Goal: Task Accomplishment & Management: Use online tool/utility

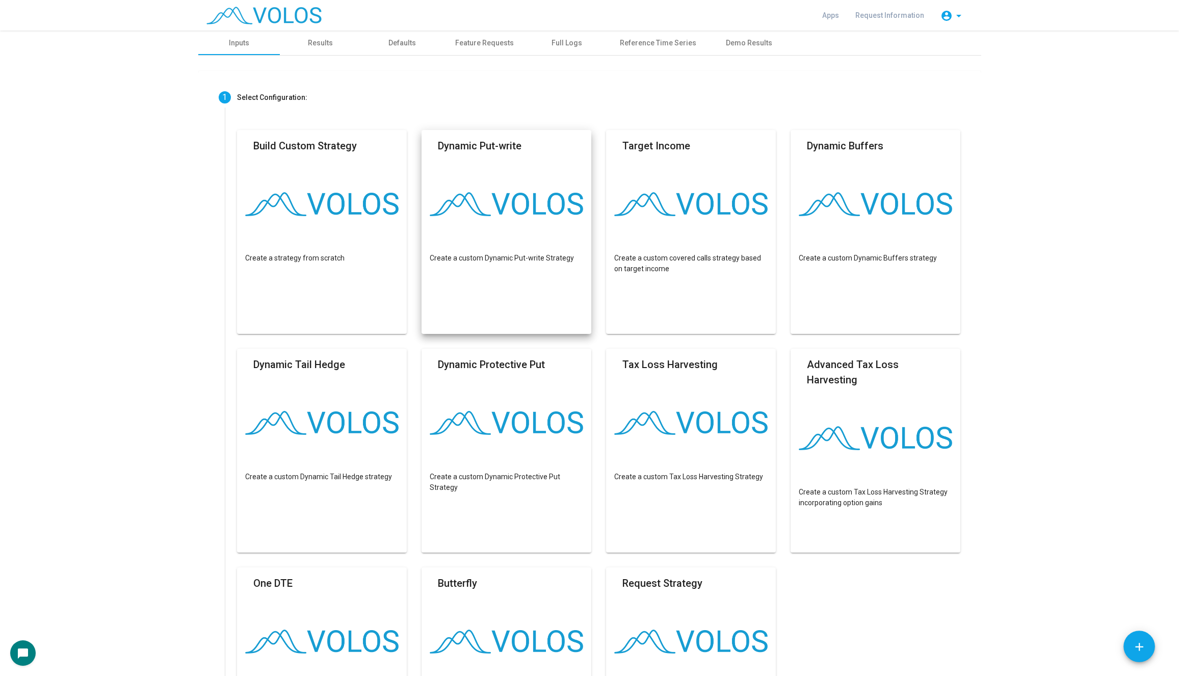
click at [1029, 647] on div "chat_bubble" at bounding box center [589, 652] width 1159 height 25
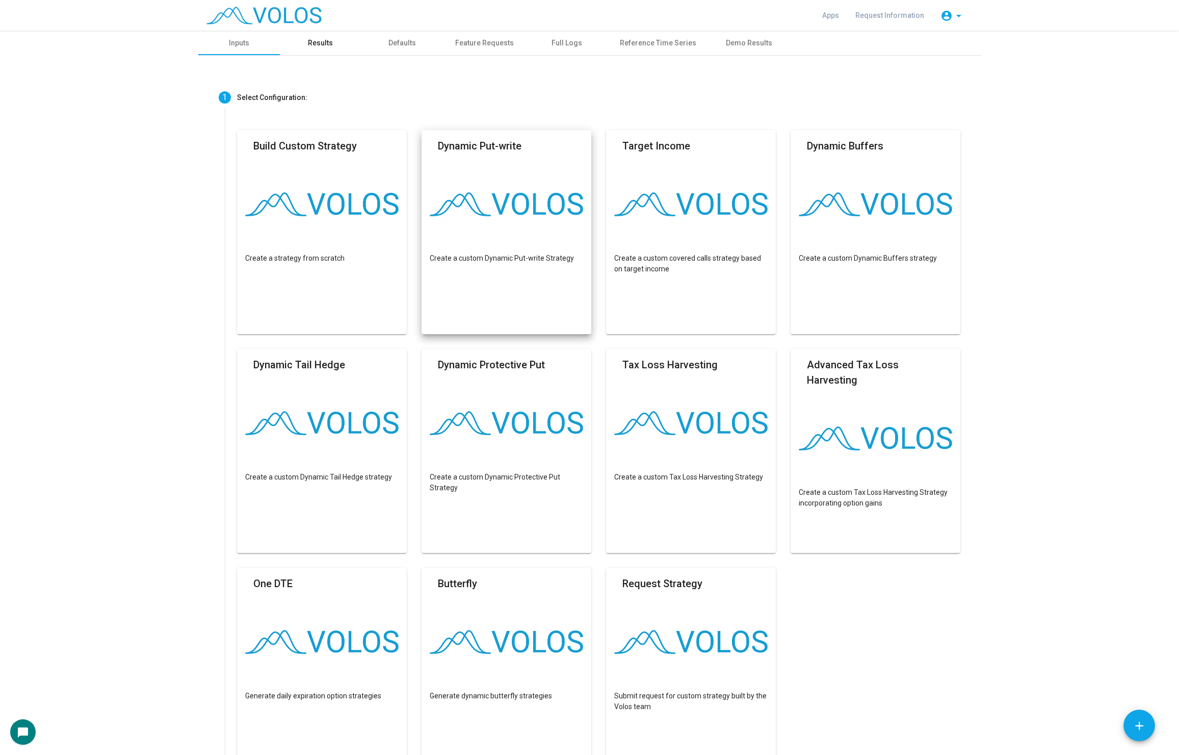
click at [318, 40] on div "Results" at bounding box center [320, 43] width 25 height 11
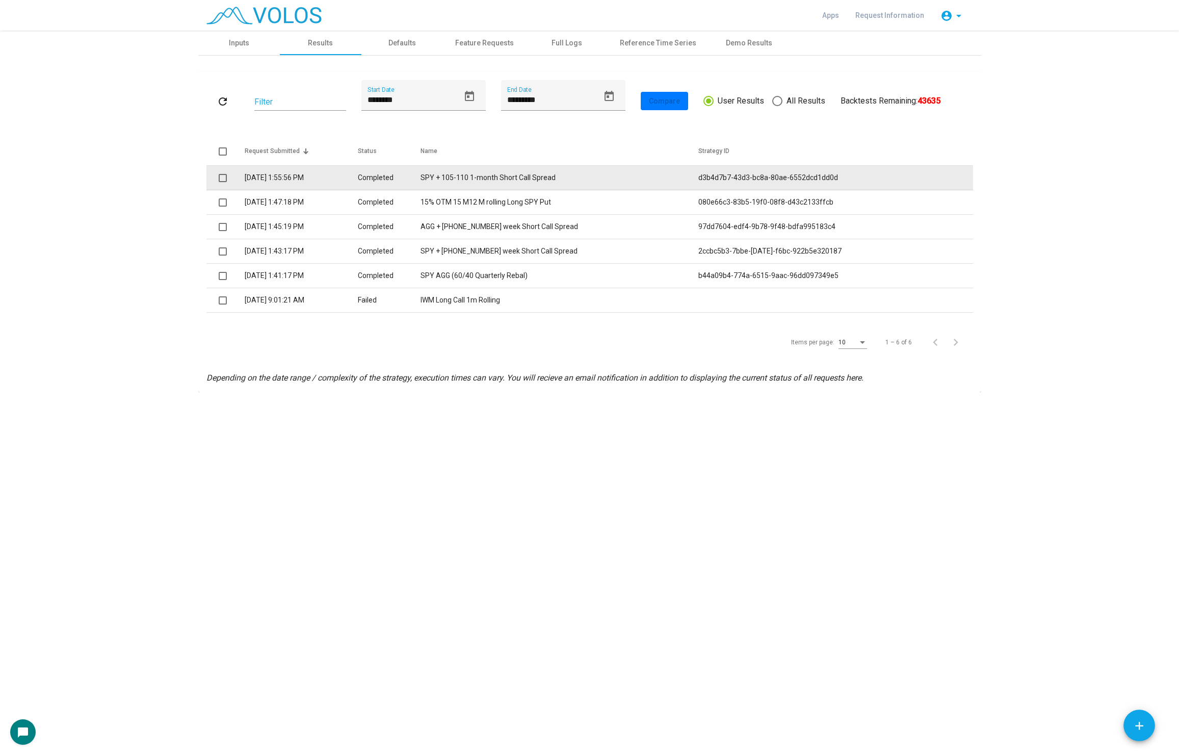
click at [473, 181] on td "SPY + 105-110 1-month Short Call Spread" at bounding box center [560, 178] width 278 height 24
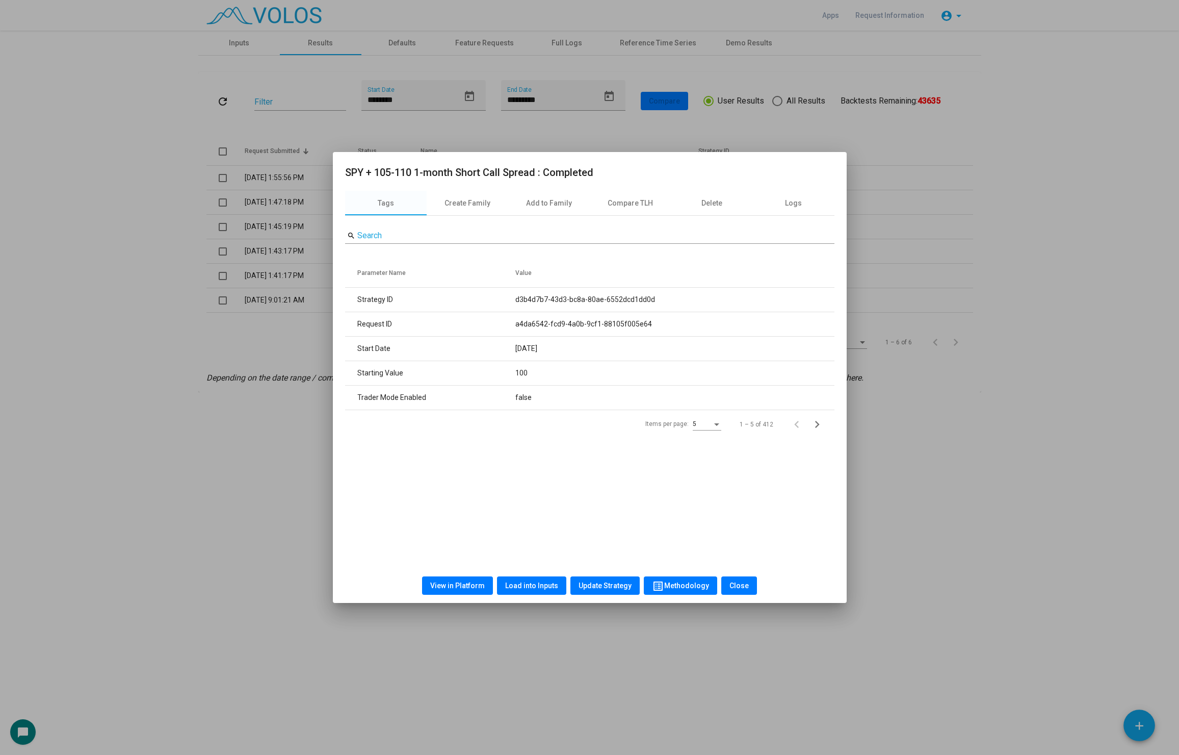
click at [201, 500] on div at bounding box center [589, 377] width 1179 height 755
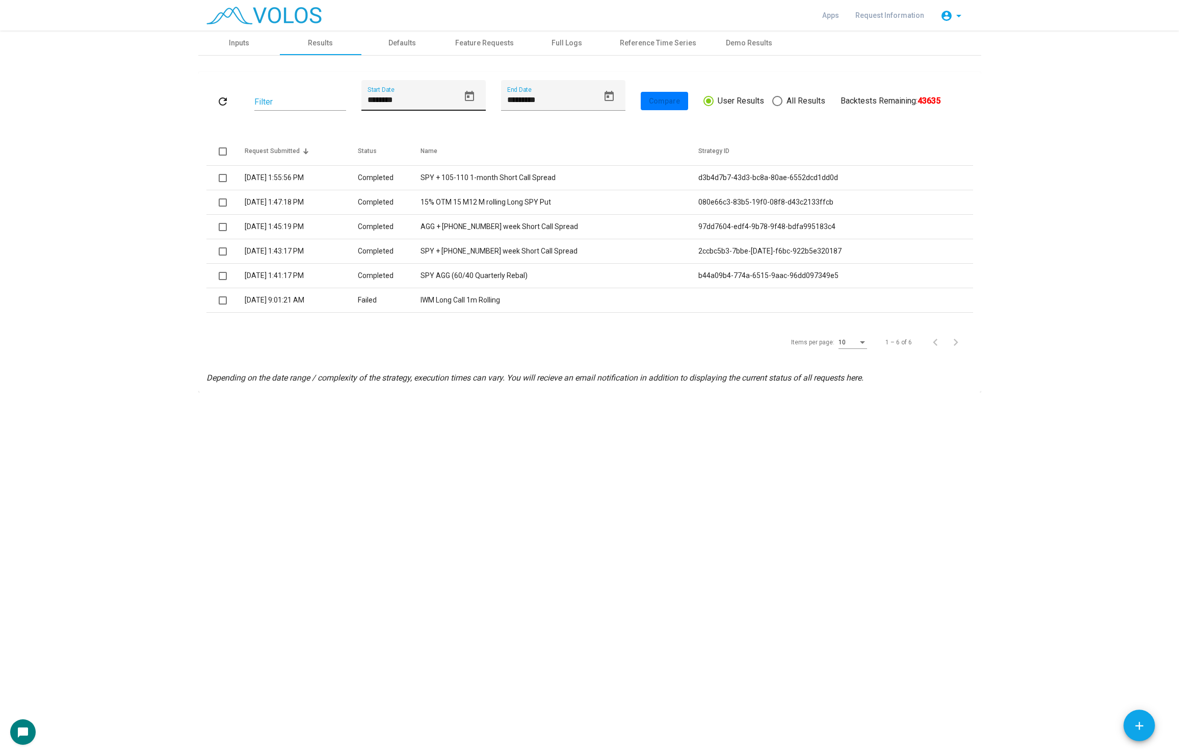
click at [470, 97] on icon "Open calendar" at bounding box center [470, 96] width 12 height 12
click at [393, 134] on span "SEP 2025" at bounding box center [382, 132] width 21 height 8
click at [413, 202] on div "2025" at bounding box center [419, 204] width 32 height 18
click at [475, 212] on td "AUG" at bounding box center [491, 204] width 36 height 20
click at [436, 258] on div "27" at bounding box center [437, 257] width 18 height 18
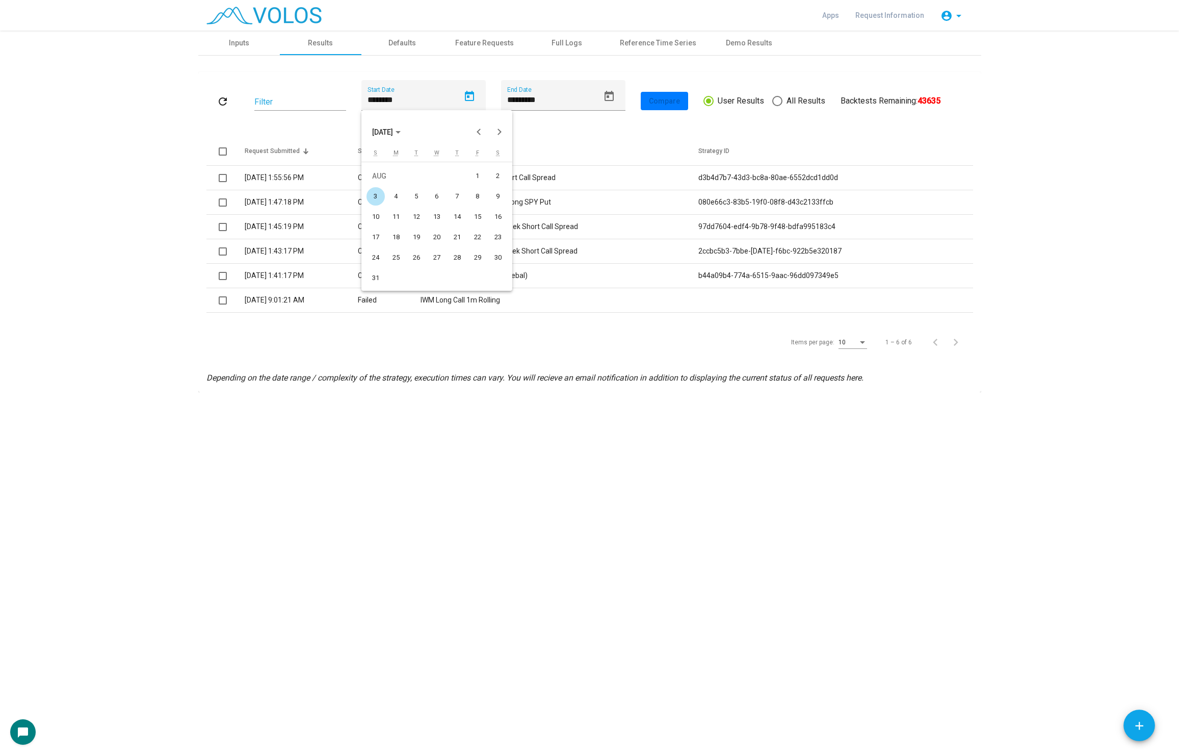
type input "*********"
click at [229, 106] on button "refresh" at bounding box center [223, 101] width 33 height 18
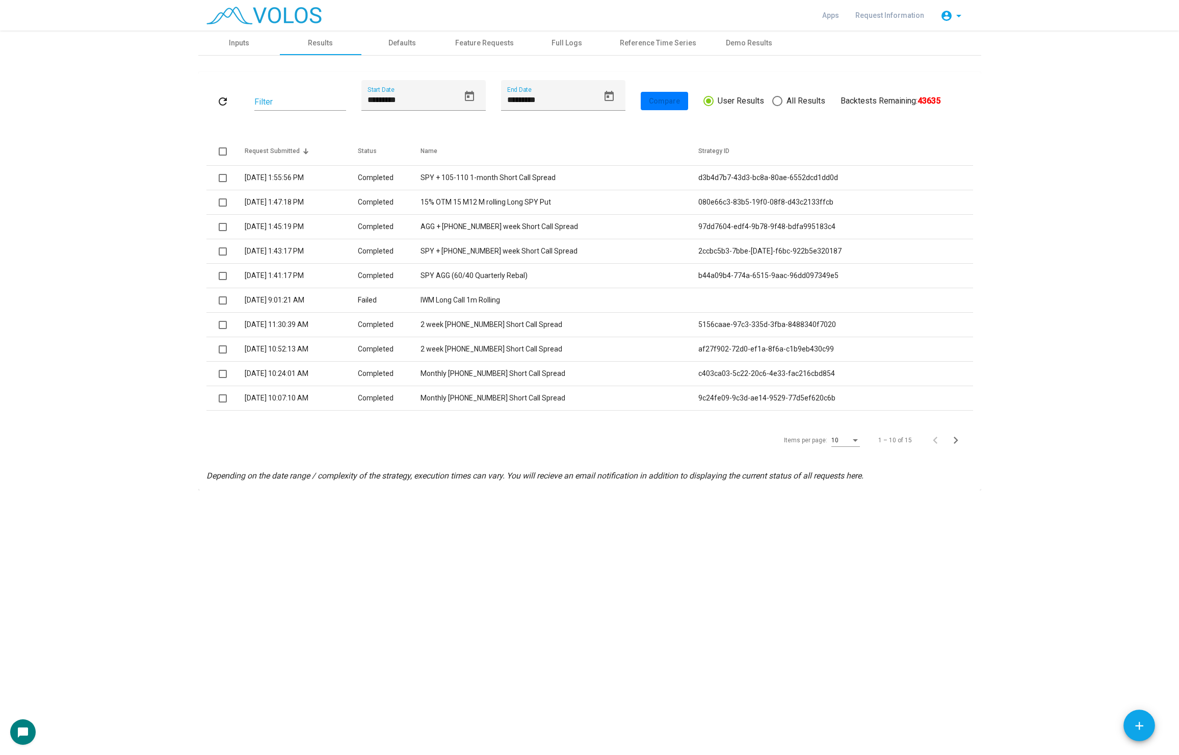
click at [849, 432] on div "10" at bounding box center [846, 437] width 29 height 17
click at [850, 481] on span "20" at bounding box center [846, 477] width 29 height 18
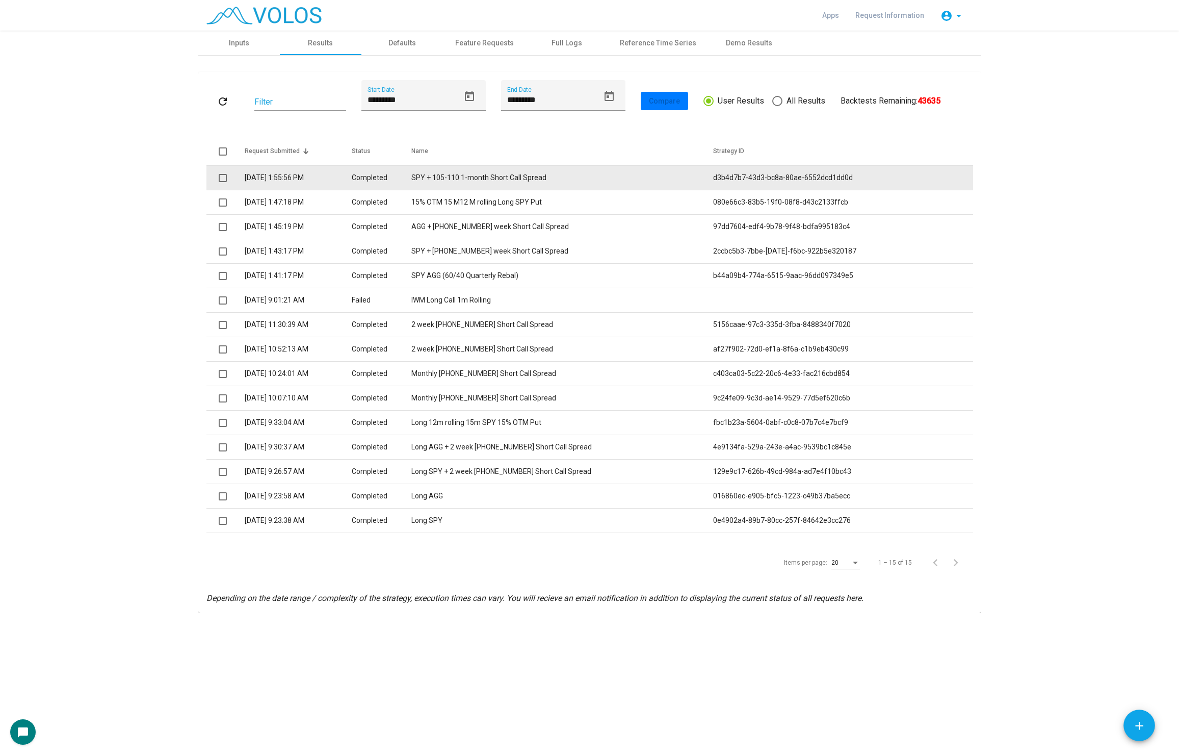
click at [482, 178] on td "SPY + 105-110 1-month Short Call Spread" at bounding box center [563, 178] width 302 height 24
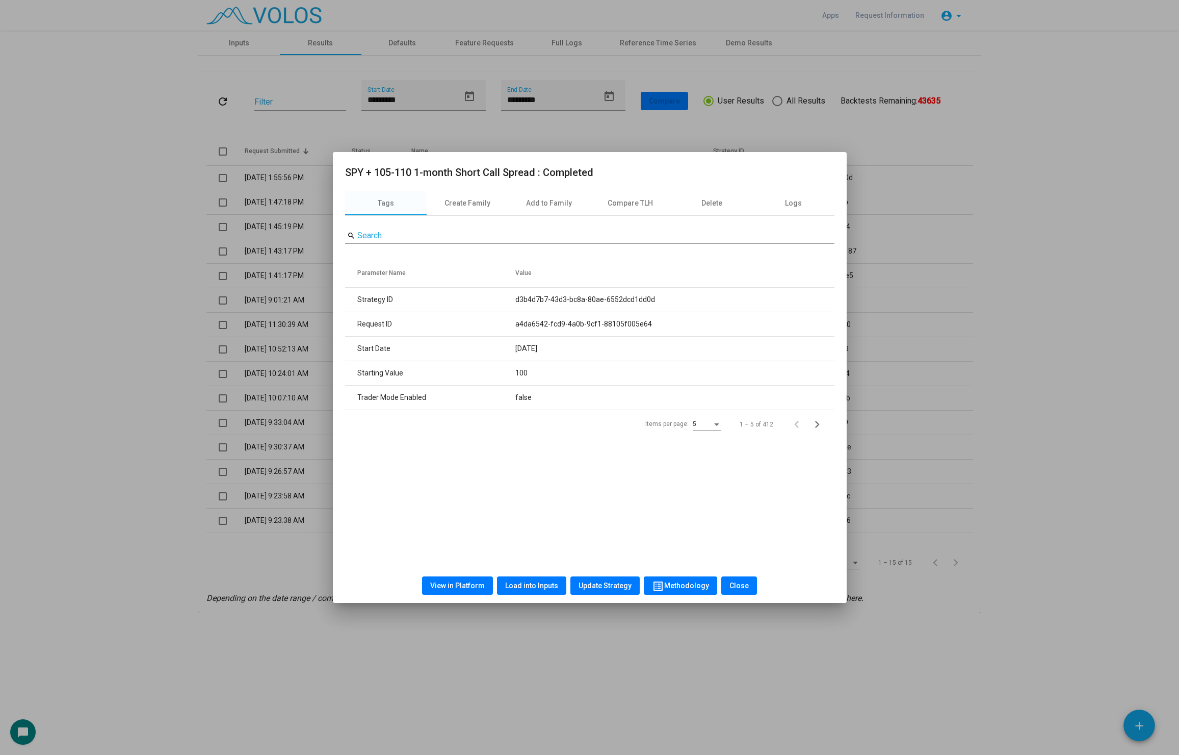
click at [460, 591] on button "View in Platform" at bounding box center [457, 585] width 71 height 18
click at [221, 282] on div at bounding box center [589, 377] width 1179 height 755
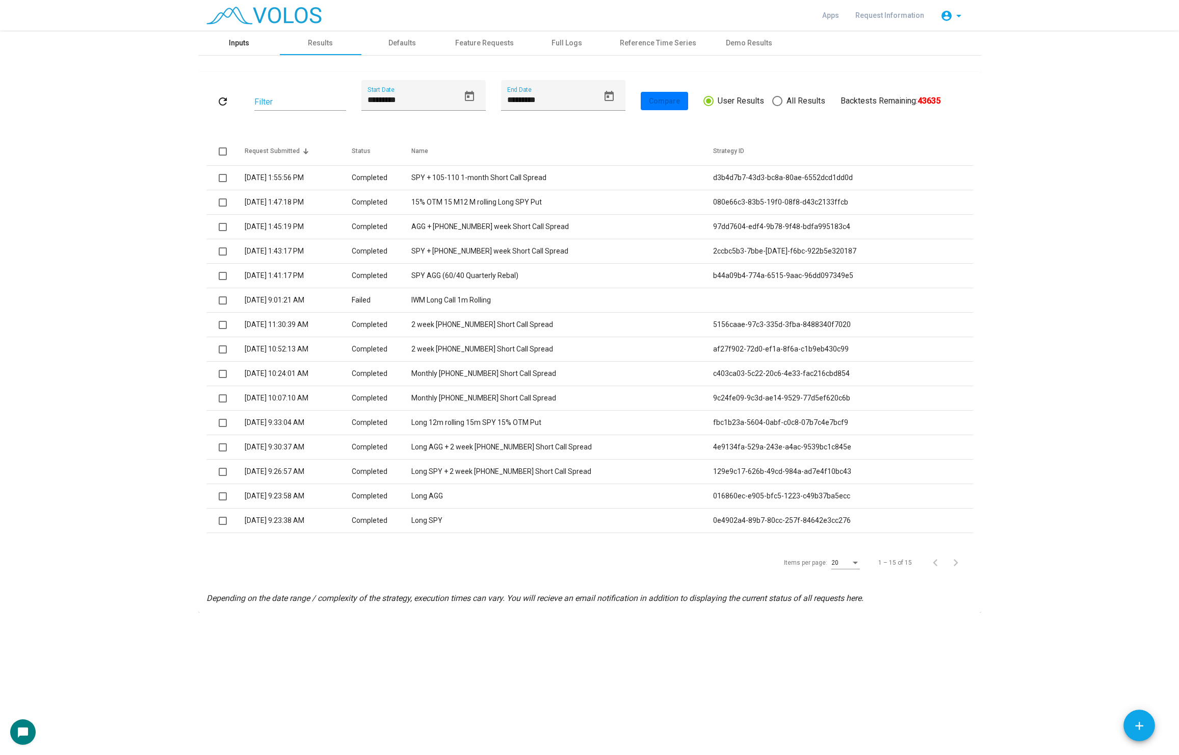
click at [243, 51] on div "Inputs" at bounding box center [239, 43] width 82 height 24
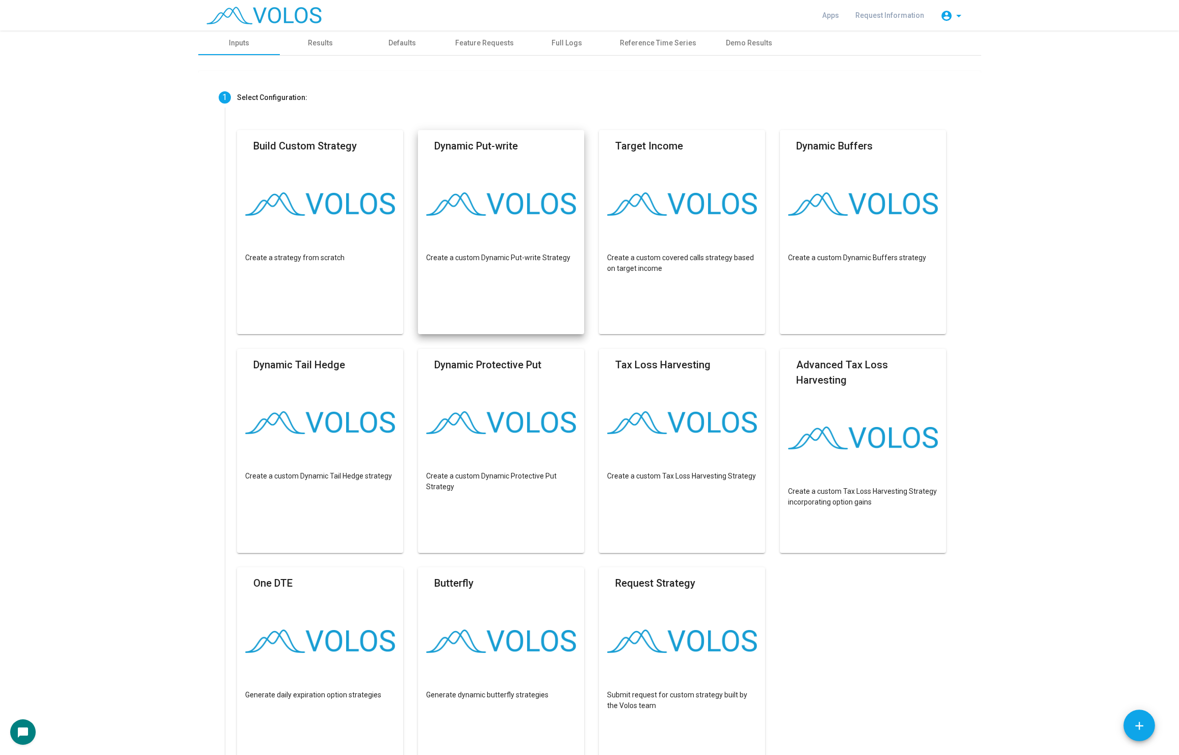
click at [133, 179] on as-strategy-engine-wrapper "**********" at bounding box center [589, 474] width 1179 height 886
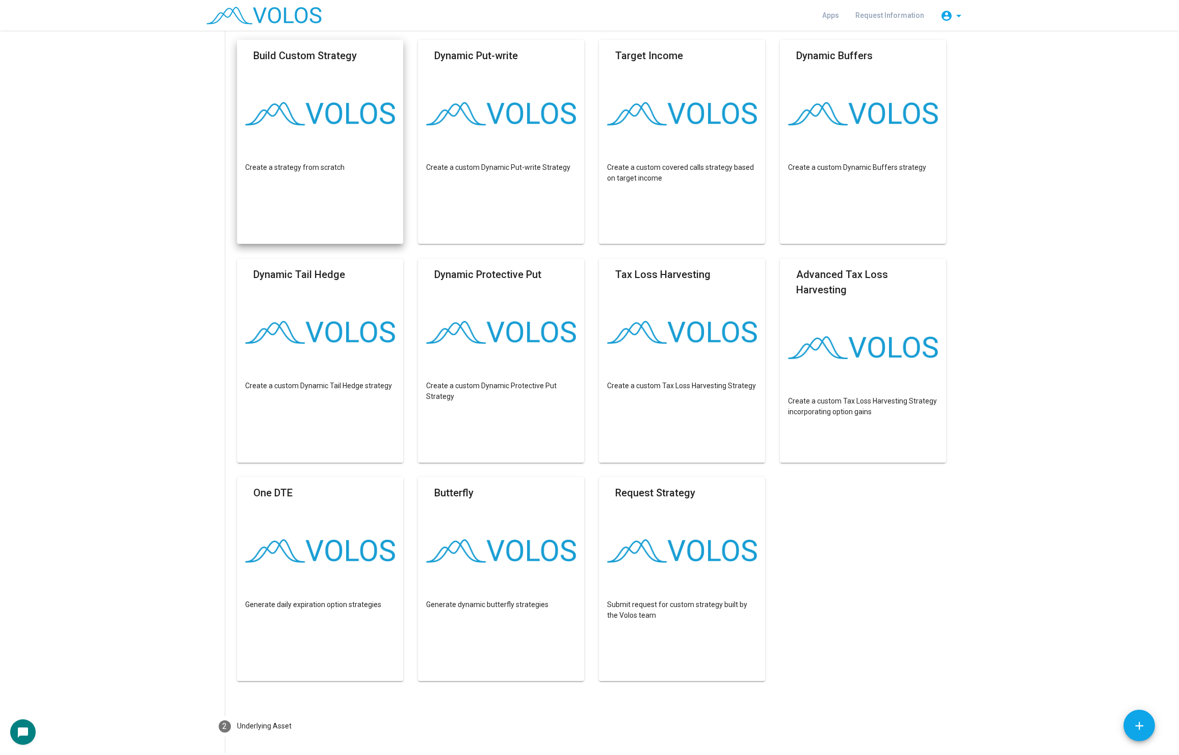
scroll to position [92, 0]
click at [325, 341] on img at bounding box center [320, 330] width 150 height 23
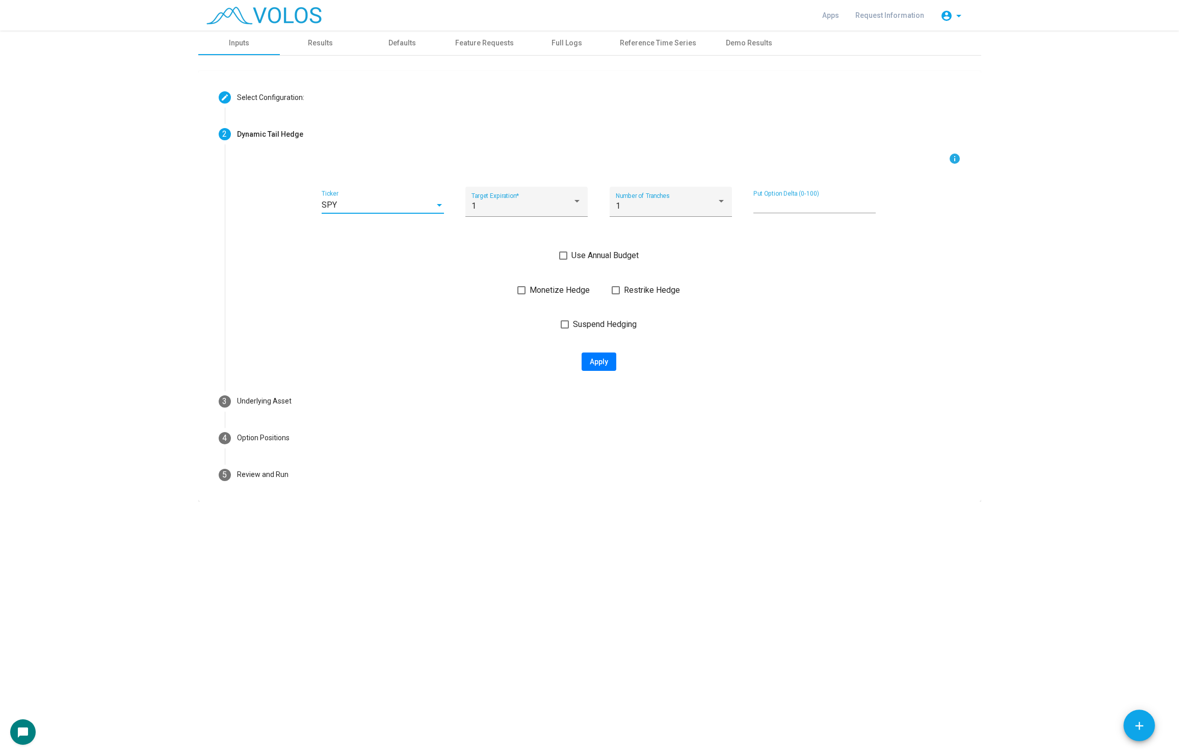
click at [393, 208] on div "SPY" at bounding box center [378, 204] width 113 height 9
click at [394, 262] on span "SPX" at bounding box center [383, 254] width 122 height 24
click at [533, 206] on div "1" at bounding box center [522, 205] width 101 height 9
click at [534, 251] on span "3" at bounding box center [527, 255] width 110 height 24
click at [636, 210] on div "1" at bounding box center [666, 205] width 101 height 9
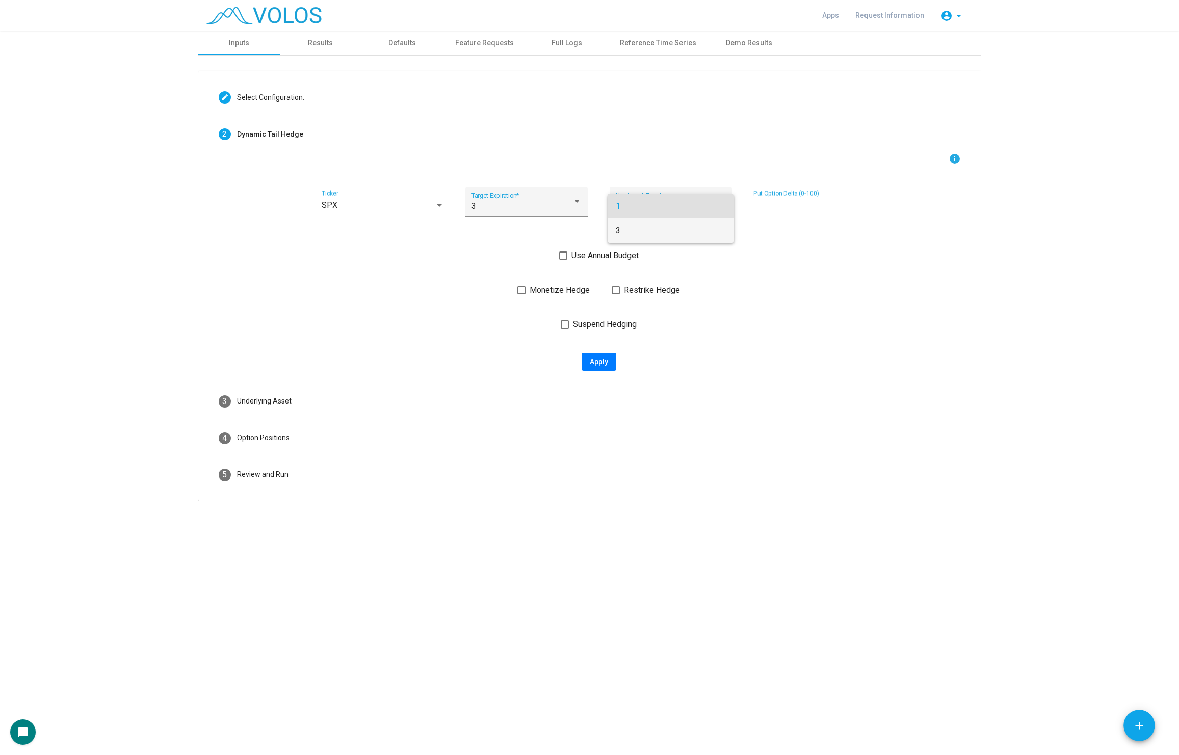
click at [642, 232] on span "3" at bounding box center [671, 230] width 110 height 24
click at [780, 206] on input "**" at bounding box center [815, 204] width 122 height 9
type input "*"
type input "**"
click at [620, 258] on span "Use Annual Budget" at bounding box center [605, 255] width 67 height 12
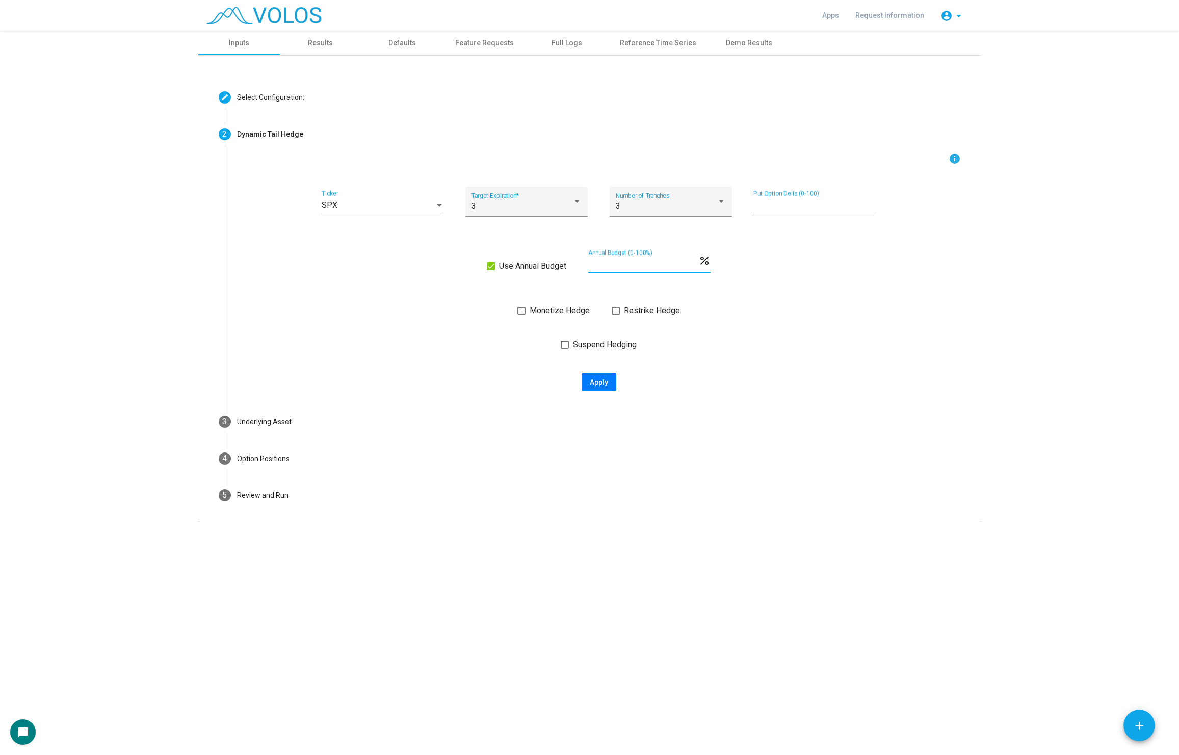
drag, startPoint x: 615, startPoint y: 267, endPoint x: 564, endPoint y: 265, distance: 51.5
click at [564, 265] on div "Use Annual Budget * Annual Budget (0-100%) percent" at bounding box center [599, 265] width 724 height 33
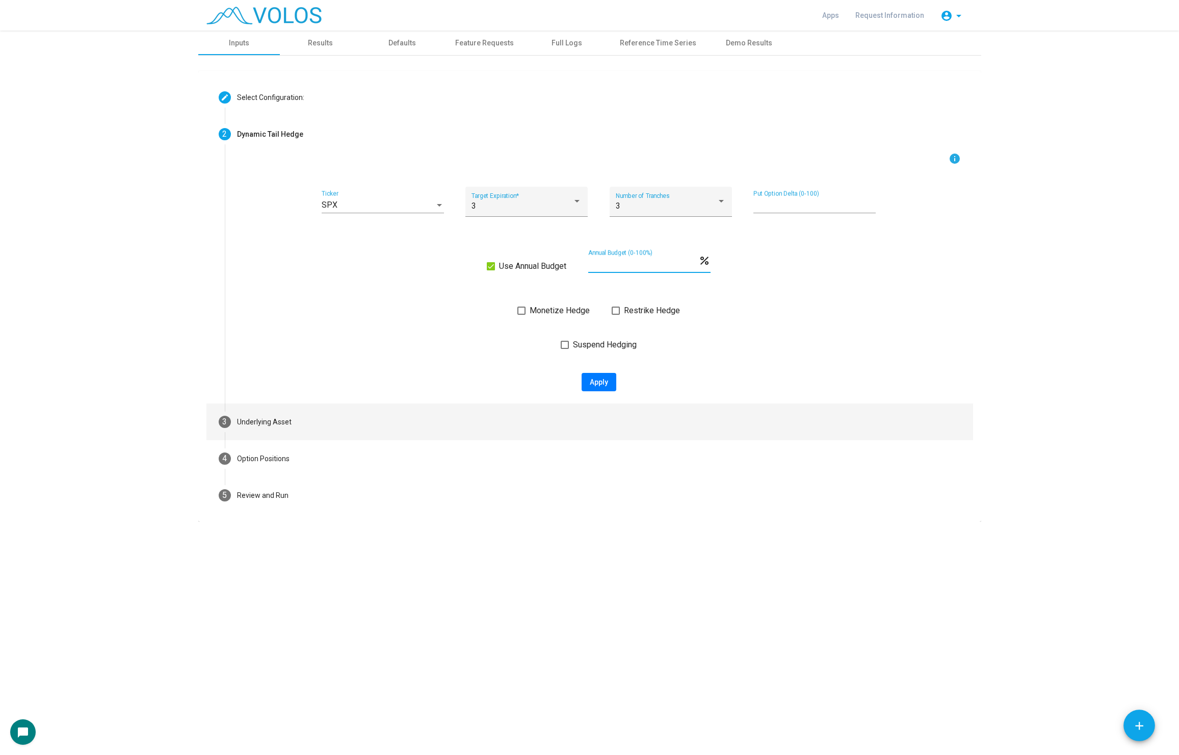
type input "**"
click at [909, 435] on mat-step-header "3 Underlying Asset" at bounding box center [590, 421] width 767 height 37
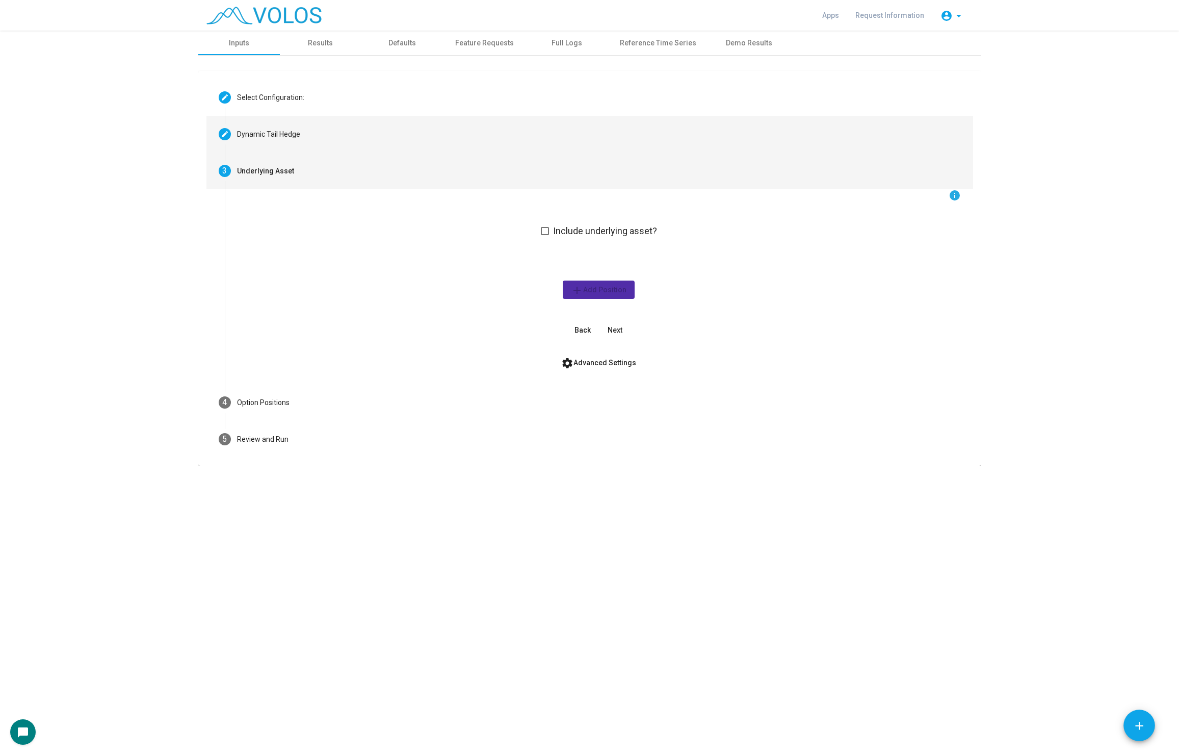
click at [329, 134] on mat-step-header "Editable create Dynamic Tail Hedge" at bounding box center [590, 134] width 767 height 37
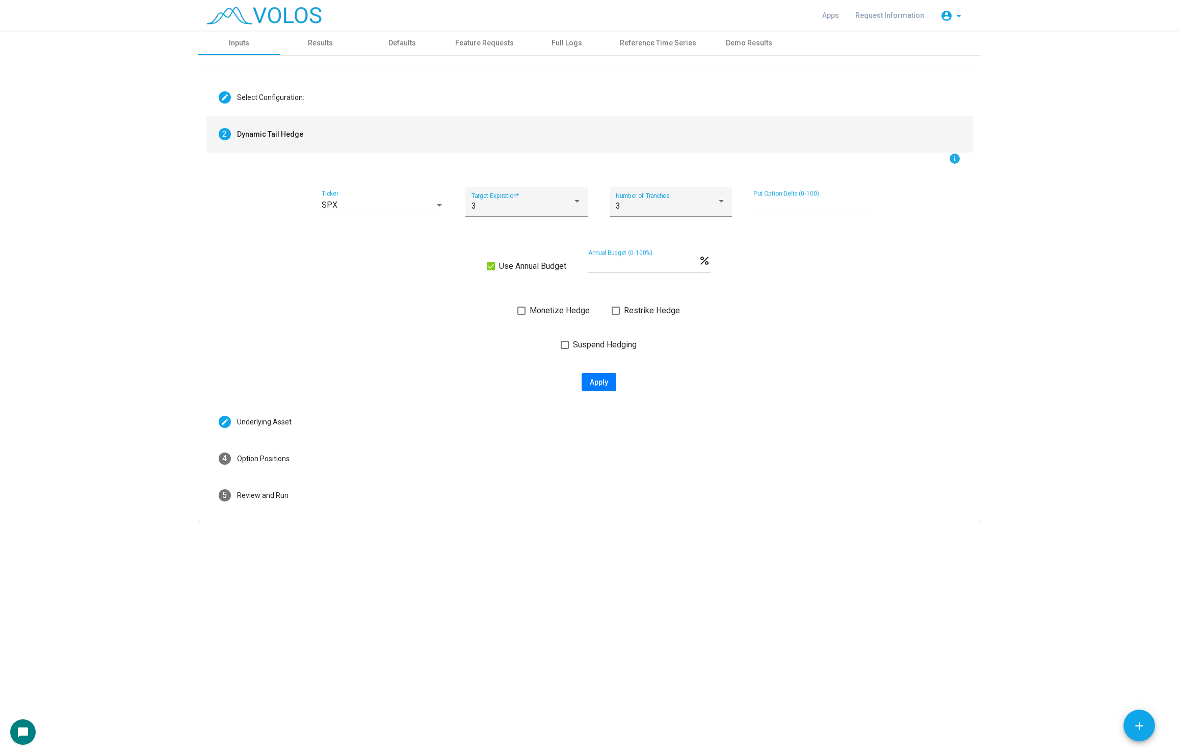
click at [610, 267] on input "**" at bounding box center [643, 264] width 110 height 9
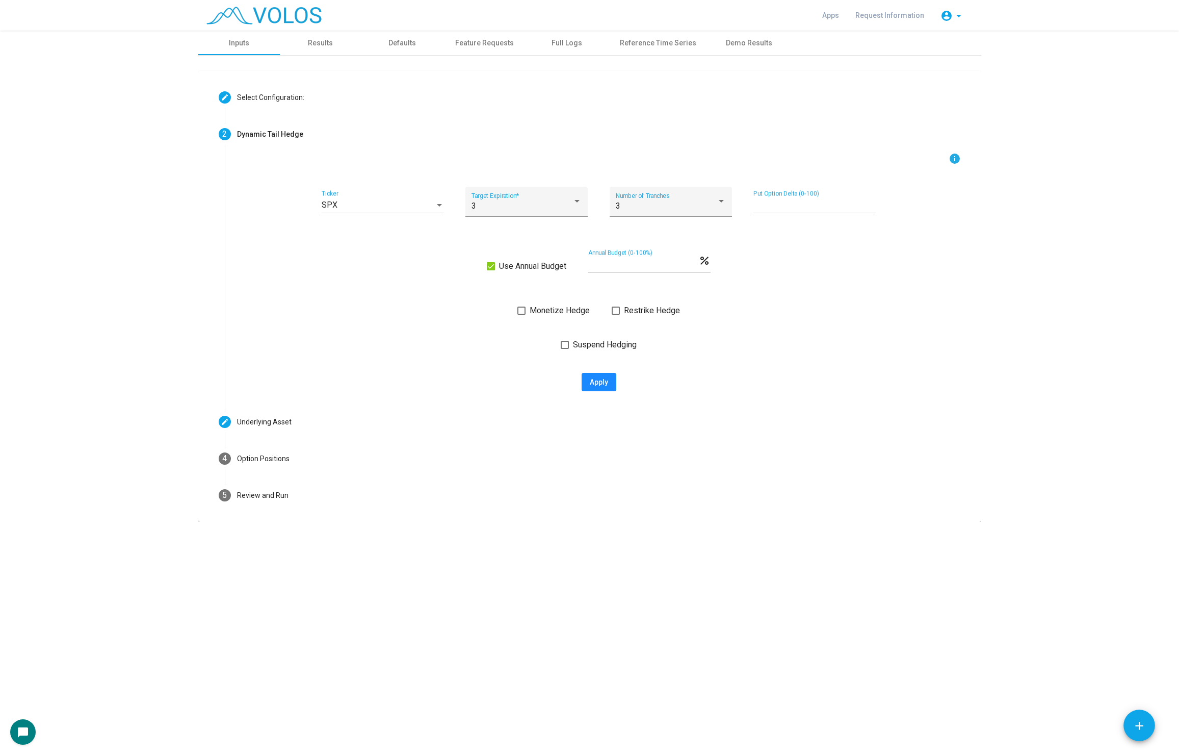
click at [605, 384] on span "Apply" at bounding box center [599, 382] width 18 height 8
type input "**********"
type textarea "**********"
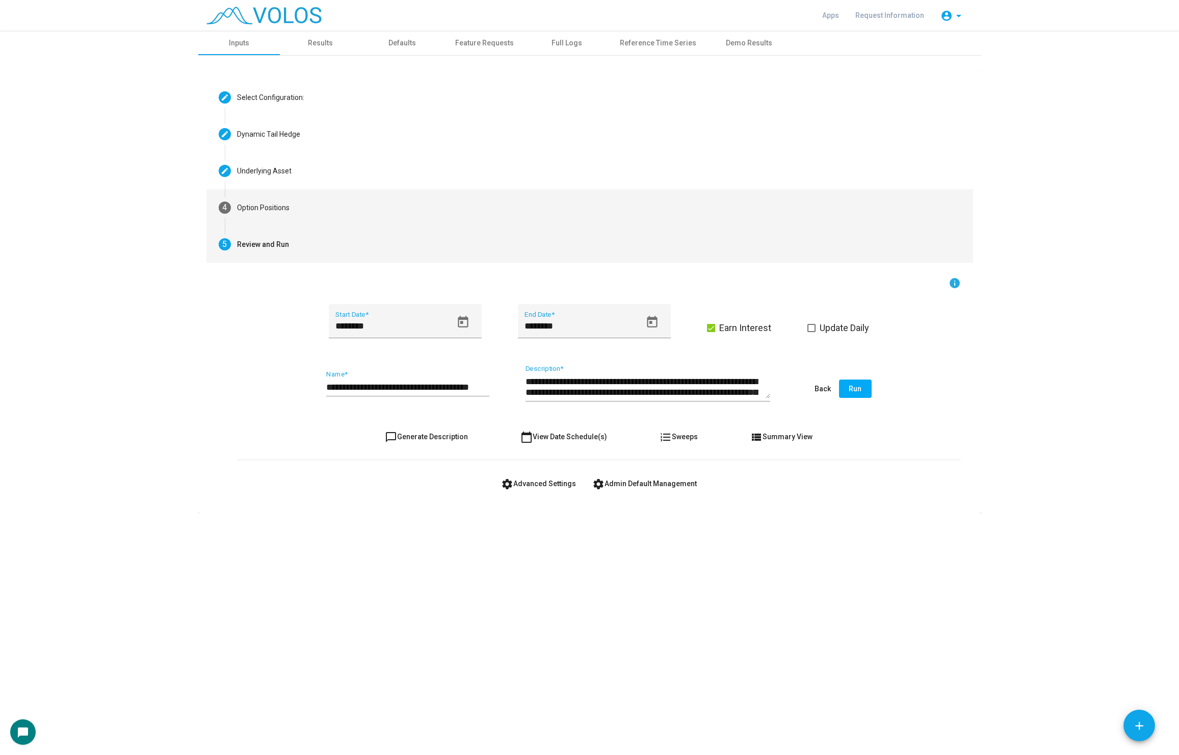
click at [374, 198] on mat-step-header "4 Option Positions" at bounding box center [590, 207] width 767 height 37
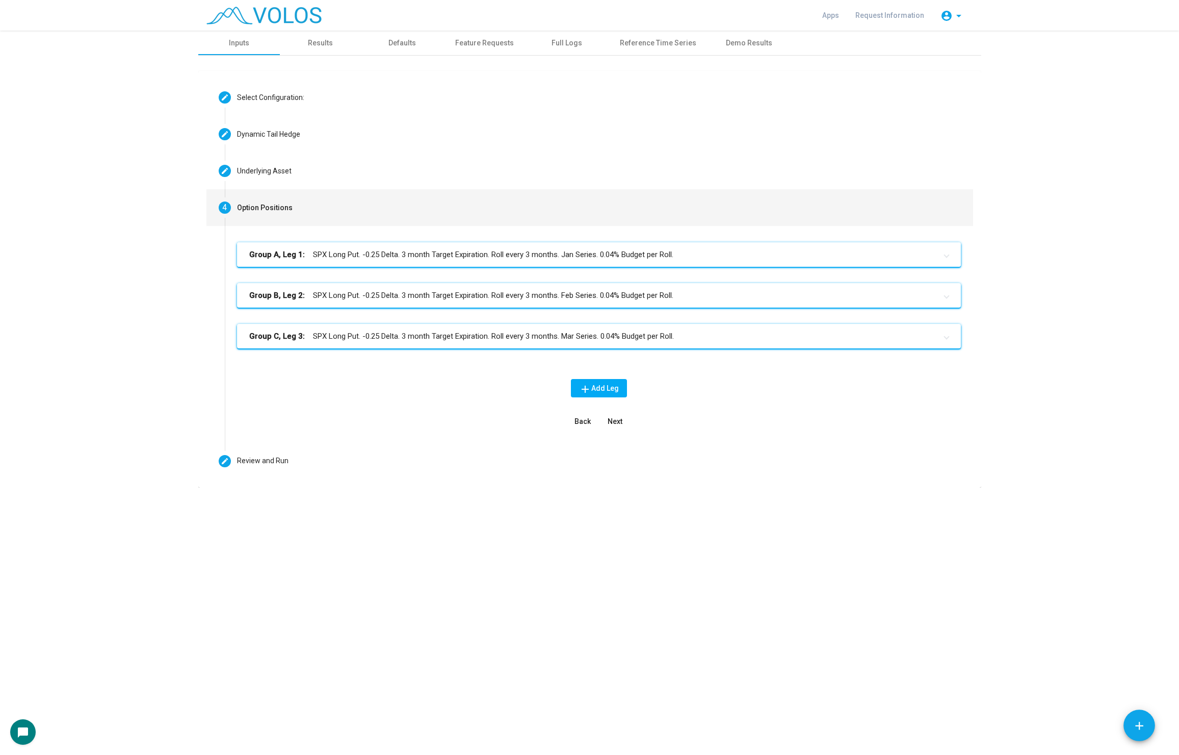
click at [354, 255] on mat-panel-title "Group A, Leg 1: SPX Long Put. -0.25 Delta. 3 month Target Expiration. Roll ever…" at bounding box center [592, 255] width 687 height 12
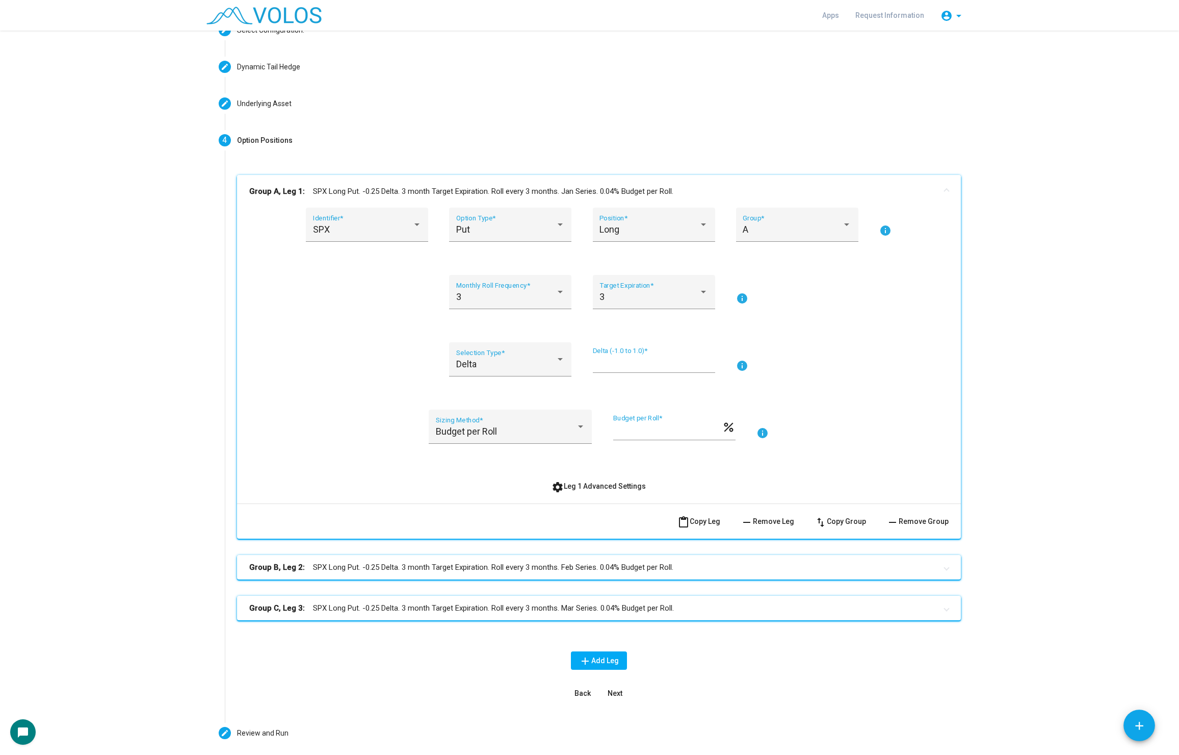
scroll to position [68, 0]
click at [636, 364] on input "*****" at bounding box center [654, 363] width 122 height 10
click at [367, 224] on div "SPX" at bounding box center [362, 229] width 99 height 10
click at [277, 237] on div at bounding box center [589, 377] width 1179 height 755
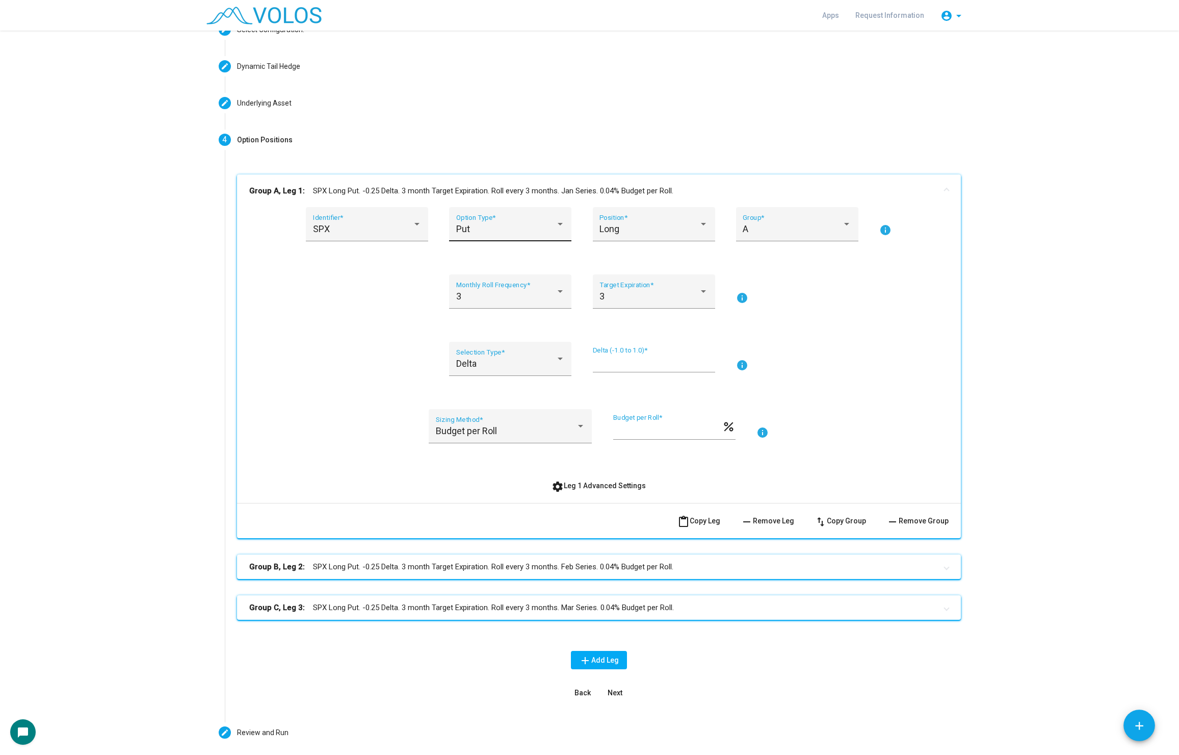
click at [527, 217] on div "Put Option Type *" at bounding box center [510, 227] width 109 height 27
click at [527, 217] on span "Put" at bounding box center [510, 229] width 109 height 28
click at [626, 217] on div "Long Position *" at bounding box center [654, 227] width 109 height 27
click at [626, 217] on span "Long" at bounding box center [654, 229] width 109 height 28
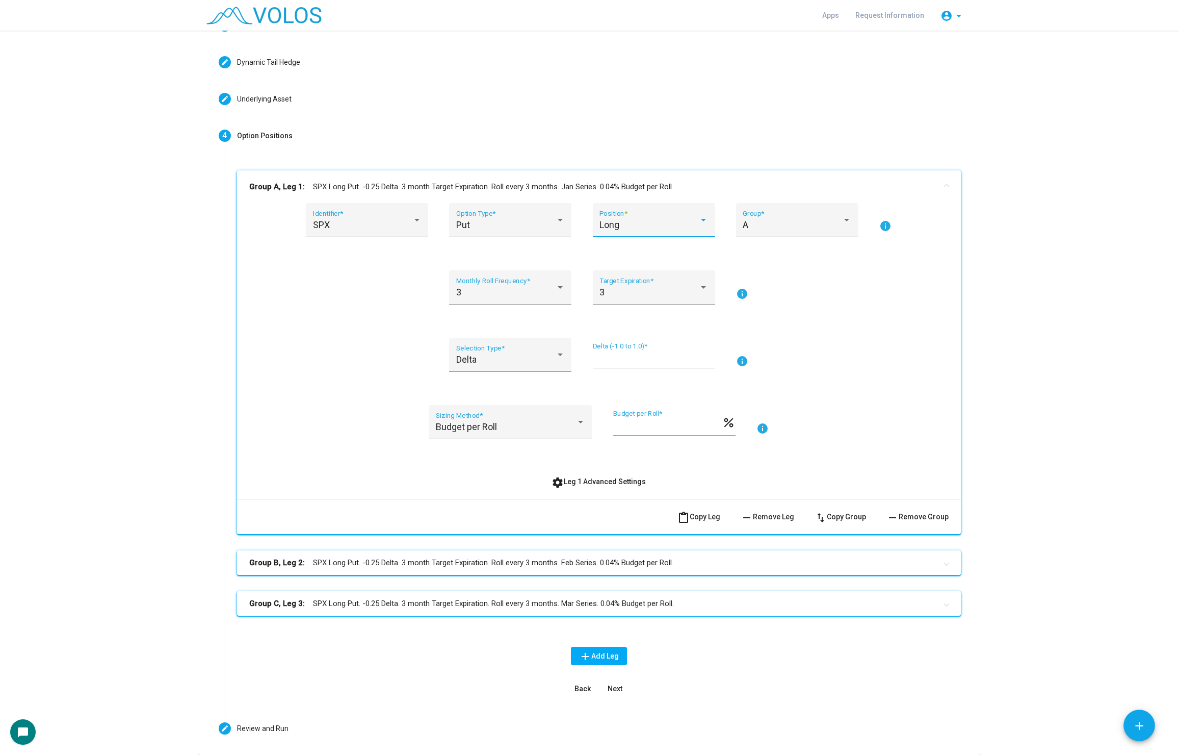
click at [285, 567] on b "Group B, Leg 2:" at bounding box center [277, 563] width 56 height 12
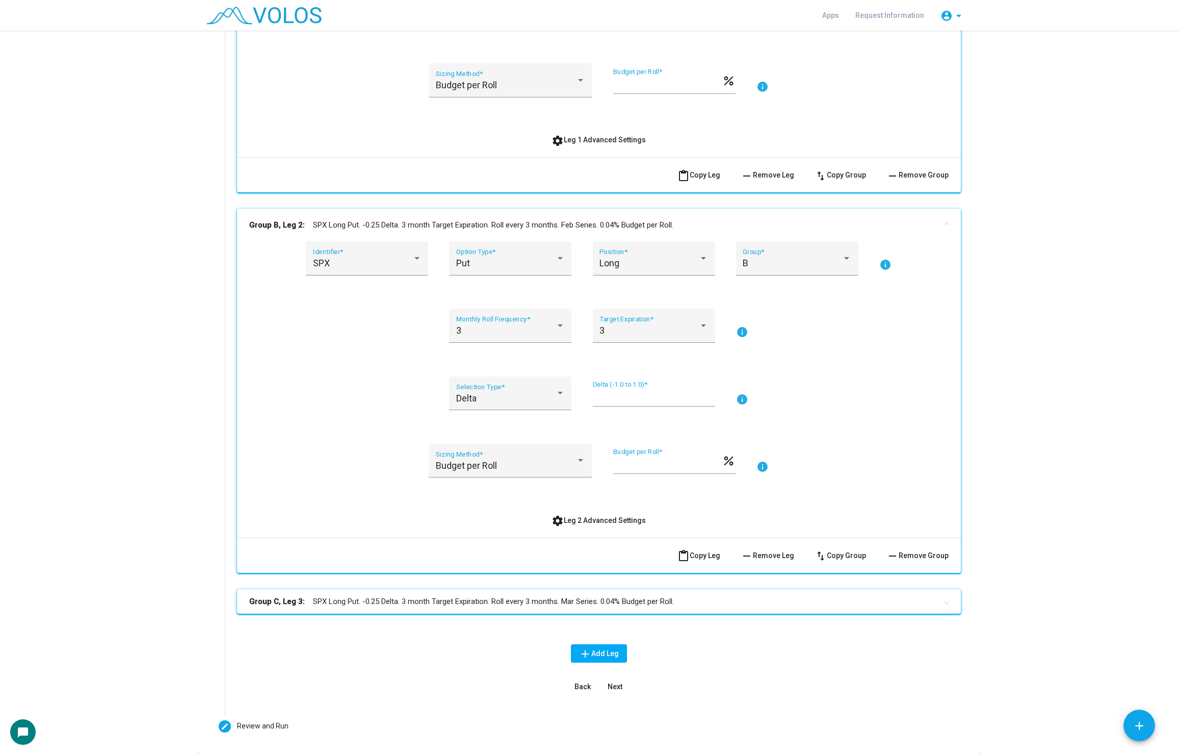
scroll to position [424, 0]
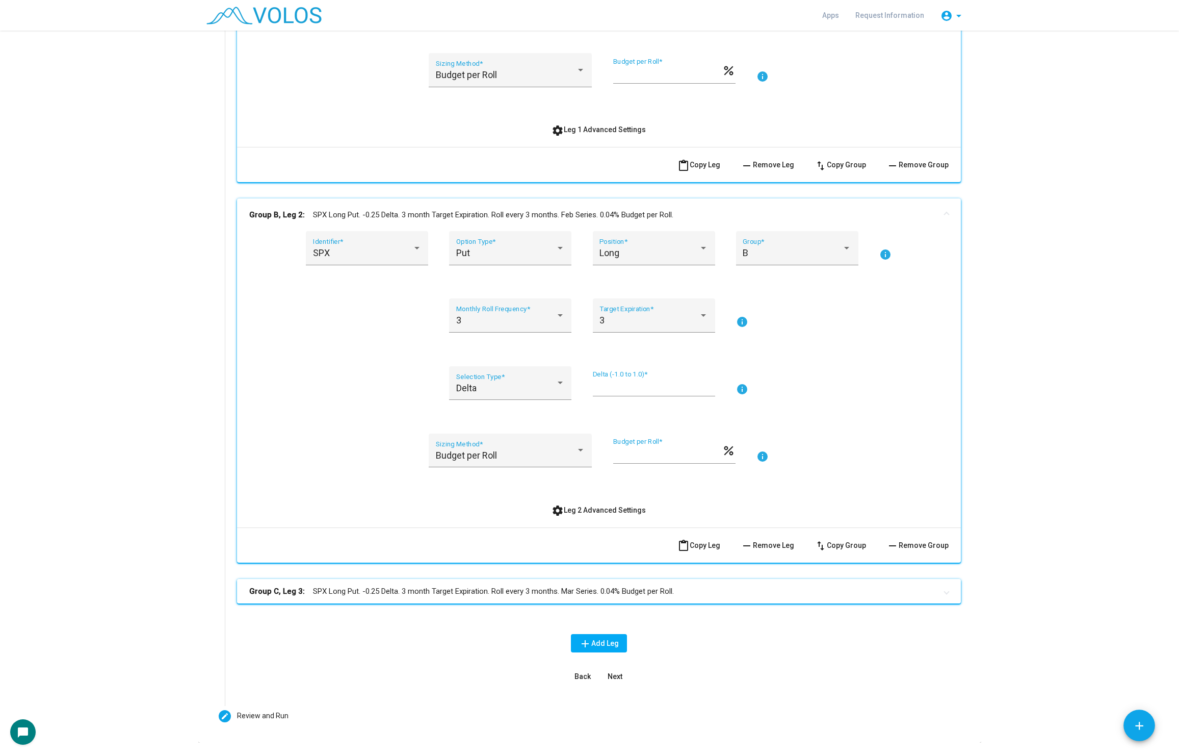
click at [292, 580] on mat-expansion-panel-header "Group C, Leg 3: SPX Long Put. -0.25 Delta. 3 month Target Expiration. Roll ever…" at bounding box center [599, 591] width 724 height 24
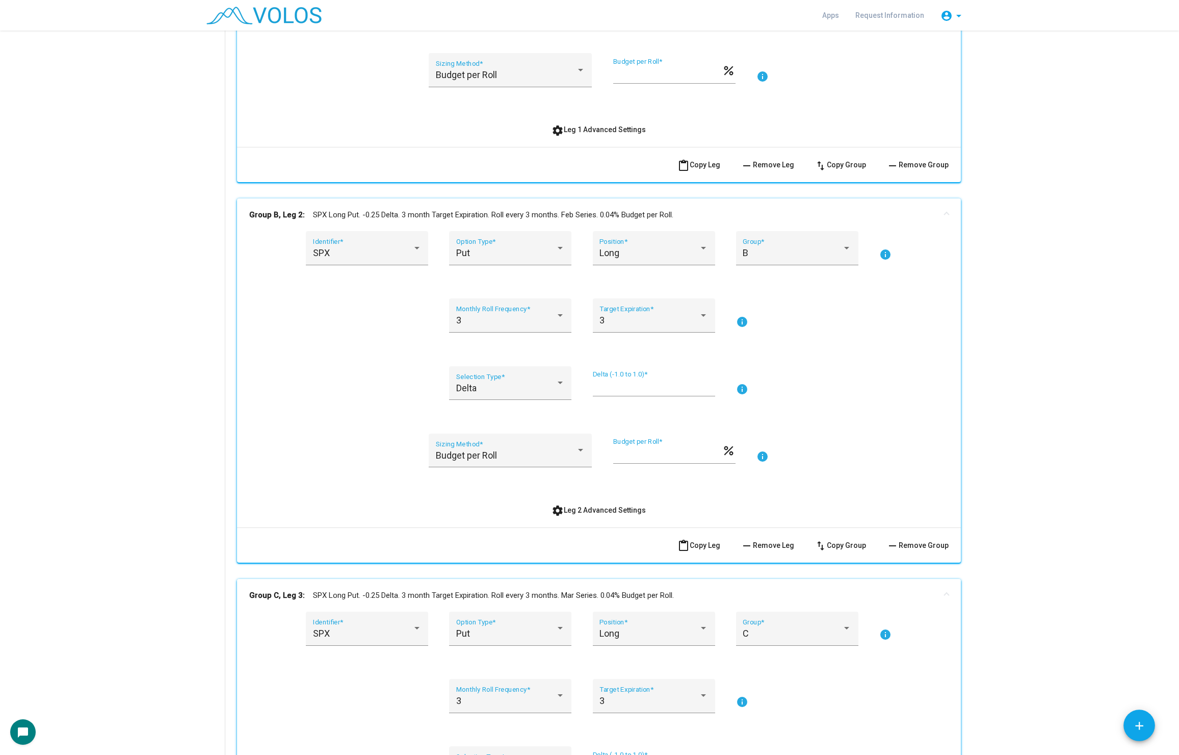
click at [291, 593] on b "Group C, Leg 3:" at bounding box center [277, 595] width 56 height 12
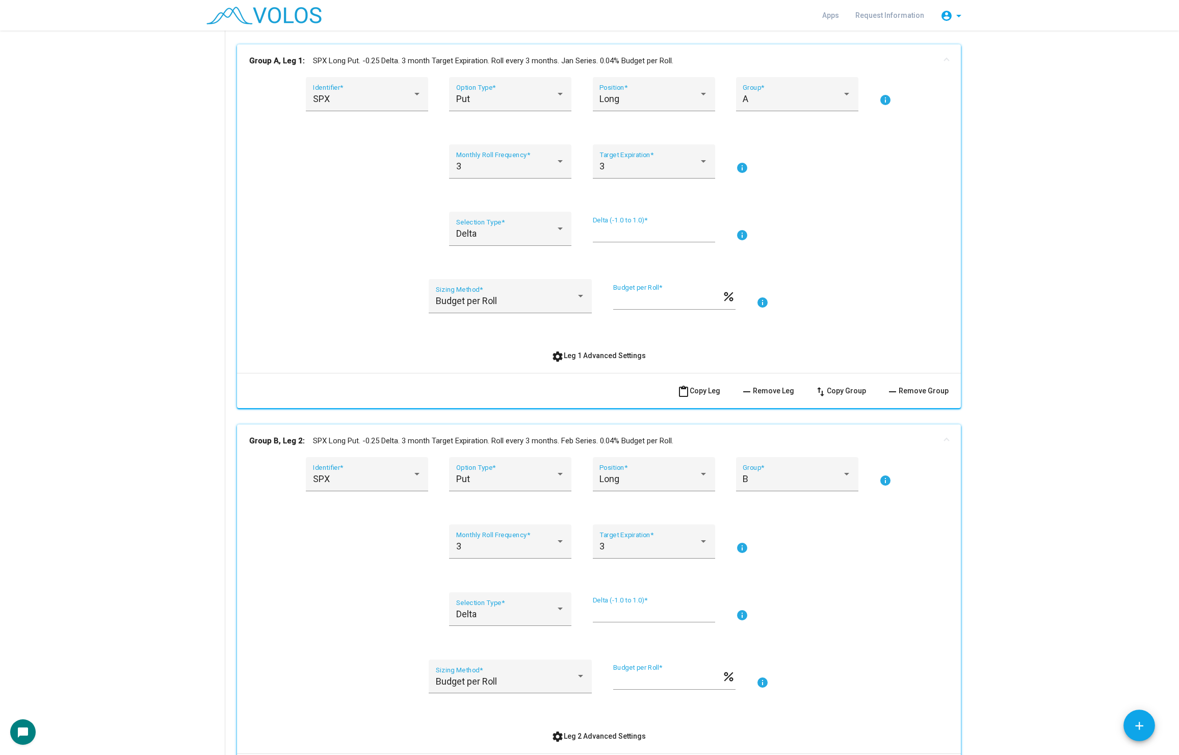
scroll to position [200, 0]
click at [530, 153] on div "3 Monthly Roll Frequency *" at bounding box center [510, 162] width 109 height 27
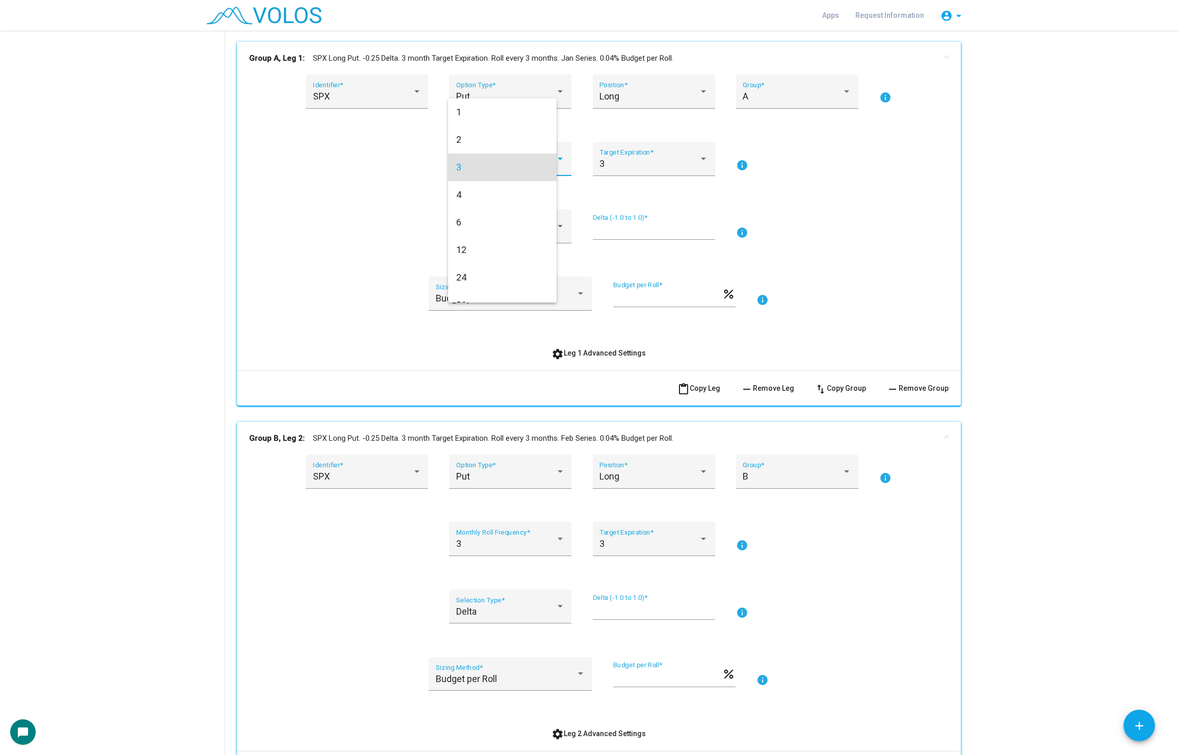
scroll to position [3, 0]
click at [528, 163] on span "3" at bounding box center [510, 164] width 109 height 28
click at [686, 163] on div "3" at bounding box center [649, 164] width 99 height 10
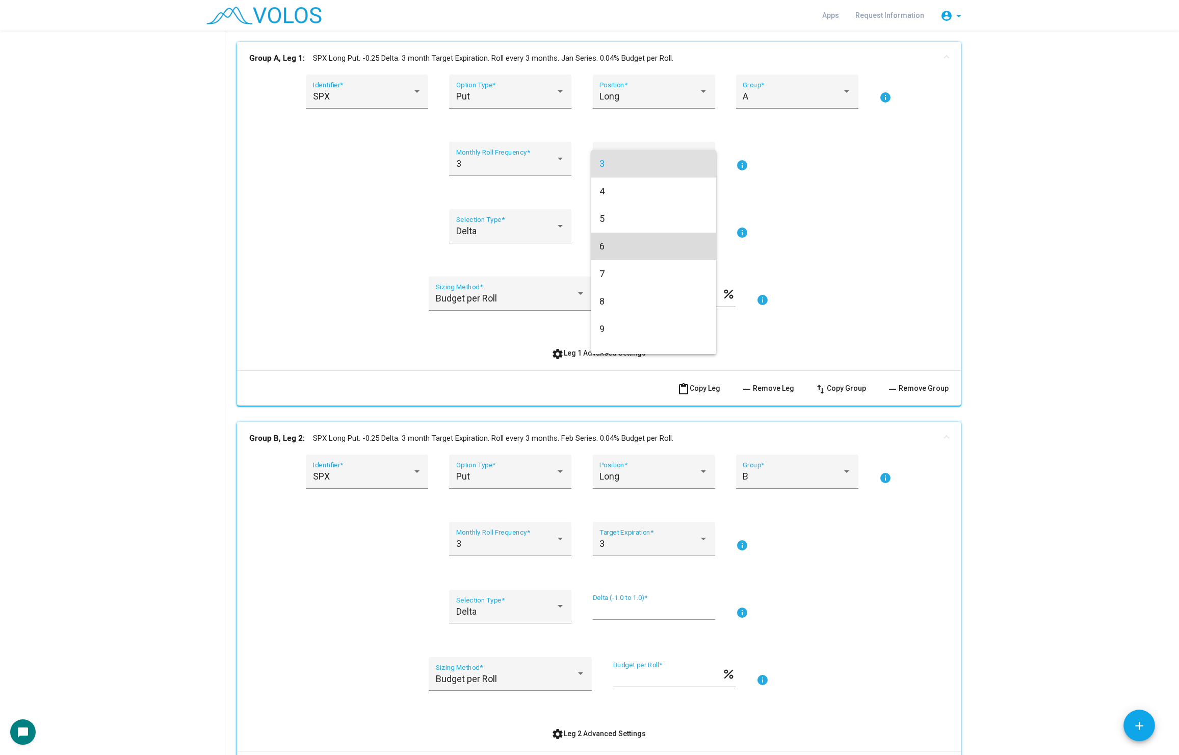
click at [686, 245] on span "6" at bounding box center [654, 247] width 109 height 28
click at [508, 223] on div "Delta Selection Type *" at bounding box center [510, 229] width 109 height 27
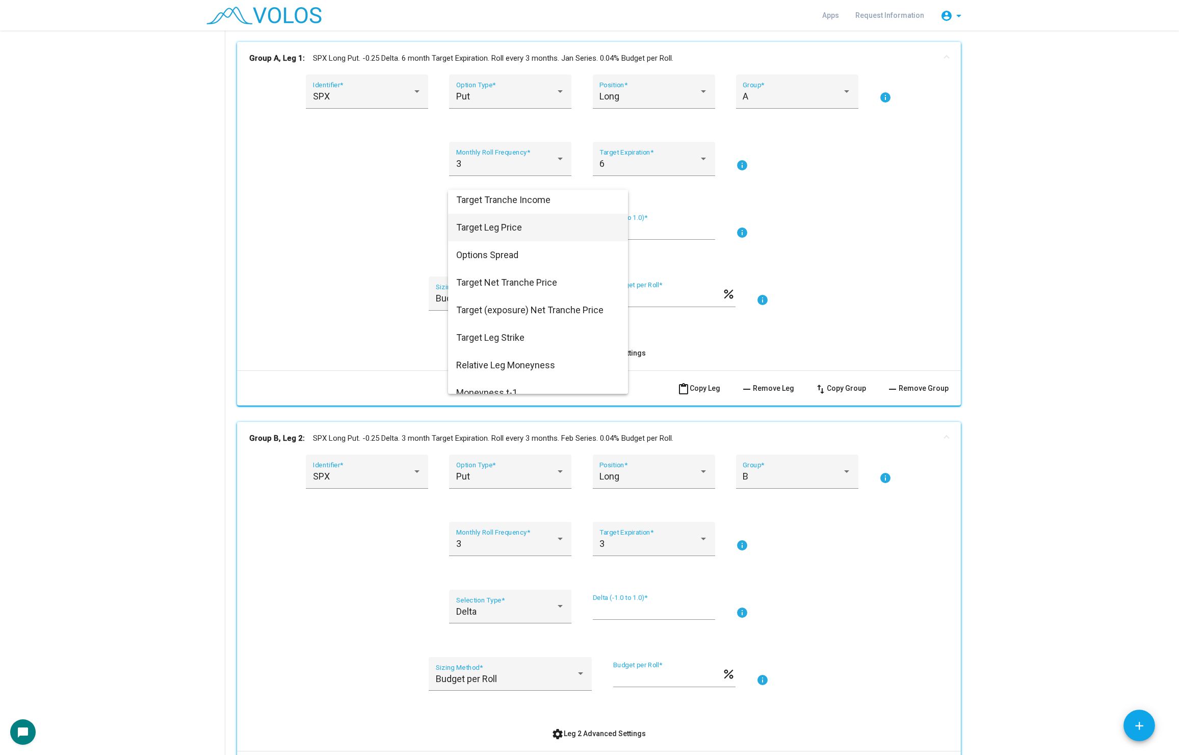
scroll to position [99, 0]
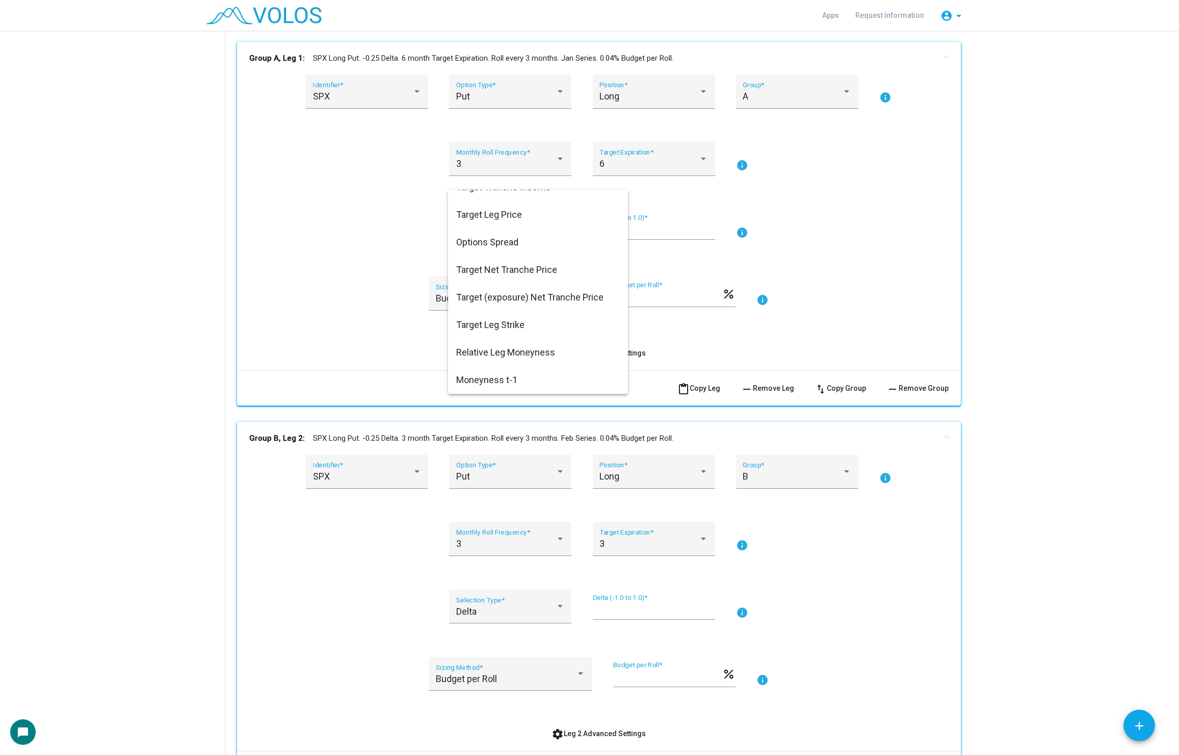
click at [328, 311] on div at bounding box center [589, 377] width 1179 height 755
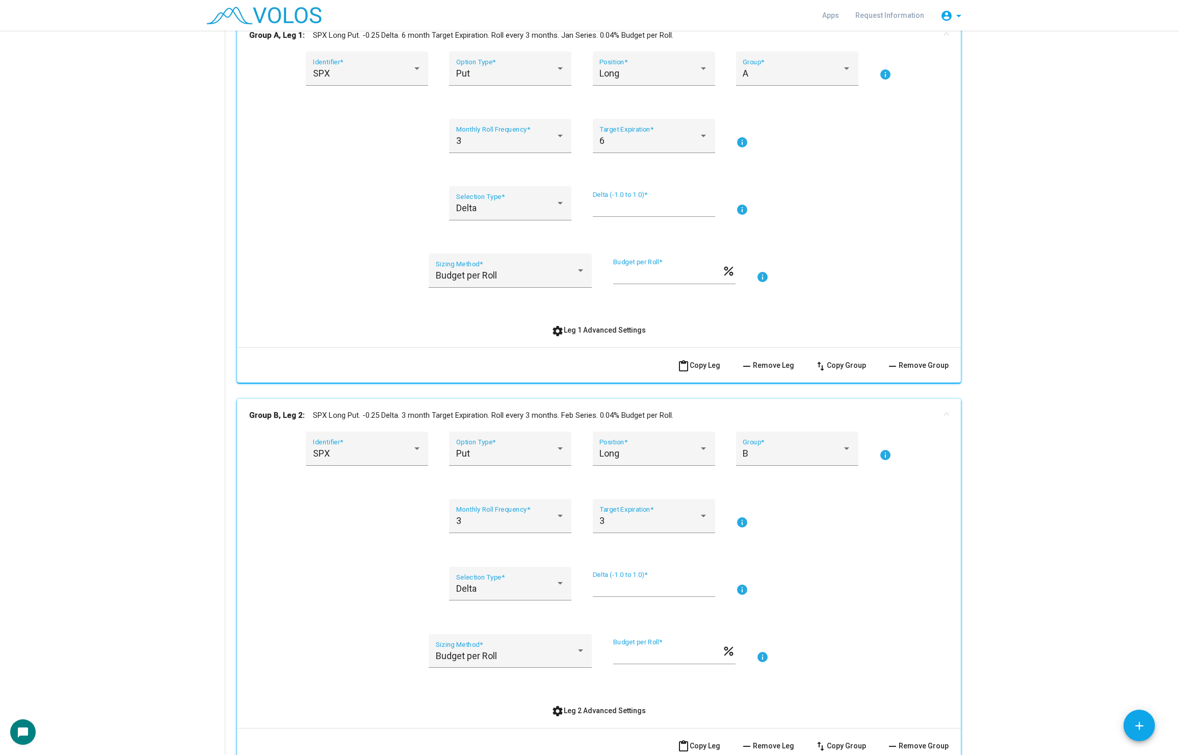
scroll to position [225, 0]
click at [446, 268] on div "Budget per Roll Sizing Method *" at bounding box center [510, 272] width 149 height 27
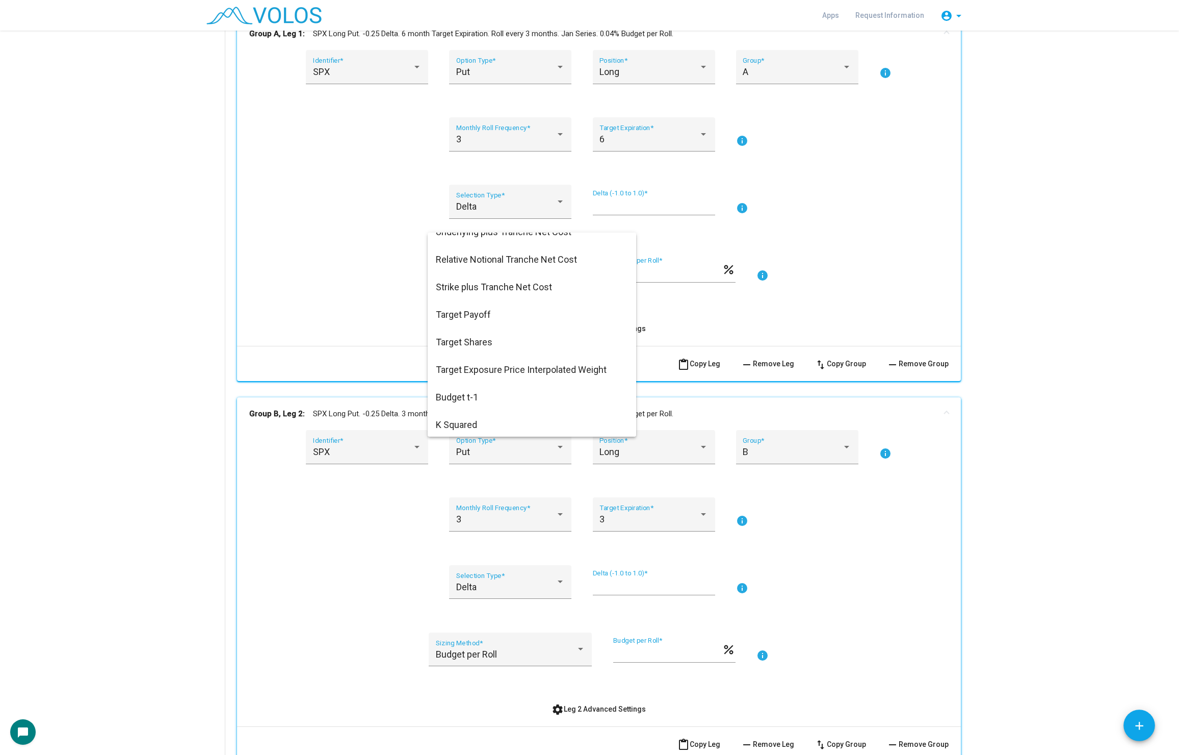
scroll to position [540, 0]
click at [328, 310] on div at bounding box center [589, 377] width 1179 height 755
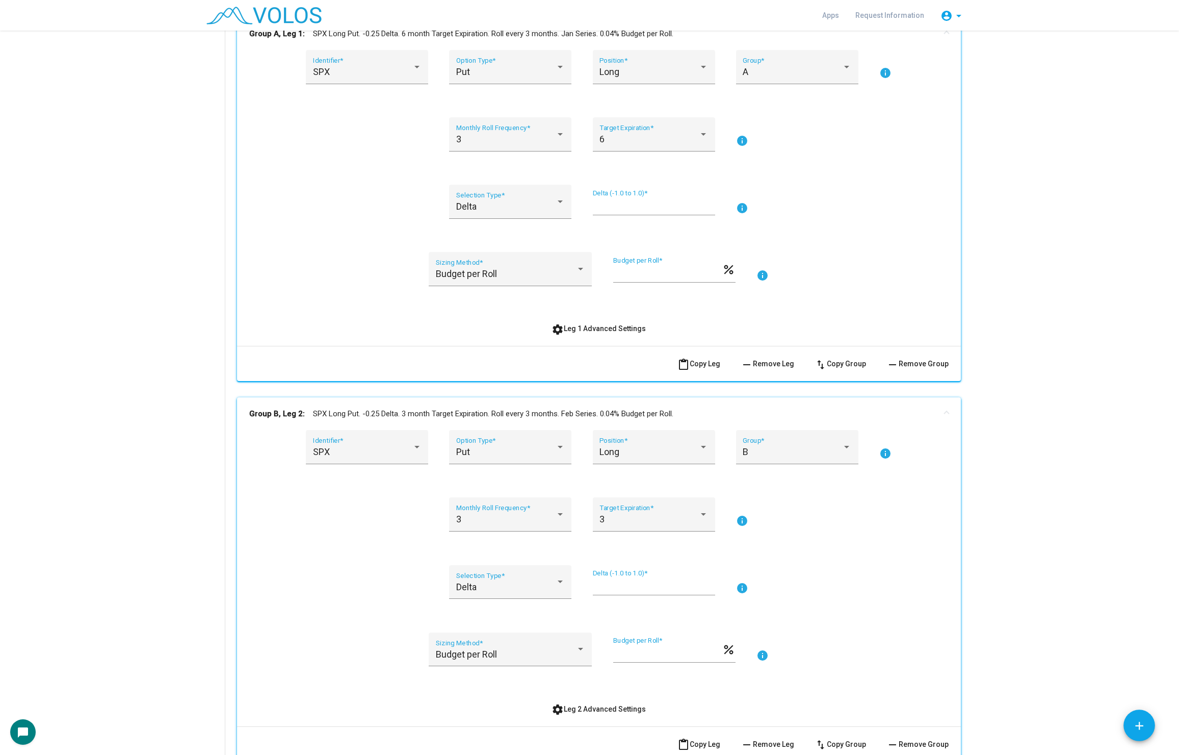
click at [622, 333] on button "settings Leg 1 Advanced Settings" at bounding box center [599, 328] width 111 height 18
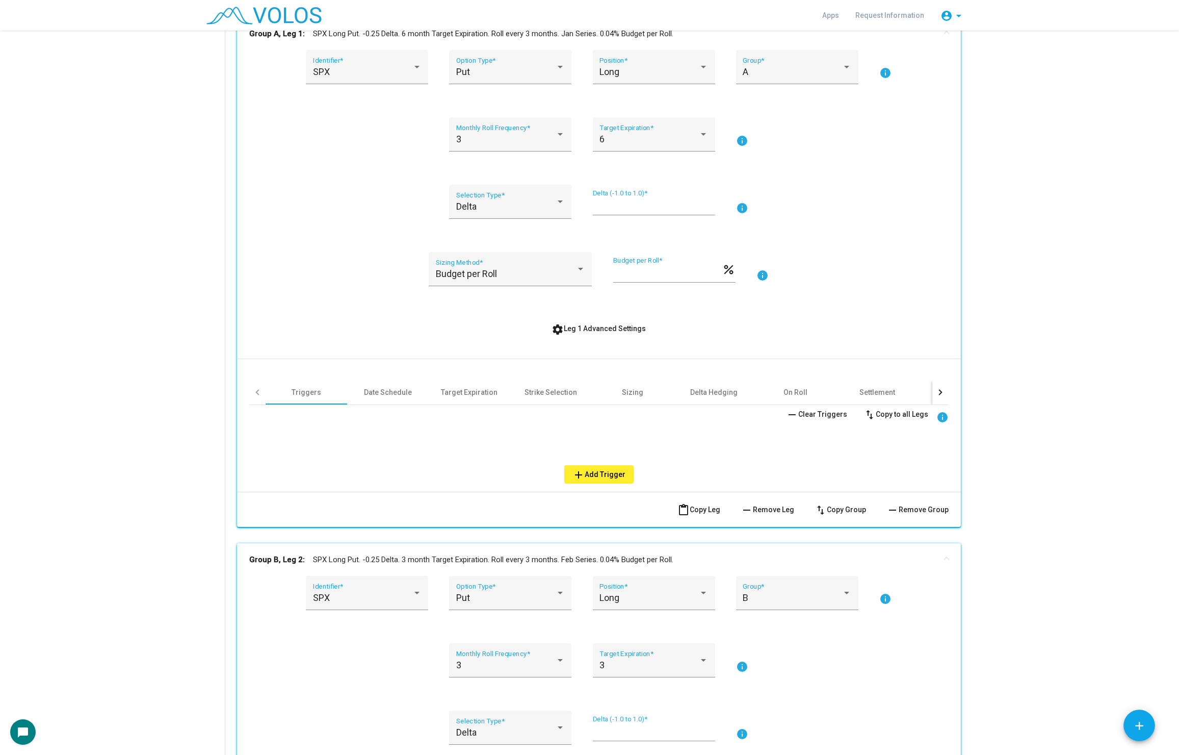
scroll to position [306, 0]
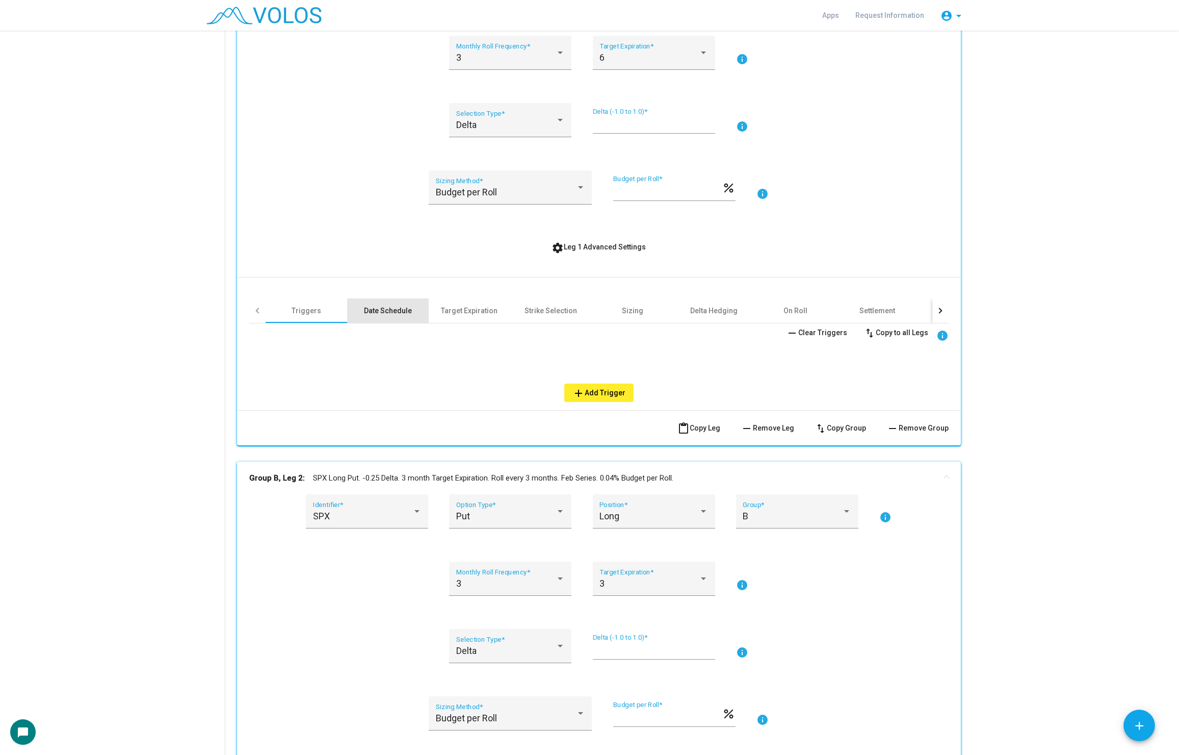
click at [392, 309] on div "Date Schedule" at bounding box center [388, 310] width 48 height 10
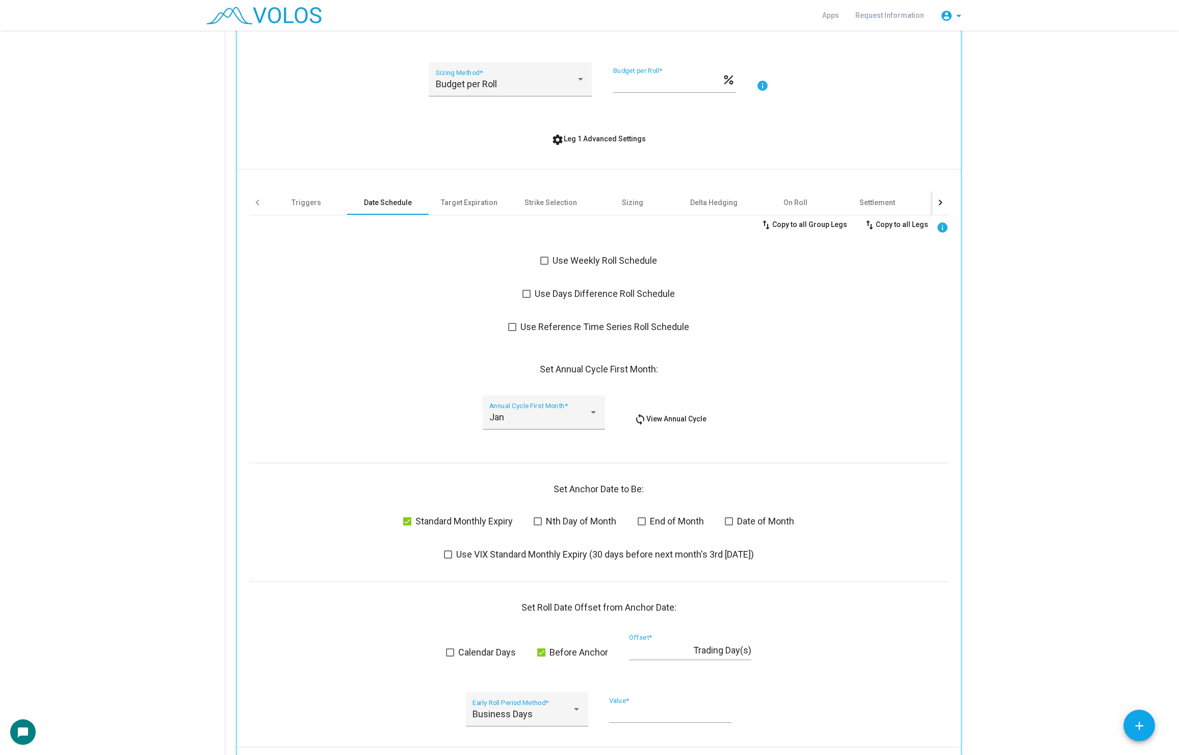
scroll to position [396, 0]
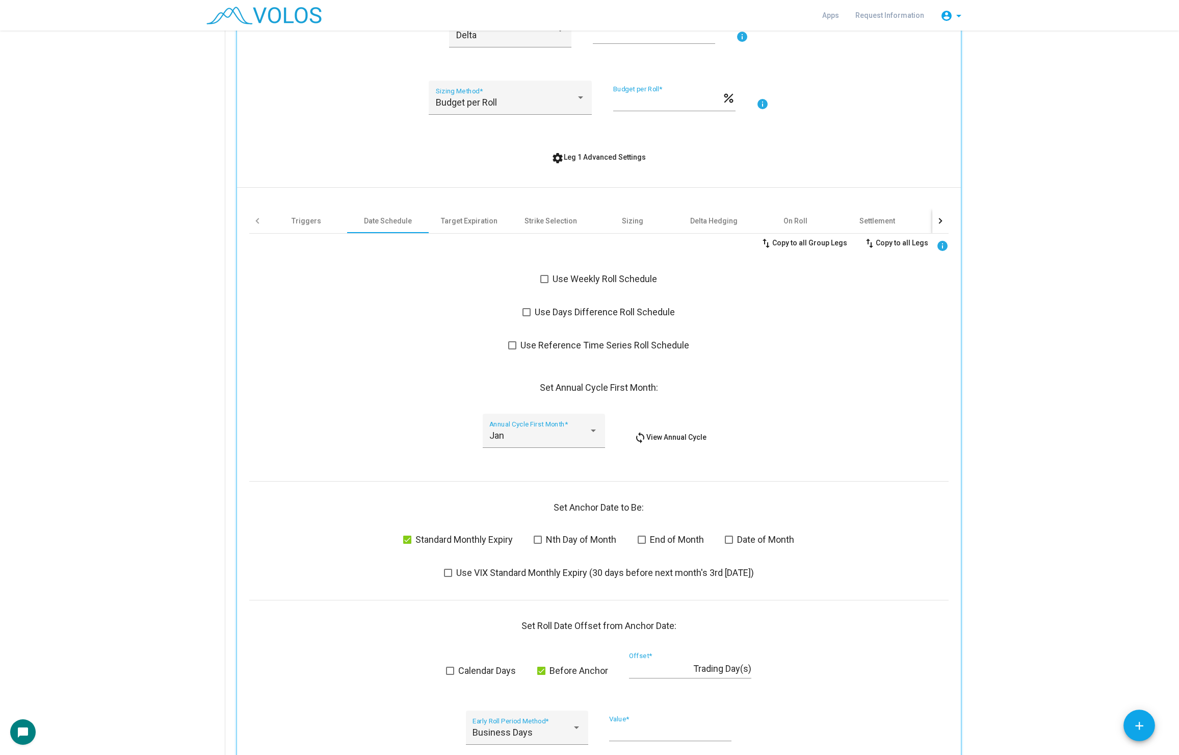
click at [579, 279] on span "Use Weekly Roll Schedule" at bounding box center [605, 279] width 105 height 12
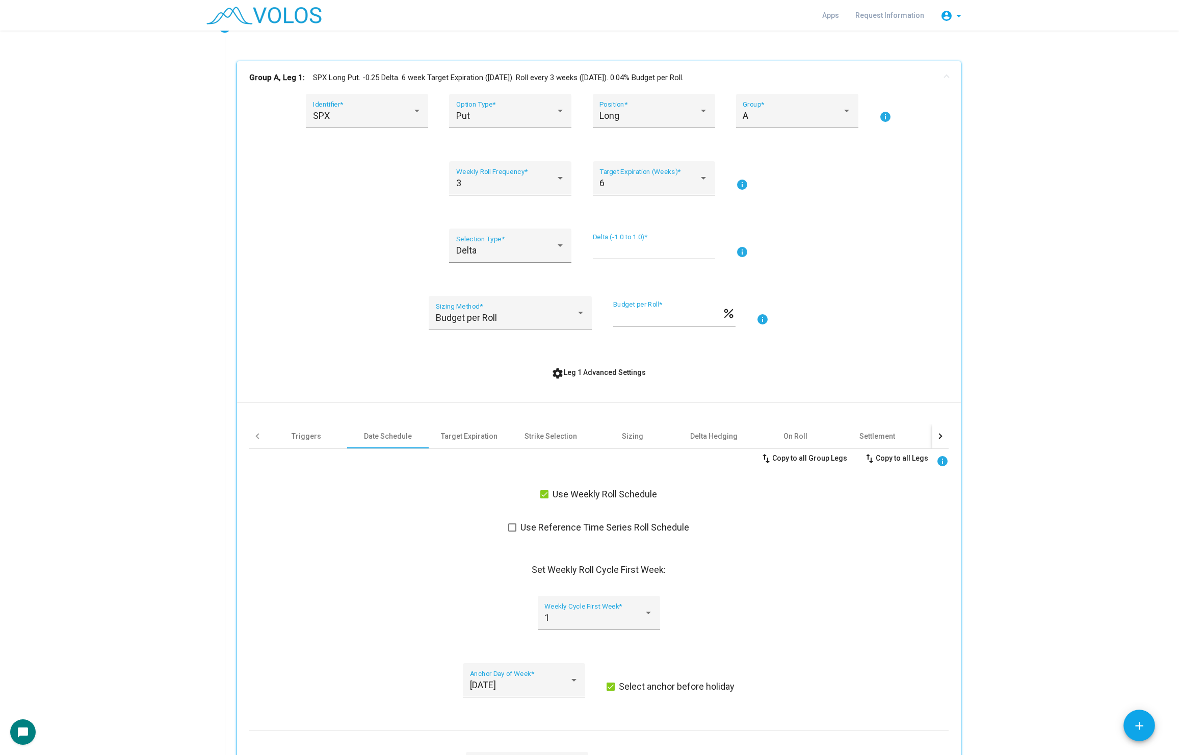
scroll to position [167, 0]
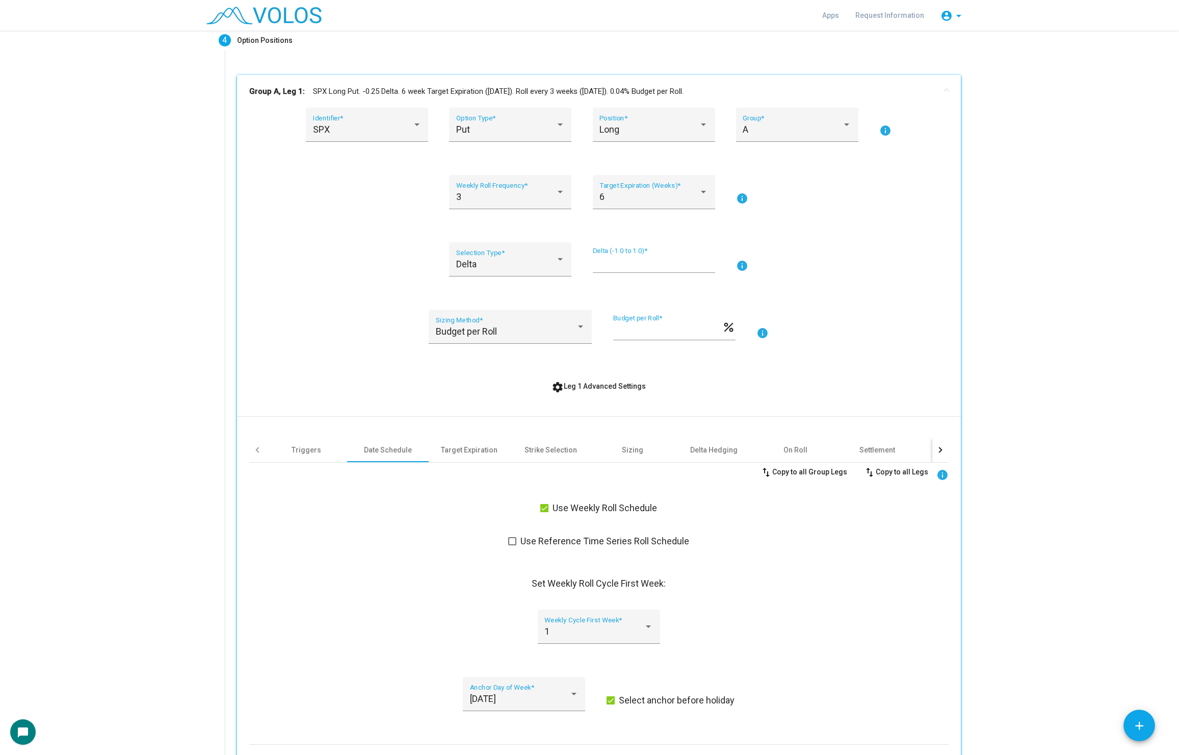
click at [592, 505] on span "Use Weekly Roll Schedule" at bounding box center [605, 508] width 105 height 12
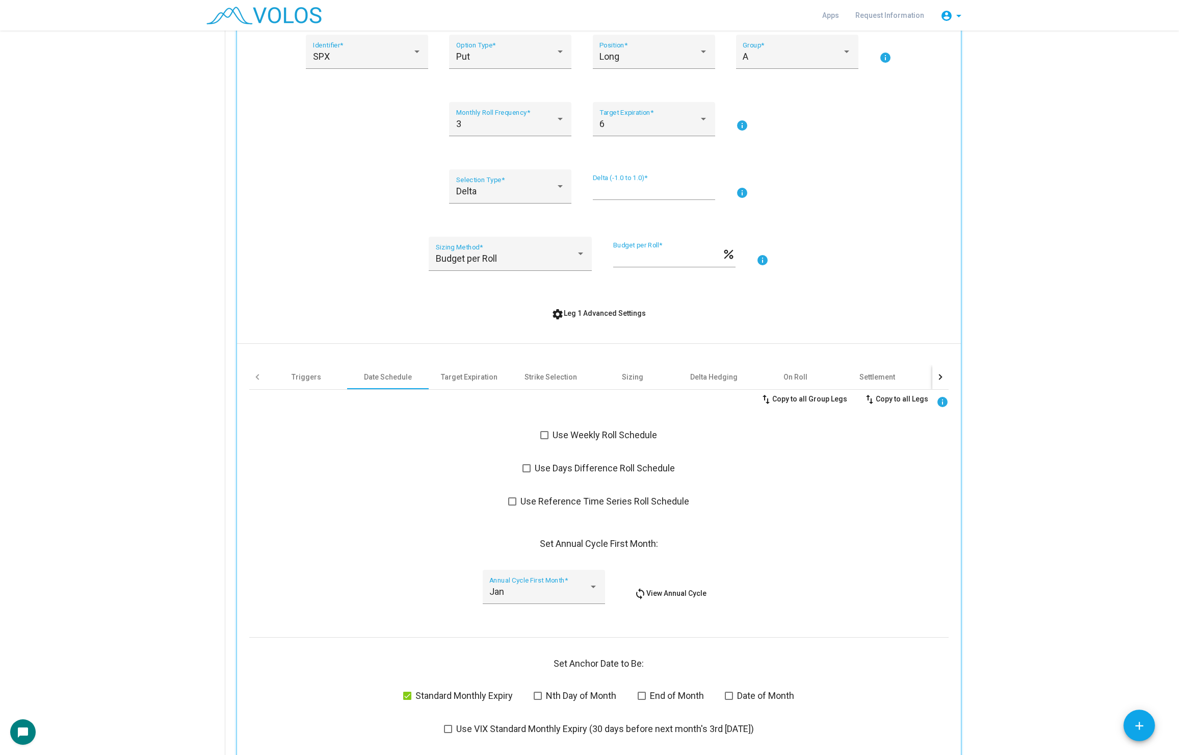
scroll to position [243, 0]
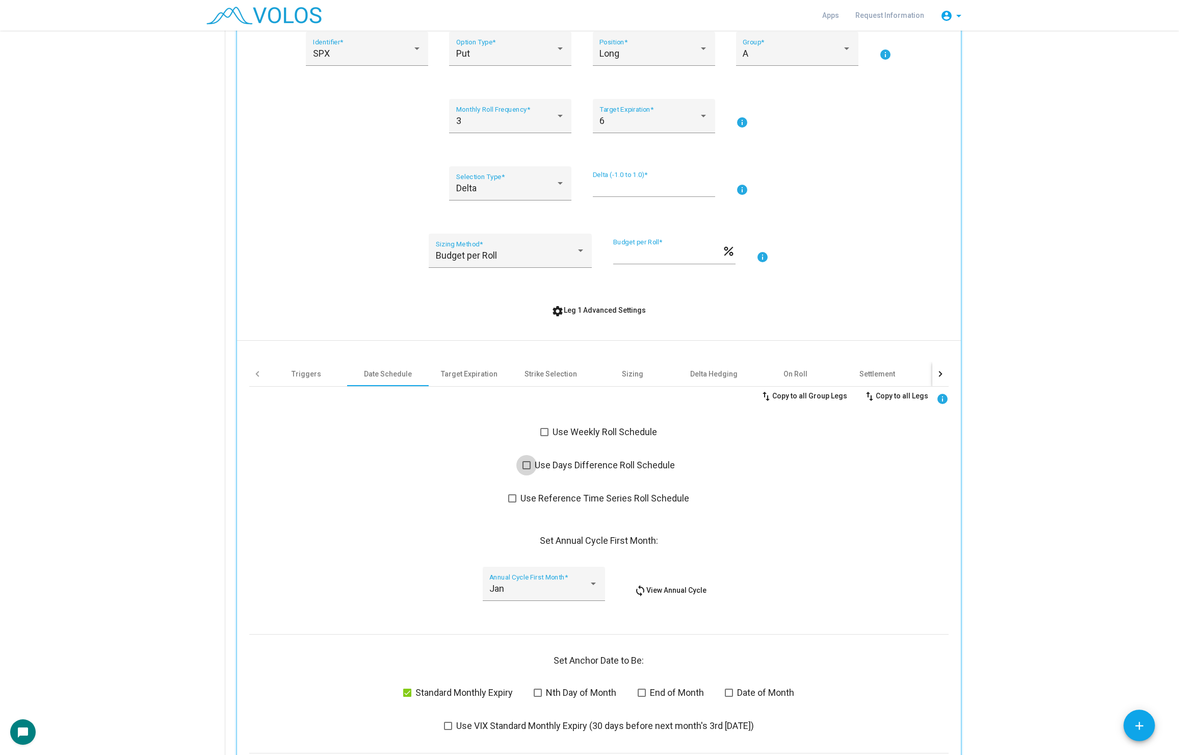
click at [592, 467] on span "Use Days Difference Roll Schedule" at bounding box center [605, 465] width 140 height 12
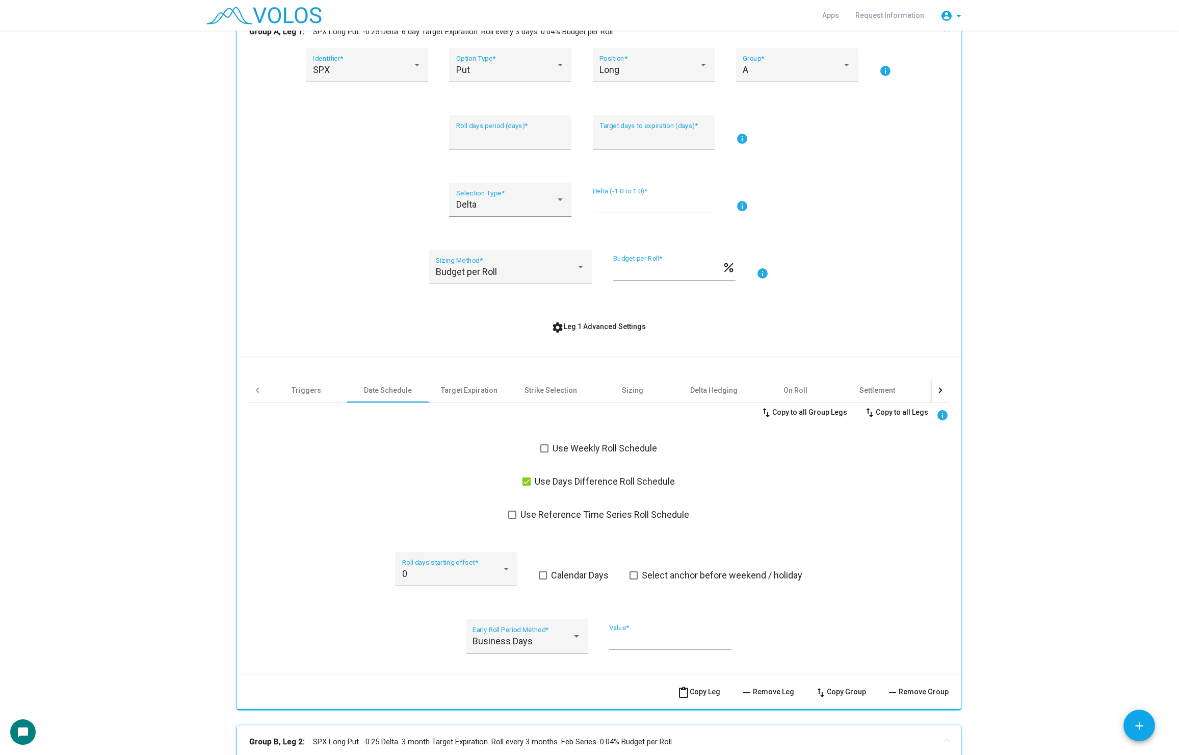
scroll to position [215, 0]
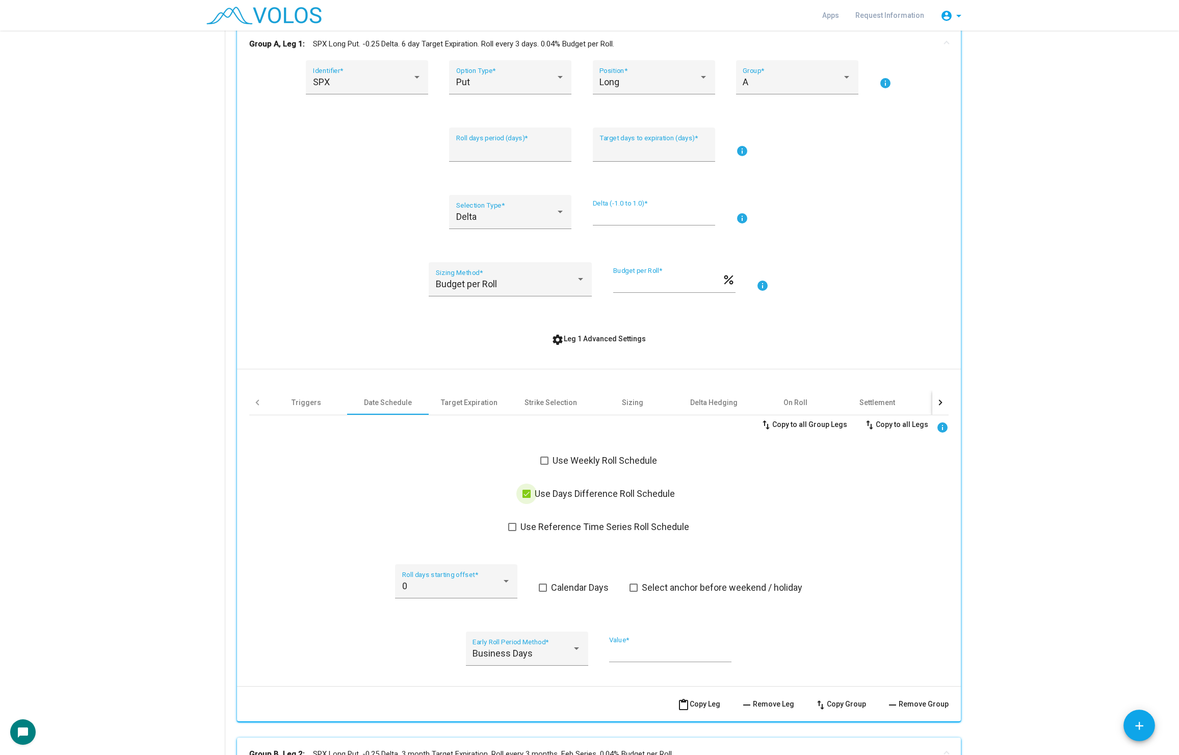
click at [556, 492] on span "Use Days Difference Roll Schedule" at bounding box center [605, 493] width 140 height 12
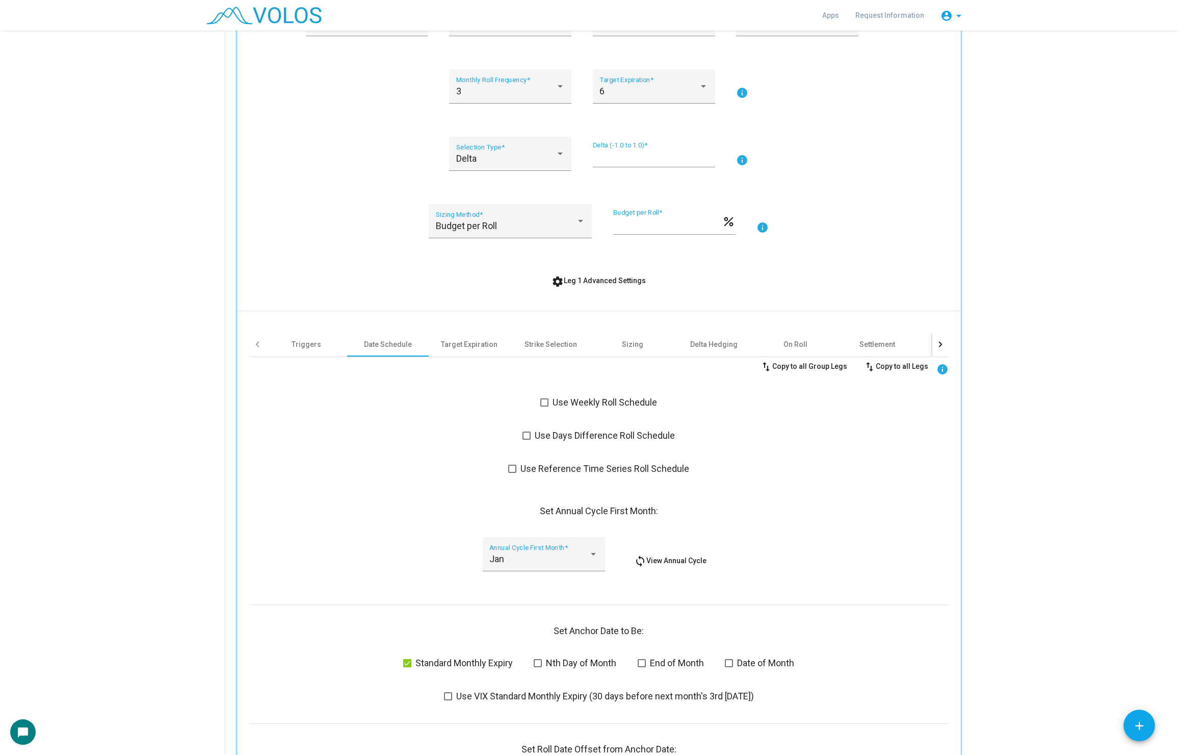
scroll to position [230, 0]
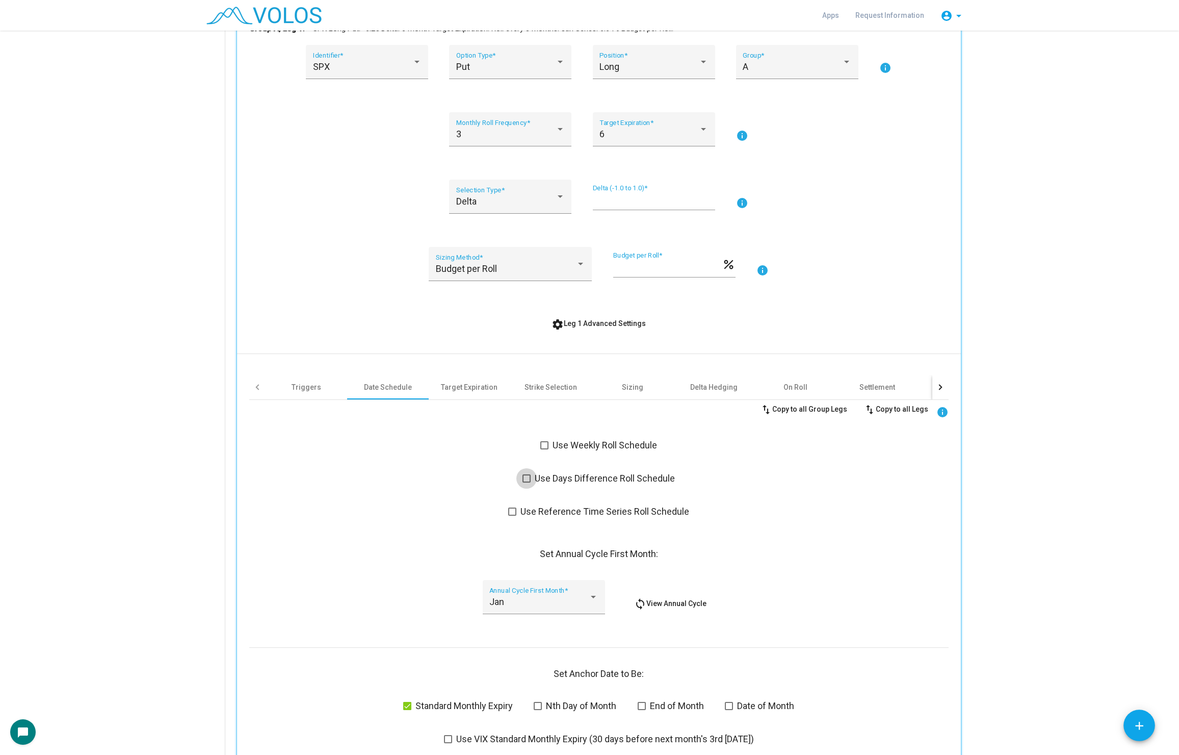
click at [526, 478] on span at bounding box center [527, 478] width 8 height 8
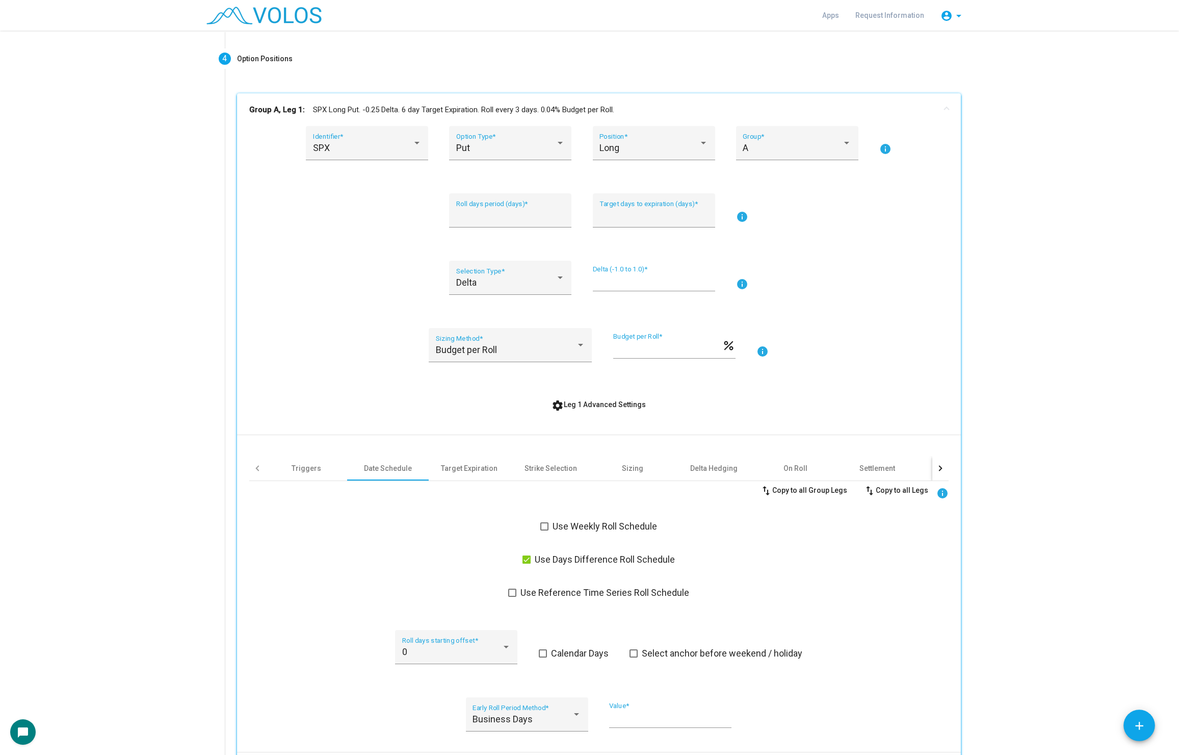
scroll to position [145, 0]
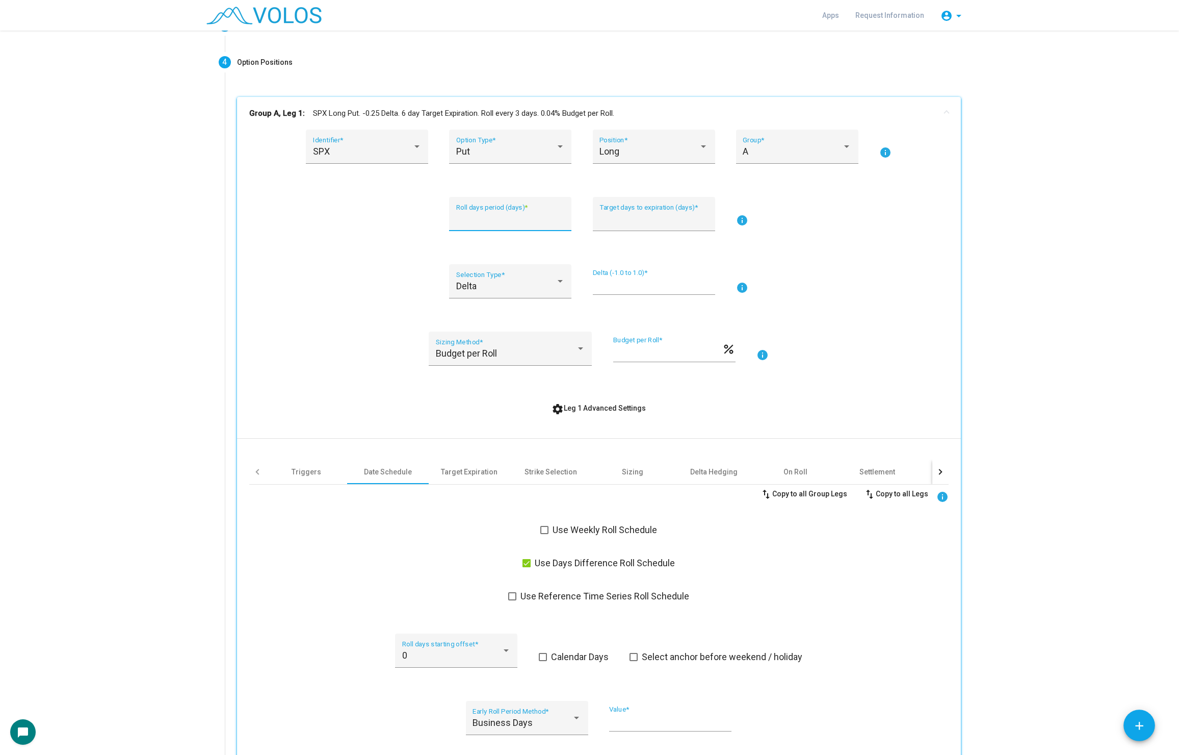
drag, startPoint x: 484, startPoint y: 222, endPoint x: 400, endPoint y: 222, distance: 84.1
click at [400, 222] on div "* Roll days period (days) * * Target days to expiration (days) * info" at bounding box center [599, 220] width 700 height 46
type input "**"
drag, startPoint x: 638, startPoint y: 217, endPoint x: 597, endPoint y: 217, distance: 40.8
click at [597, 217] on div "* Target days to expiration (days) *" at bounding box center [654, 214] width 122 height 34
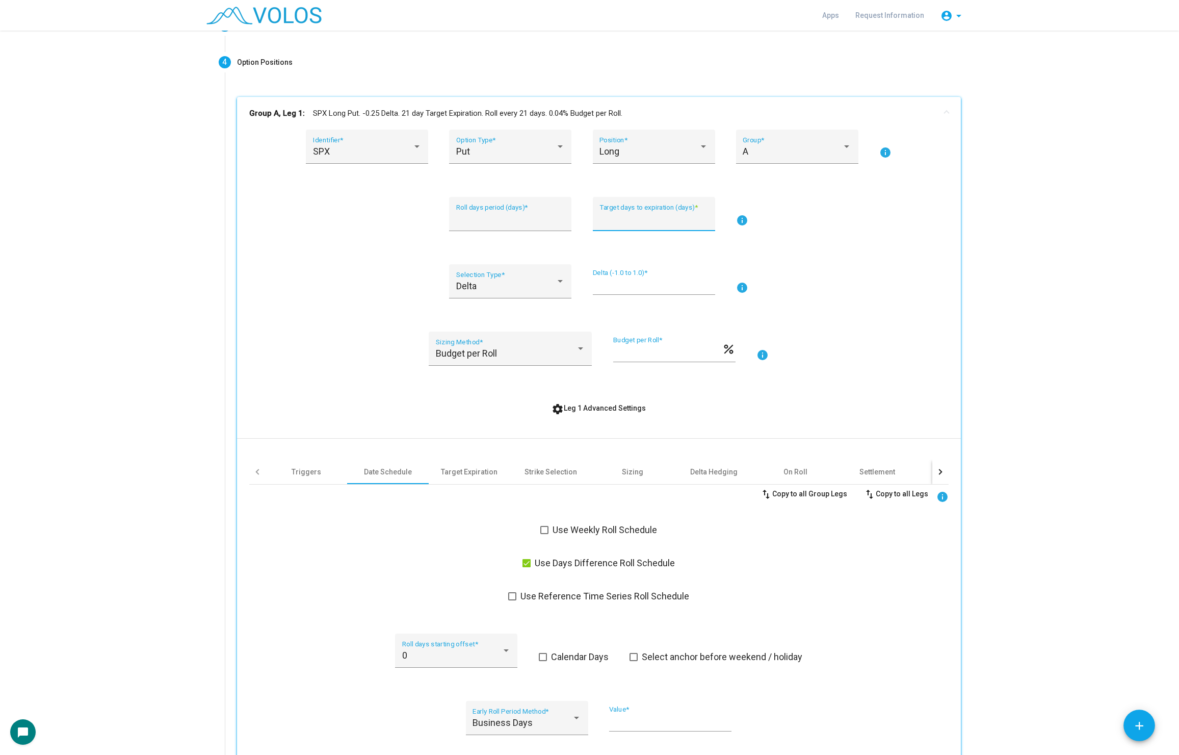
type input "**"
click at [324, 294] on div "Delta Selection Type * ***** Delta (-1.0 to 1.0) * info" at bounding box center [599, 287] width 700 height 46
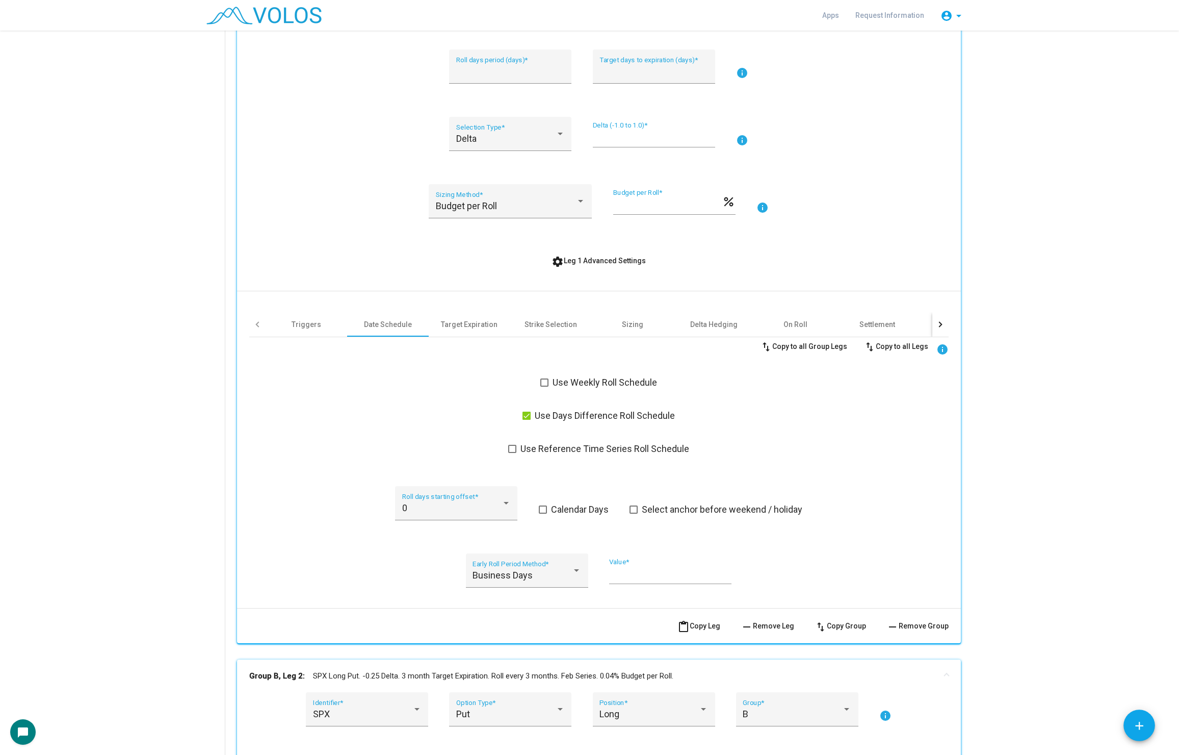
scroll to position [308, 0]
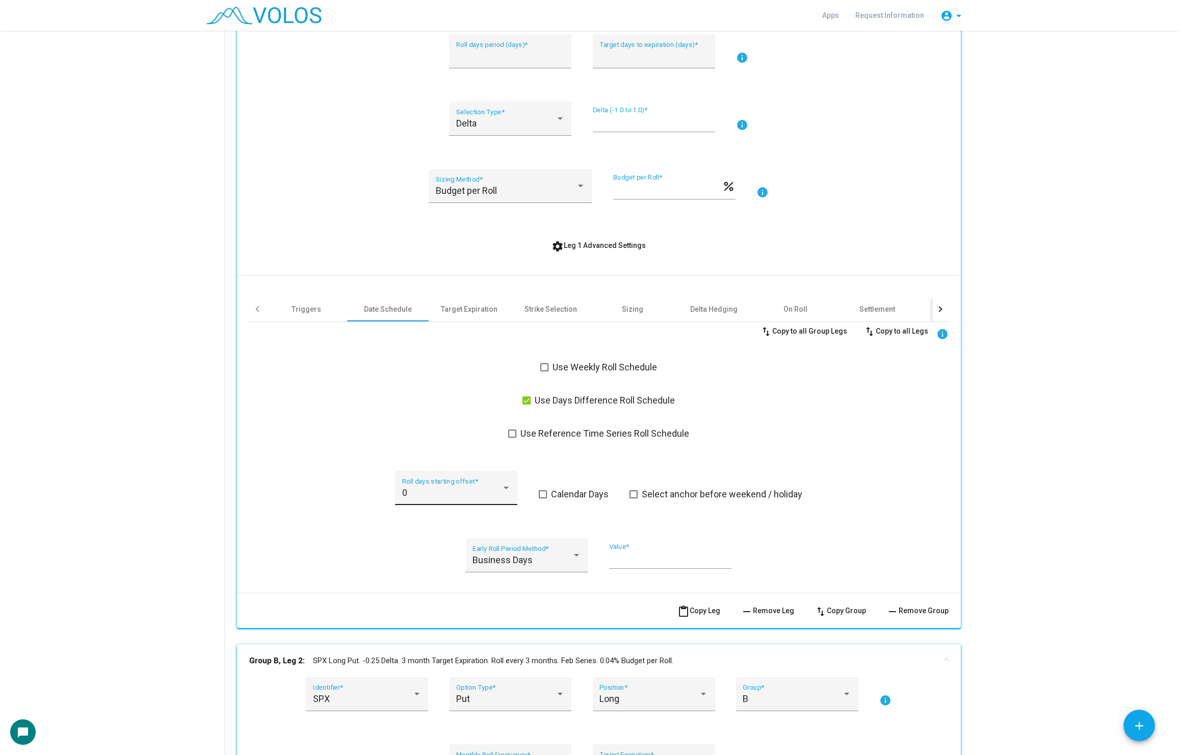
click at [467, 500] on div "0 Roll days starting offset *" at bounding box center [456, 491] width 109 height 27
click at [439, 417] on div at bounding box center [589, 377] width 1179 height 755
click at [635, 195] on div "**********" at bounding box center [667, 186] width 109 height 26
click at [475, 187] on span "Budget per Roll" at bounding box center [466, 190] width 61 height 11
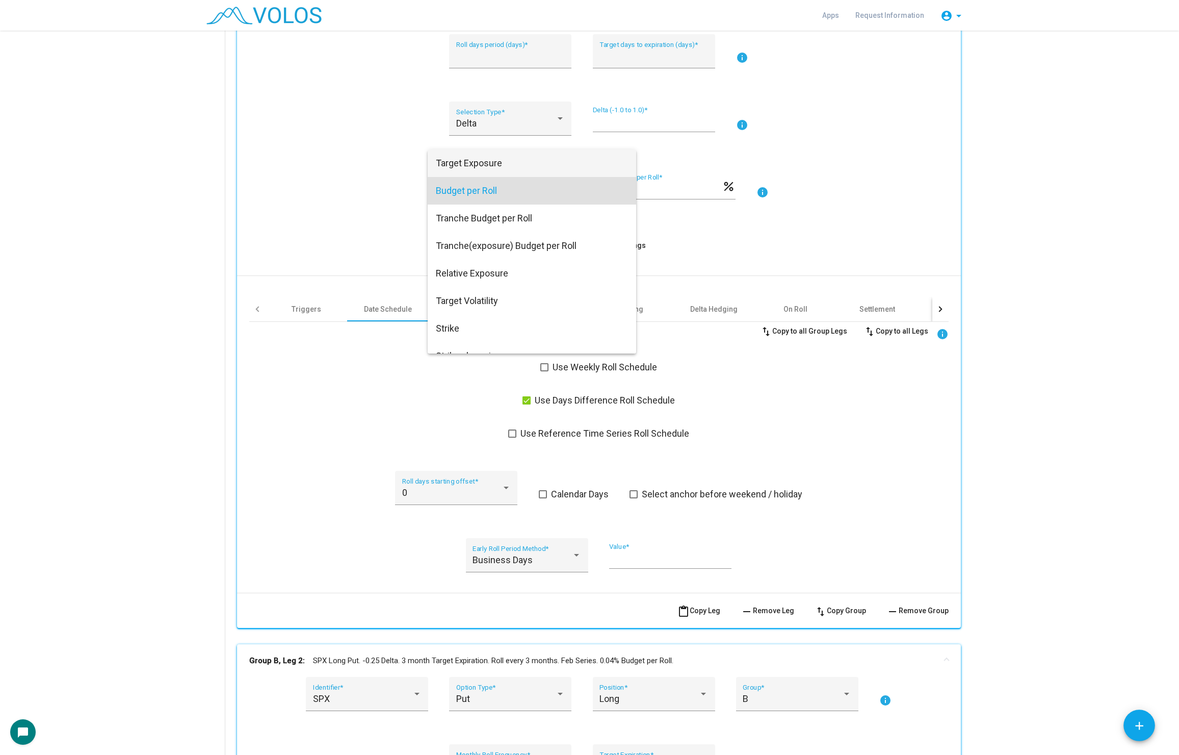
click at [478, 168] on span "Target Exposure" at bounding box center [532, 163] width 192 height 28
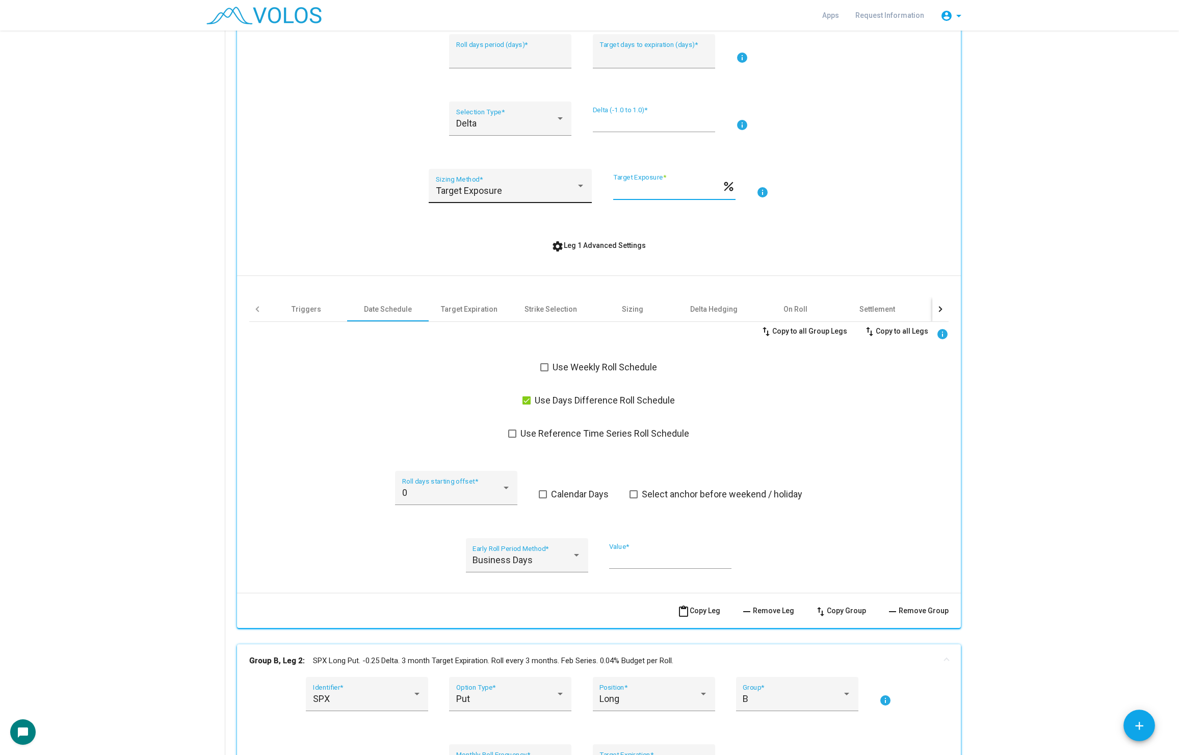
drag, startPoint x: 652, startPoint y: 194, endPoint x: 548, endPoint y: 194, distance: 104.0
click at [548, 194] on div "Target Exposure Sizing Method * *** Target Exposure * percent info" at bounding box center [599, 192] width 700 height 46
type input "*"
click at [409, 228] on div "SPX Identifier * Put Option Type * Long Position * A Group * info ** Roll days …" at bounding box center [599, 276] width 700 height 618
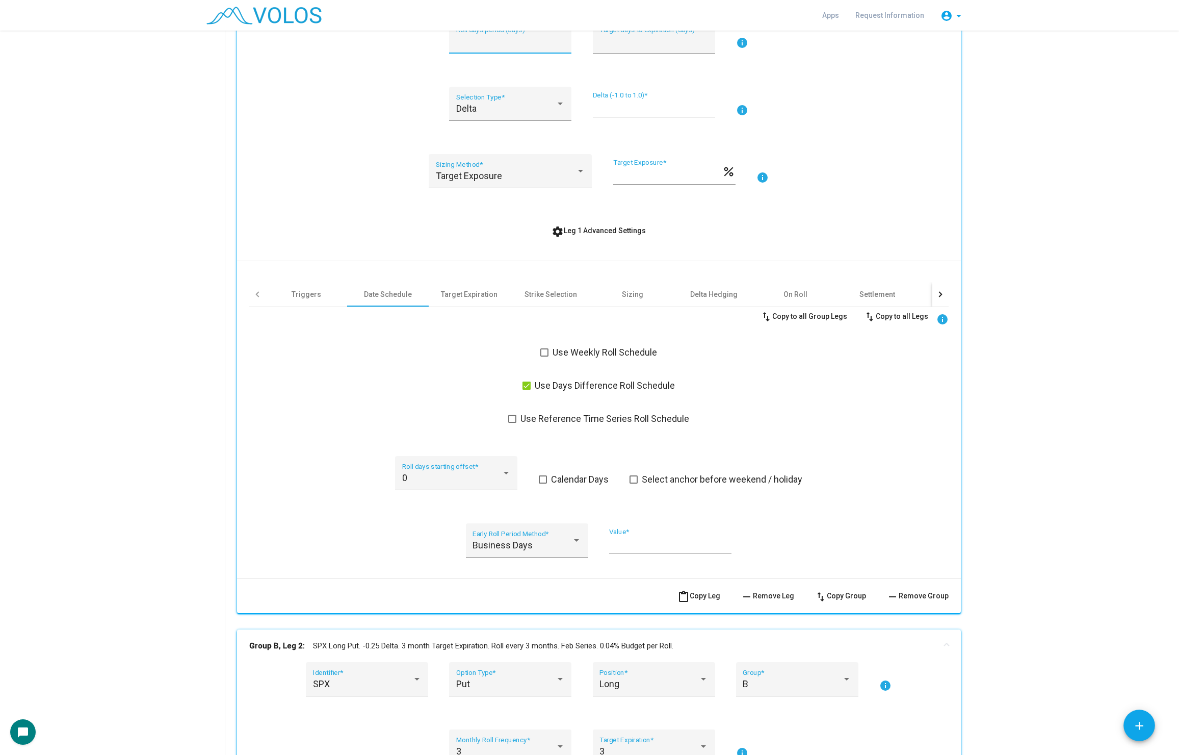
click at [490, 36] on input "**" at bounding box center [510, 41] width 109 height 10
type input "**"
click at [639, 46] on input "**" at bounding box center [654, 41] width 109 height 10
type input "**"
click at [855, 168] on div "Target Exposure Sizing Method * * Target Exposure * percent info" at bounding box center [599, 177] width 700 height 46
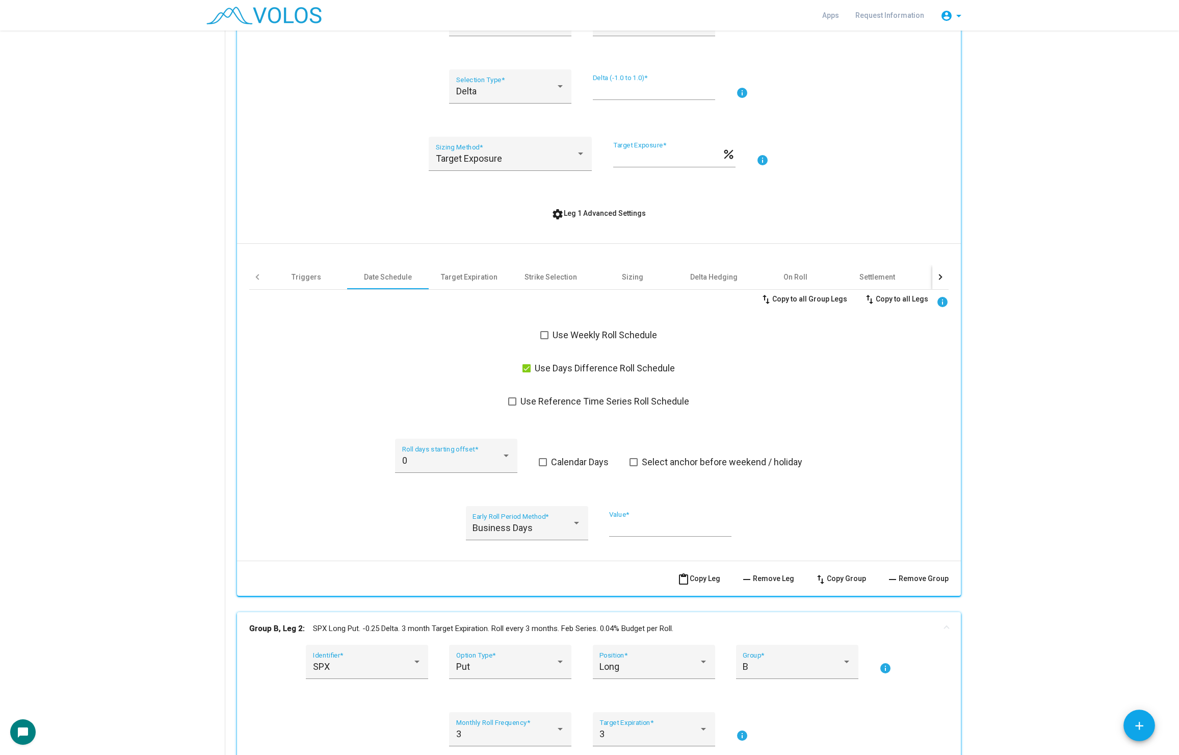
scroll to position [343, 0]
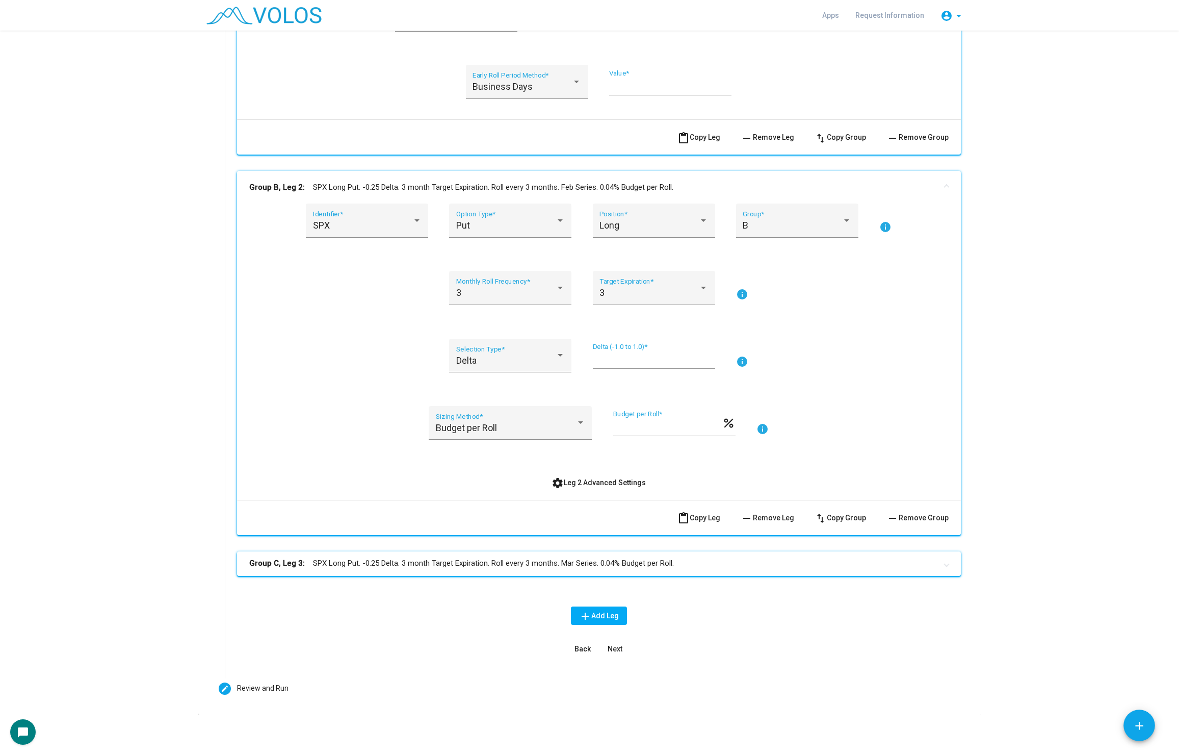
click at [770, 520] on span "remove Remove Leg" at bounding box center [768, 518] width 54 height 8
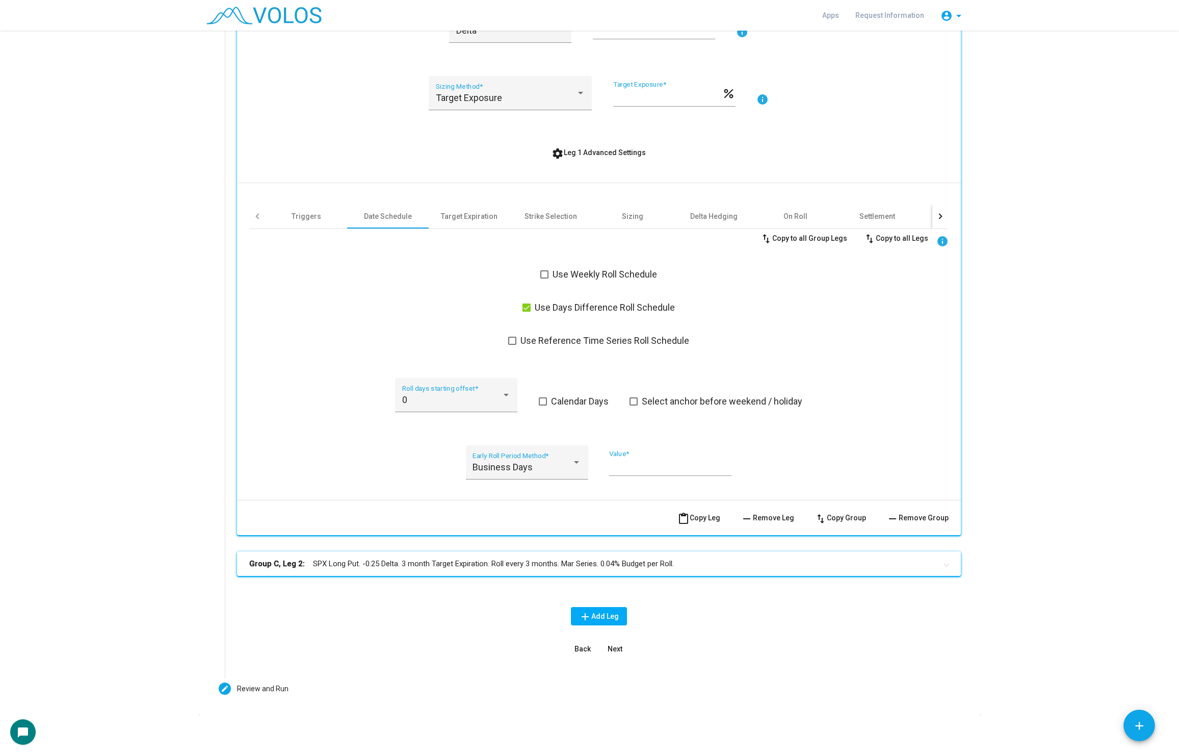
click at [766, 561] on mat-panel-title "Group C, Leg 2: SPX Long Put. -0.25 Delta. 3 month Target Expiration. Roll ever…" at bounding box center [592, 564] width 687 height 12
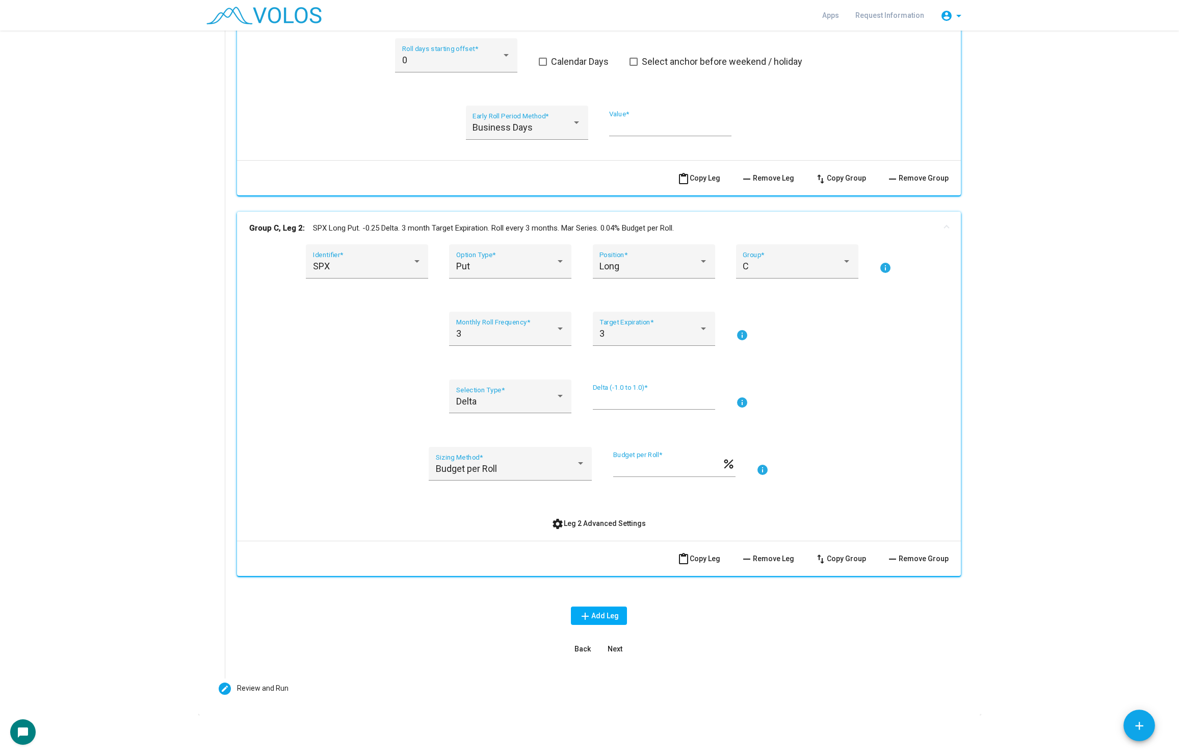
click at [771, 558] on span "remove Remove Leg" at bounding box center [768, 558] width 54 height 8
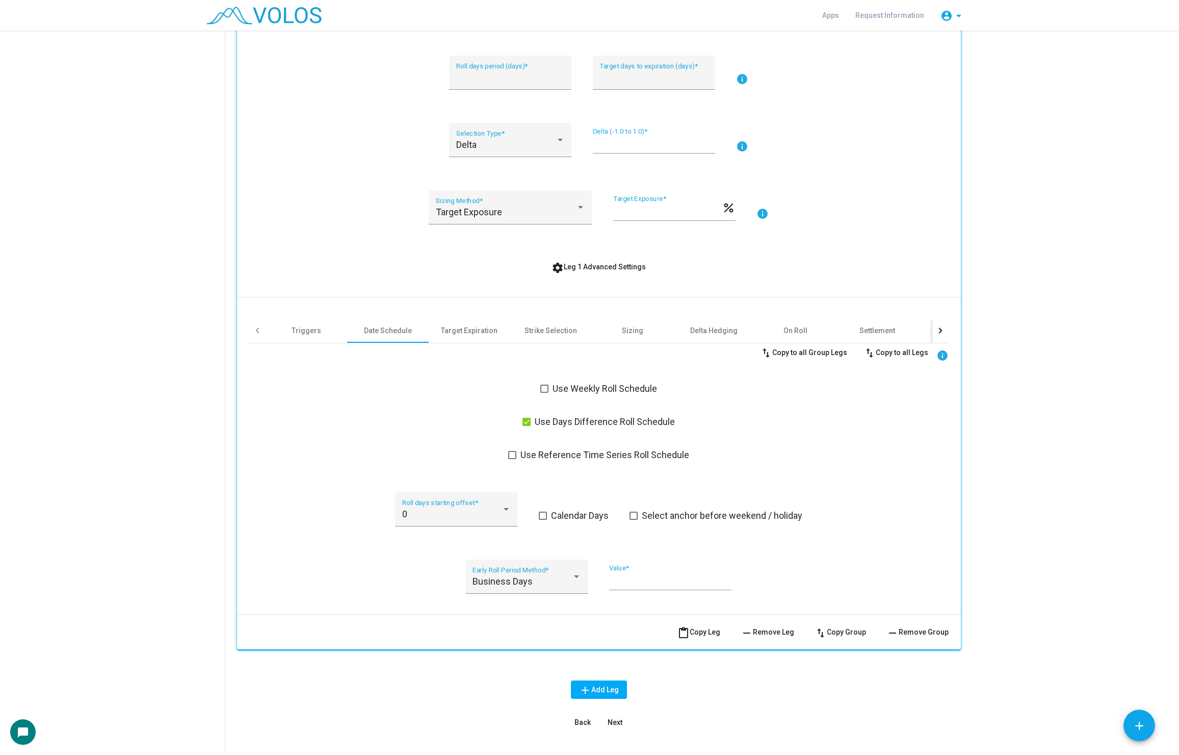
scroll to position [293, 0]
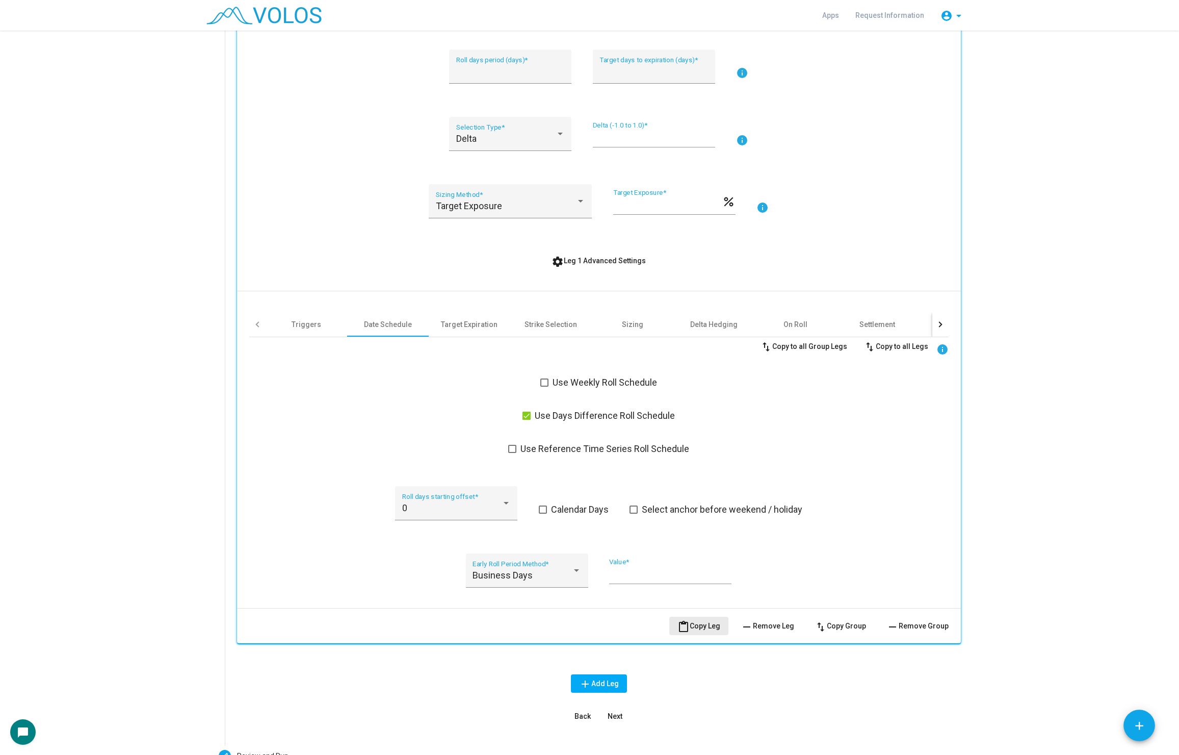
click at [687, 621] on mat-icon "content_paste" at bounding box center [684, 627] width 12 height 12
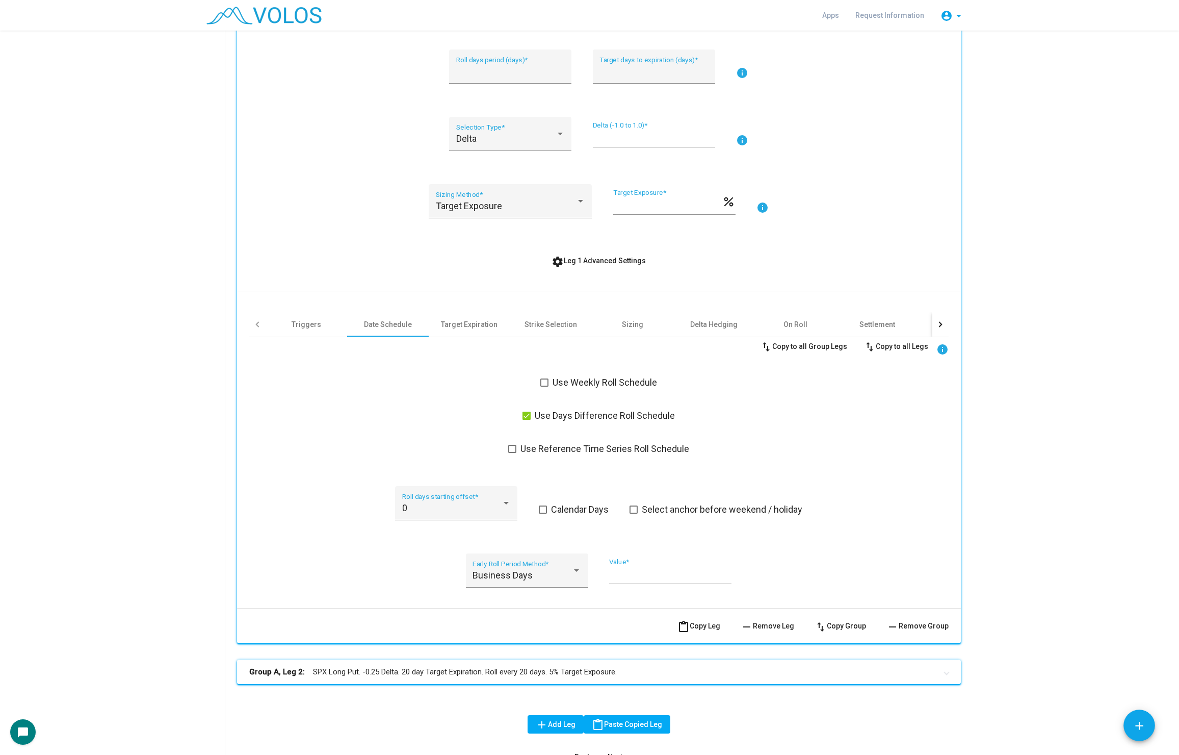
scroll to position [401, 0]
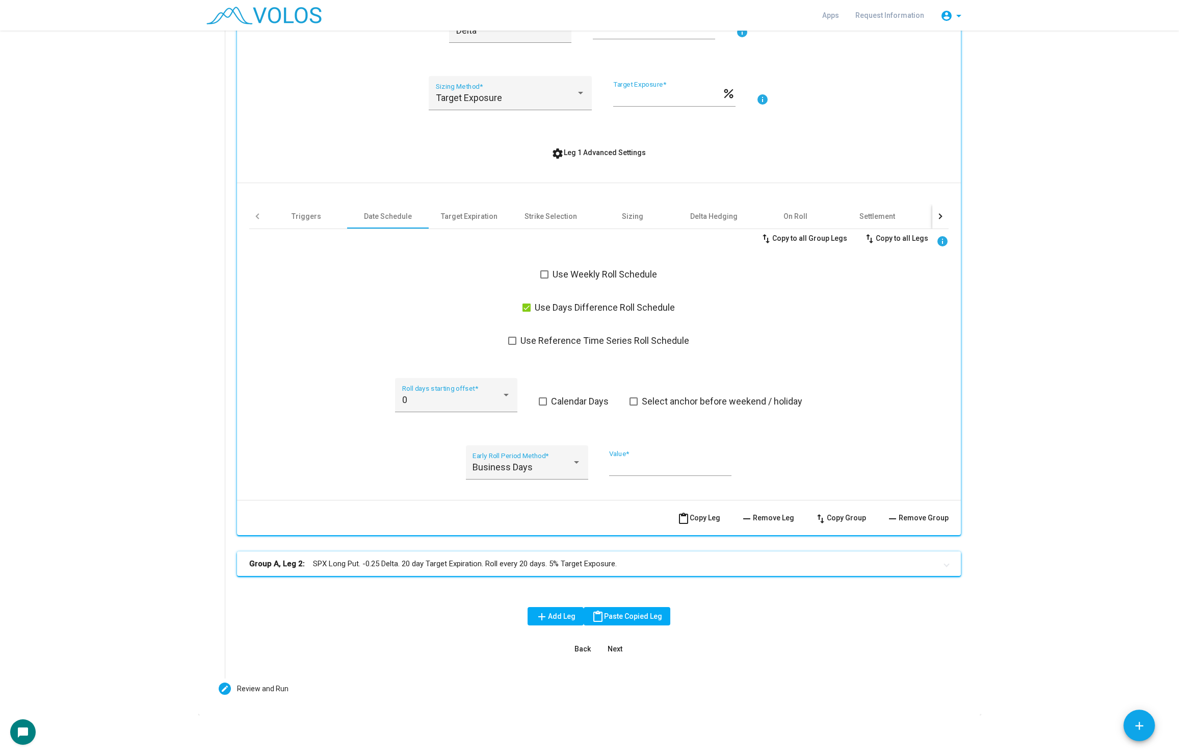
click at [535, 570] on mat-expansion-panel-header "Group A, Leg 2: SPX Long Put. -0.25 Delta. 20 day Target Expiration. Roll every…" at bounding box center [599, 563] width 724 height 24
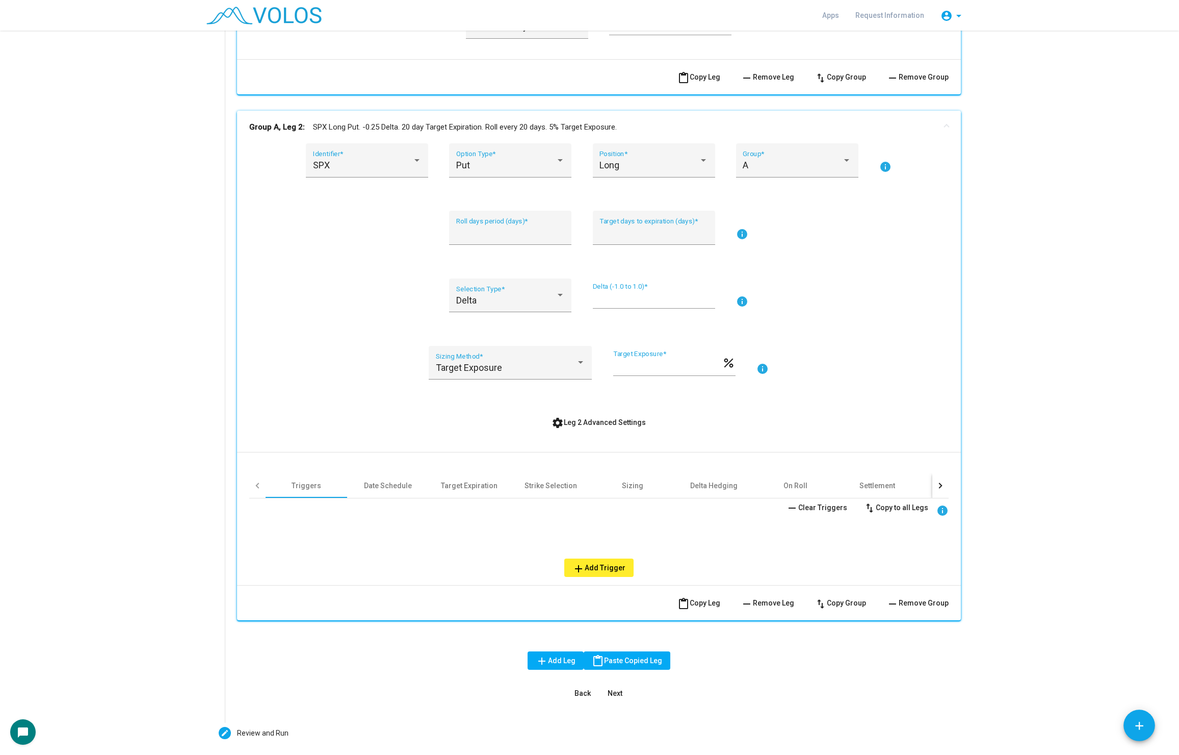
scroll to position [886, 0]
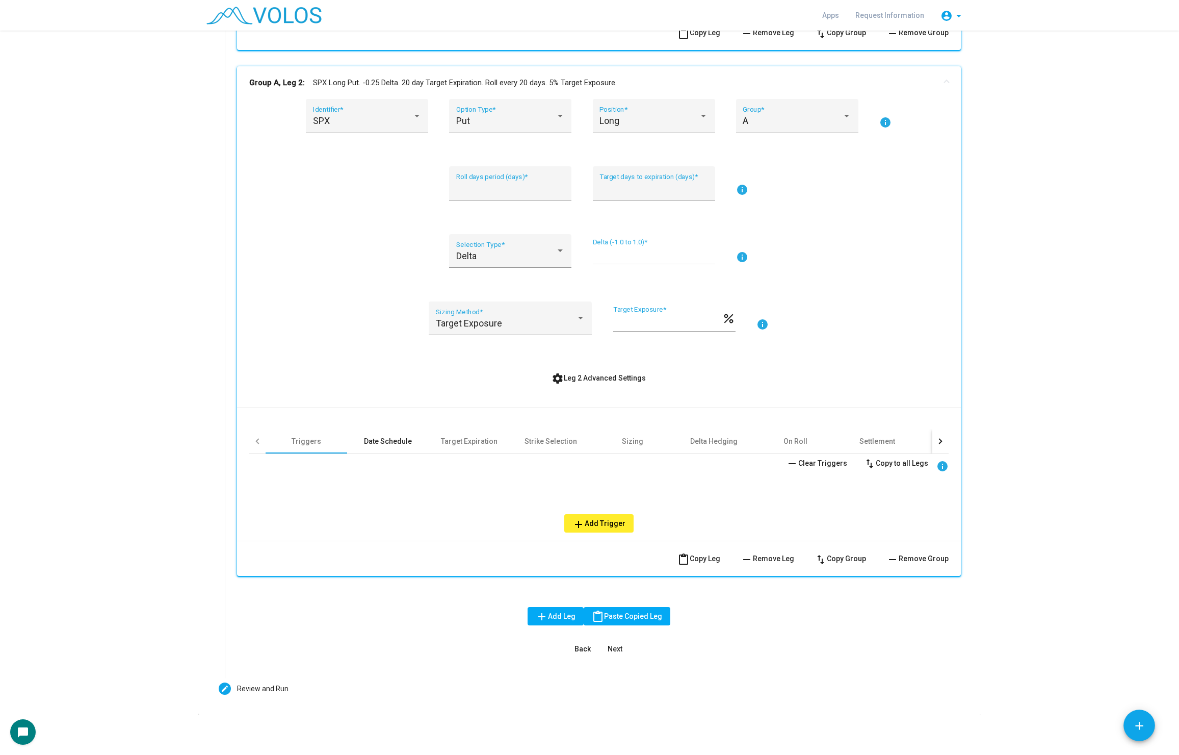
click at [382, 448] on div "Date Schedule" at bounding box center [388, 441] width 82 height 24
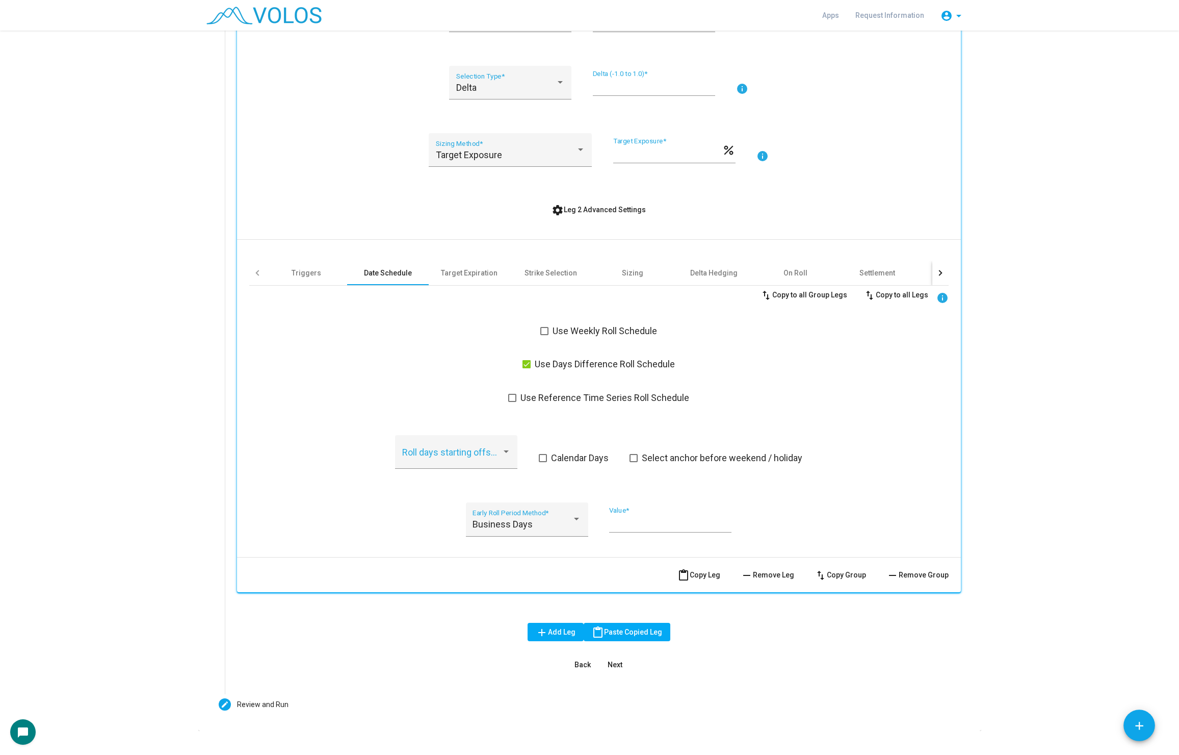
scroll to position [1070, 0]
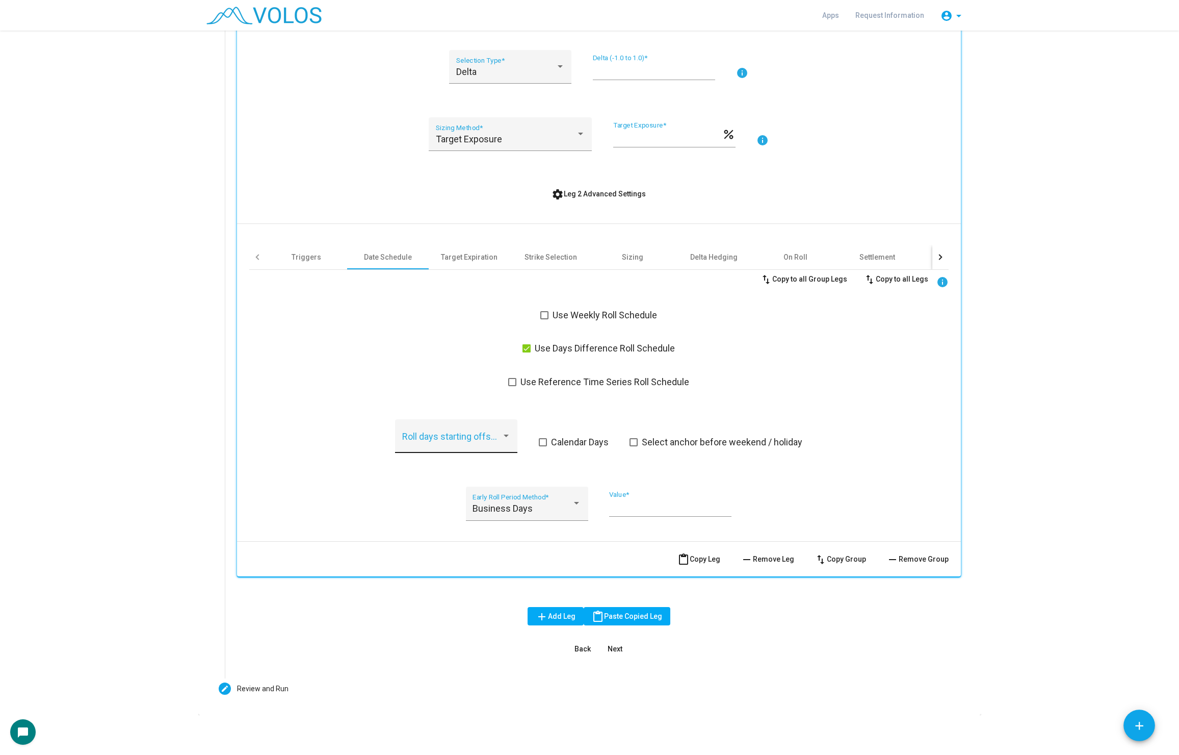
click at [480, 436] on span at bounding box center [451, 441] width 99 height 10
click at [479, 436] on span at bounding box center [451, 441] width 99 height 10
click at [492, 419] on div "Roll days starting offset *" at bounding box center [456, 442] width 122 height 46
click at [490, 427] on div "Roll days starting offset *" at bounding box center [456, 439] width 109 height 27
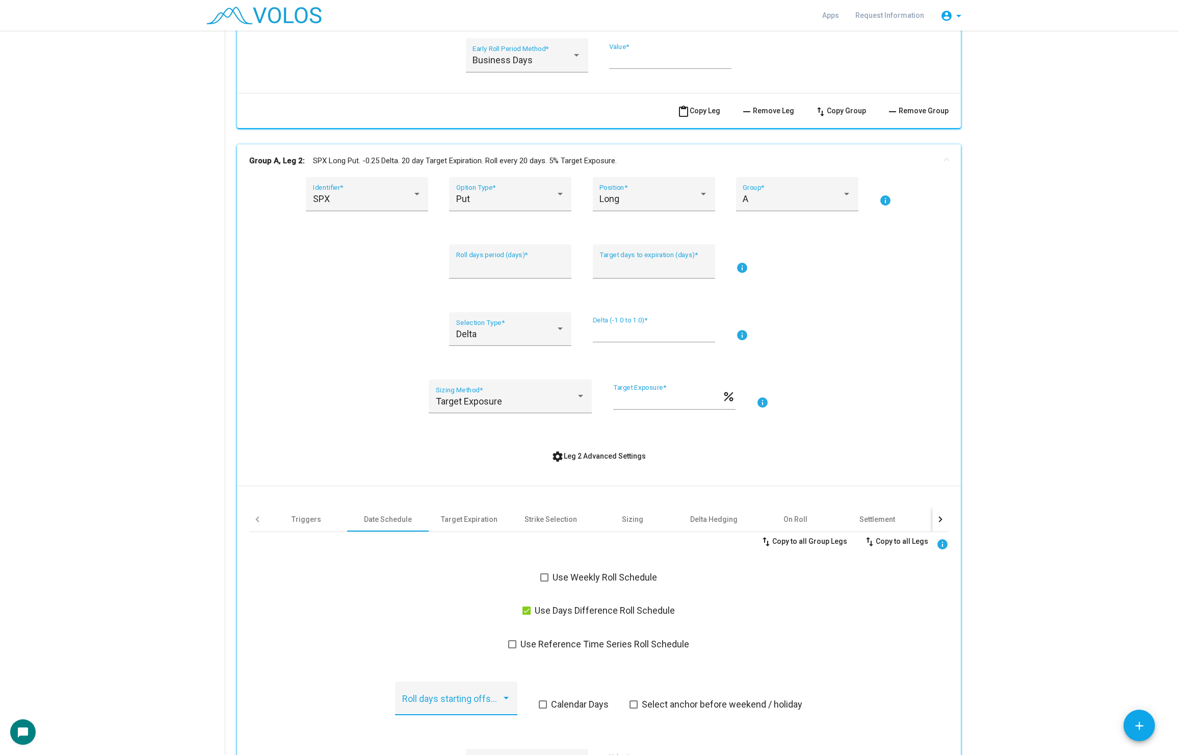
scroll to position [443, 0]
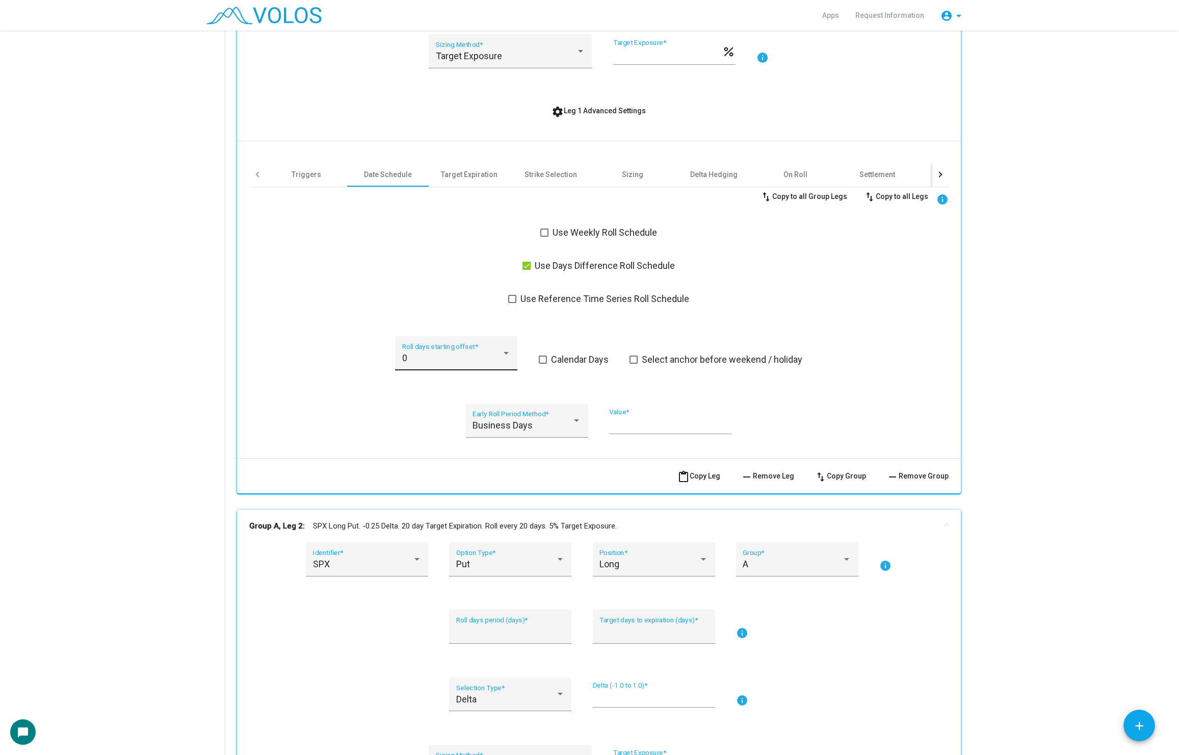
click at [474, 336] on div "0 Roll days starting offset *" at bounding box center [456, 353] width 122 height 34
click at [458, 381] on span "1" at bounding box center [456, 385] width 109 height 28
click at [330, 409] on div "Business Days Early Roll Period Method * * Value *" at bounding box center [599, 426] width 700 height 46
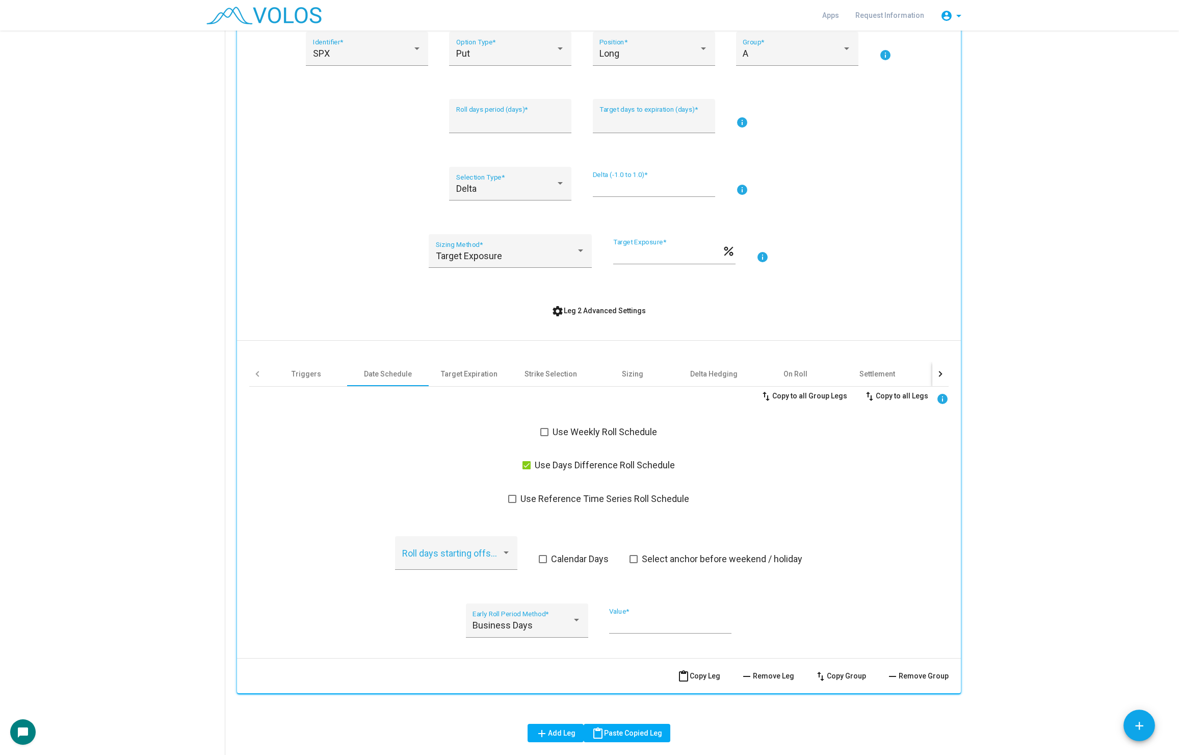
scroll to position [999, 0]
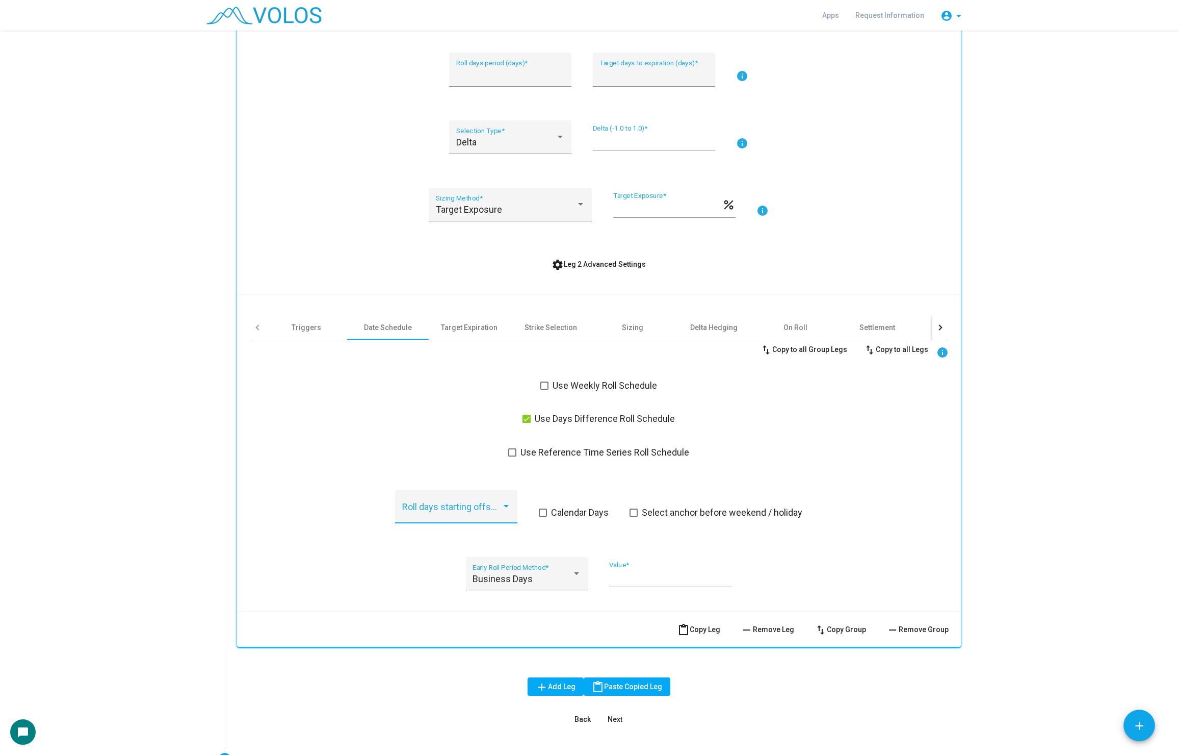
click at [468, 506] on span at bounding box center [451, 511] width 99 height 10
click at [530, 418] on span at bounding box center [527, 419] width 8 height 8
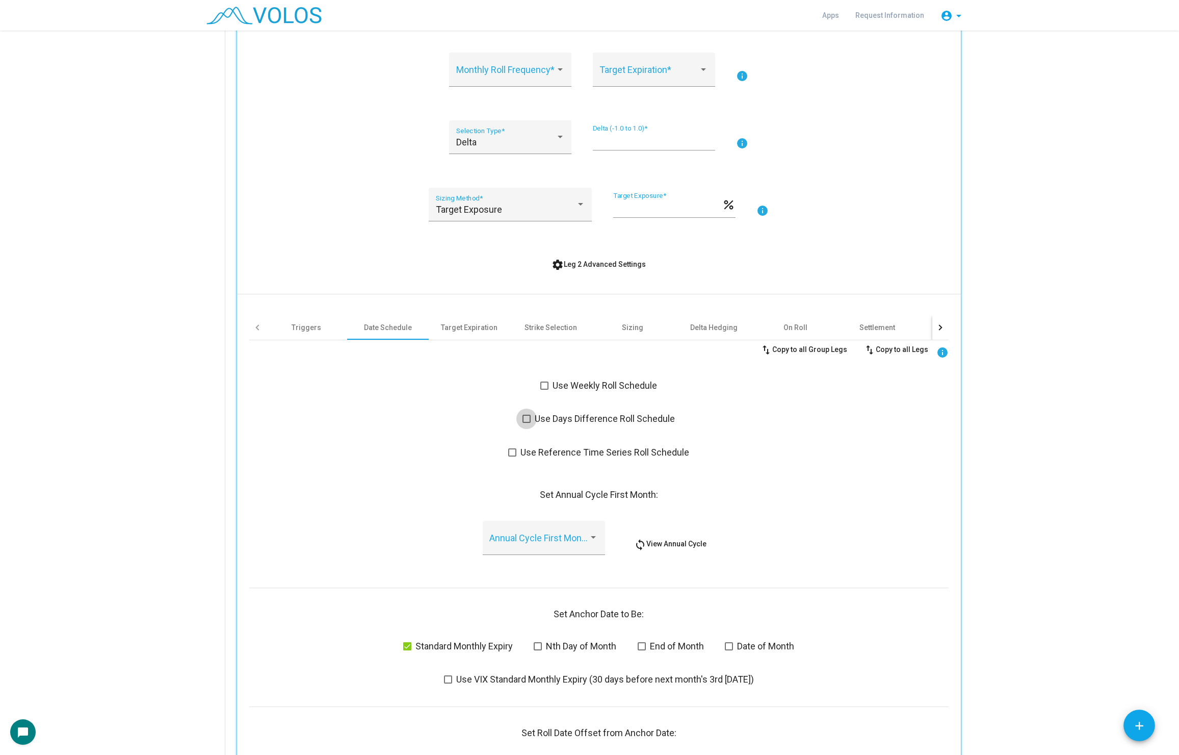
click at [530, 418] on span at bounding box center [527, 419] width 8 height 8
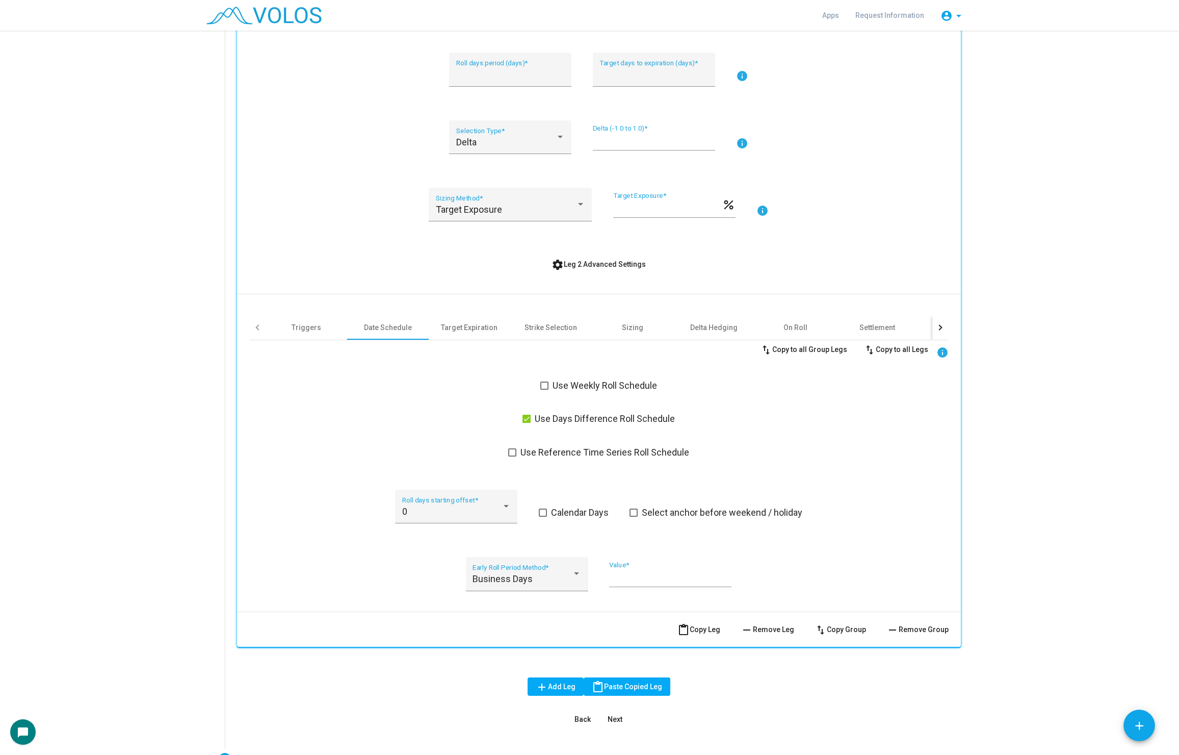
click at [456, 527] on div "0 Roll days starting offset *" at bounding box center [456, 513] width 122 height 46
click at [456, 514] on div "0" at bounding box center [451, 511] width 99 height 10
click at [451, 535] on span "1" at bounding box center [456, 538] width 109 height 28
click at [432, 403] on div "swap_vert Copy to all Group Legs swap_vert Copy to all Legs info Use Weekly Rol…" at bounding box center [599, 471] width 700 height 263
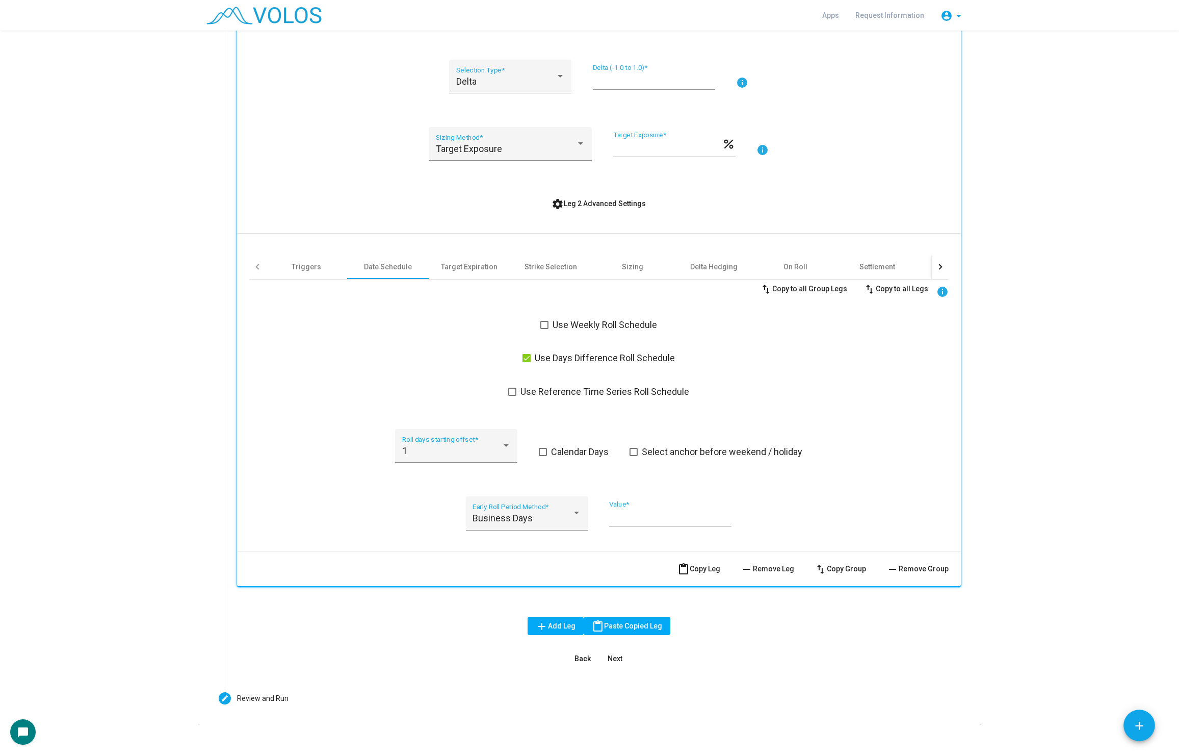
scroll to position [1070, 0]
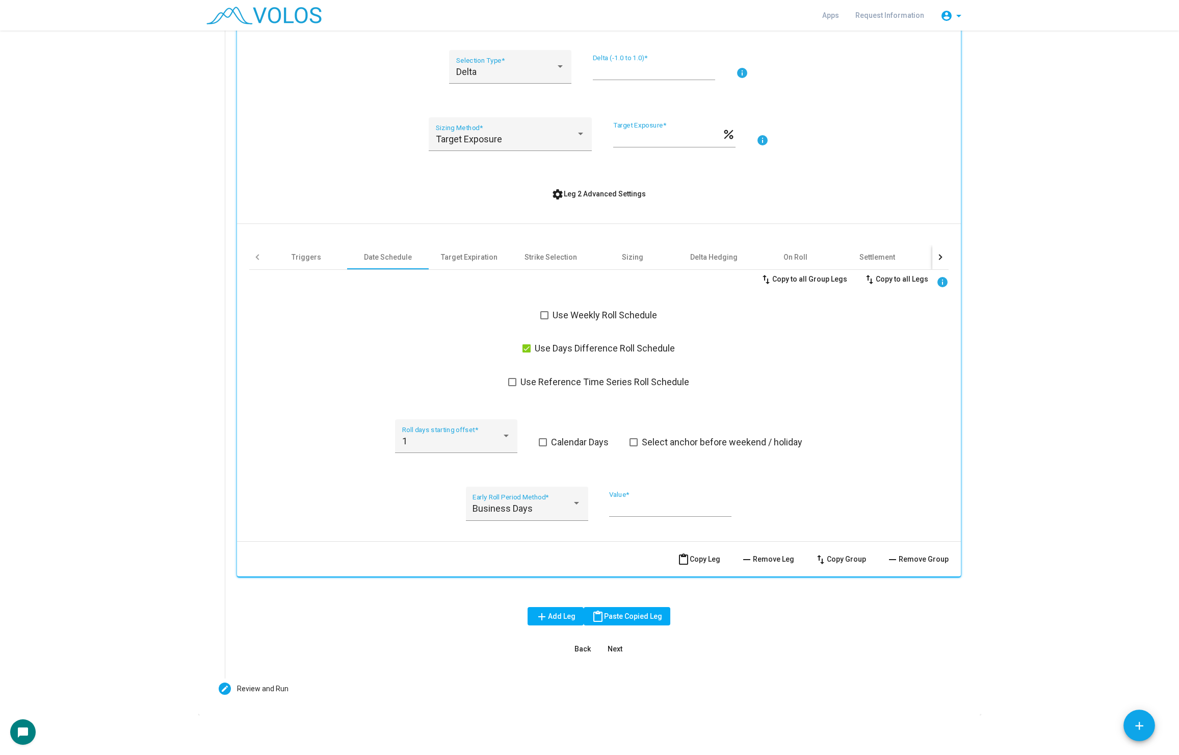
click at [702, 553] on button "content_paste Copy Leg" at bounding box center [699, 559] width 59 height 18
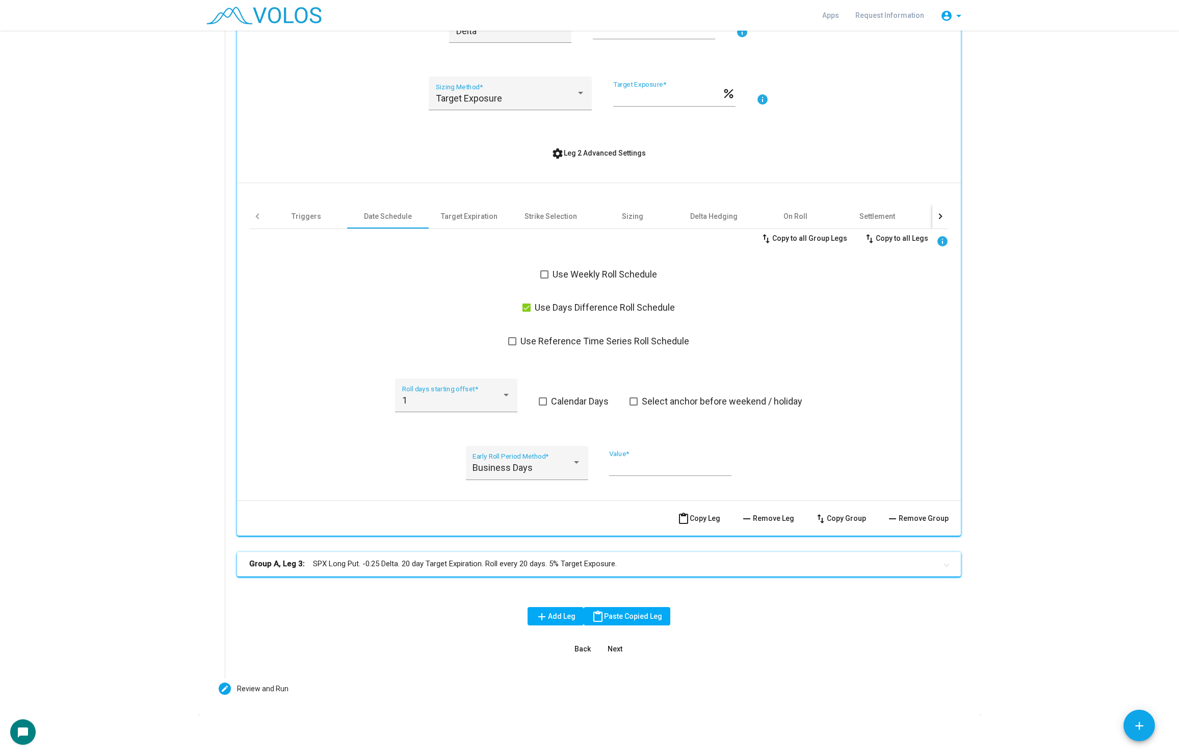
click at [462, 569] on mat-expansion-panel-header "Group A, Leg 3: SPX Long Put. -0.25 Delta. 20 day Target Expiration. Roll every…" at bounding box center [599, 564] width 724 height 24
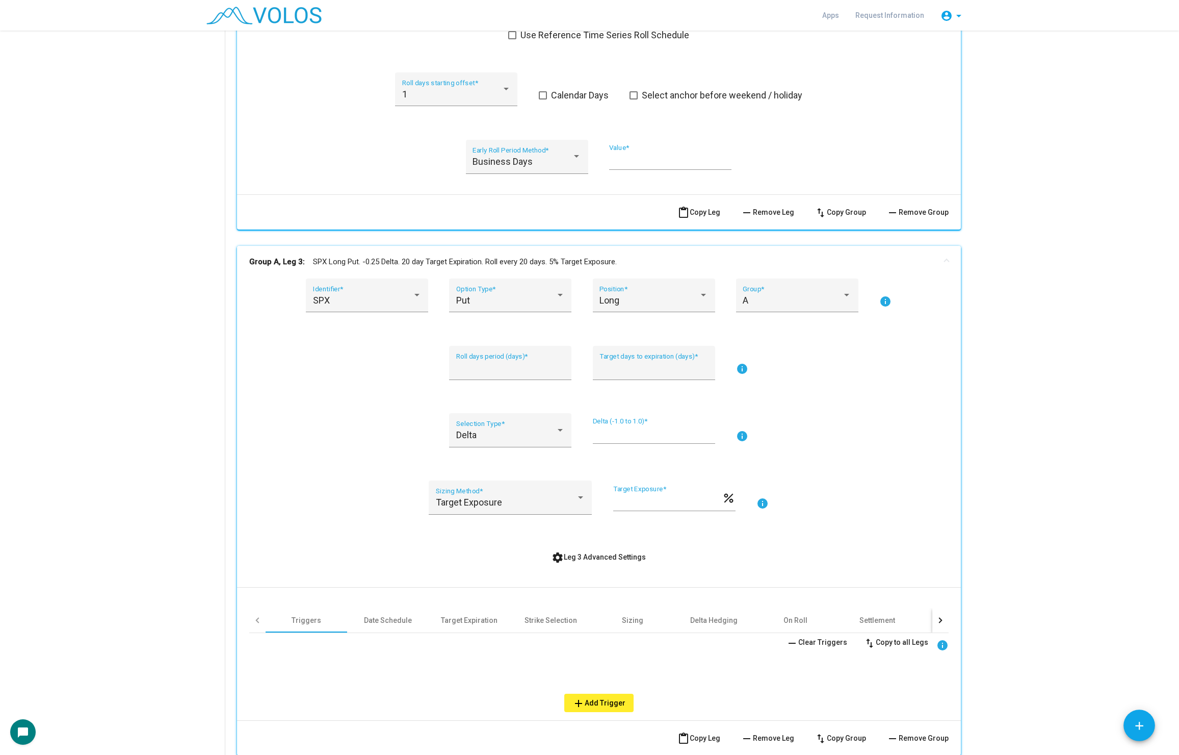
scroll to position [1552, 0]
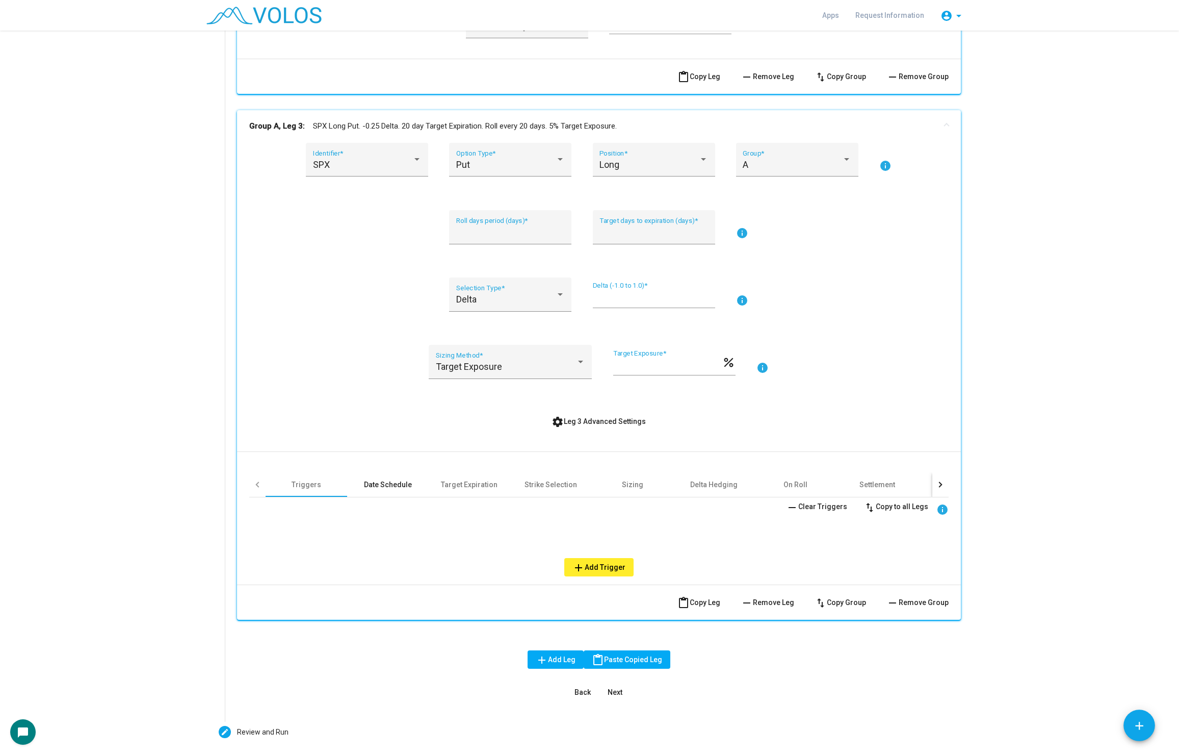
click at [379, 490] on div "Date Schedule" at bounding box center [388, 484] width 82 height 24
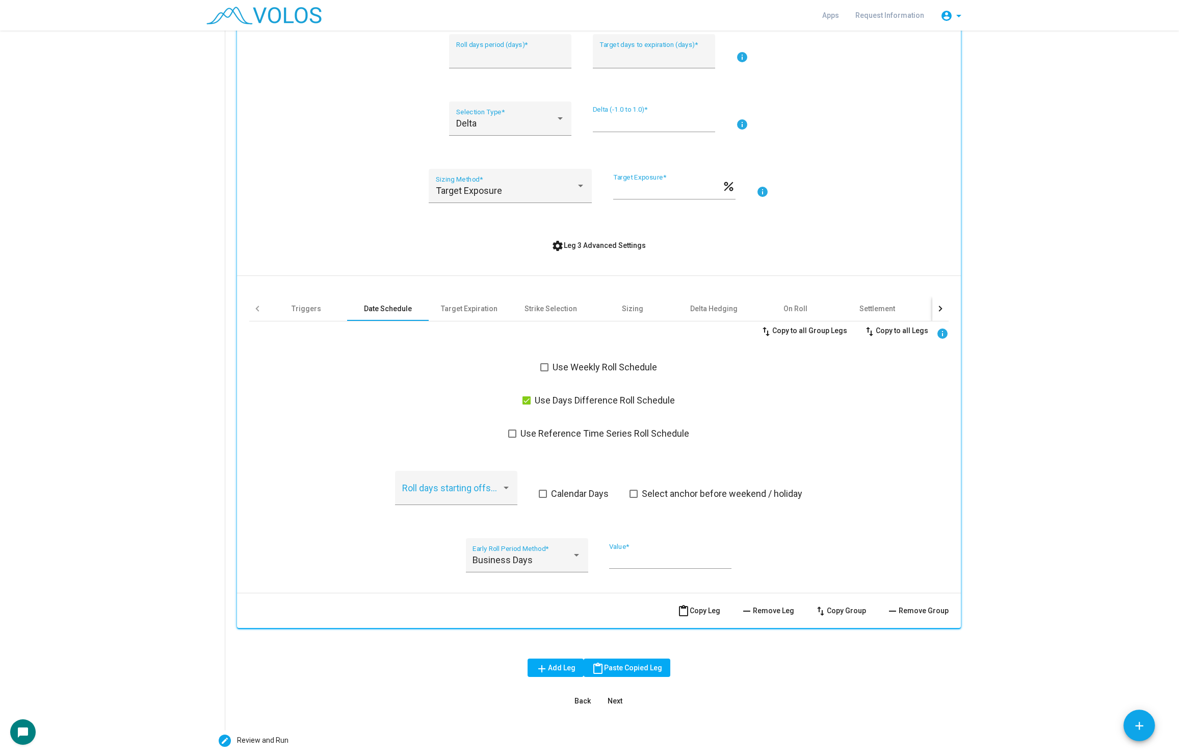
scroll to position [1780, 0]
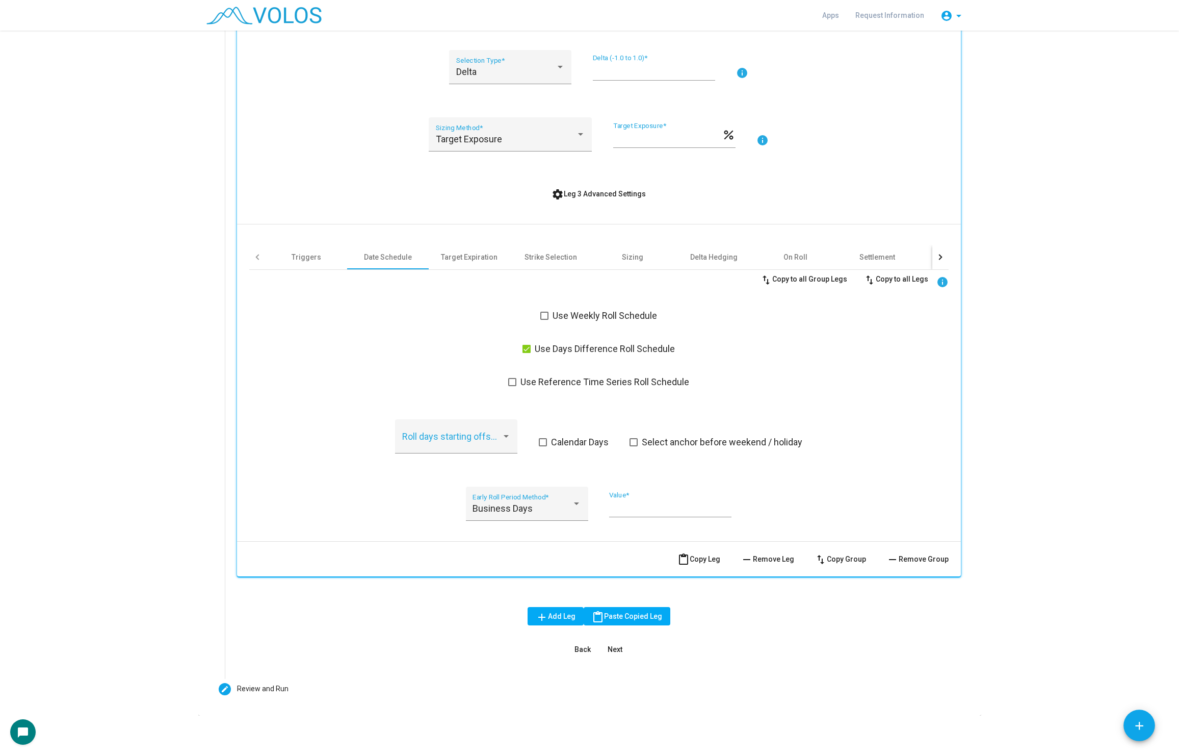
click at [529, 348] on span at bounding box center [527, 349] width 8 height 8
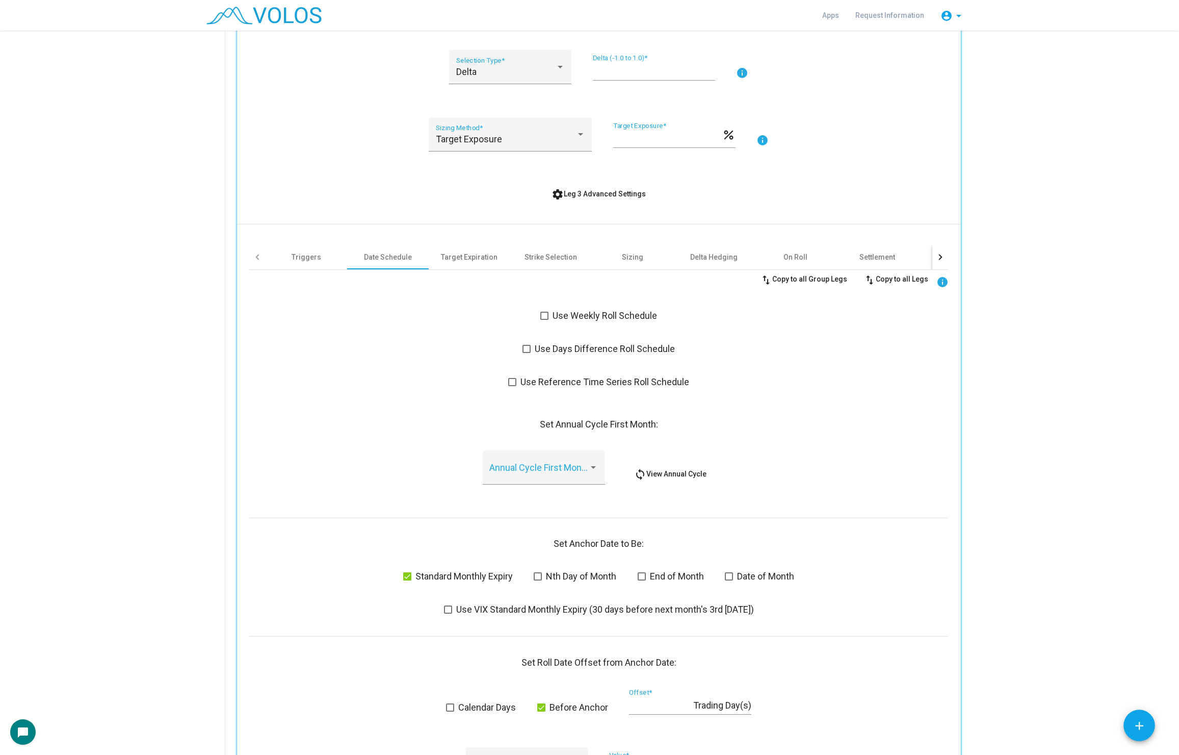
click at [529, 348] on span at bounding box center [527, 349] width 8 height 8
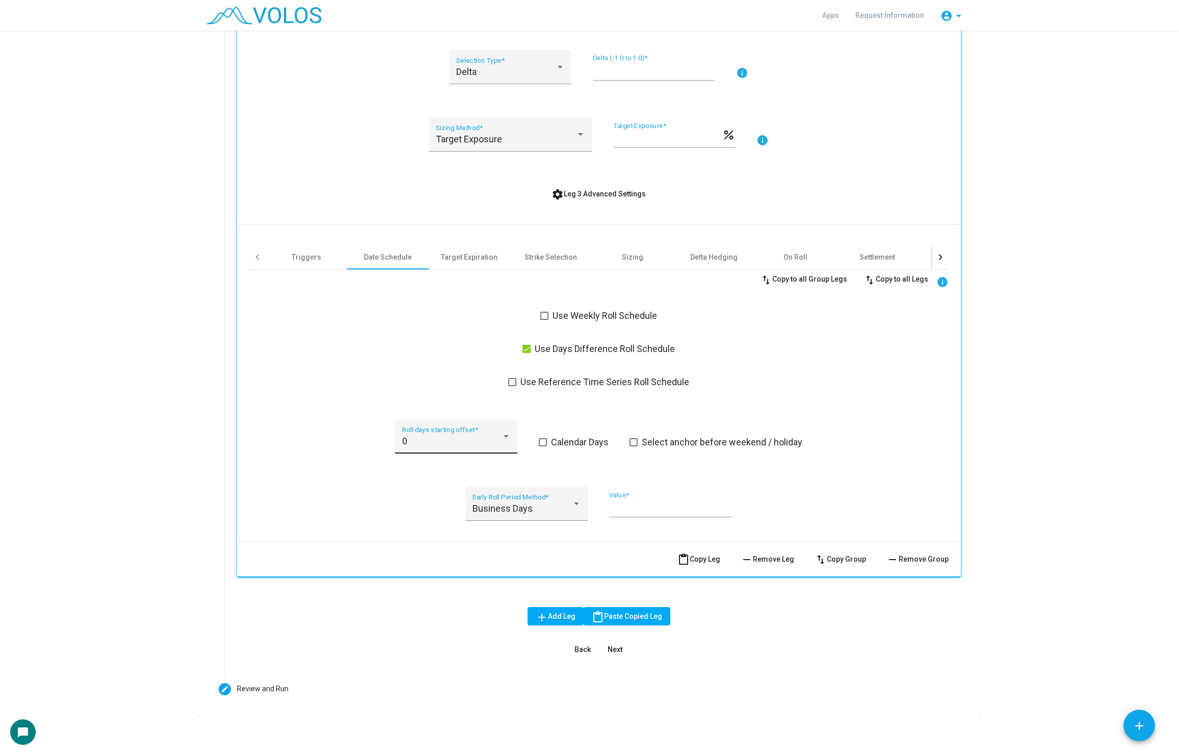
click at [447, 450] on div "0 Roll days starting offset *" at bounding box center [456, 439] width 109 height 27
click at [434, 502] on span "2" at bounding box center [456, 495] width 109 height 28
click at [580, 197] on button "settings Leg 3 Advanced Settings" at bounding box center [599, 194] width 111 height 18
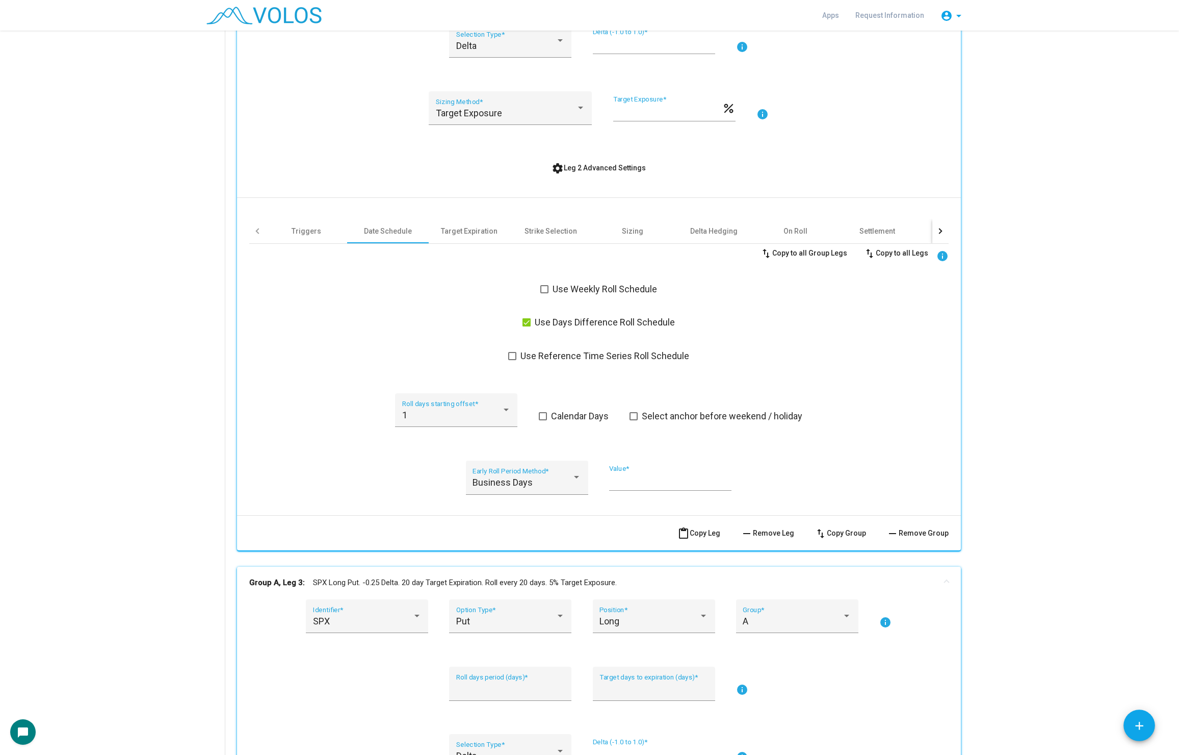
scroll to position [1092, 0]
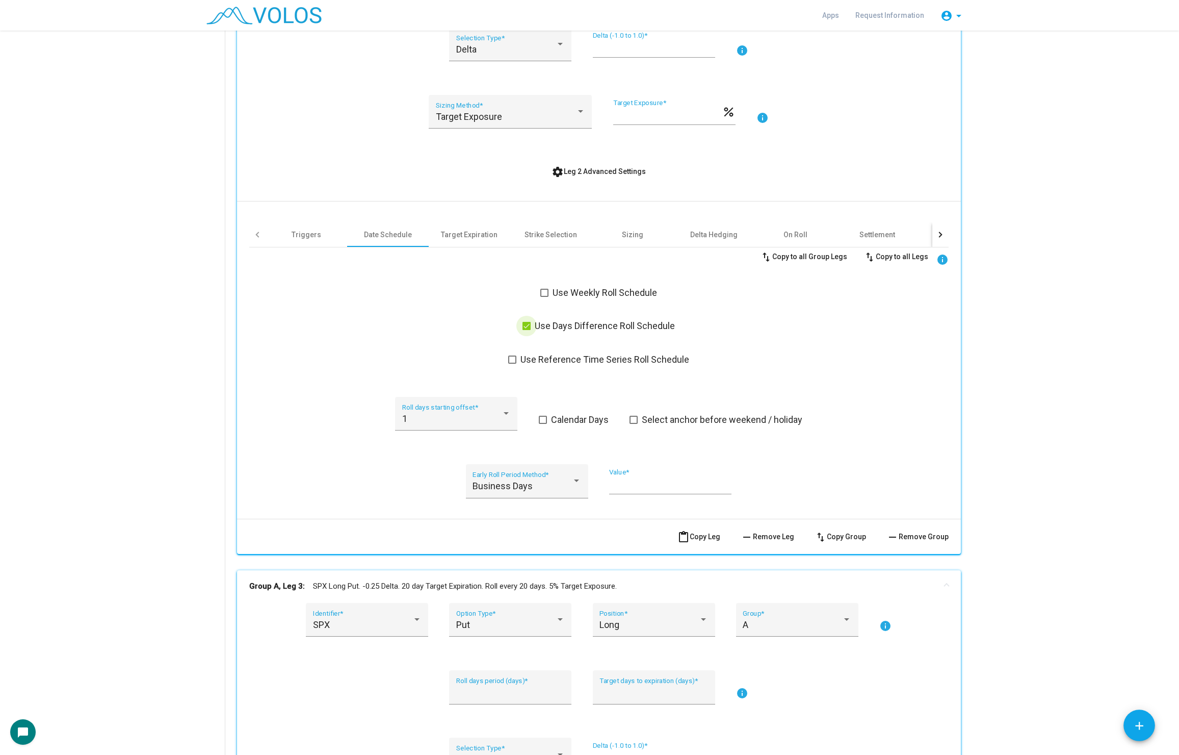
click at [527, 323] on span at bounding box center [527, 326] width 8 height 8
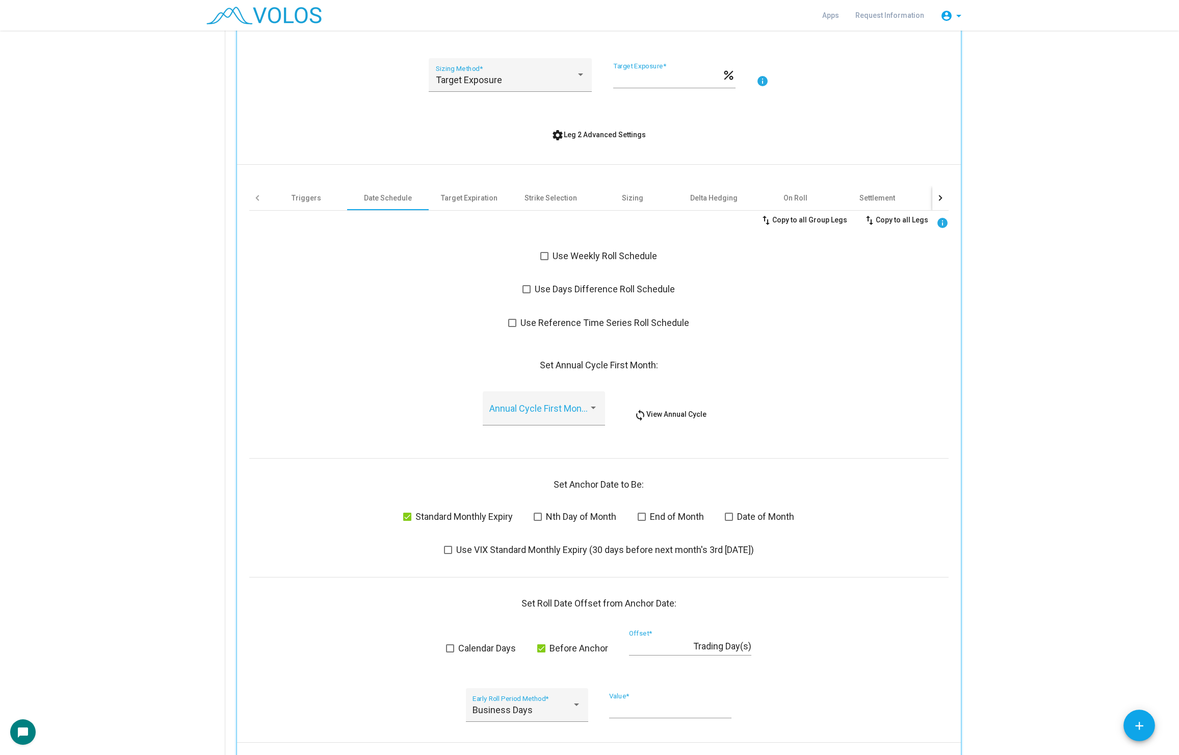
scroll to position [1114, 0]
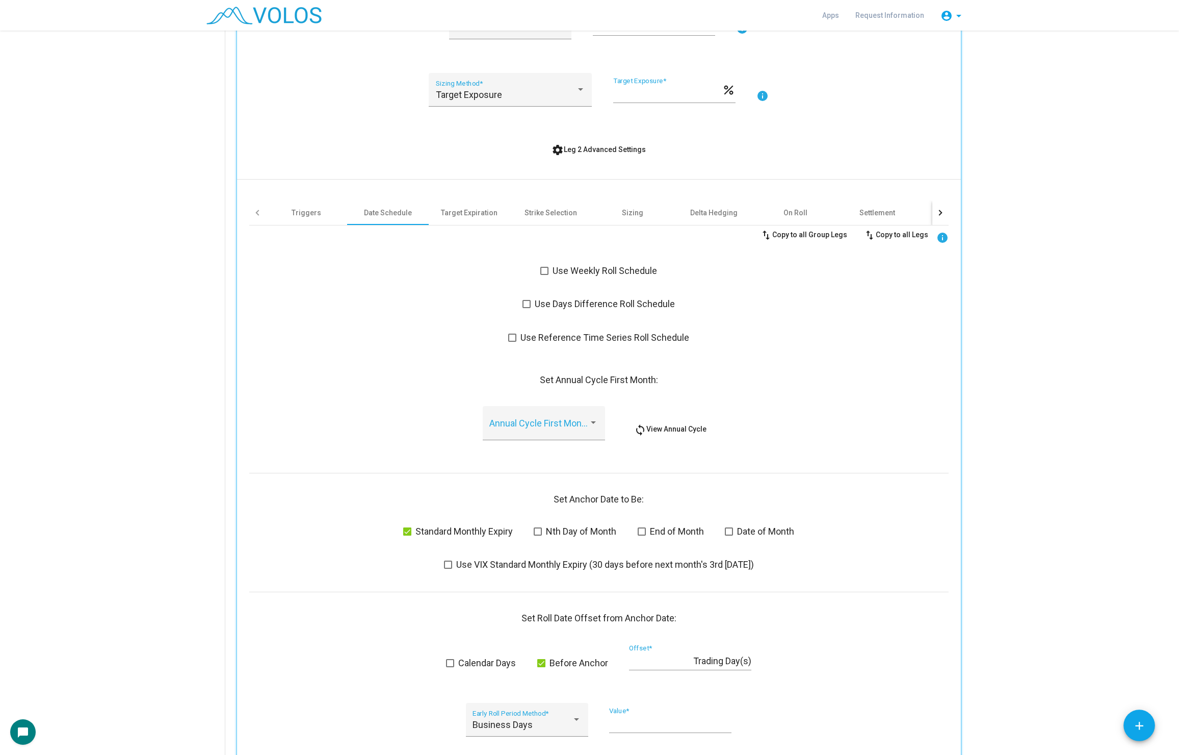
click at [514, 337] on span at bounding box center [512, 337] width 8 height 8
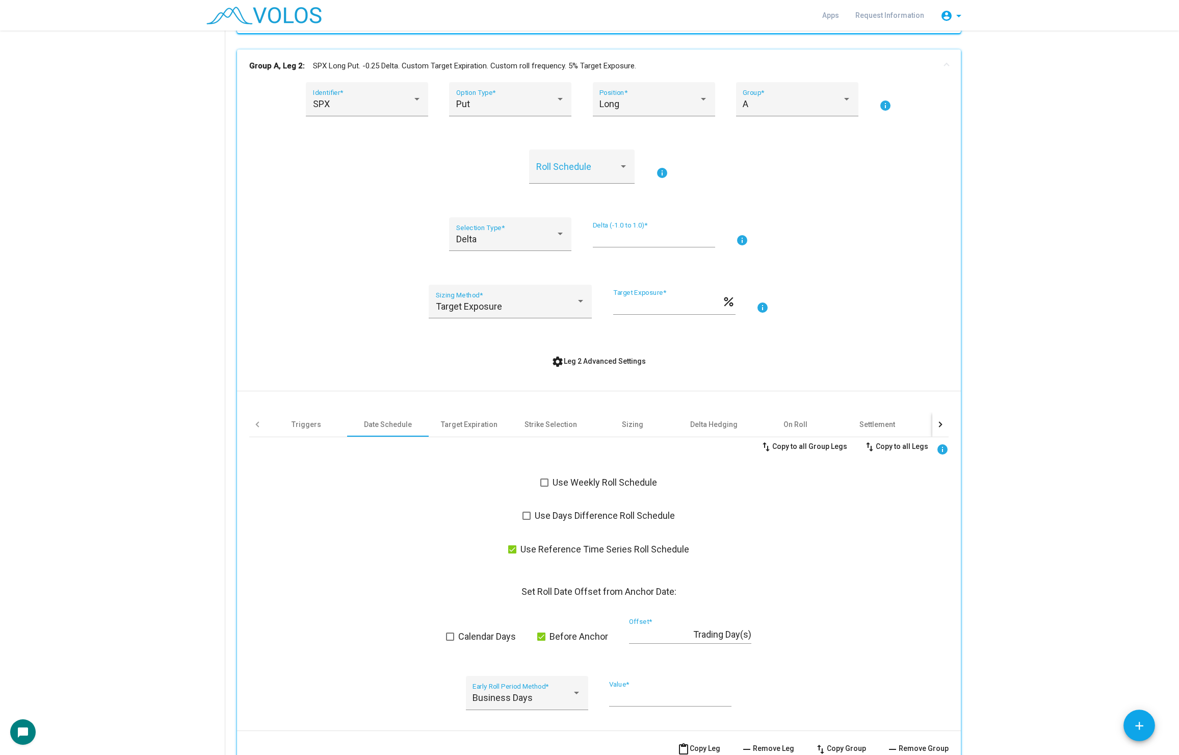
scroll to position [903, 0]
click at [557, 170] on span at bounding box center [577, 171] width 83 height 10
type input "***"
click at [592, 198] on span "CPI 3 DTE" at bounding box center [597, 198] width 122 height 28
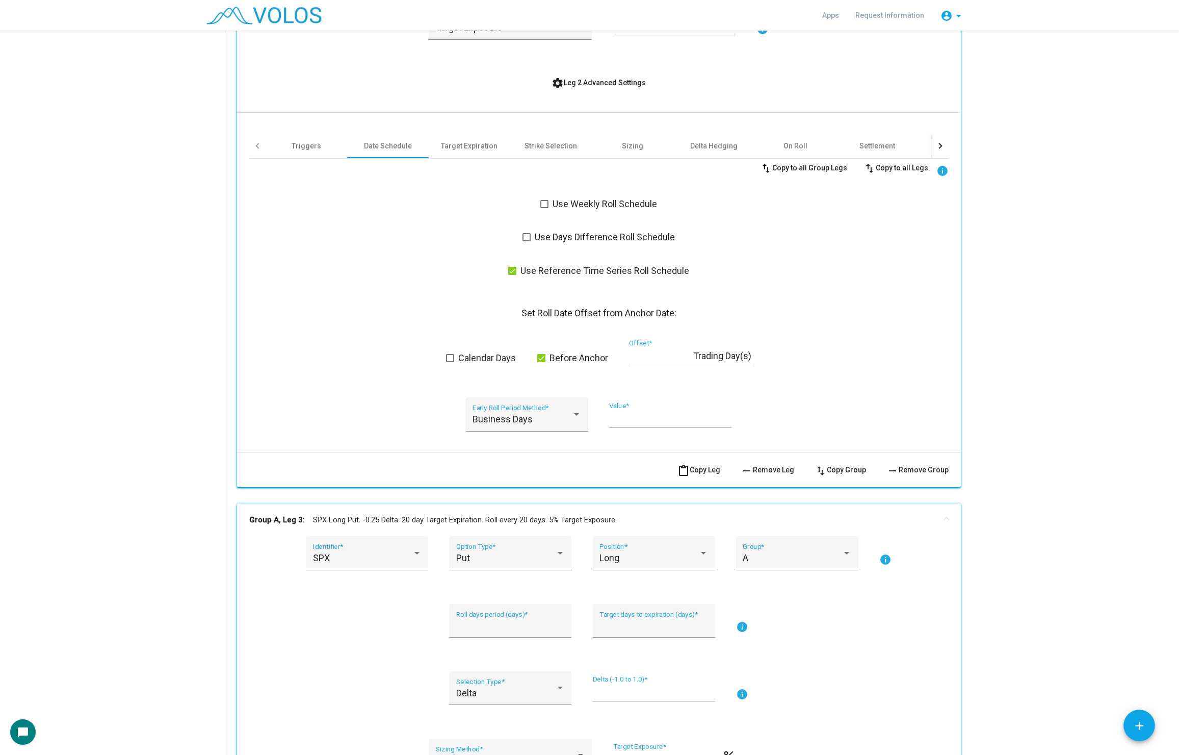
scroll to position [1276, 0]
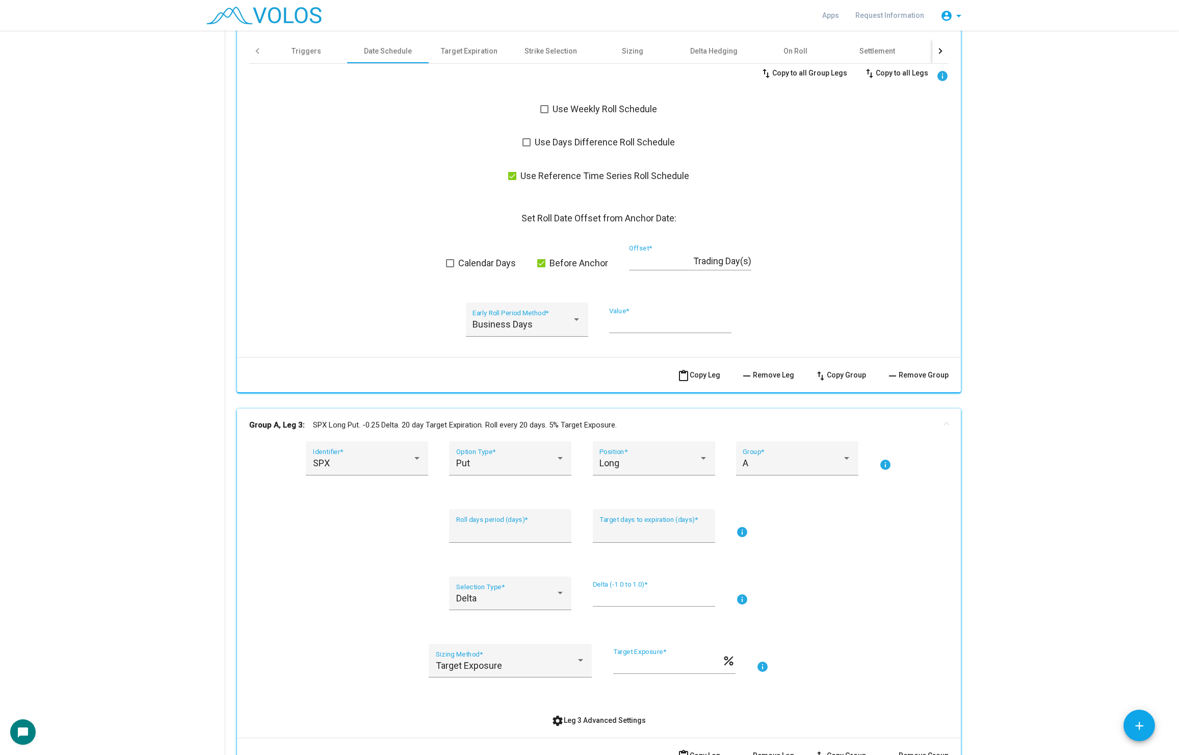
click at [521, 170] on label "Use Reference Time Series Roll Schedule" at bounding box center [598, 176] width 181 height 12
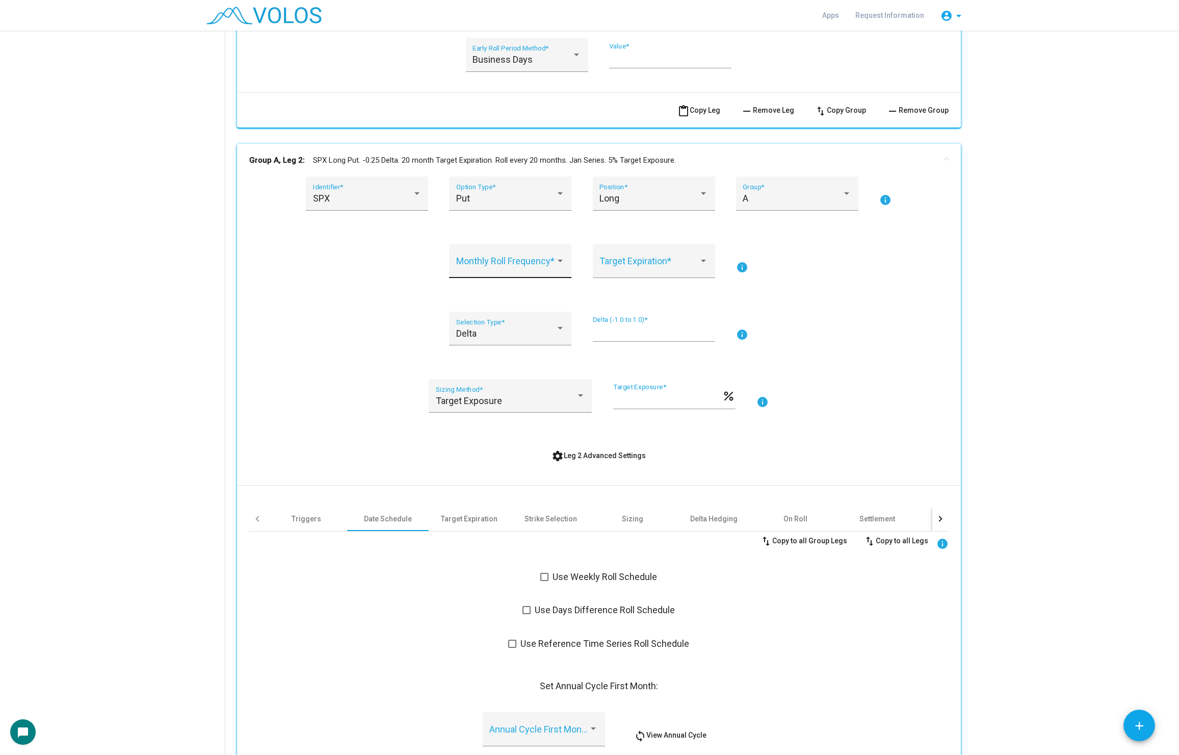
scroll to position [802, 0]
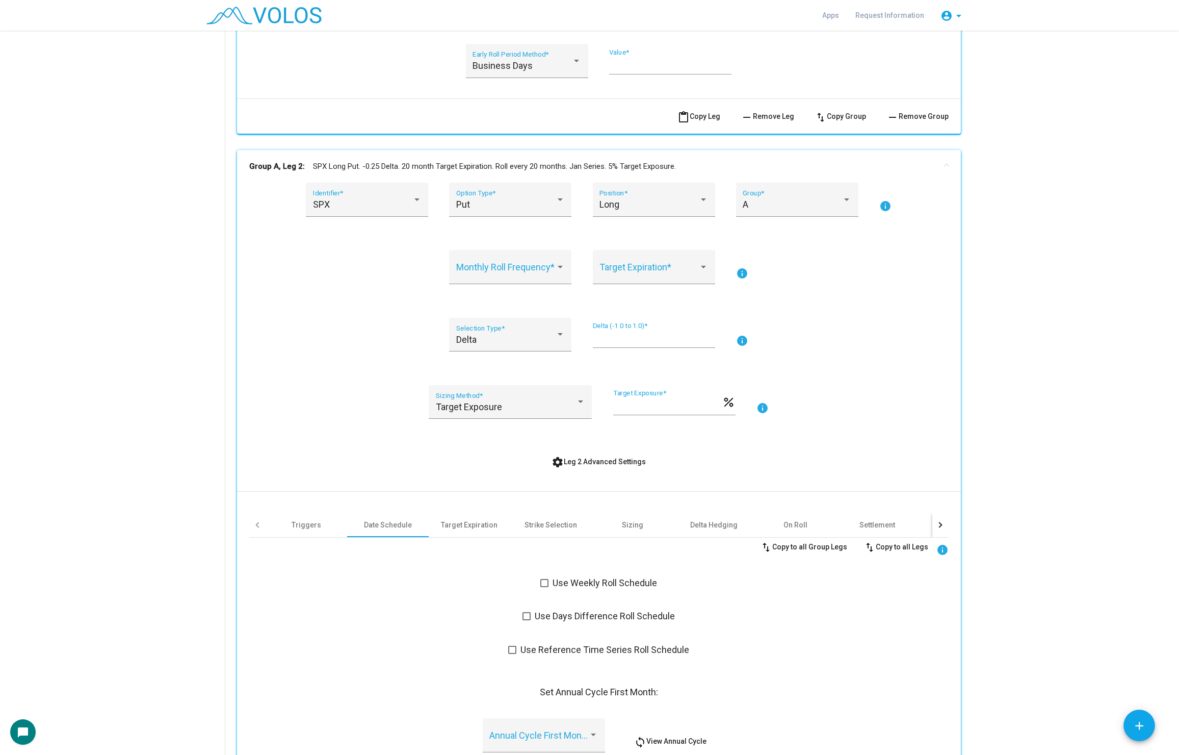
click at [497, 290] on div "Monthly Roll Frequency *" at bounding box center [510, 273] width 122 height 46
click at [508, 272] on span at bounding box center [505, 272] width 99 height 10
click at [510, 341] on span "4" at bounding box center [510, 354] width 109 height 28
click at [634, 278] on div "Target Expiration *" at bounding box center [654, 270] width 109 height 27
click at [637, 272] on span "4" at bounding box center [654, 272] width 109 height 28
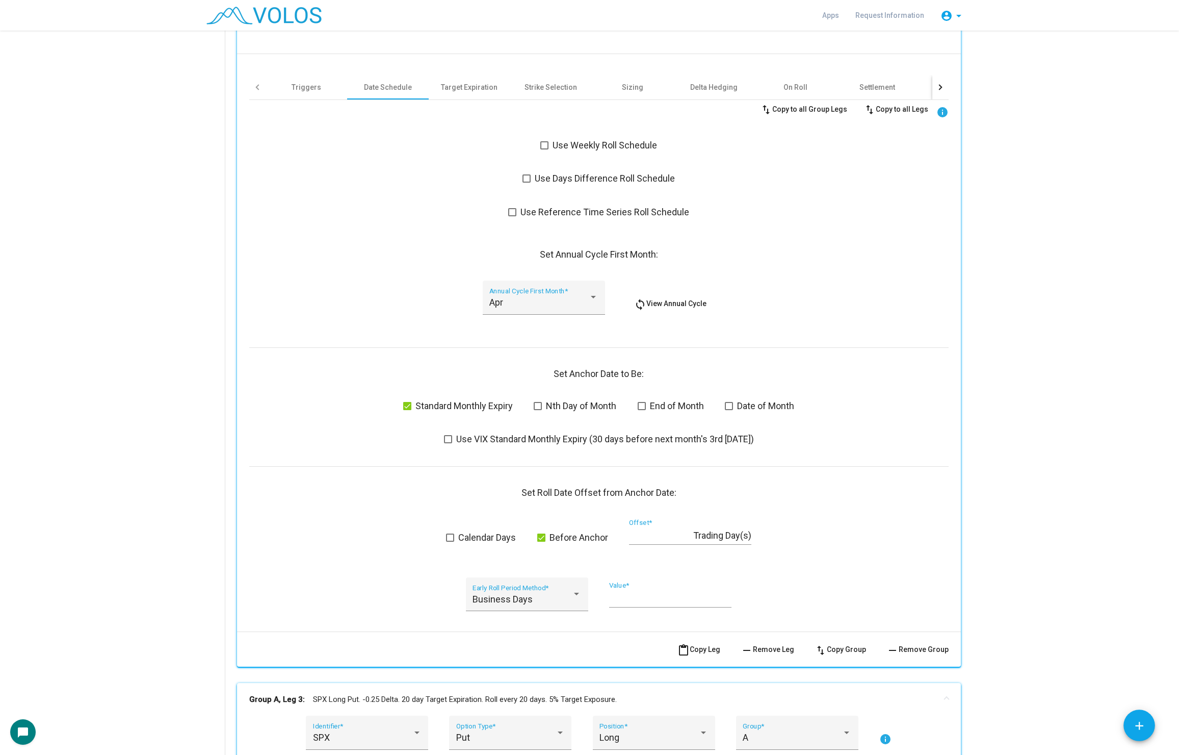
scroll to position [1245, 0]
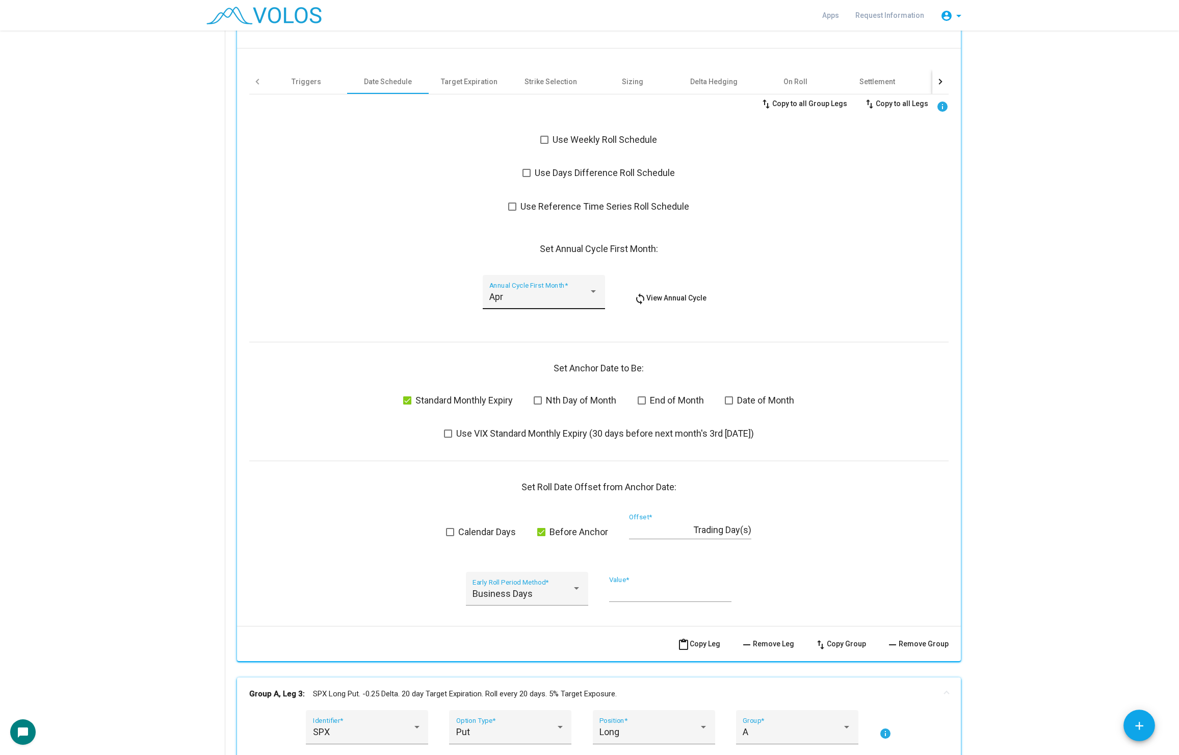
click at [525, 292] on div "Apr" at bounding box center [539, 297] width 99 height 10
click at [409, 329] on div at bounding box center [589, 377] width 1179 height 755
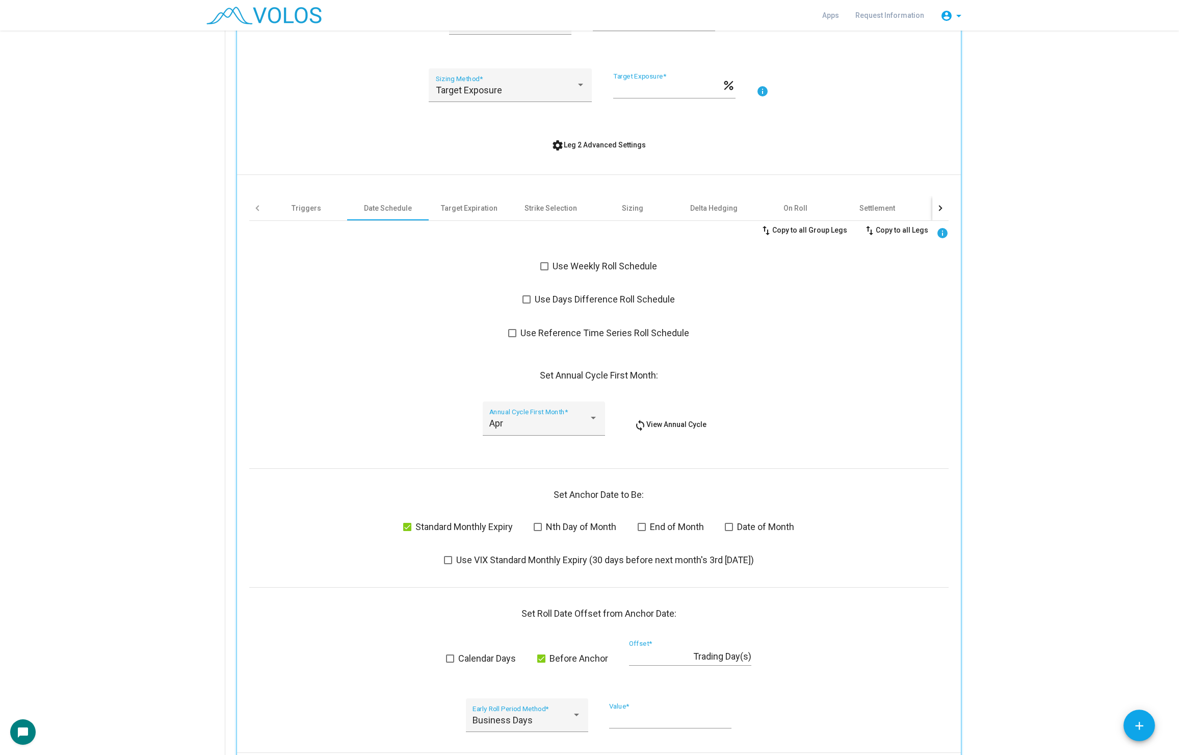
scroll to position [1125, 0]
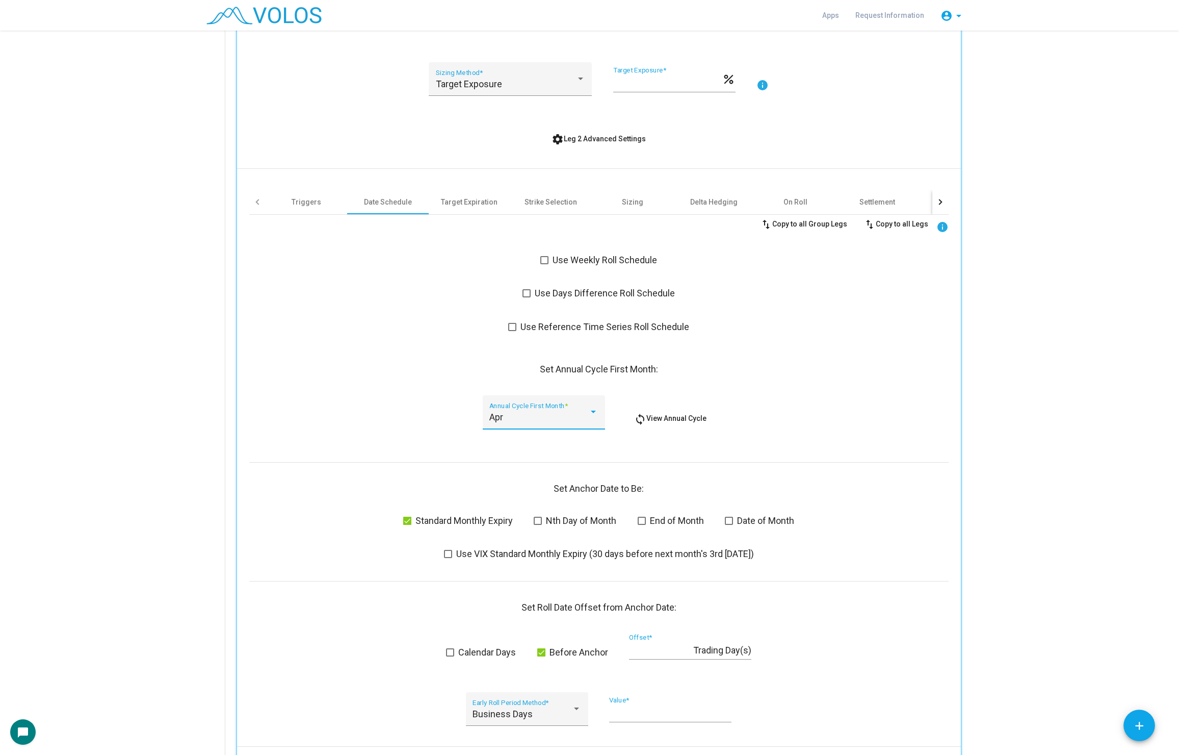
click at [543, 417] on div "Apr" at bounding box center [539, 417] width 99 height 10
click at [523, 325] on span "Jan" at bounding box center [544, 334] width 109 height 28
click at [519, 410] on div "Jan Annual Cycle First Month *" at bounding box center [544, 415] width 109 height 27
click at [515, 437] on span "Feb" at bounding box center [544, 444] width 109 height 28
click at [503, 410] on div "Feb Annual Cycle First Month *" at bounding box center [544, 415] width 109 height 27
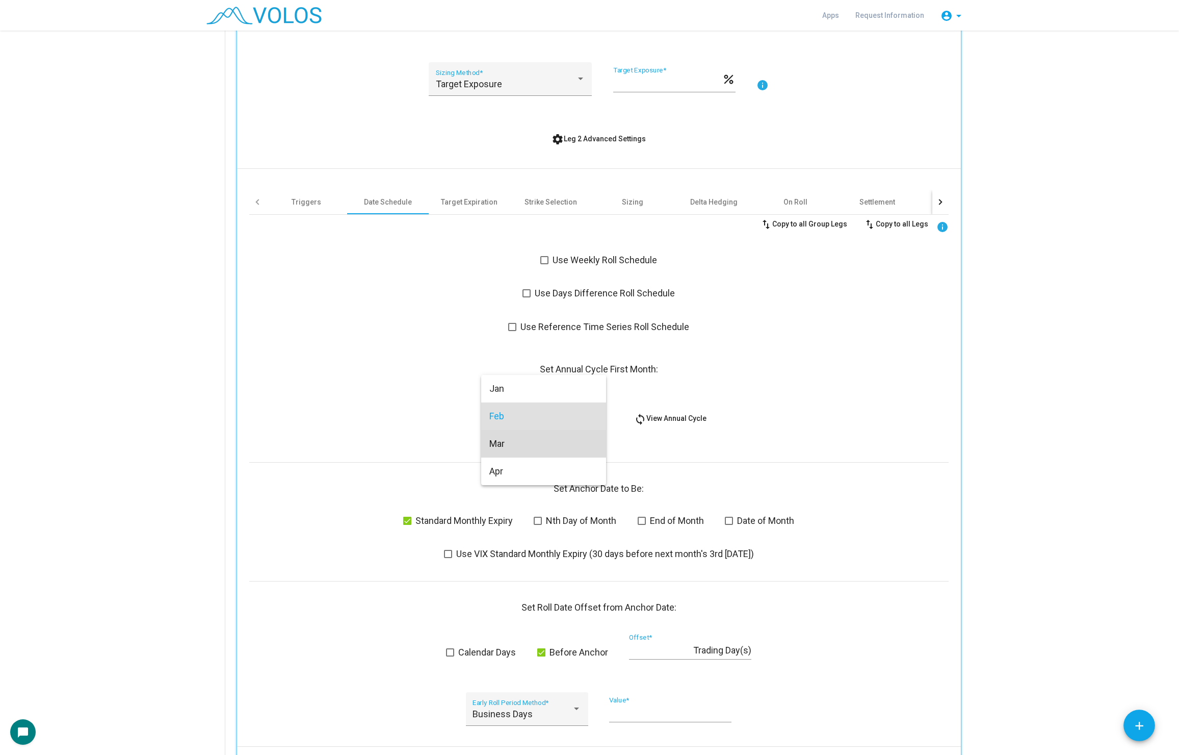
click at [513, 449] on span "Mar" at bounding box center [544, 444] width 109 height 28
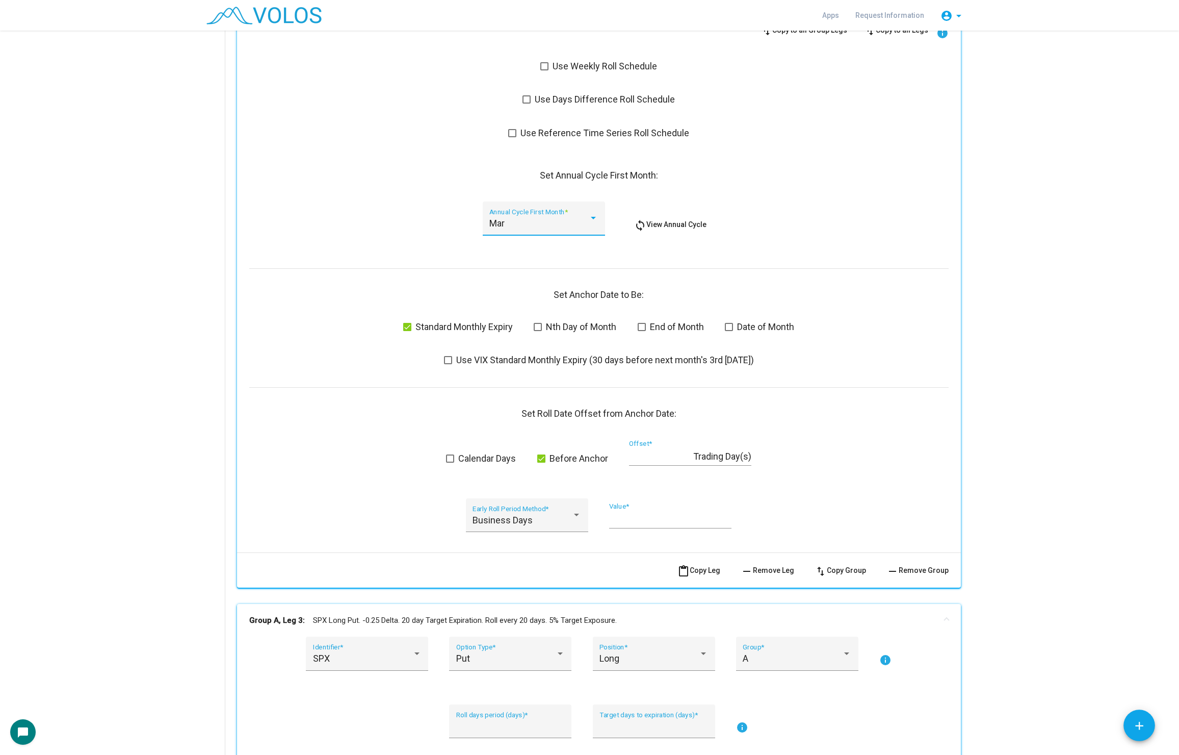
scroll to position [1332, 0]
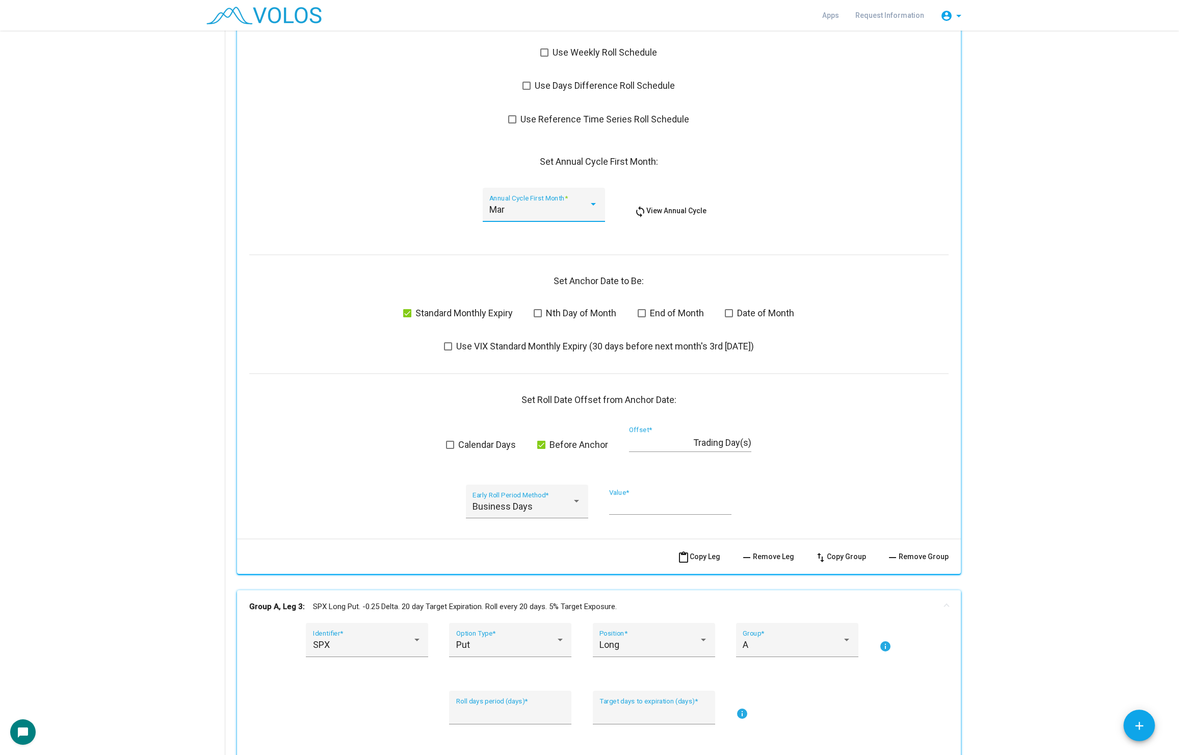
click at [644, 310] on span at bounding box center [642, 313] width 8 height 8
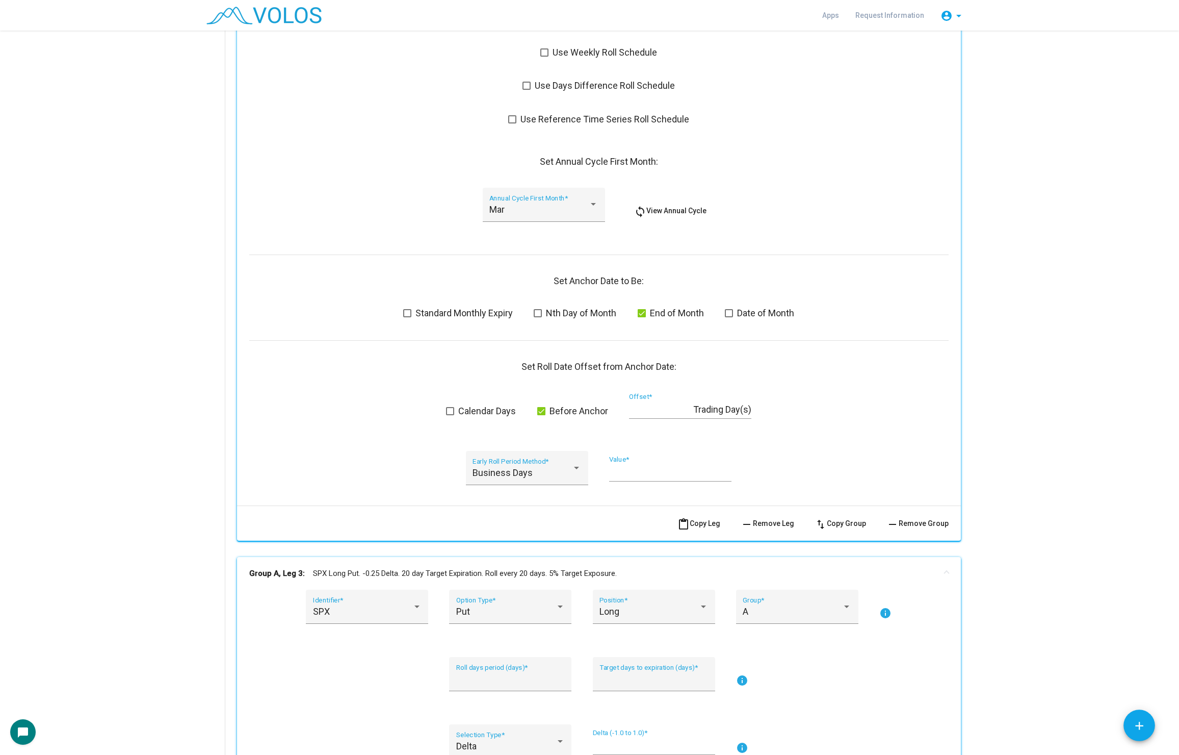
click at [649, 407] on input "*" at bounding box center [661, 409] width 64 height 10
type input "*"
click at [850, 407] on div "Calendar Days Before Anchor * Offset * Trading Day(s)" at bounding box center [599, 412] width 700 height 38
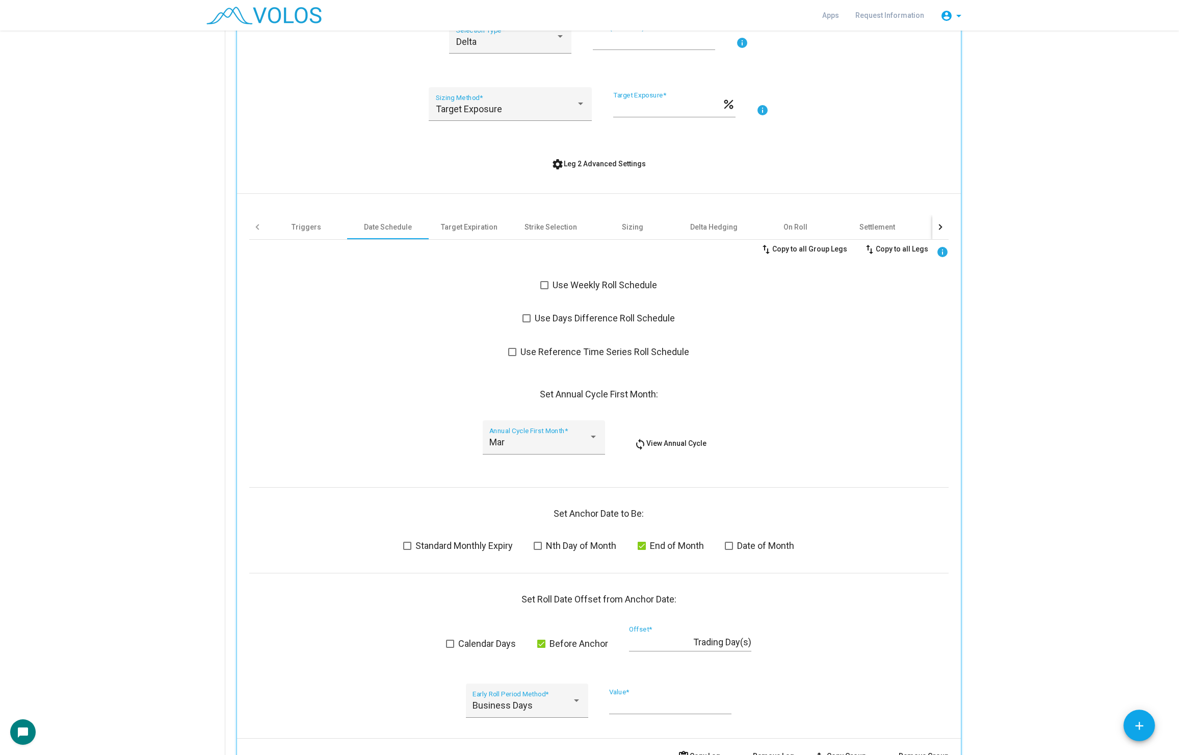
scroll to position [1079, 0]
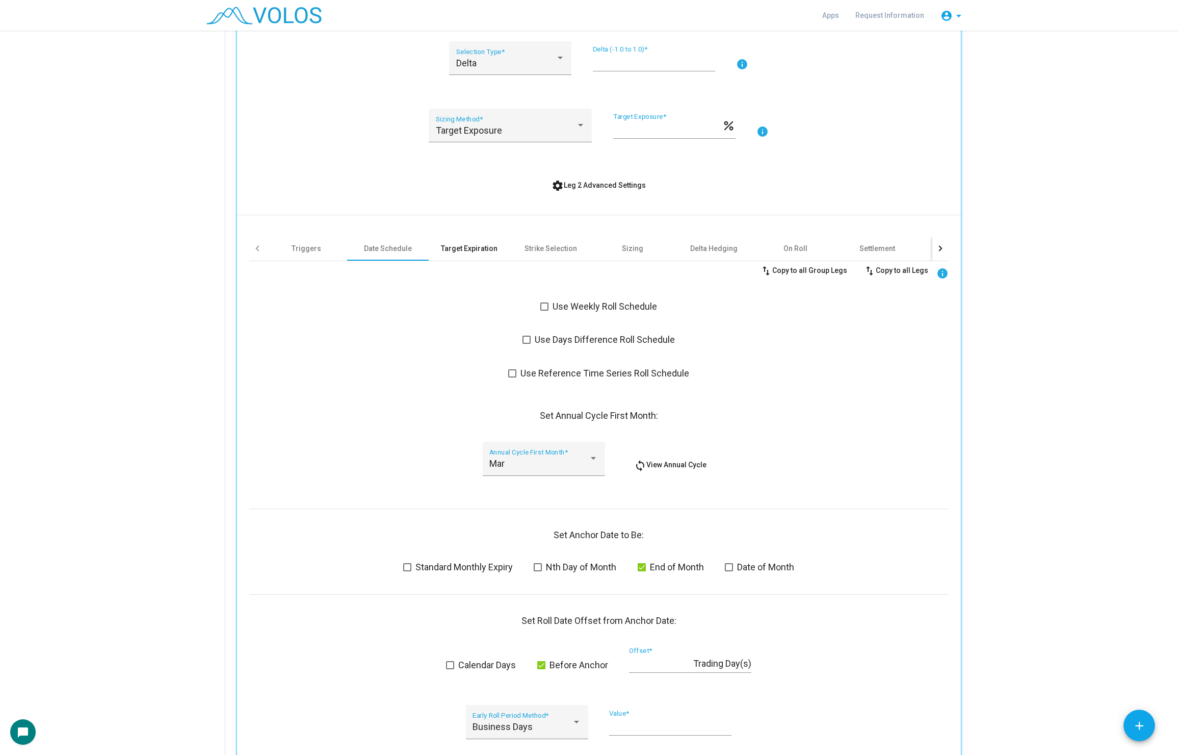
click at [468, 244] on div "Target Expiration" at bounding box center [469, 248] width 57 height 10
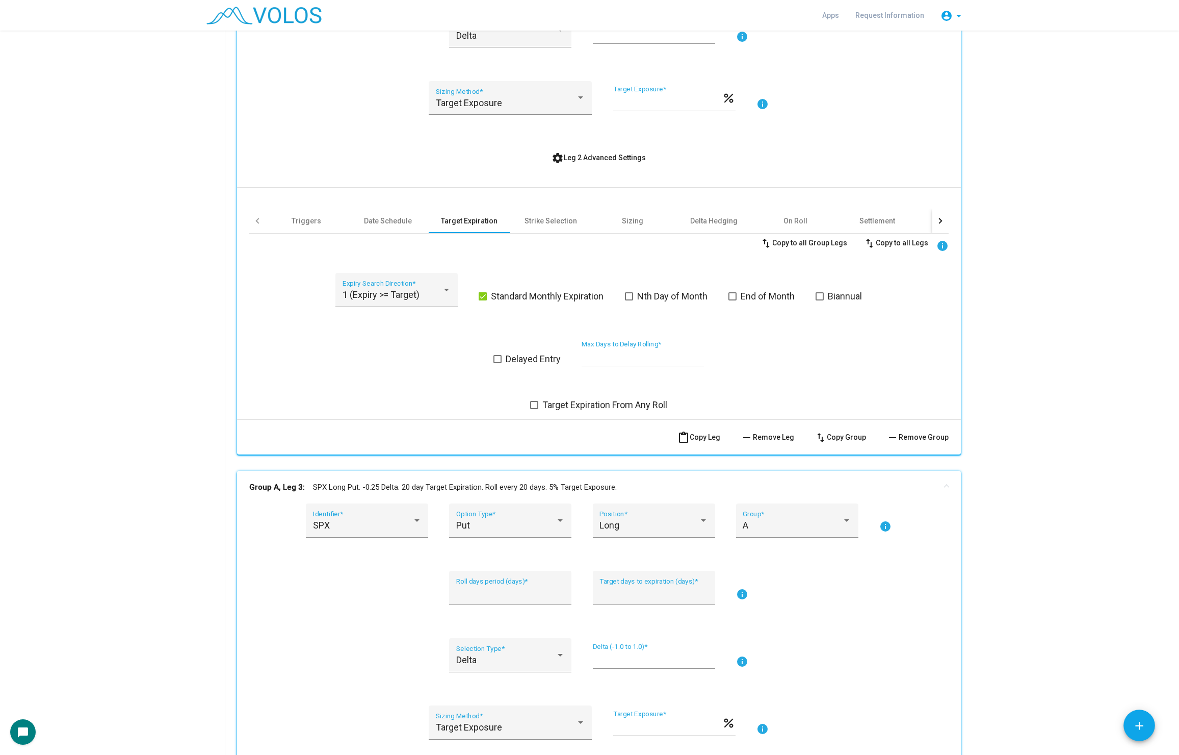
scroll to position [1124, 0]
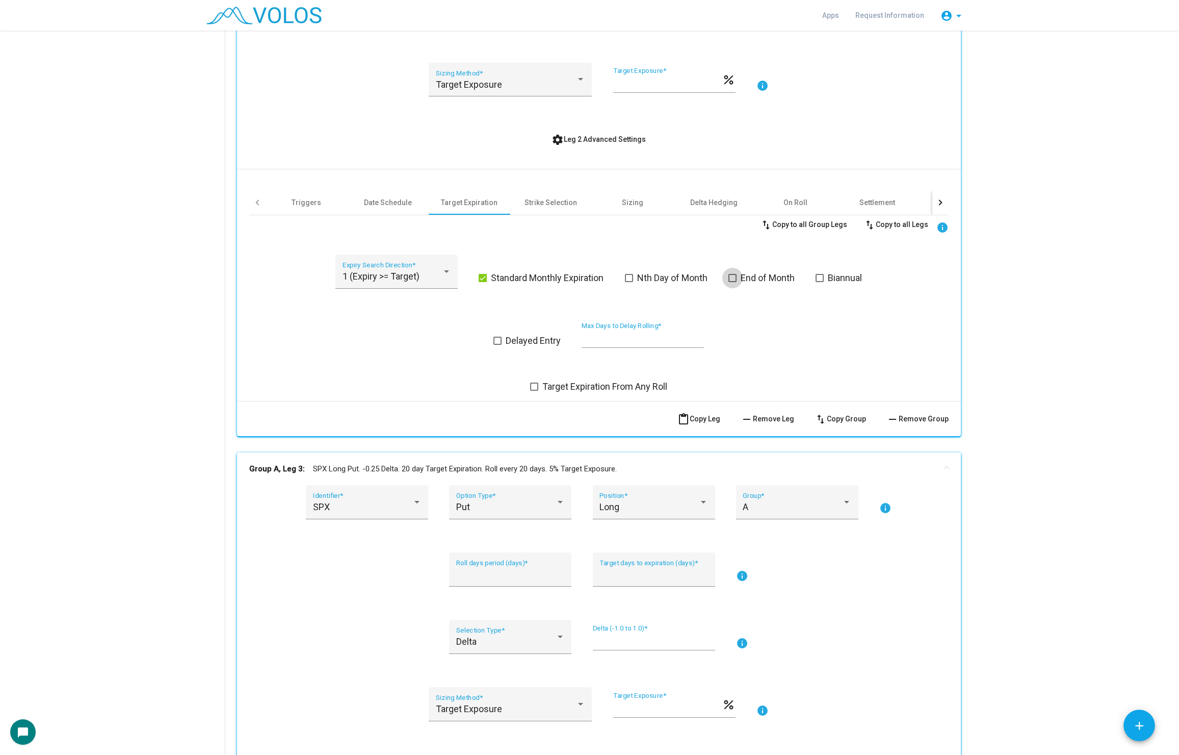
click at [736, 277] on span at bounding box center [733, 278] width 8 height 8
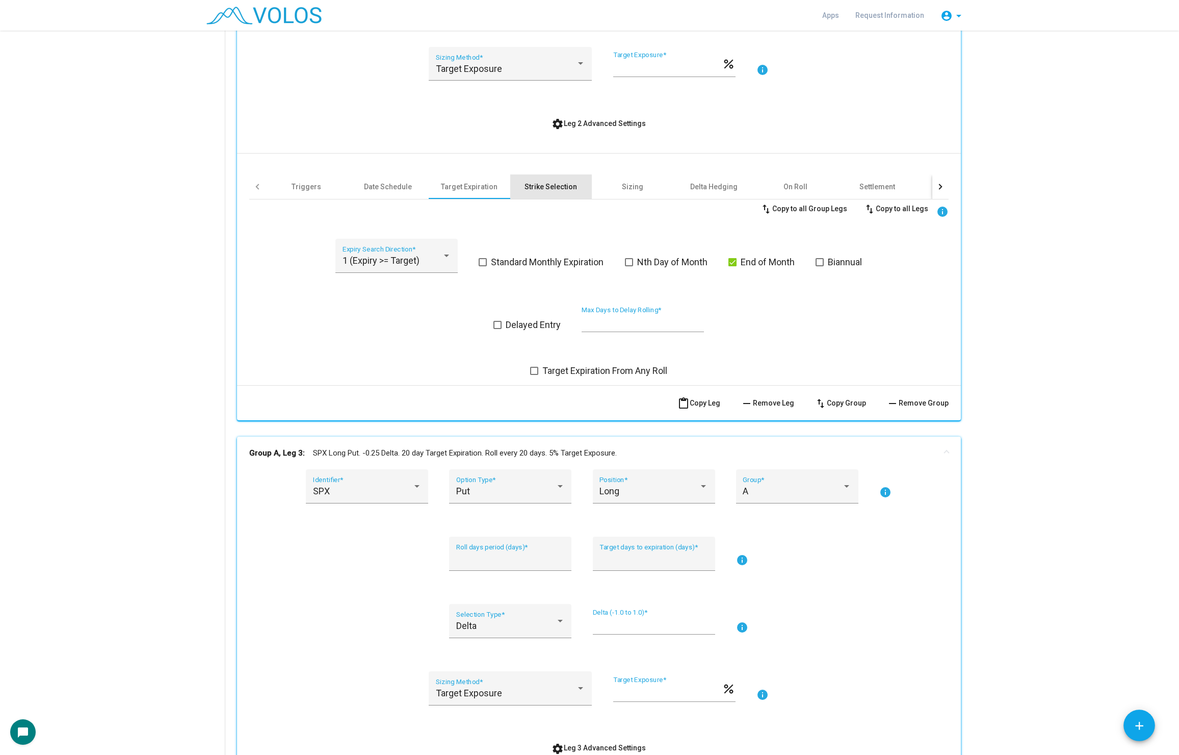
click at [554, 178] on div "Strike Selection" at bounding box center [551, 186] width 82 height 24
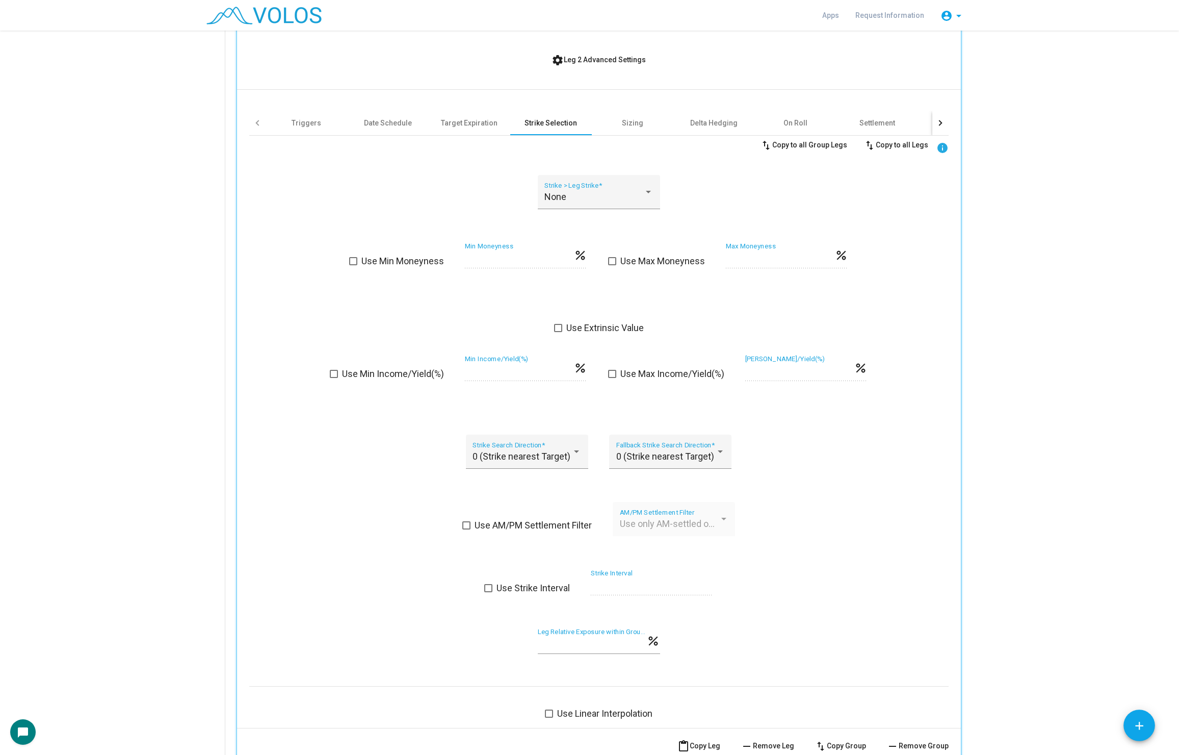
scroll to position [1212, 0]
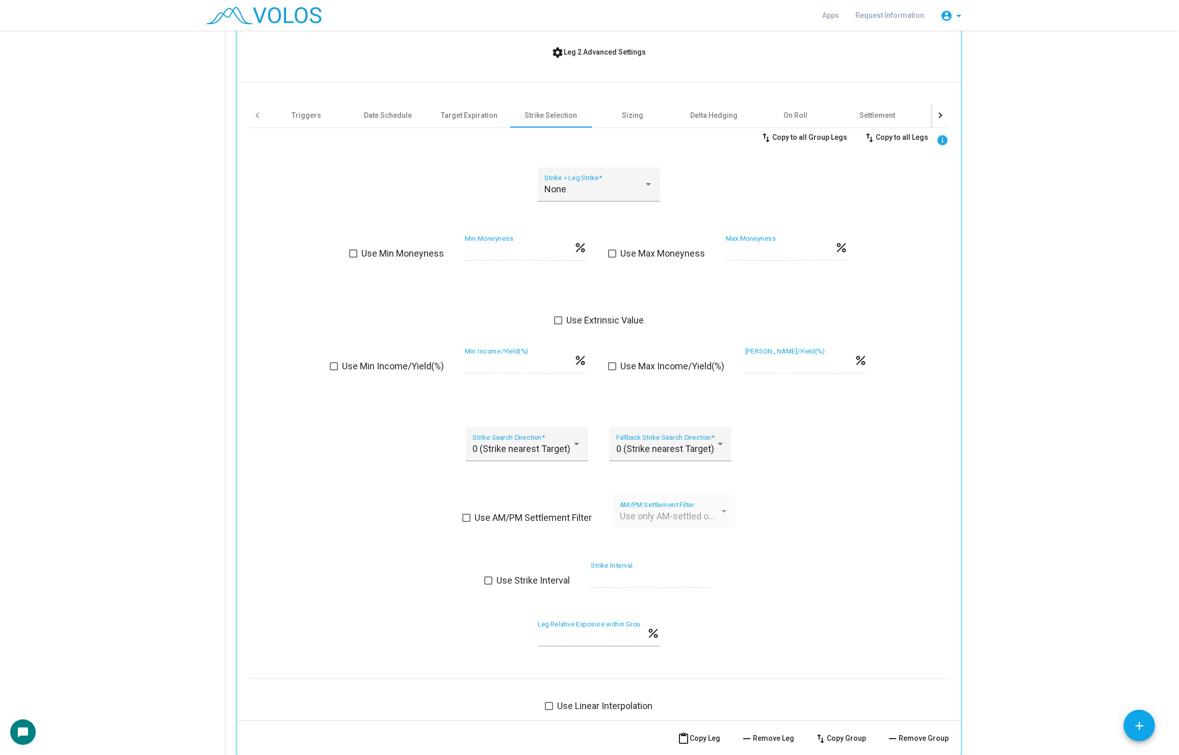
click at [353, 250] on span at bounding box center [353, 253] width 8 height 8
click at [614, 252] on span at bounding box center [612, 253] width 8 height 8
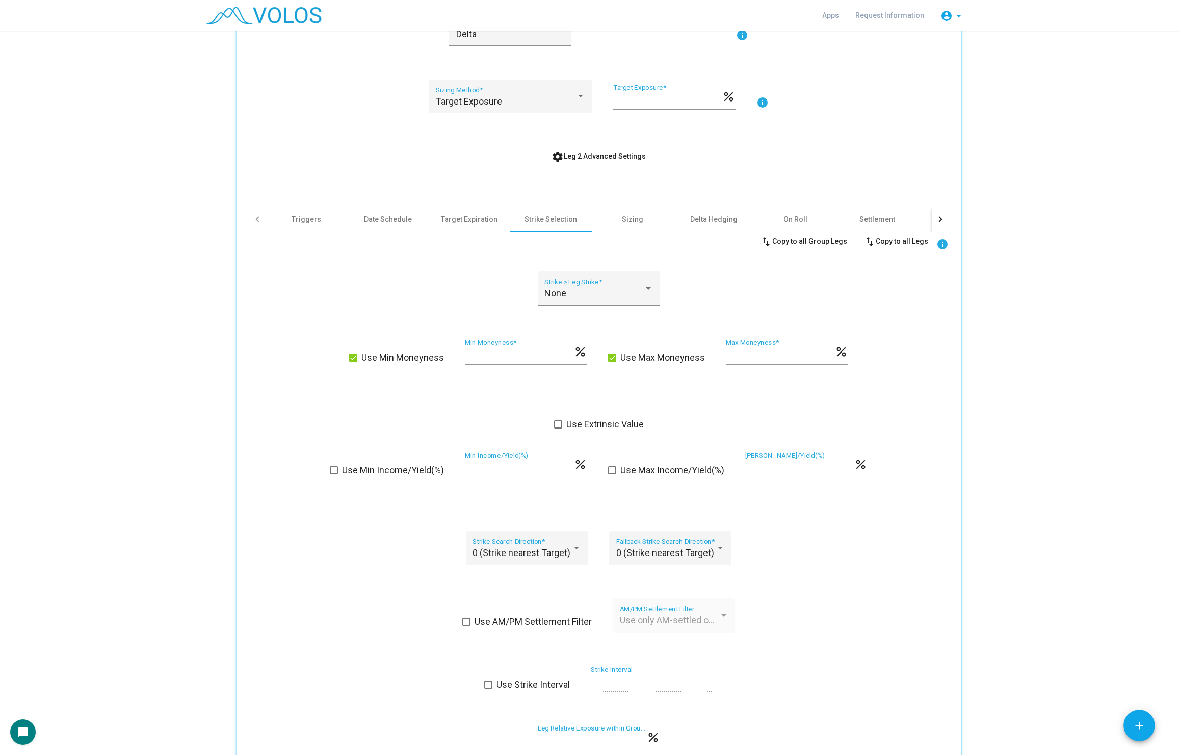
scroll to position [1115, 0]
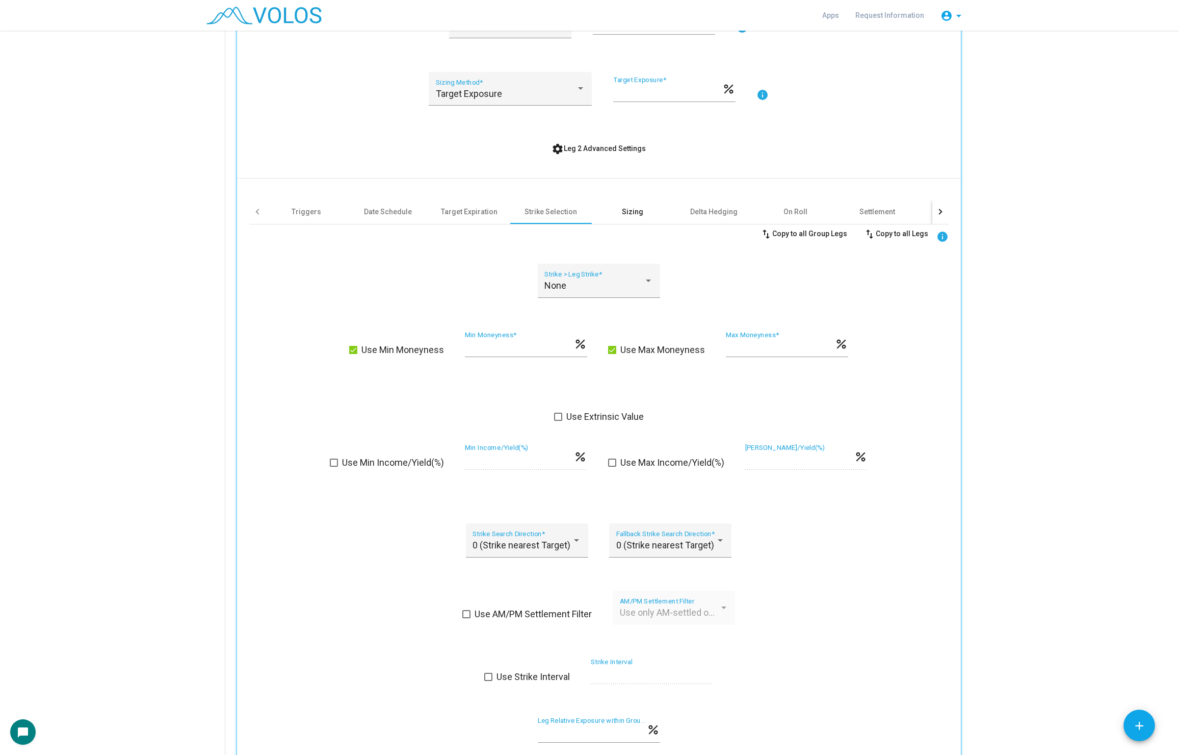
click at [638, 207] on div "Sizing" at bounding box center [632, 212] width 21 height 10
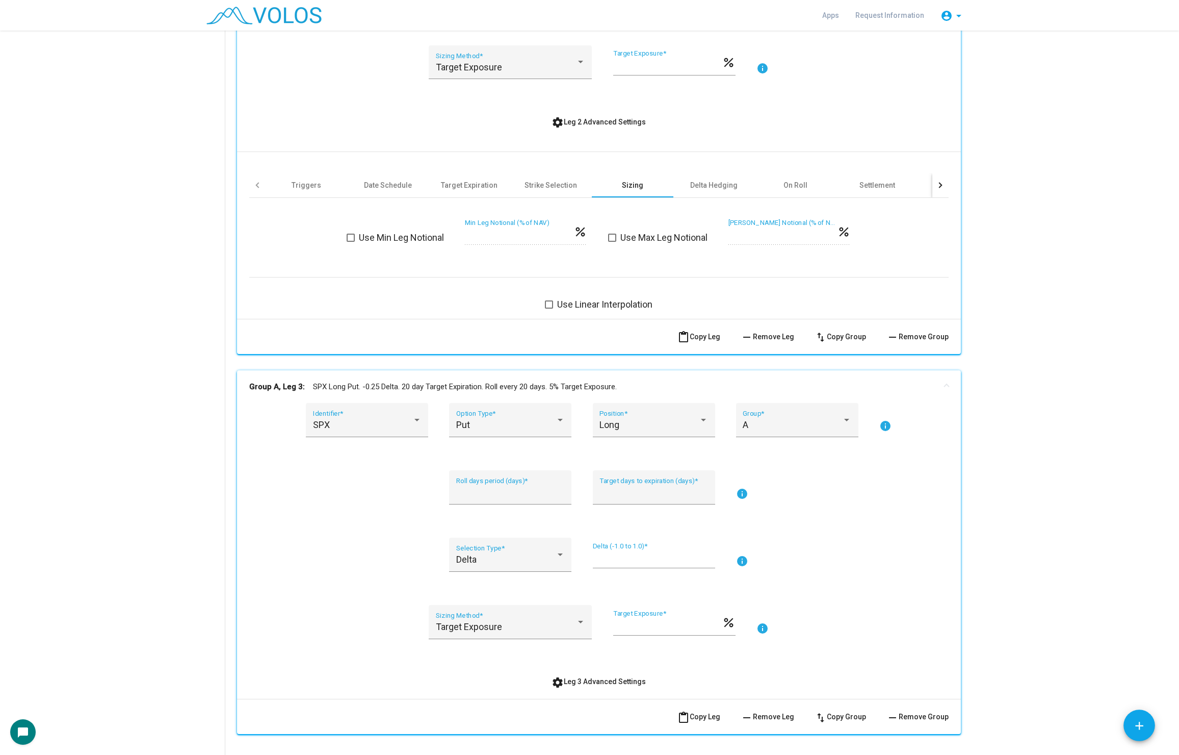
scroll to position [1120, 0]
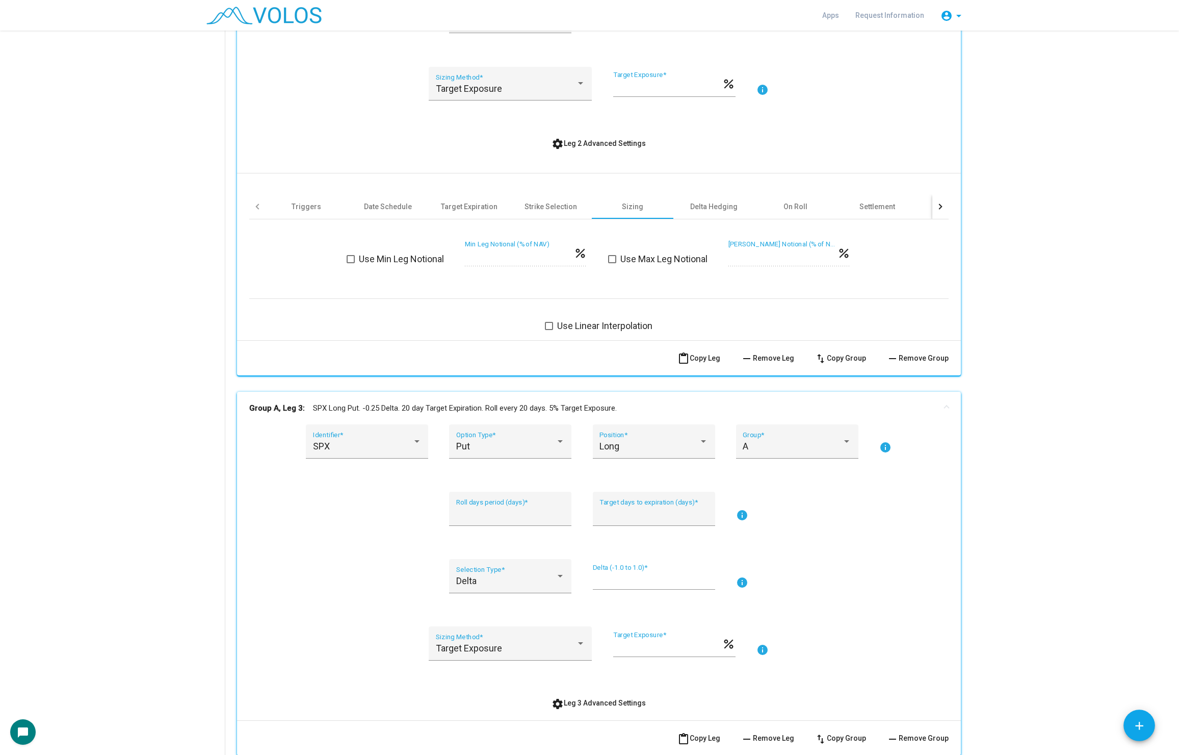
click at [347, 258] on span at bounding box center [351, 259] width 8 height 8
click at [617, 260] on label "Use Max Leg Notional" at bounding box center [657, 259] width 99 height 12
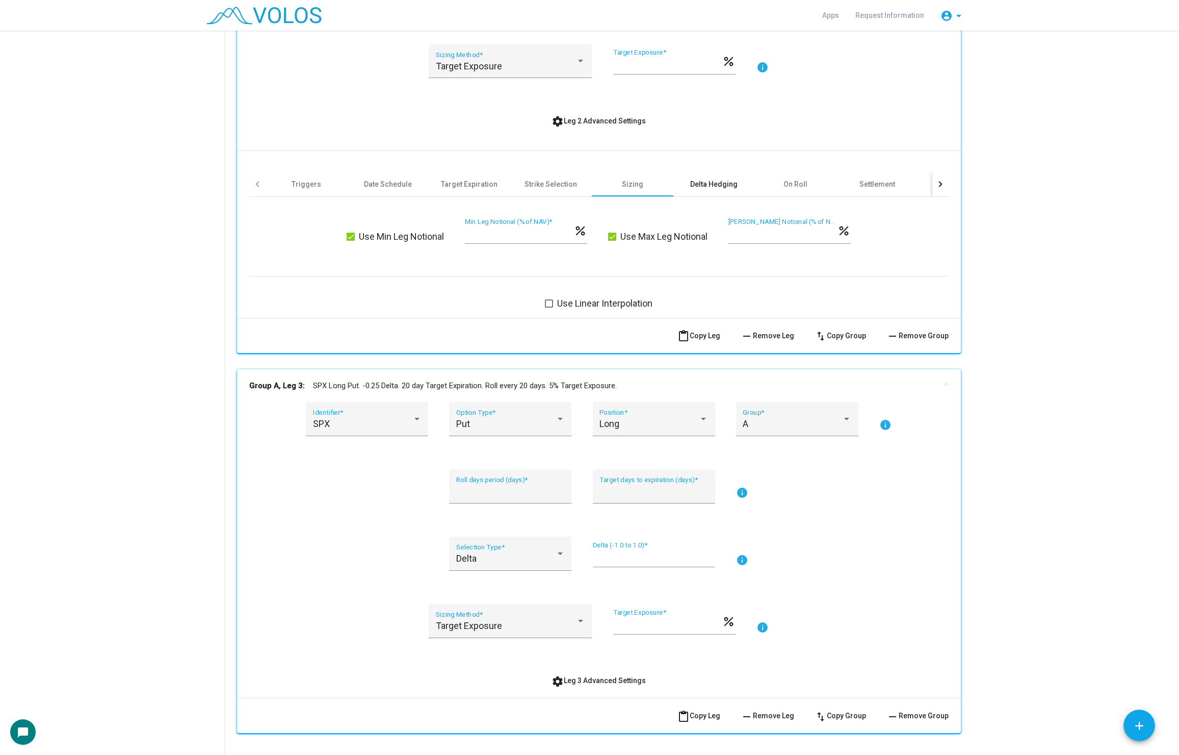
click at [717, 184] on div "Delta Hedging" at bounding box center [713, 184] width 47 height 10
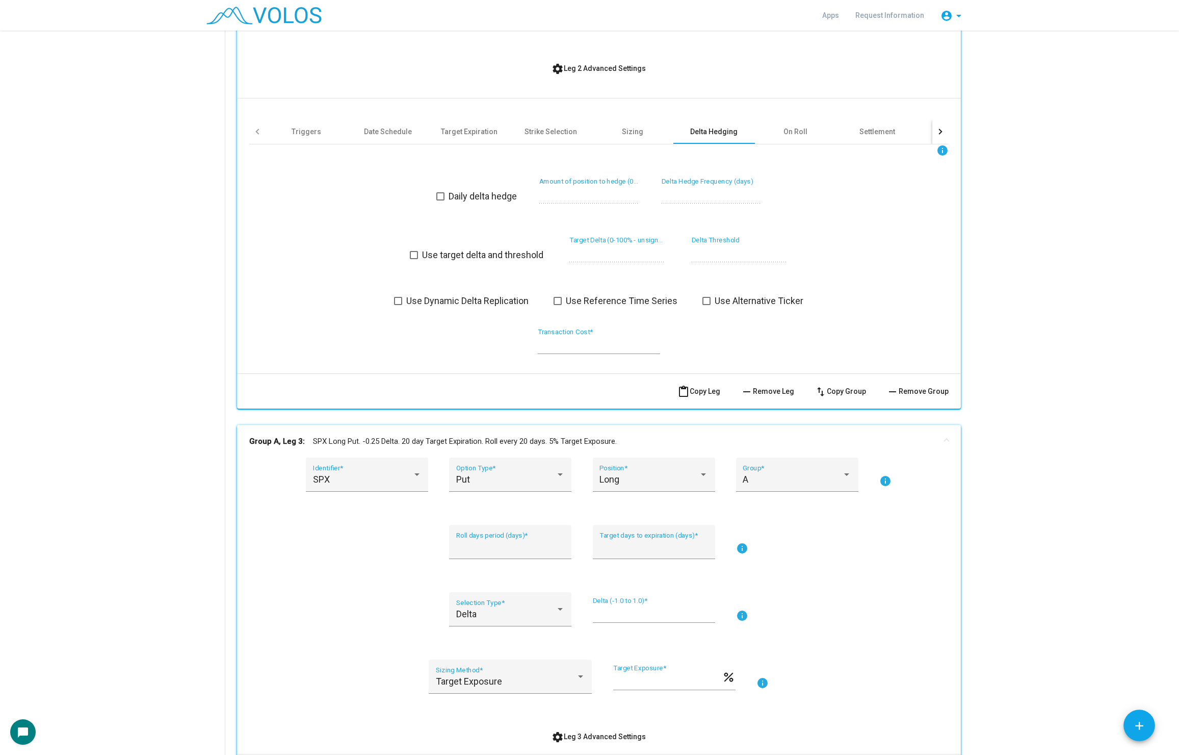
scroll to position [1179, 0]
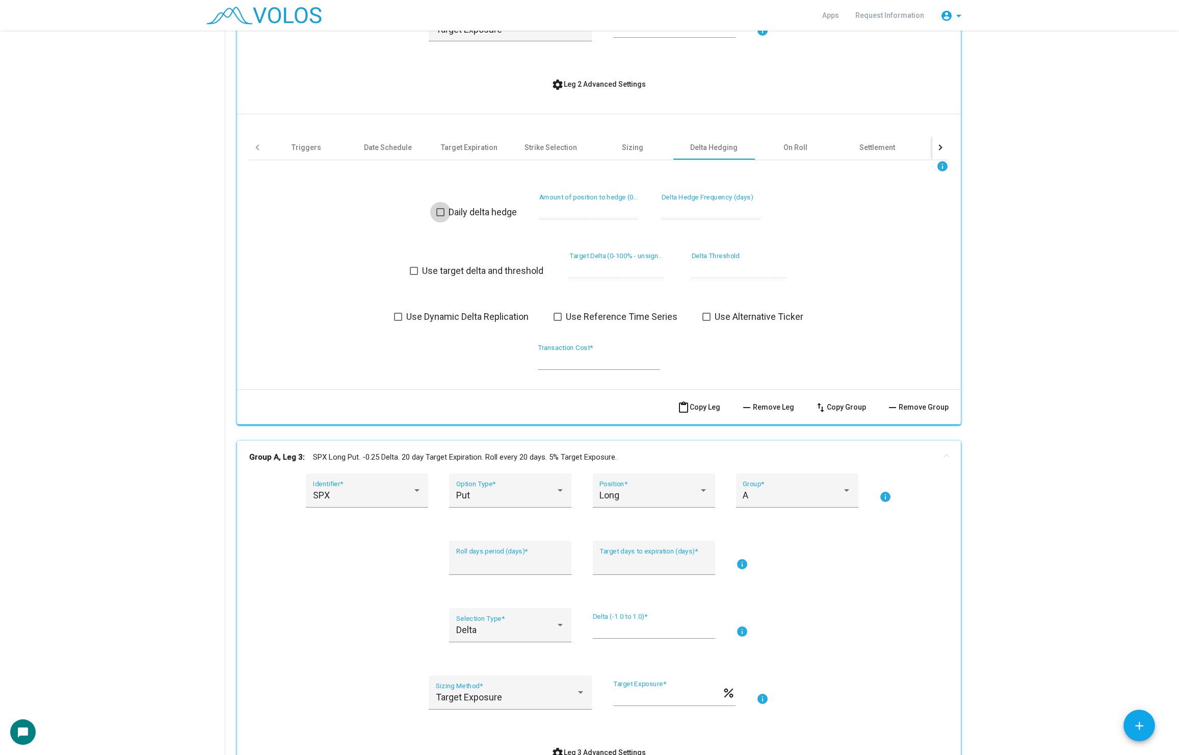
click at [439, 214] on span at bounding box center [441, 212] width 8 height 8
click at [396, 313] on span at bounding box center [398, 317] width 8 height 8
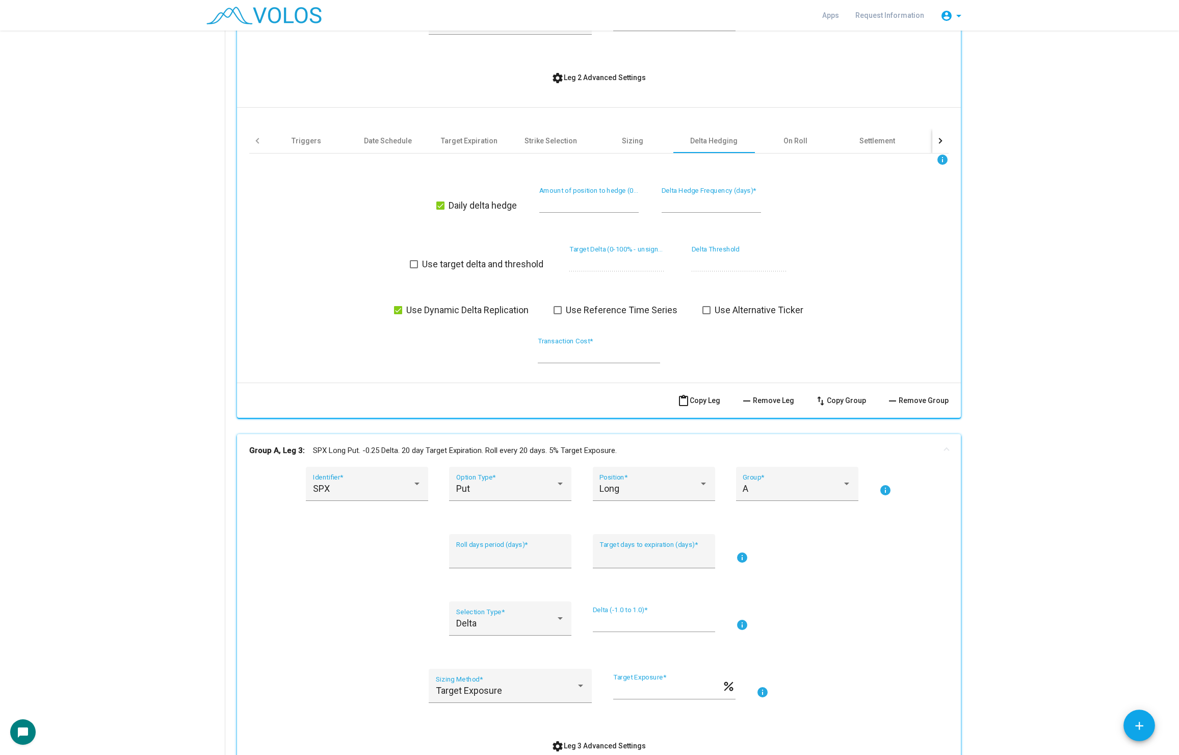
scroll to position [1189, 0]
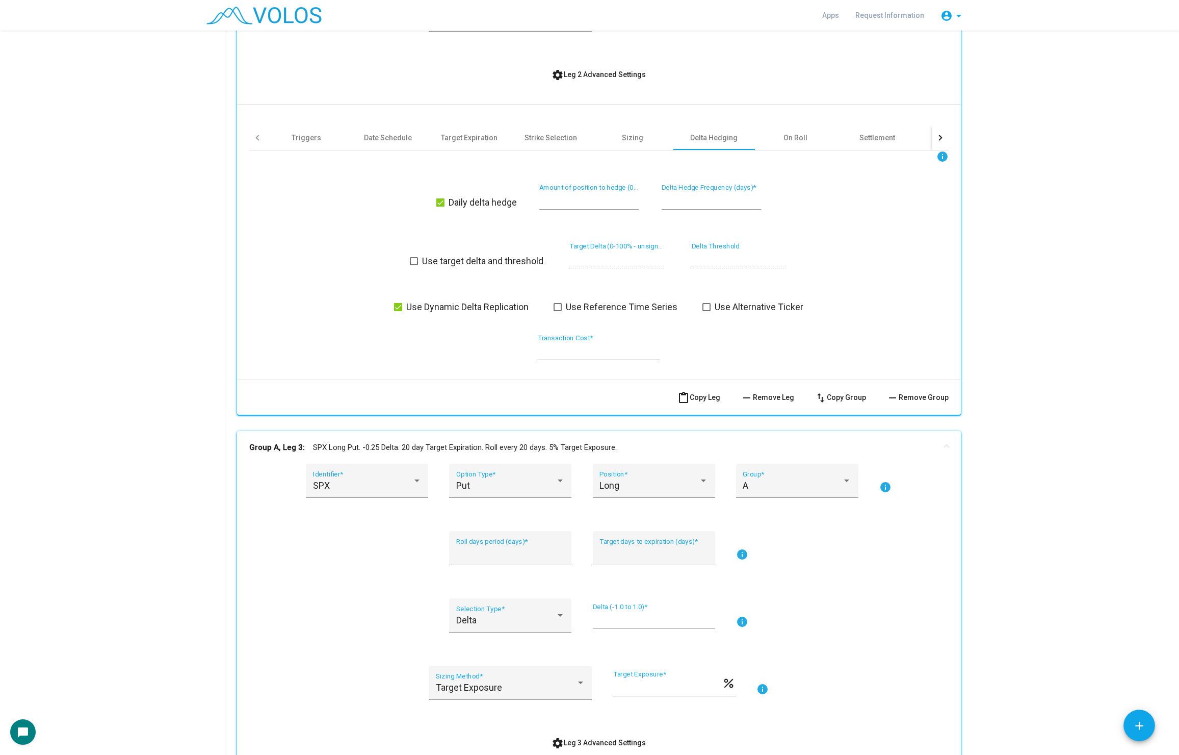
click at [562, 306] on span at bounding box center [558, 307] width 8 height 8
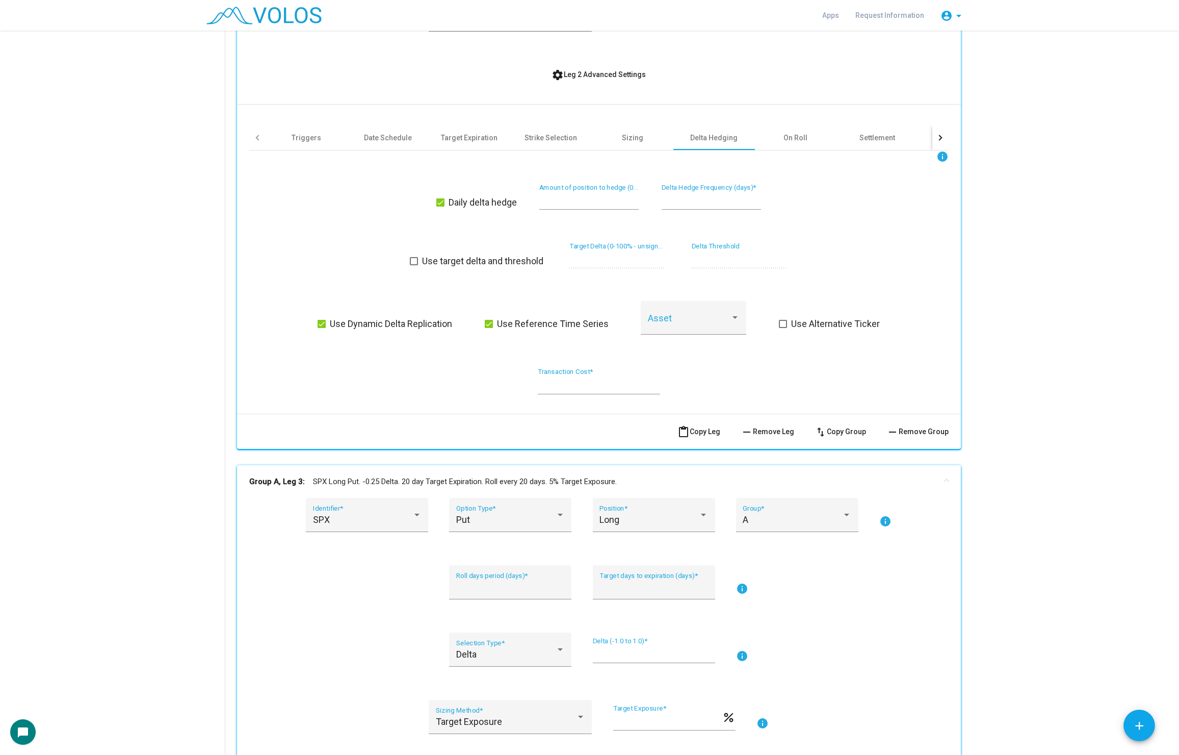
click at [539, 316] on div "Use Dynamic Delta Replication Use Reference Time Series Asset Use Alternative T…" at bounding box center [599, 324] width 465 height 46
click at [530, 320] on span "Use Reference Time Series" at bounding box center [553, 324] width 112 height 12
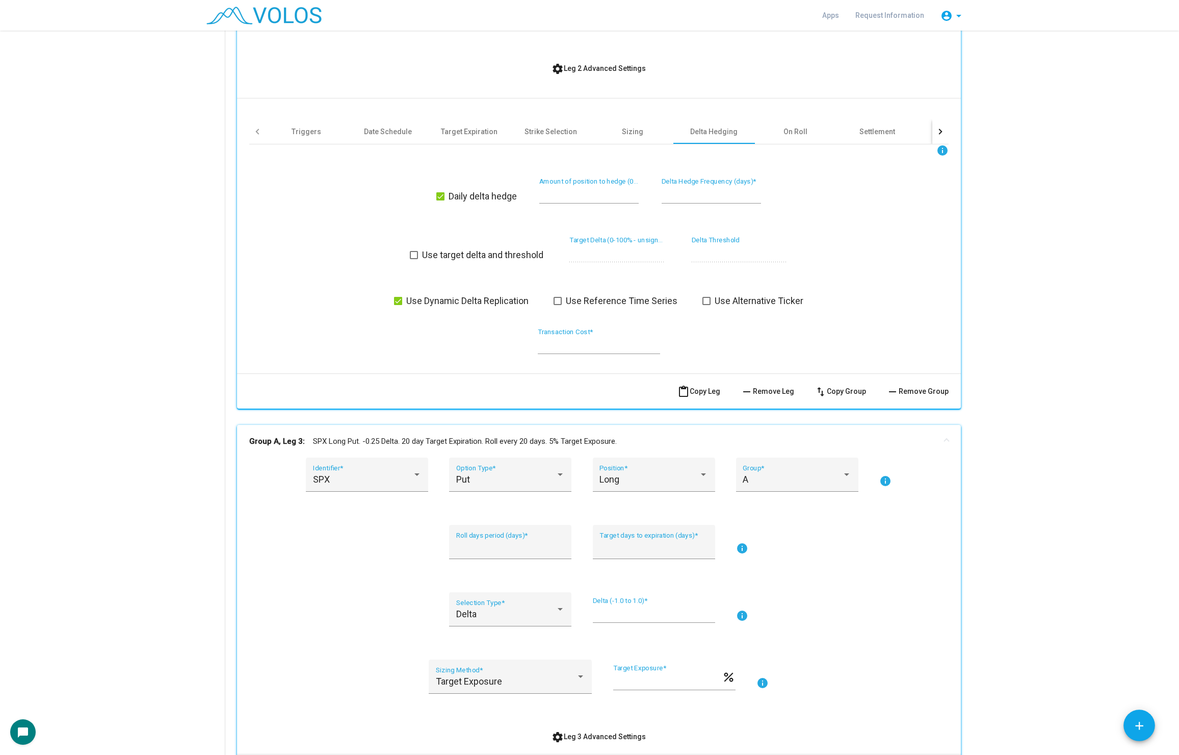
scroll to position [1193, 0]
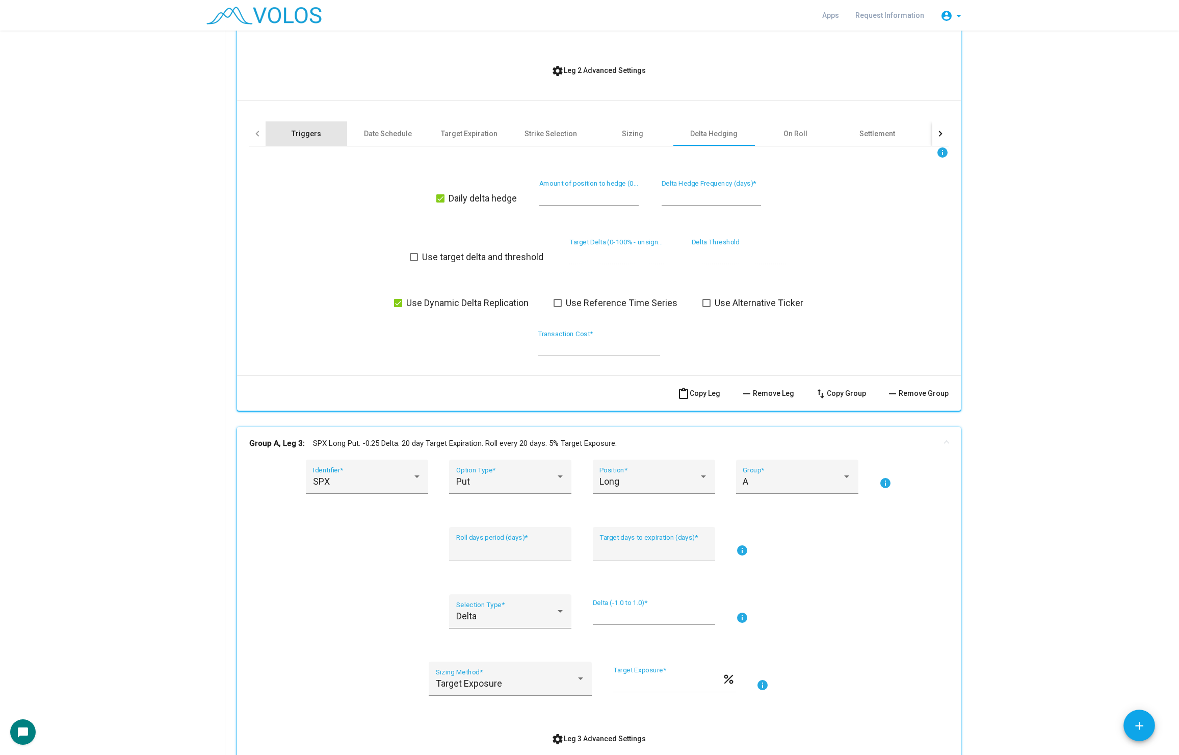
click at [310, 133] on div "Triggers" at bounding box center [307, 134] width 30 height 10
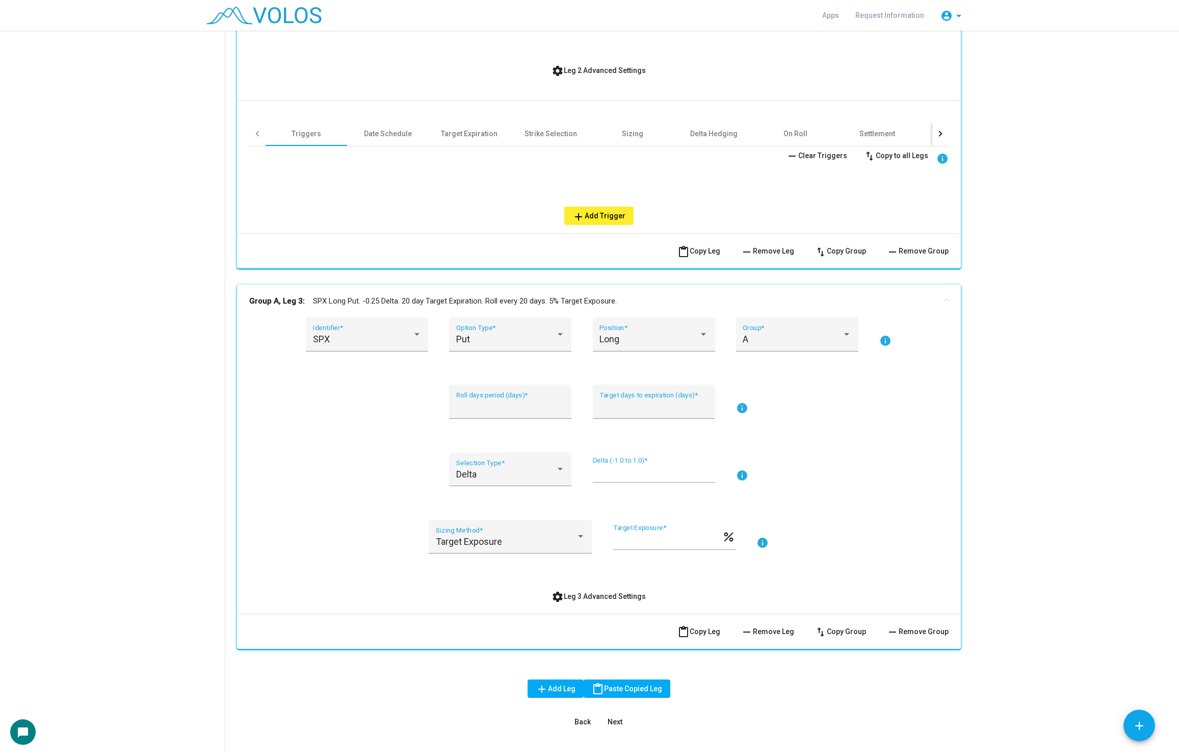
click at [599, 215] on span "add Add Trigger" at bounding box center [599, 216] width 53 height 8
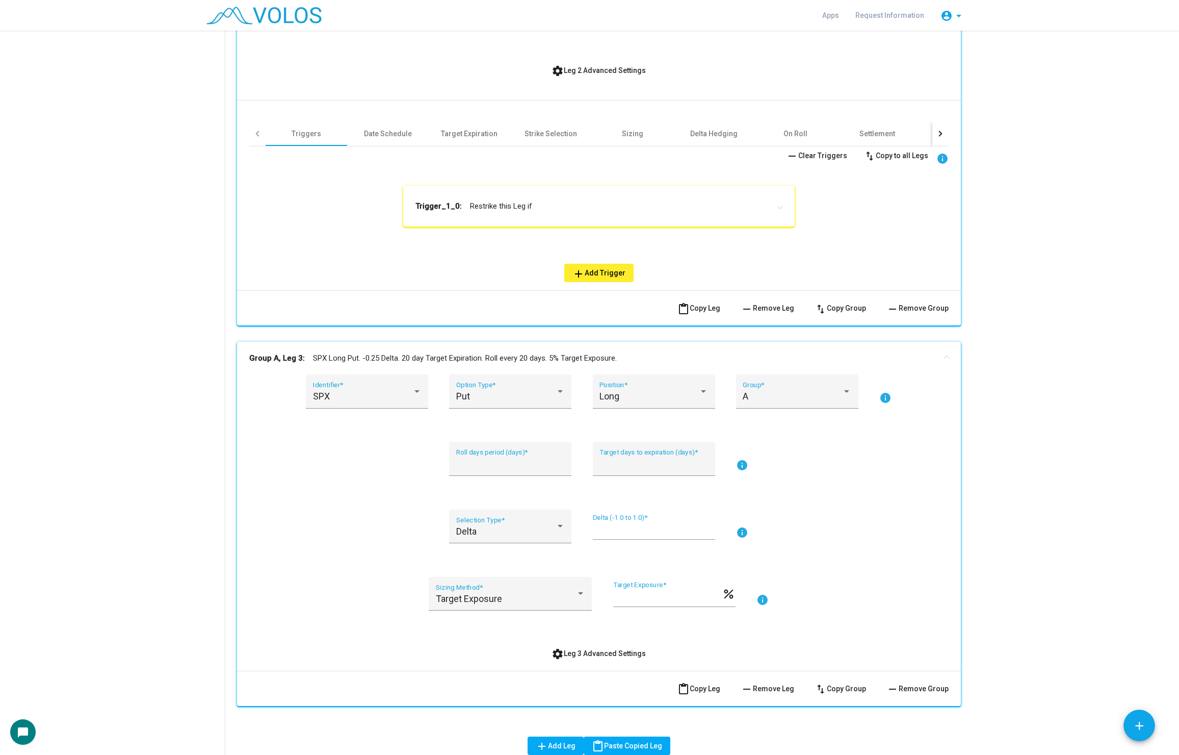
click at [479, 207] on mat-panel-title "Trigger_1_0: Restrike this Leg if" at bounding box center [593, 206] width 355 height 10
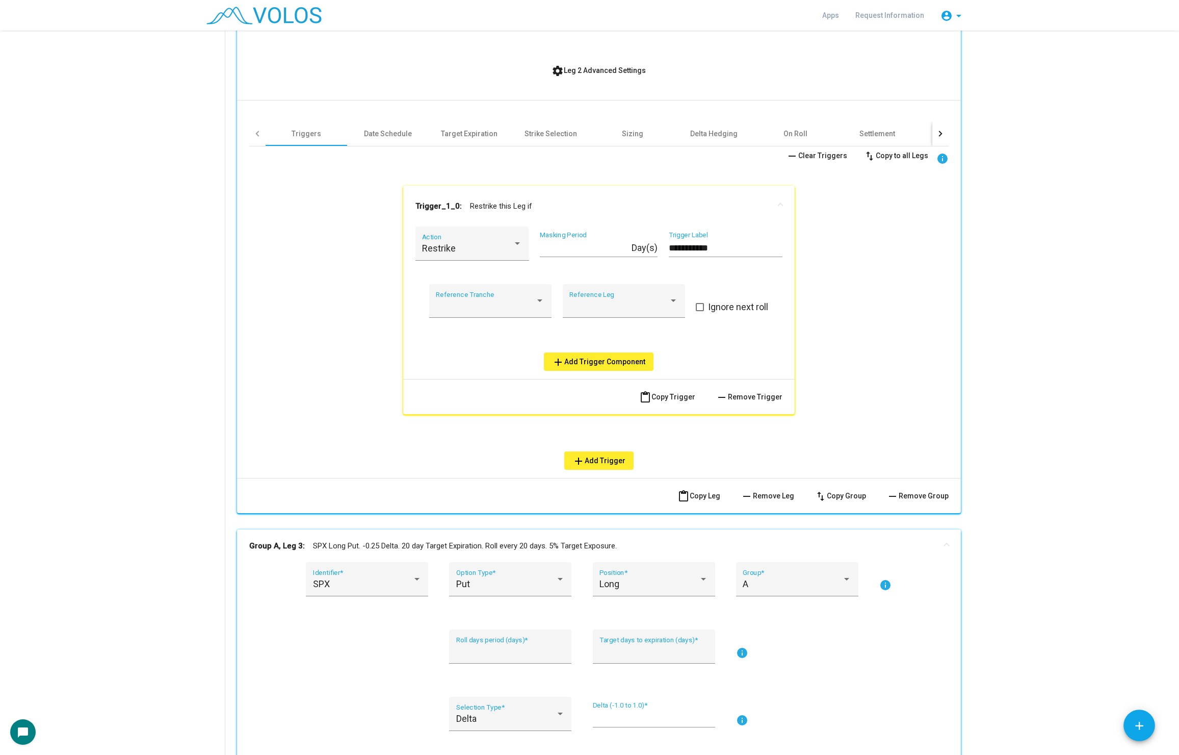
scroll to position [1213, 0]
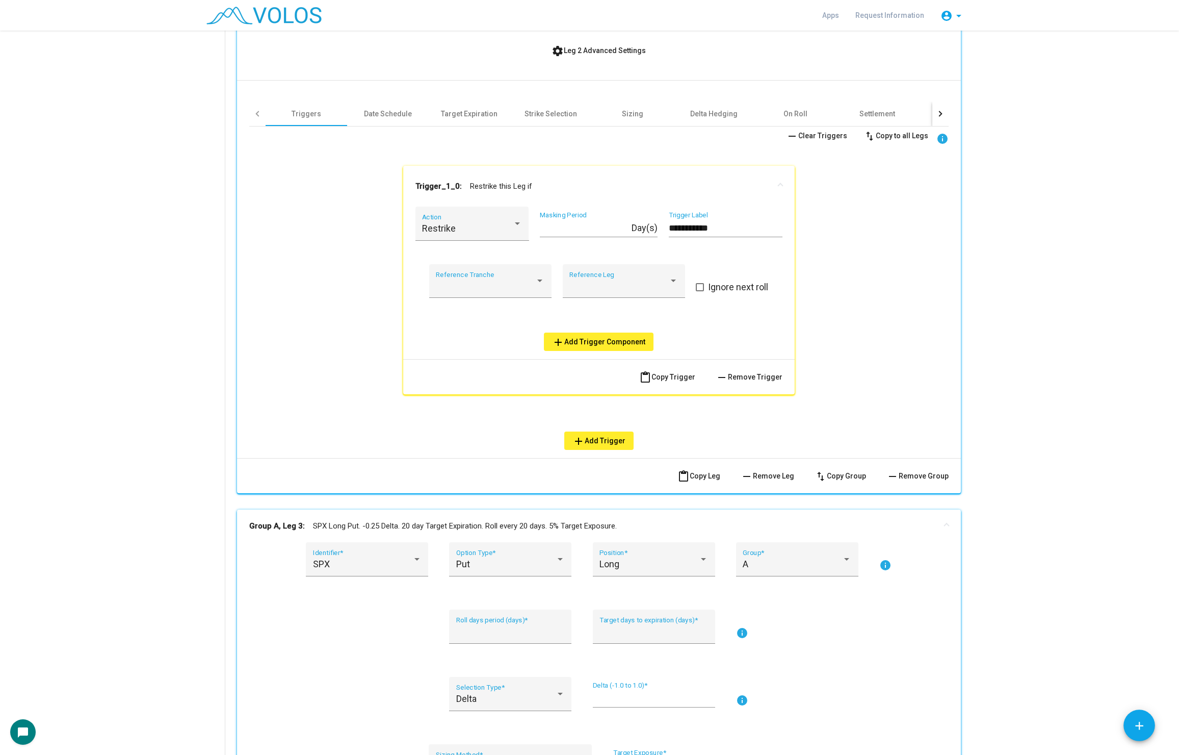
click at [585, 342] on span "add Add Trigger Component" at bounding box center [598, 342] width 93 height 8
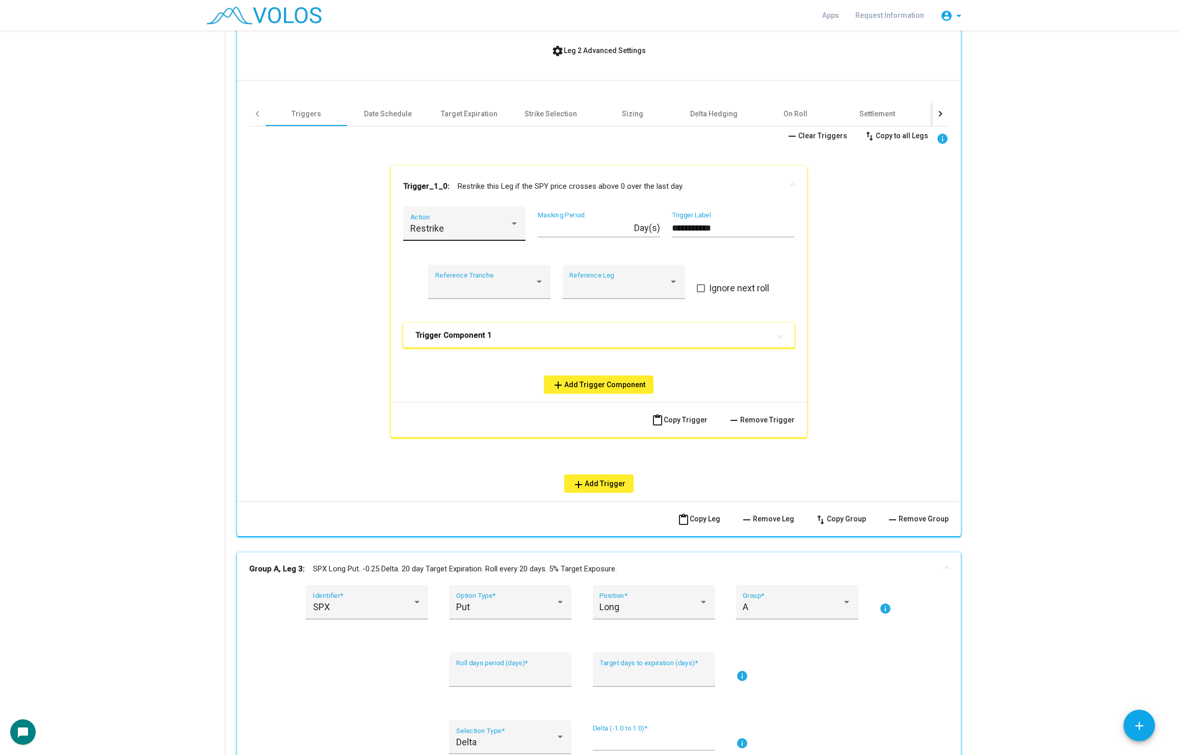
click at [449, 227] on div "Restrike" at bounding box center [459, 228] width 99 height 10
click at [500, 169] on div at bounding box center [589, 377] width 1179 height 755
click at [473, 215] on div "Restrike Action" at bounding box center [464, 227] width 109 height 27
click at [460, 189] on div at bounding box center [589, 377] width 1179 height 755
click at [483, 228] on div "Restrike" at bounding box center [459, 228] width 99 height 10
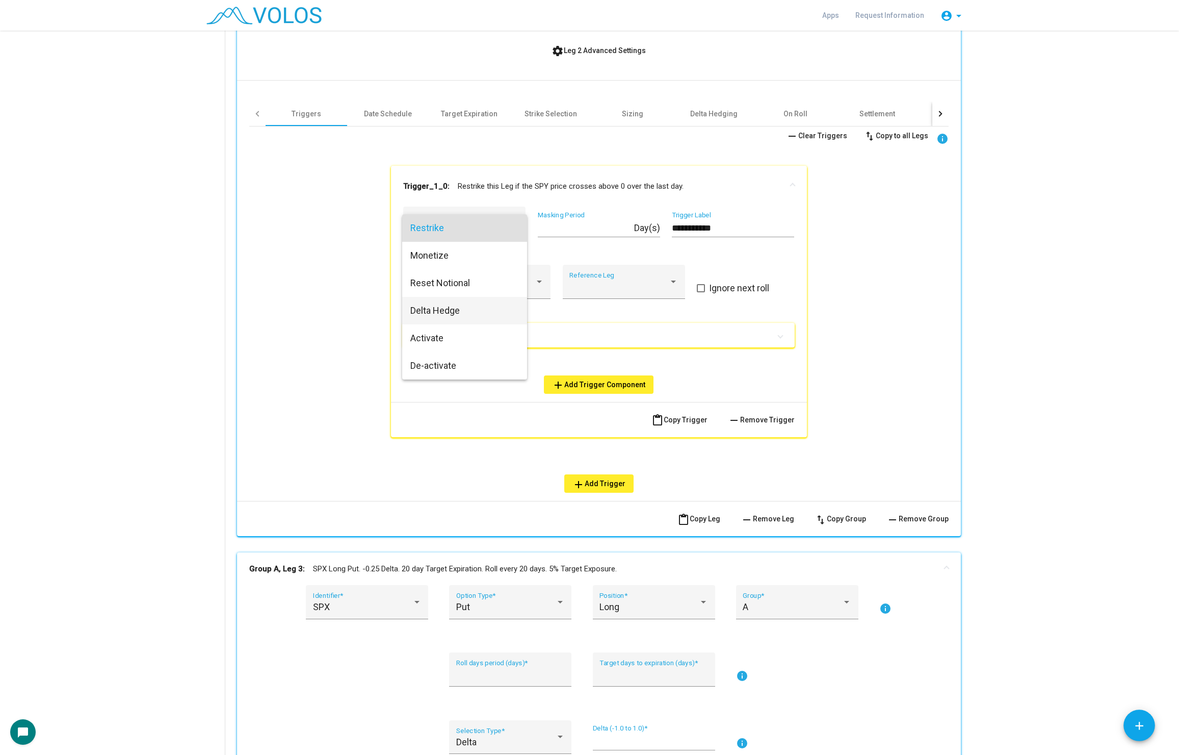
click at [486, 304] on span "Delta Hedge" at bounding box center [464, 311] width 109 height 28
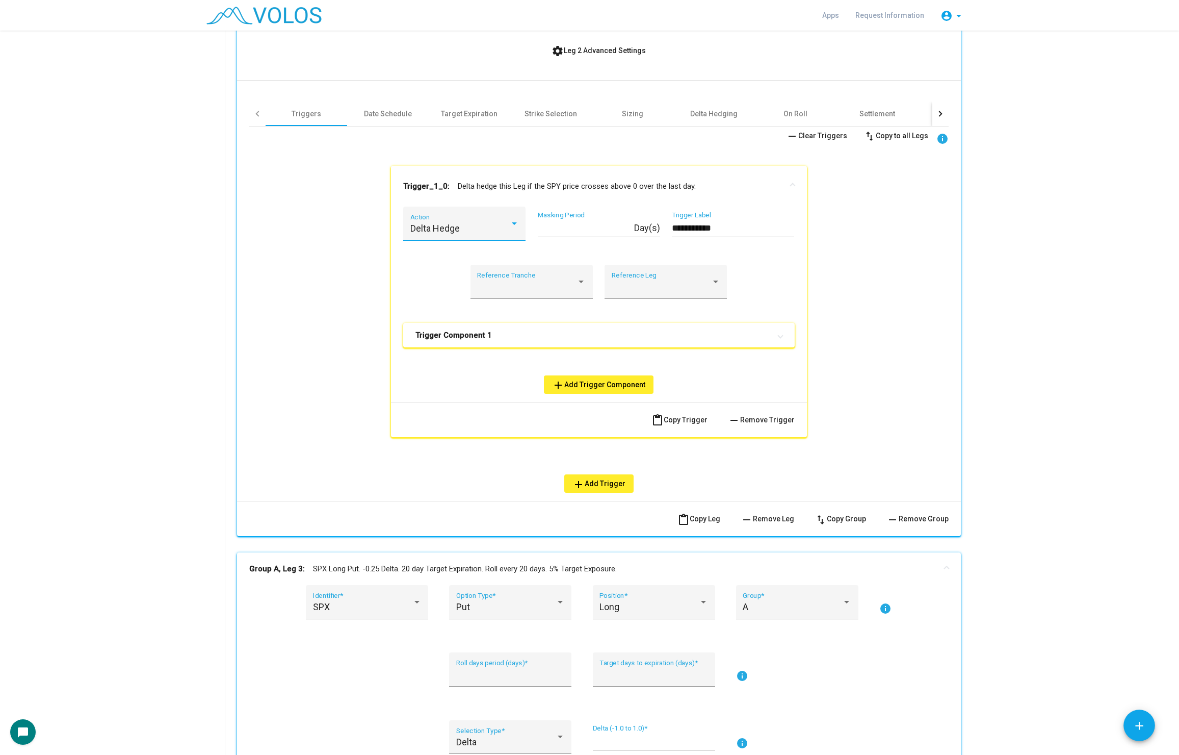
click at [475, 235] on div "Delta Hedge Action" at bounding box center [464, 227] width 109 height 27
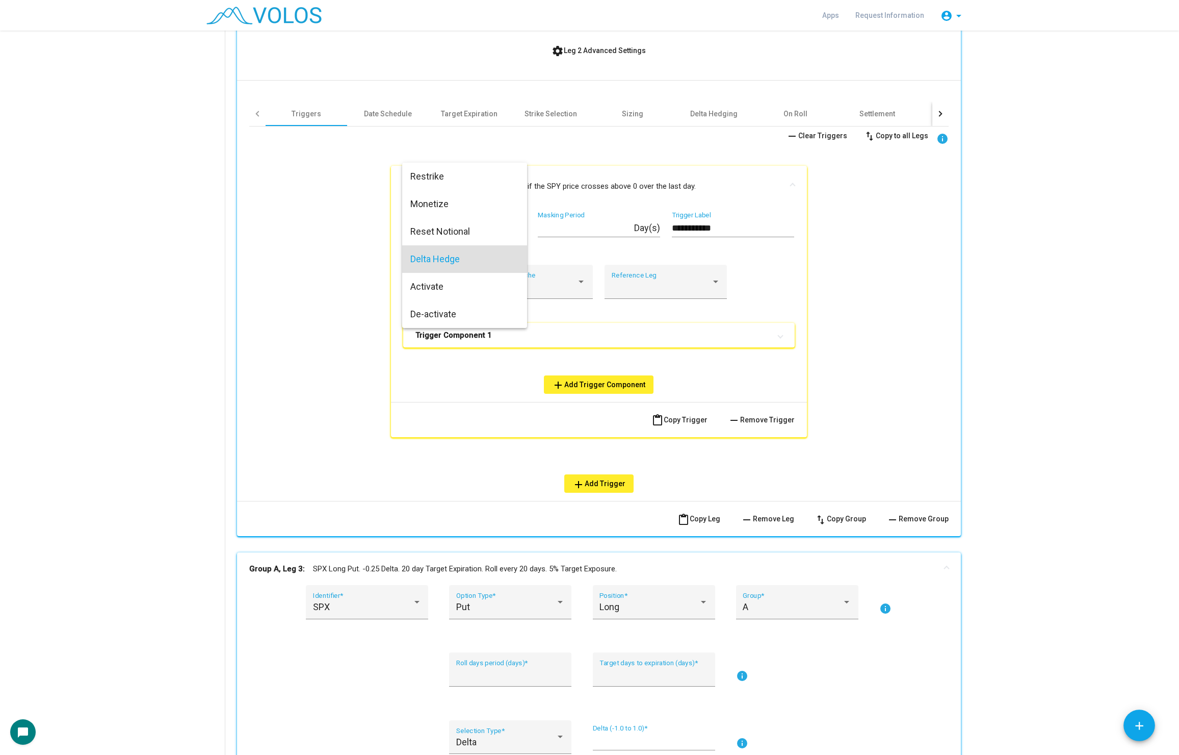
click at [608, 199] on div at bounding box center [589, 377] width 1179 height 755
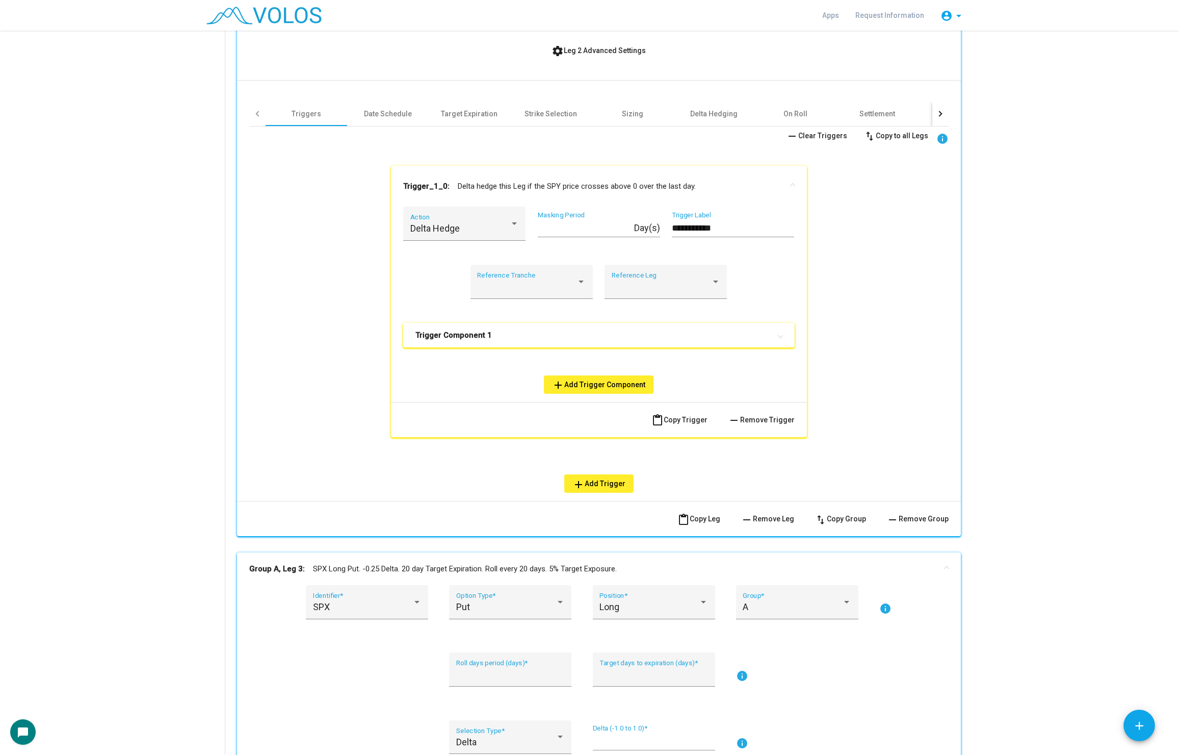
click at [471, 348] on div "Trigger Component 1 Stock Trigger Type SPY Ticker info Price Series 1 Up Direct…" at bounding box center [599, 343] width 392 height 41
click at [471, 335] on b "Trigger Component 1" at bounding box center [454, 335] width 76 height 10
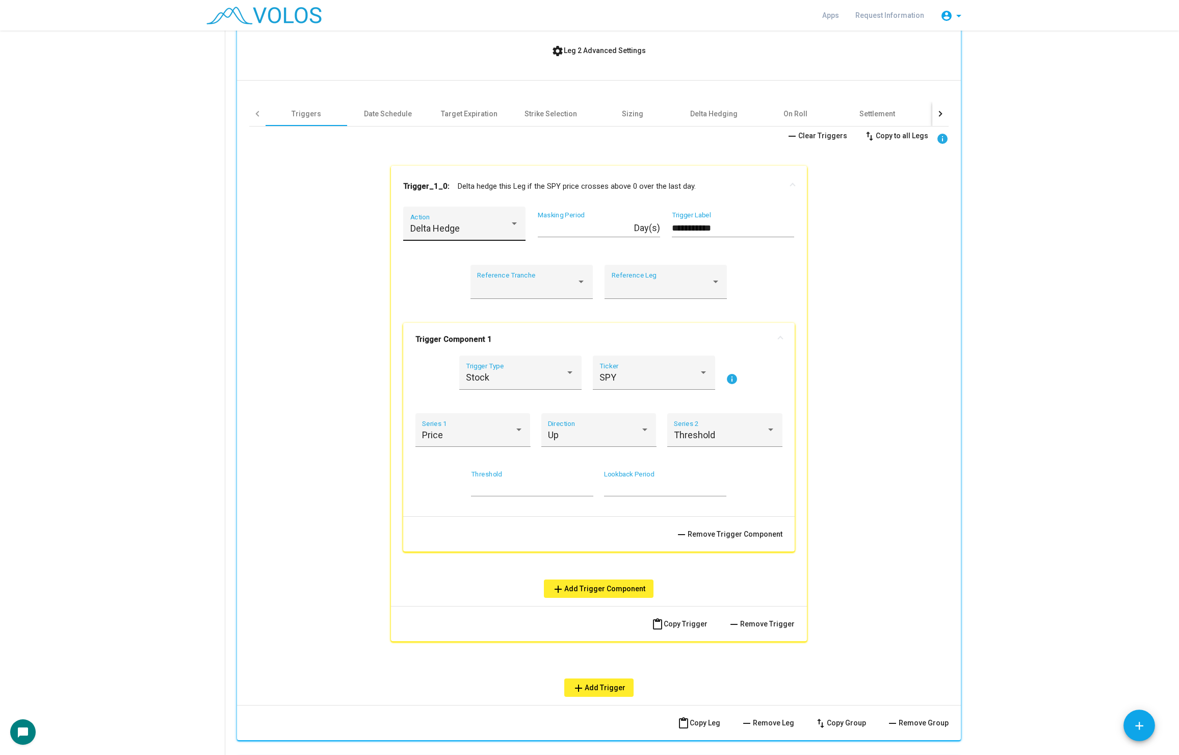
click at [467, 208] on div "Delta Hedge Action" at bounding box center [464, 224] width 122 height 34
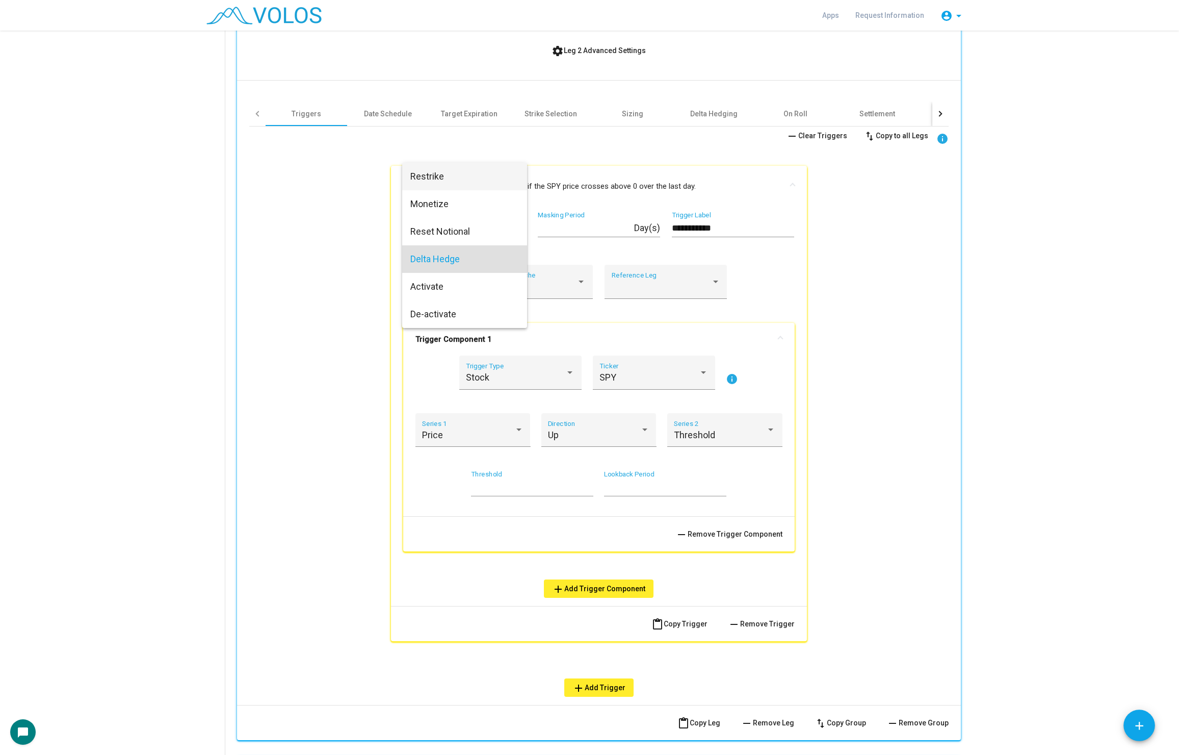
click at [466, 184] on span "Restrike" at bounding box center [464, 177] width 109 height 28
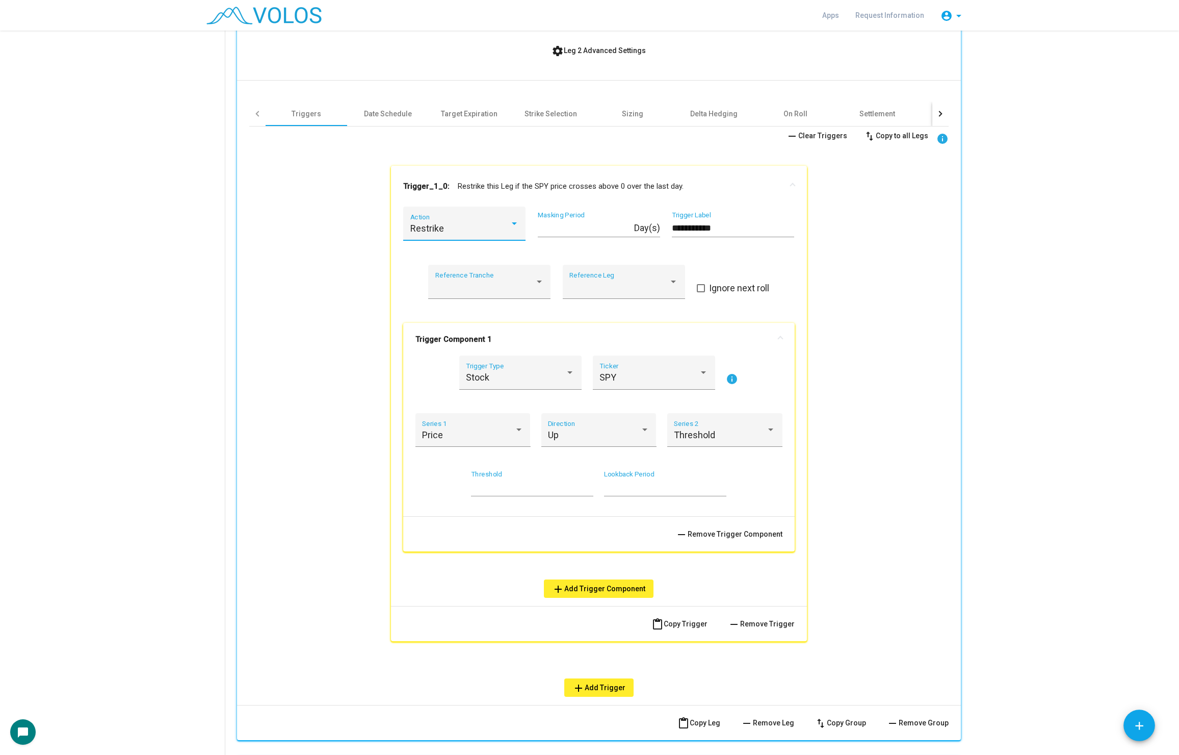
click at [469, 224] on div "Restrike" at bounding box center [459, 228] width 99 height 10
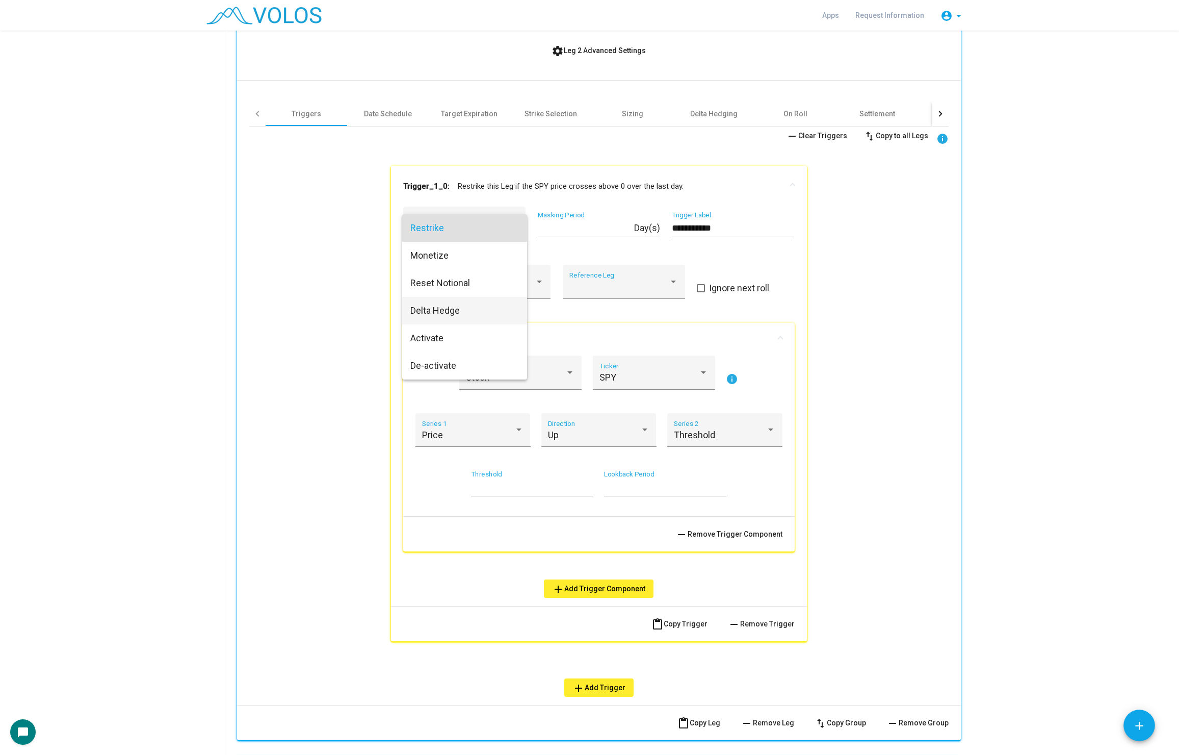
click at [441, 312] on span "Delta Hedge" at bounding box center [464, 311] width 109 height 28
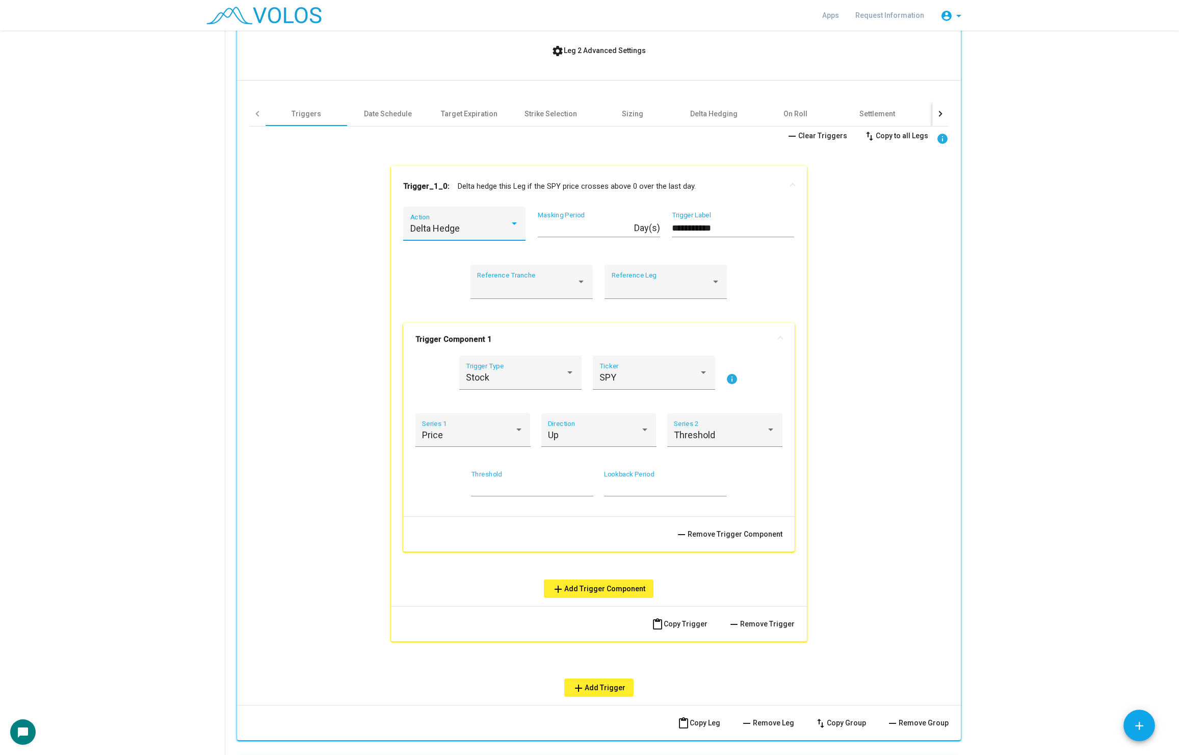
click at [448, 235] on div "Delta Hedge Action" at bounding box center [464, 227] width 109 height 27
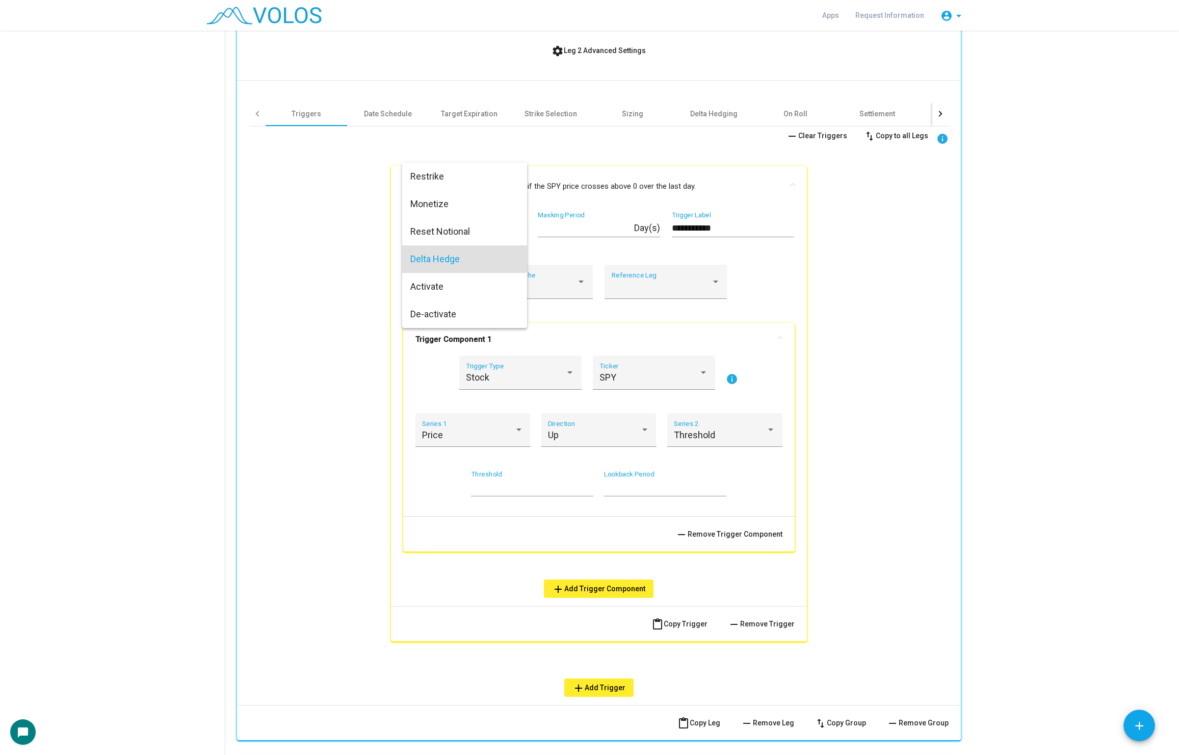
click at [901, 362] on div at bounding box center [589, 377] width 1179 height 755
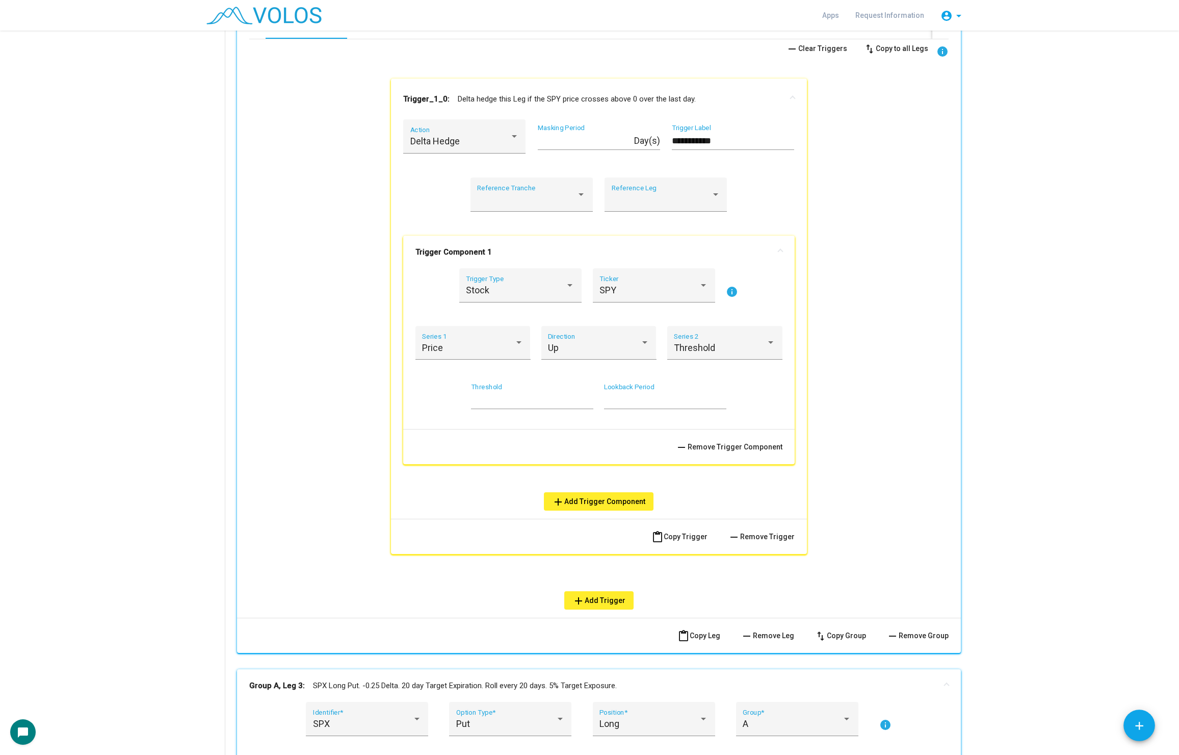
scroll to position [1326, 0]
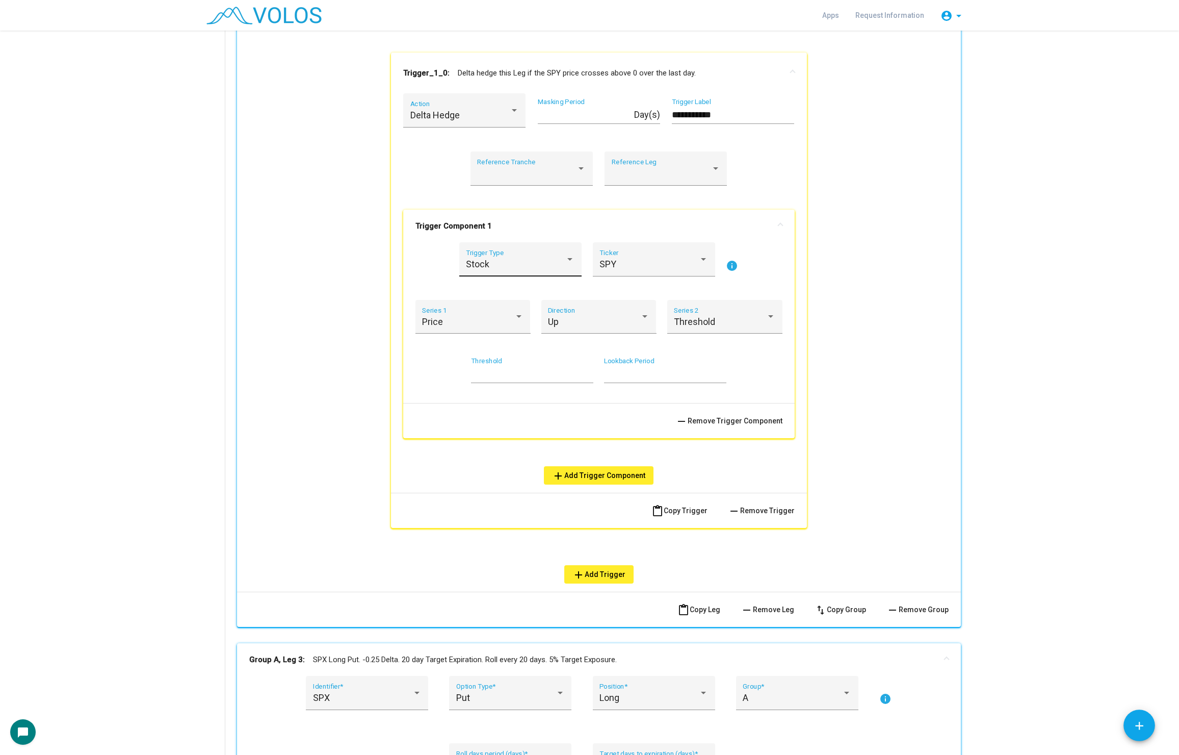
click at [544, 256] on div "Stock Trigger Type" at bounding box center [520, 262] width 109 height 27
click at [506, 289] on span "Option" at bounding box center [520, 291] width 109 height 28
click at [453, 306] on div "Series 1" at bounding box center [472, 319] width 101 height 27
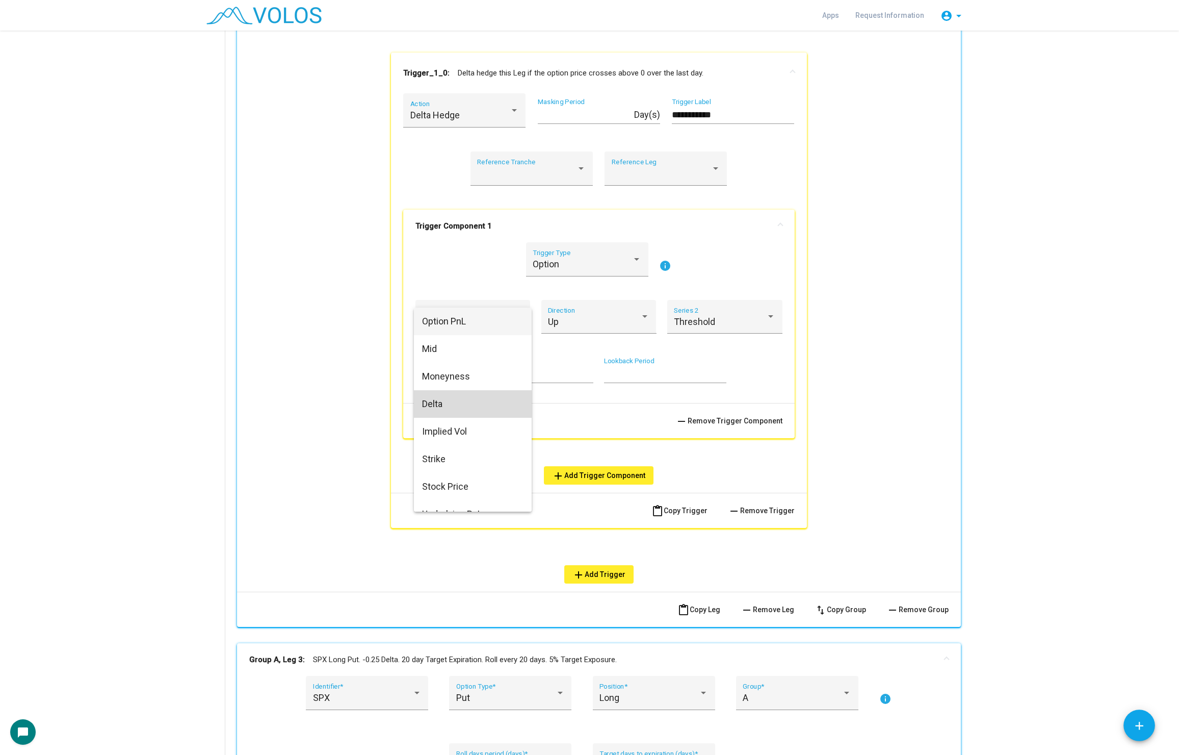
click at [485, 406] on span "Delta" at bounding box center [472, 404] width 101 height 28
click at [561, 322] on div "Up" at bounding box center [594, 322] width 92 height 10
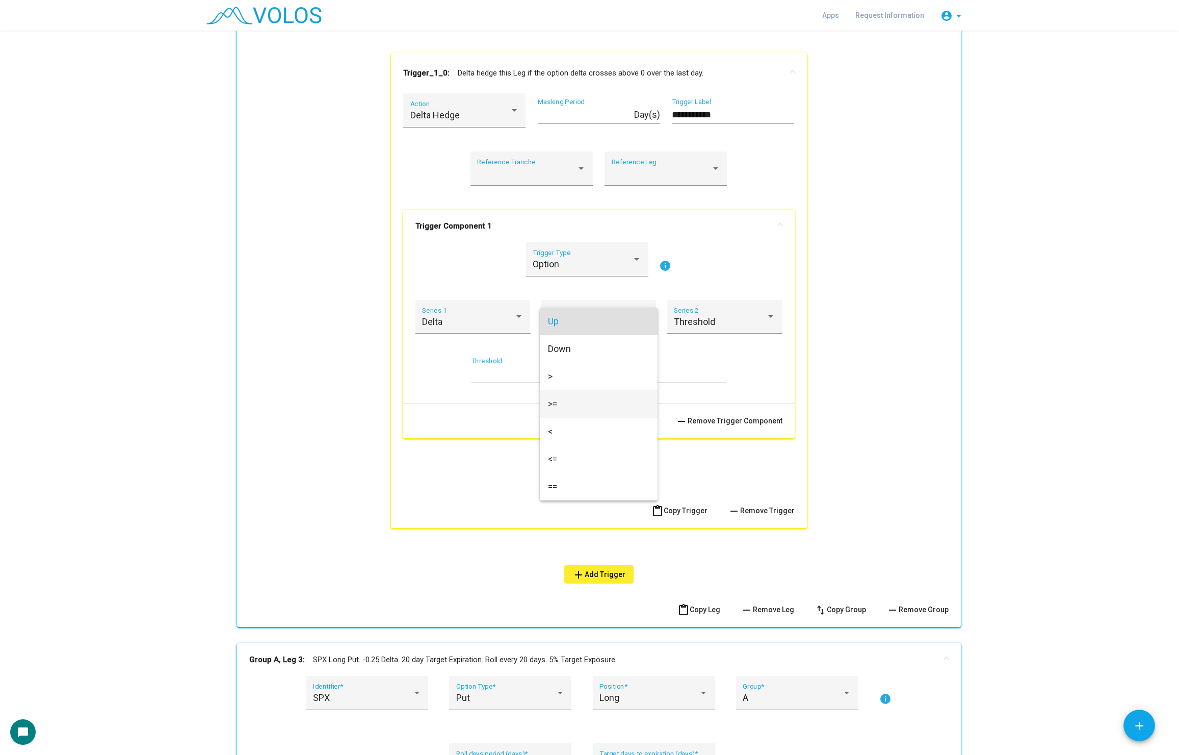
click at [590, 409] on span ">=" at bounding box center [598, 404] width 101 height 28
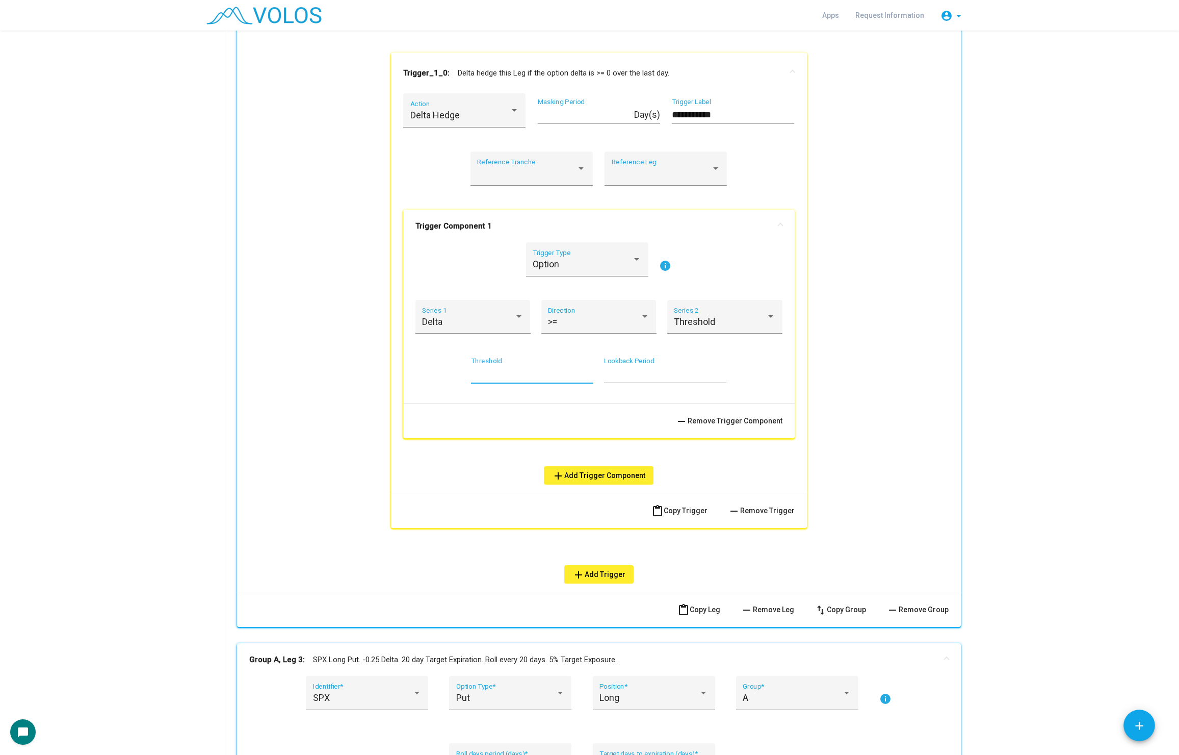
click at [490, 374] on input "*" at bounding box center [532, 374] width 122 height 10
type input "**"
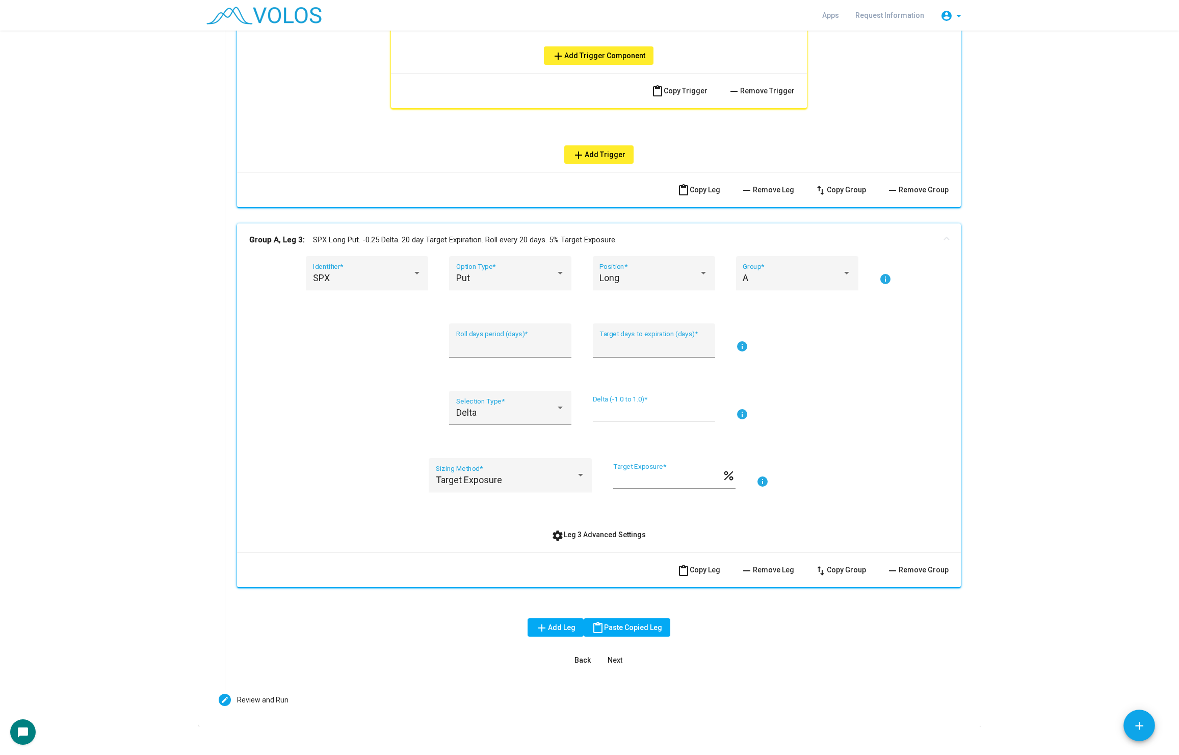
scroll to position [1757, 0]
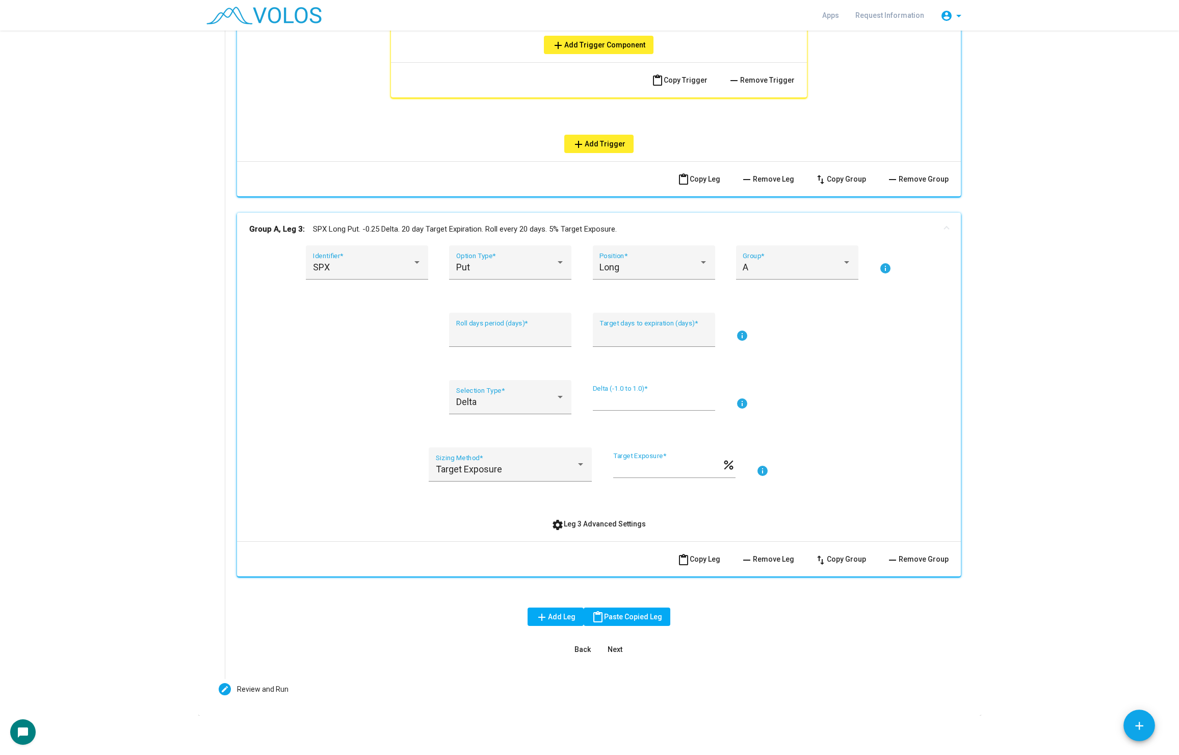
type input "***"
click at [773, 560] on span "remove Remove Leg" at bounding box center [768, 559] width 54 height 8
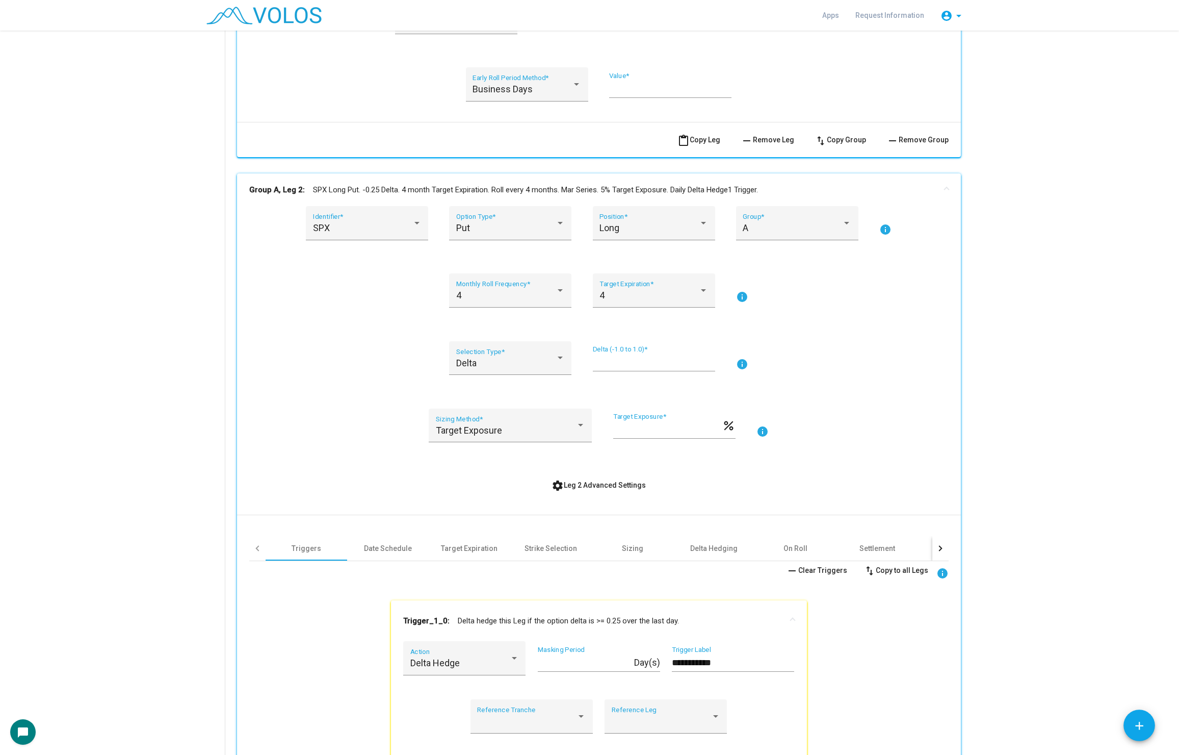
scroll to position [776, 0]
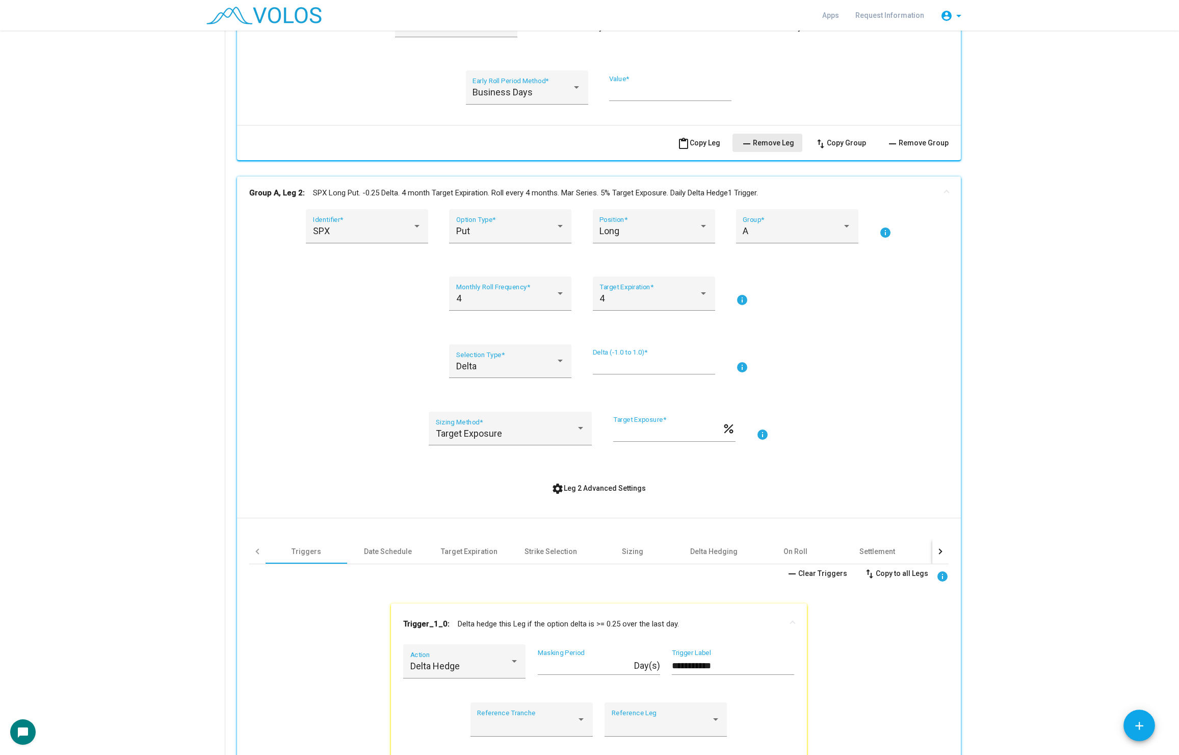
click at [781, 145] on span "remove Remove Leg" at bounding box center [768, 143] width 54 height 8
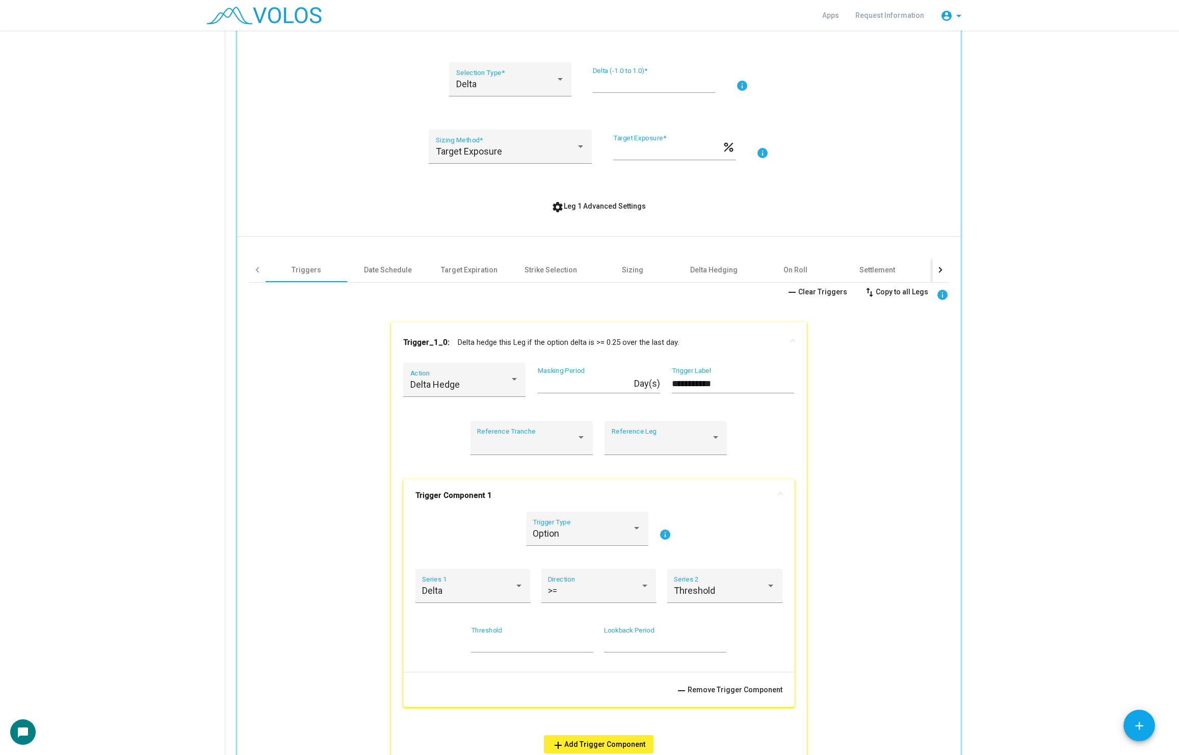
scroll to position [359, 0]
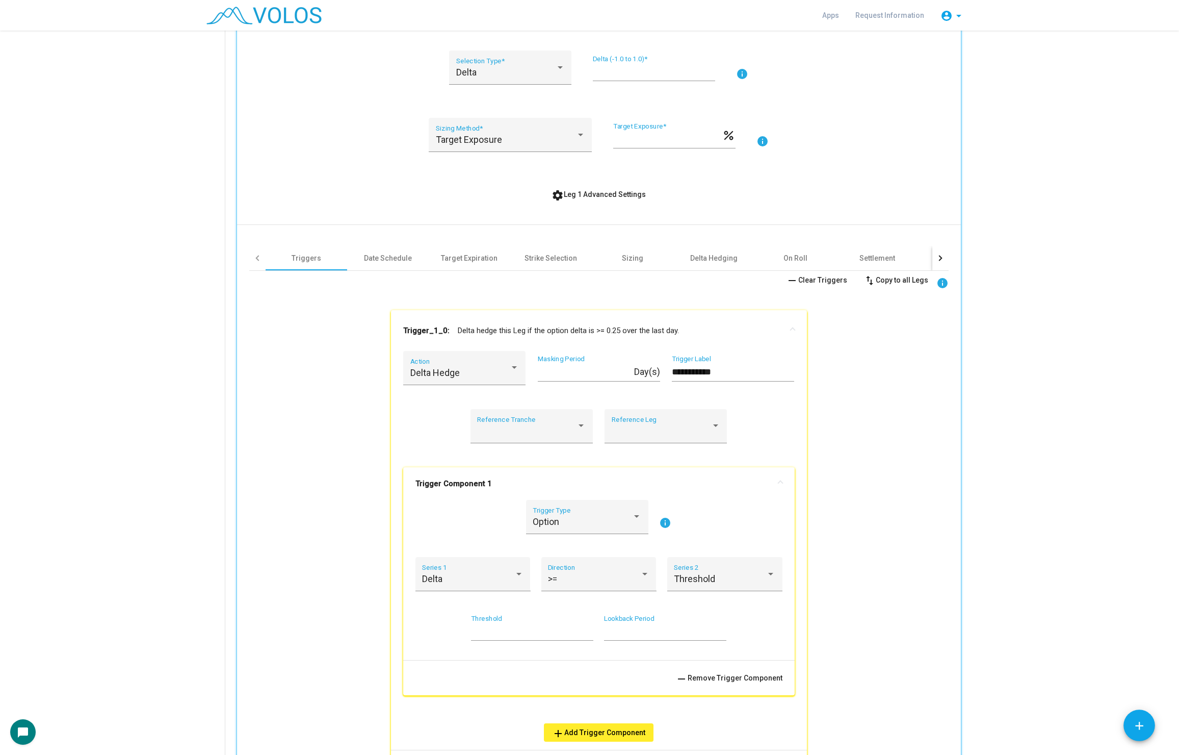
click at [676, 144] on div "* Target Exposure *" at bounding box center [667, 135] width 109 height 26
type input "***"
click at [329, 396] on div "**********" at bounding box center [599, 556] width 700 height 570
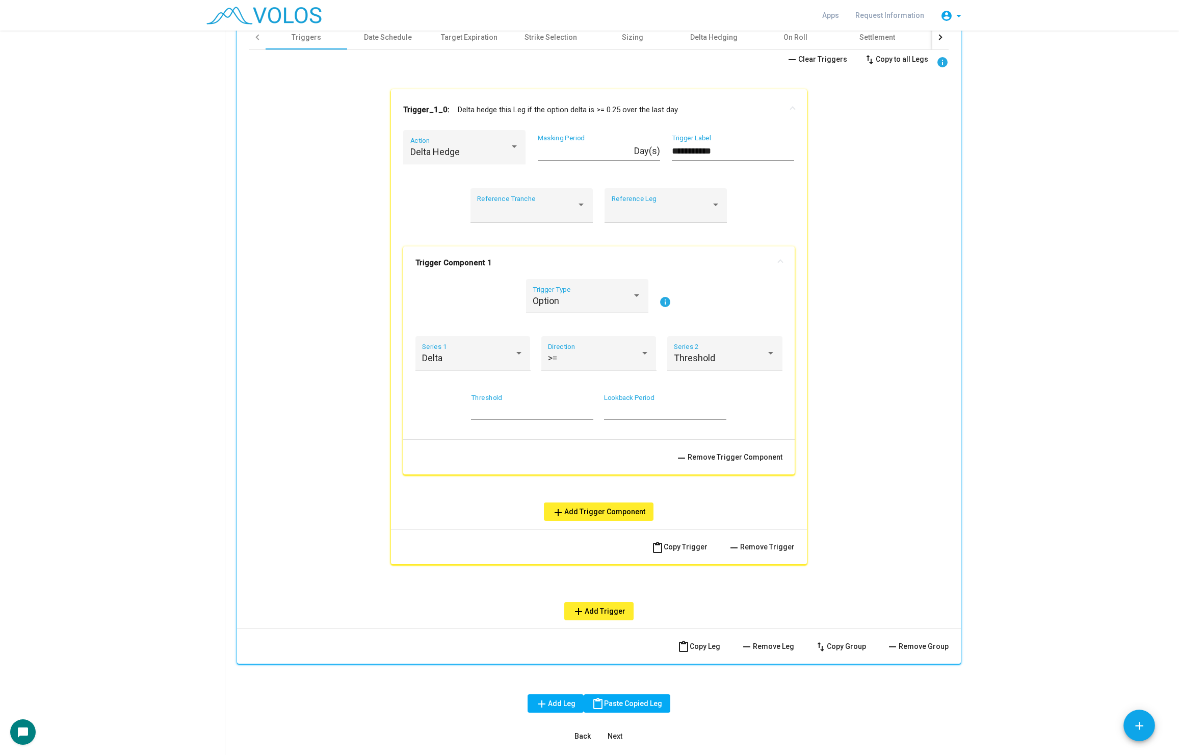
scroll to position [590, 0]
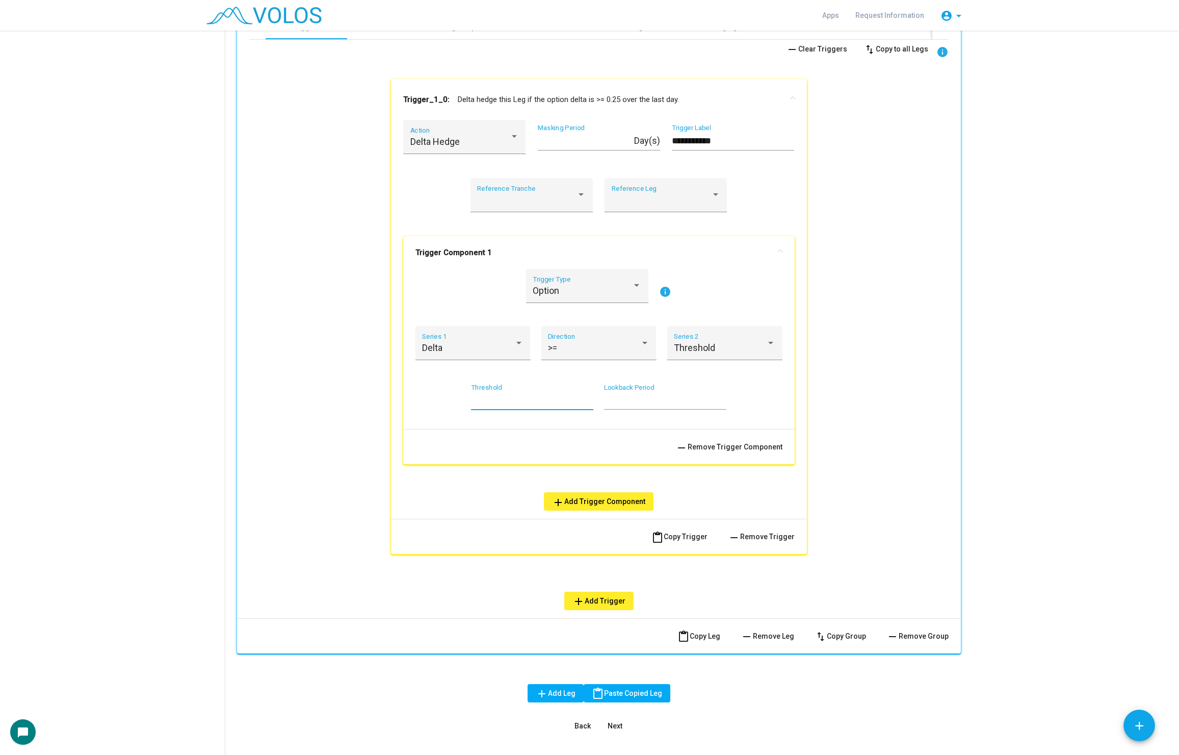
drag, startPoint x: 509, startPoint y: 403, endPoint x: 423, endPoint y: 403, distance: 86.2
click at [423, 403] on div "*** Threshold * Lookback Period" at bounding box center [599, 402] width 367 height 38
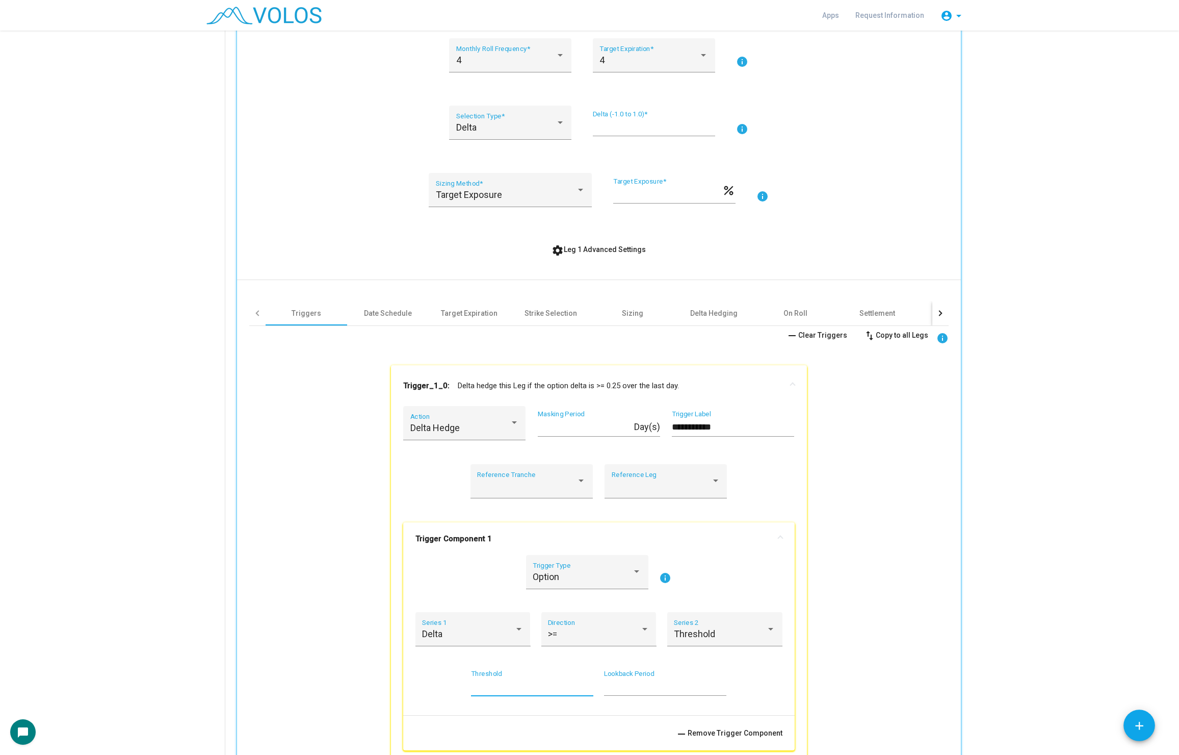
scroll to position [295, 0]
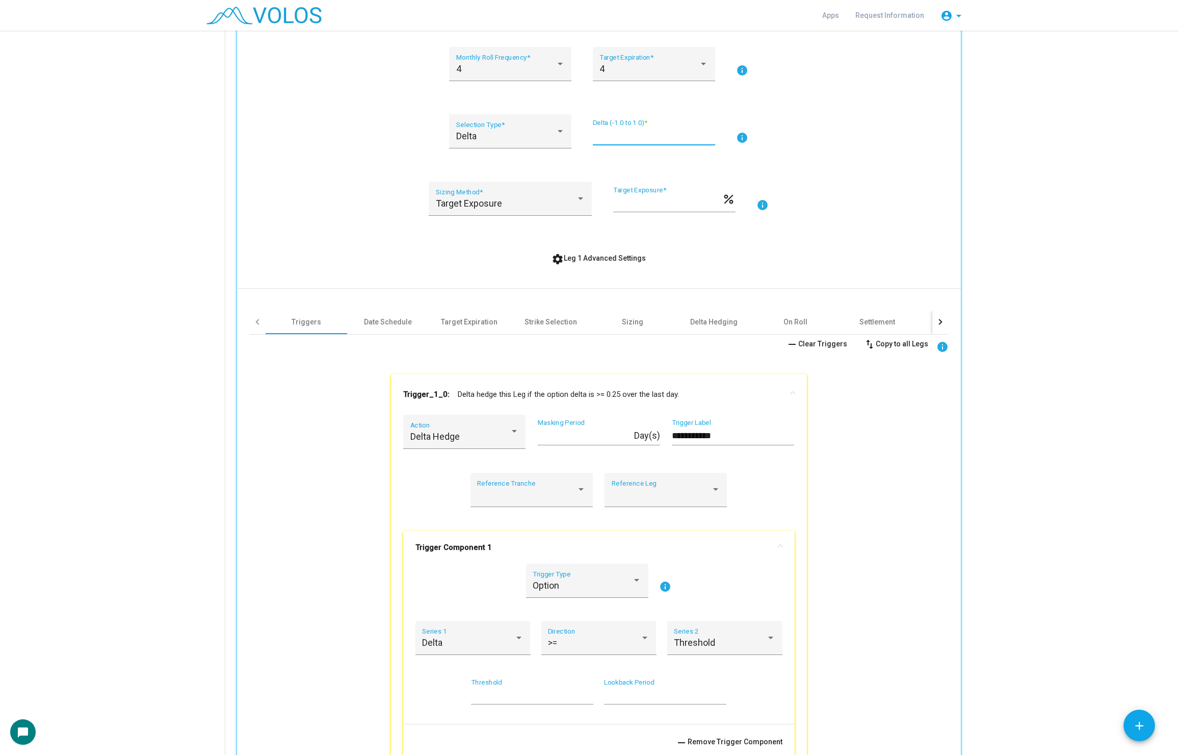
drag, startPoint x: 635, startPoint y: 134, endPoint x: 576, endPoint y: 134, distance: 58.6
click at [576, 134] on div "Delta Selection Type * ***** Delta (-1.0 to 1.0) * info" at bounding box center [599, 137] width 700 height 46
type input "*"
type input "***"
click at [892, 146] on div "Delta Selection Type * *** Delta (-1.0 to 1.0) * info" at bounding box center [599, 137] width 700 height 46
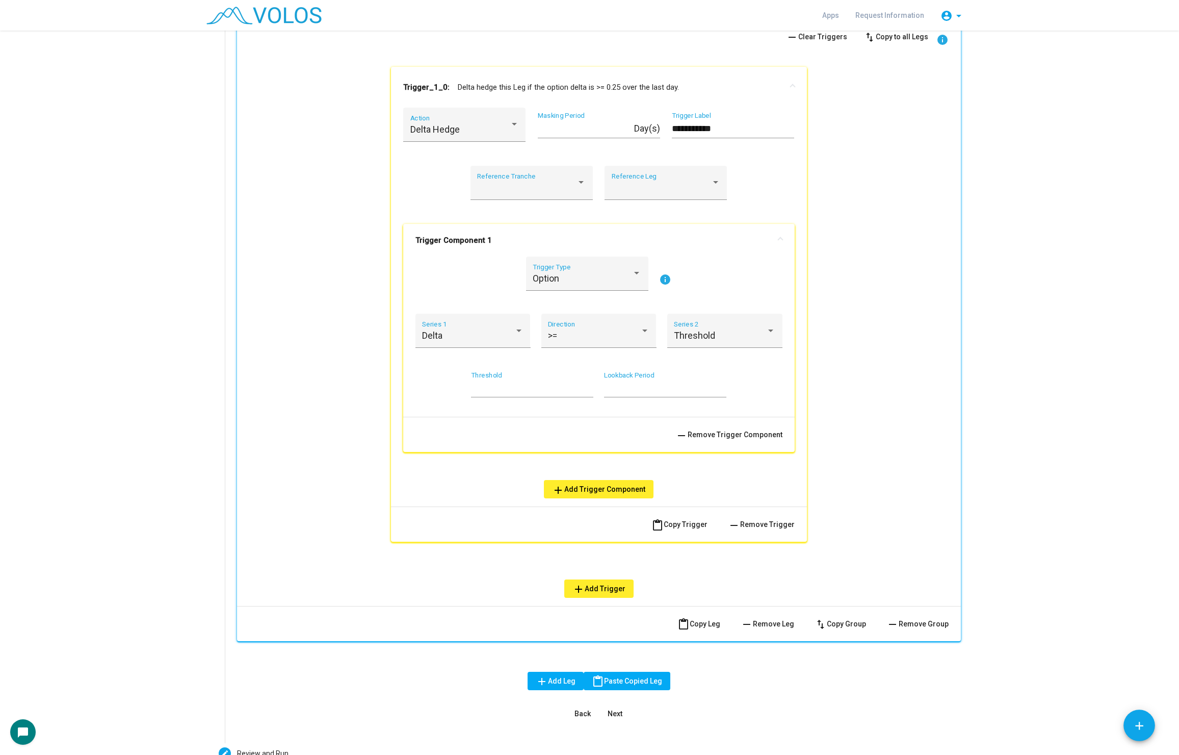
scroll to position [610, 0]
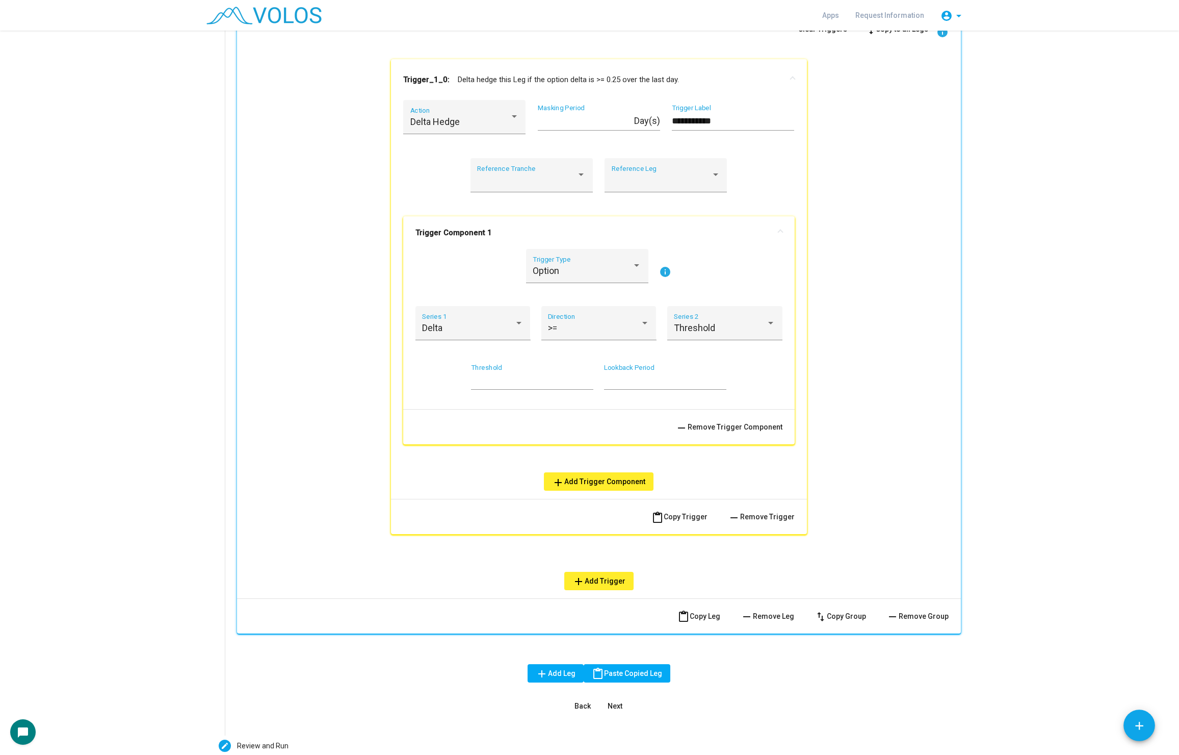
click at [471, 382] on input "***" at bounding box center [532, 380] width 122 height 10
click at [583, 347] on div ">= Direction" at bounding box center [599, 329] width 115 height 46
click at [587, 334] on div ">= Direction" at bounding box center [598, 326] width 101 height 27
click at [596, 409] on span "<=" at bounding box center [598, 414] width 101 height 28
click at [514, 378] on input "****" at bounding box center [532, 380] width 122 height 10
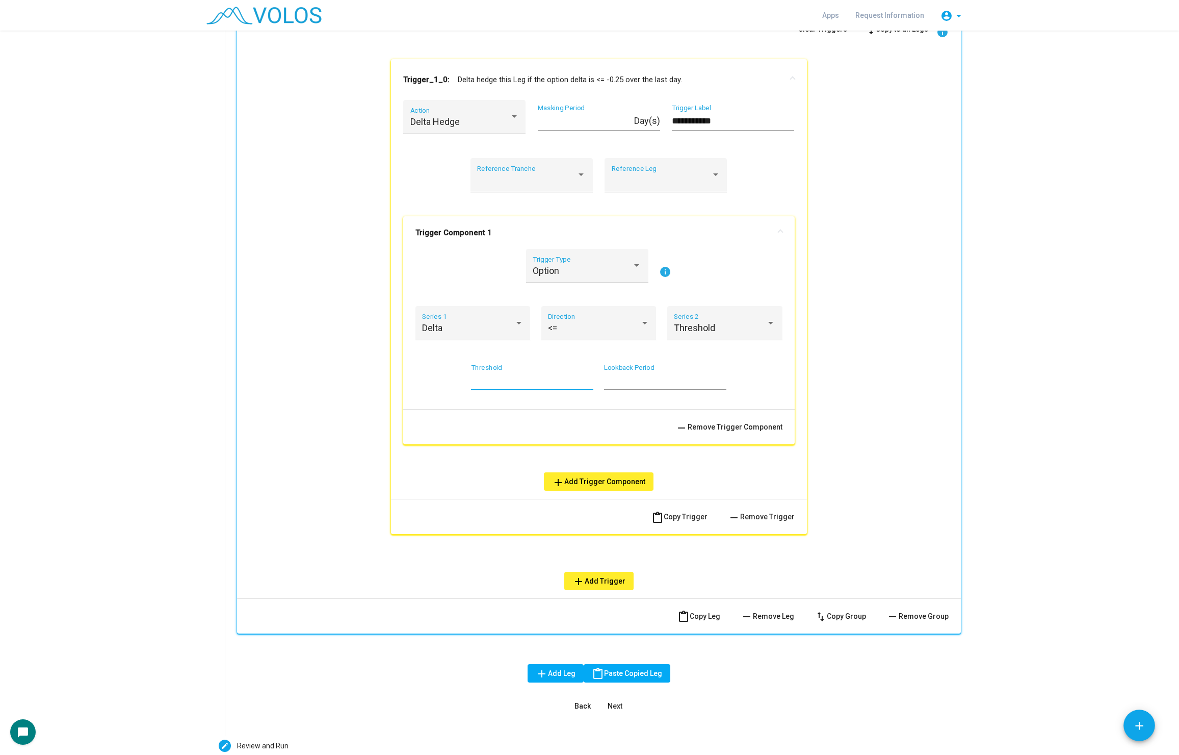
type input "***"
click at [336, 314] on div "**********" at bounding box center [599, 305] width 700 height 570
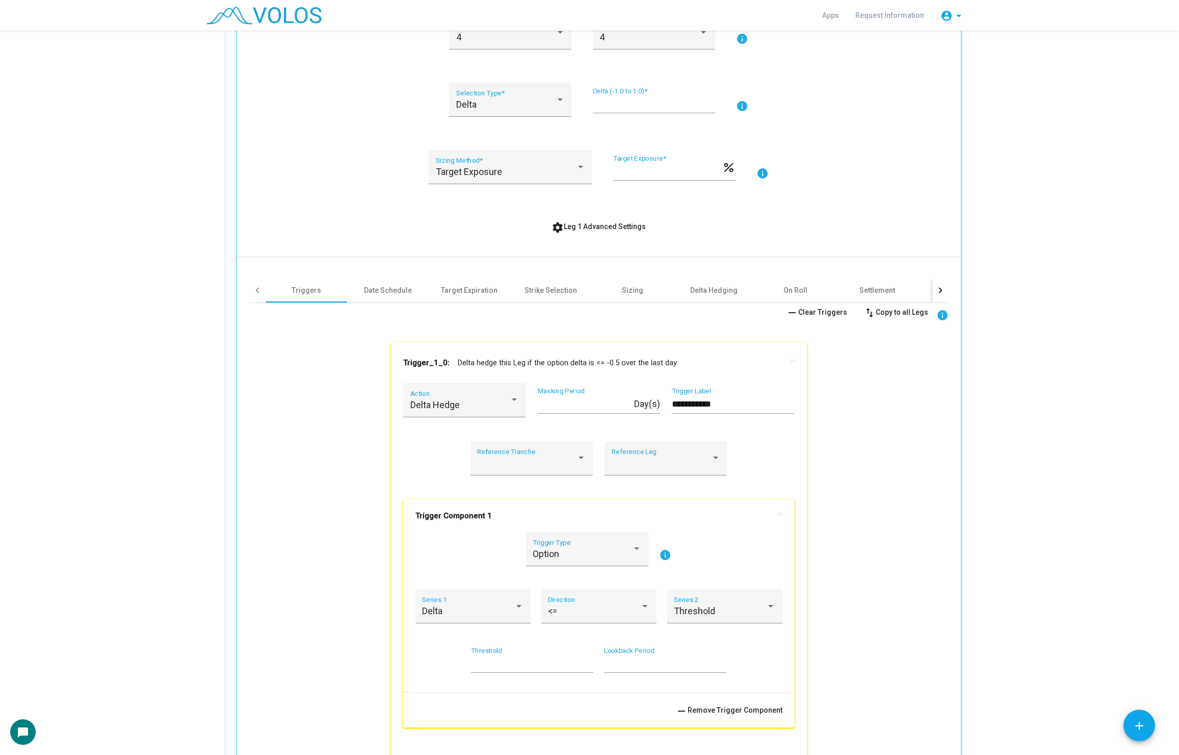
scroll to position [29, 0]
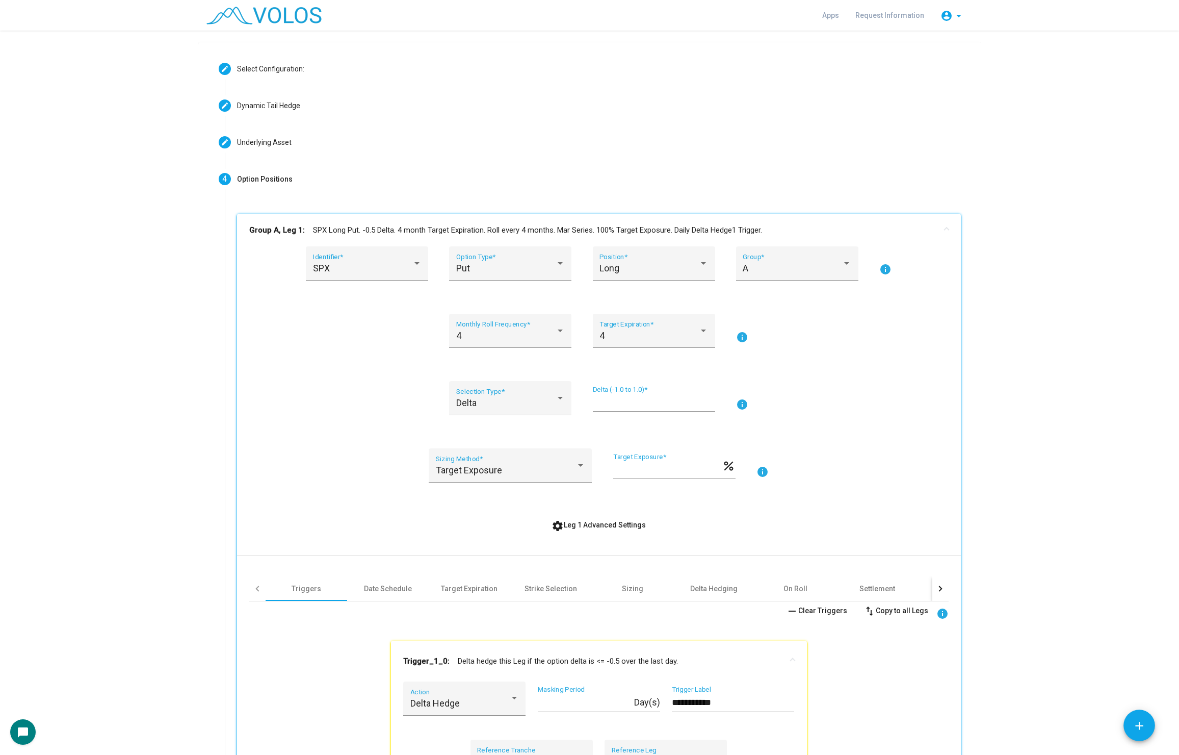
click at [626, 401] on input "***" at bounding box center [654, 402] width 122 height 10
type input "****"
click at [784, 365] on div "**********" at bounding box center [599, 708] width 700 height 925
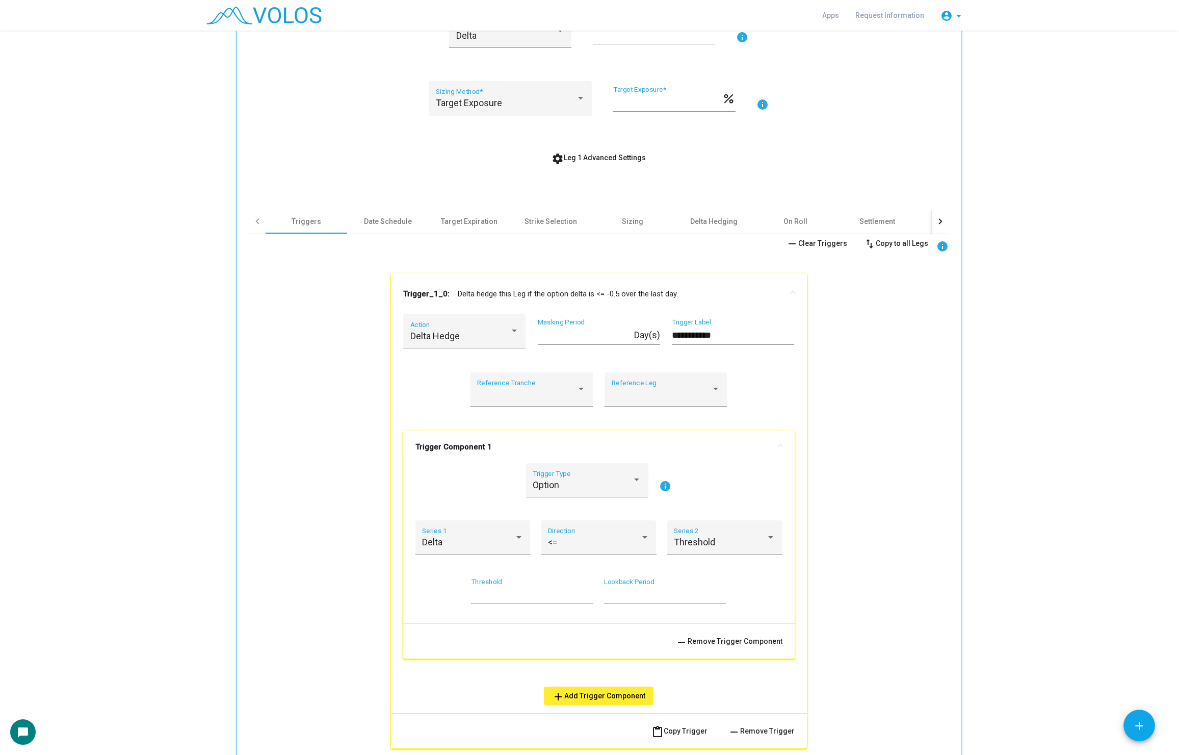
scroll to position [390, 0]
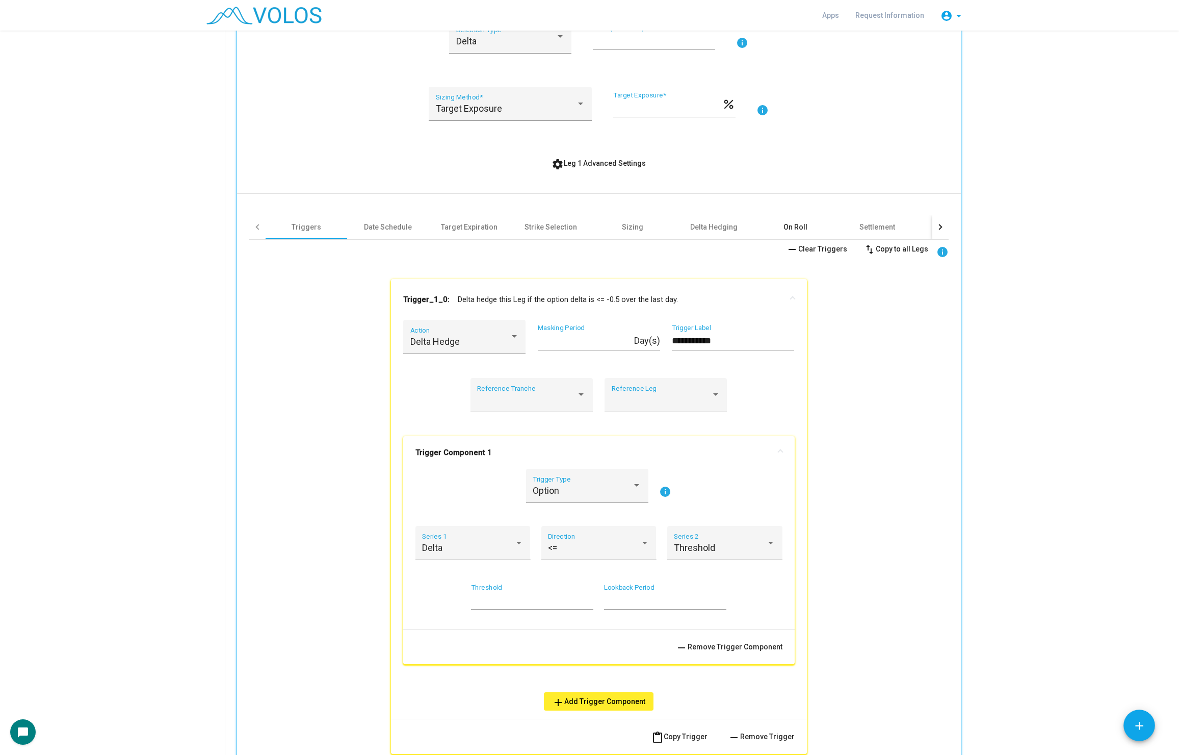
click at [802, 220] on div "On Roll" at bounding box center [796, 227] width 82 height 24
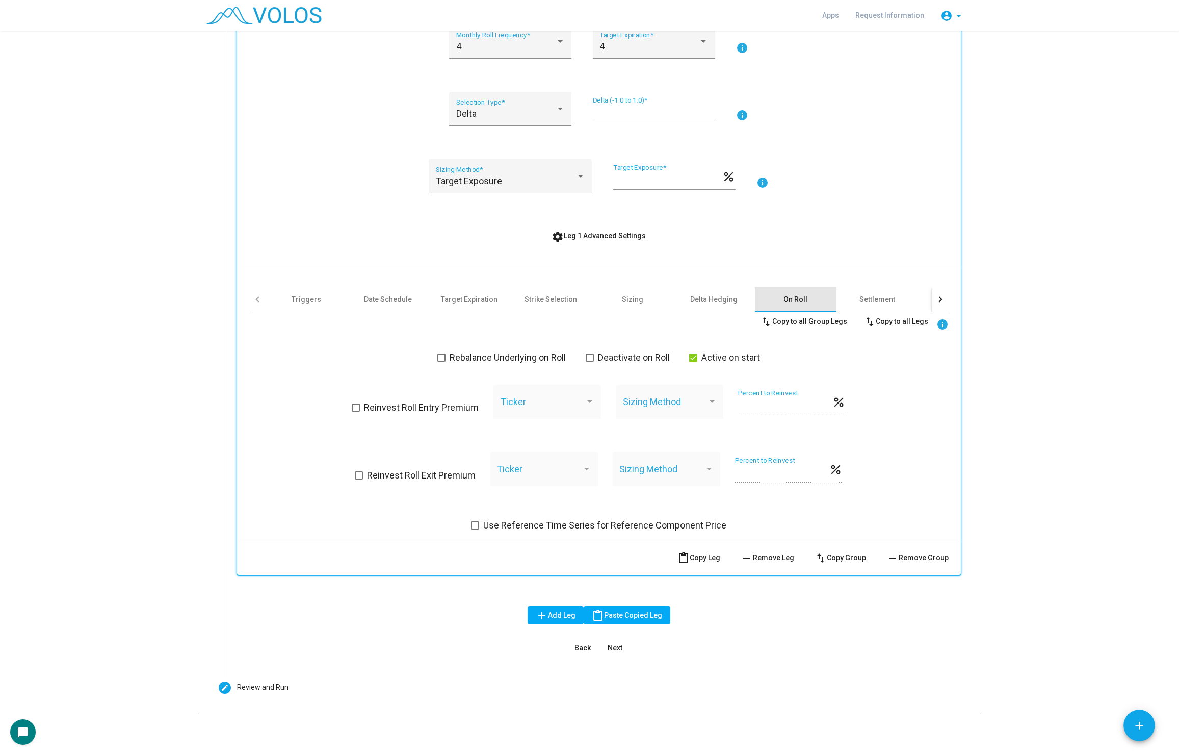
scroll to position [317, 0]
click at [729, 356] on span "Active on start" at bounding box center [731, 358] width 59 height 12
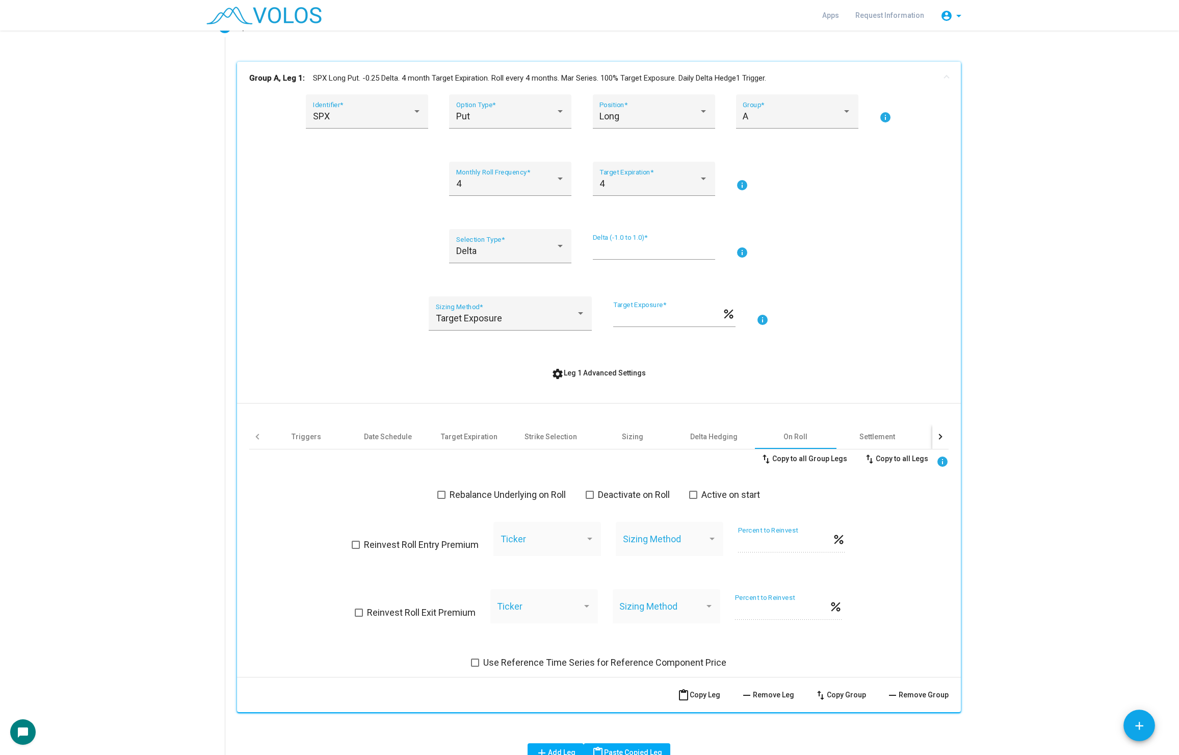
scroll to position [0, 0]
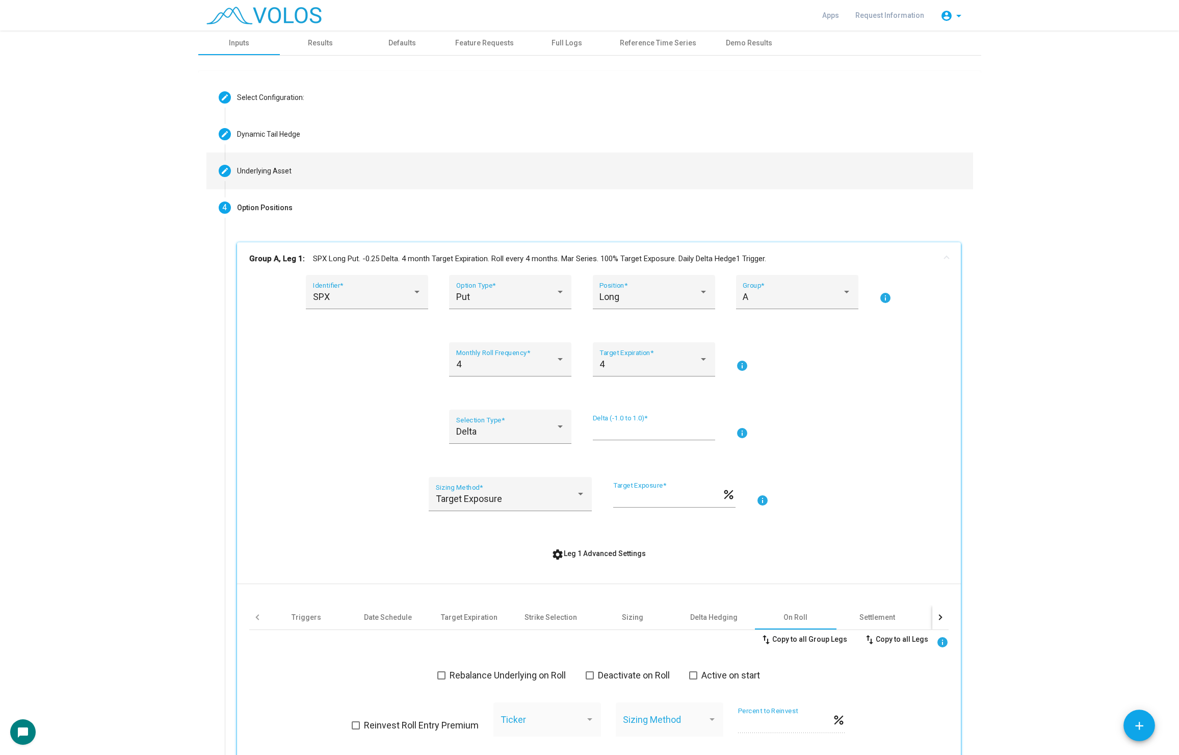
click at [348, 160] on mat-step-header "Editable create Underlying Asset" at bounding box center [590, 170] width 767 height 37
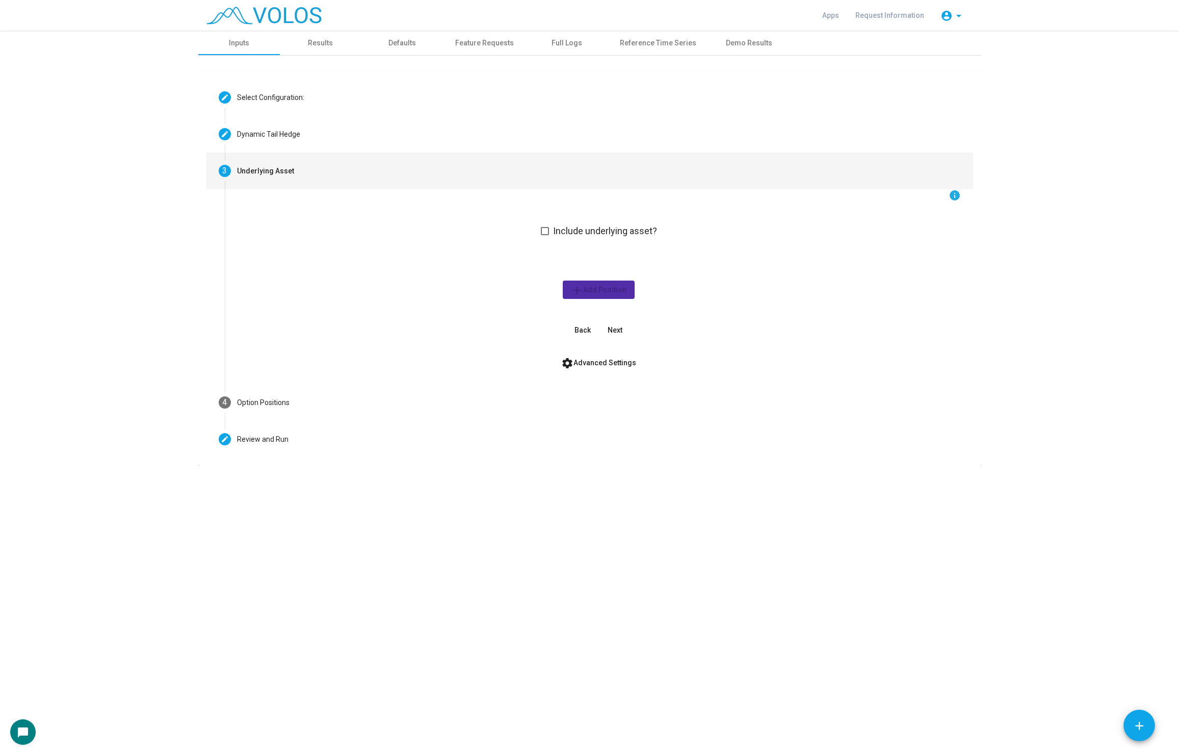
click at [598, 368] on button "settings Advanced Settings" at bounding box center [598, 362] width 91 height 18
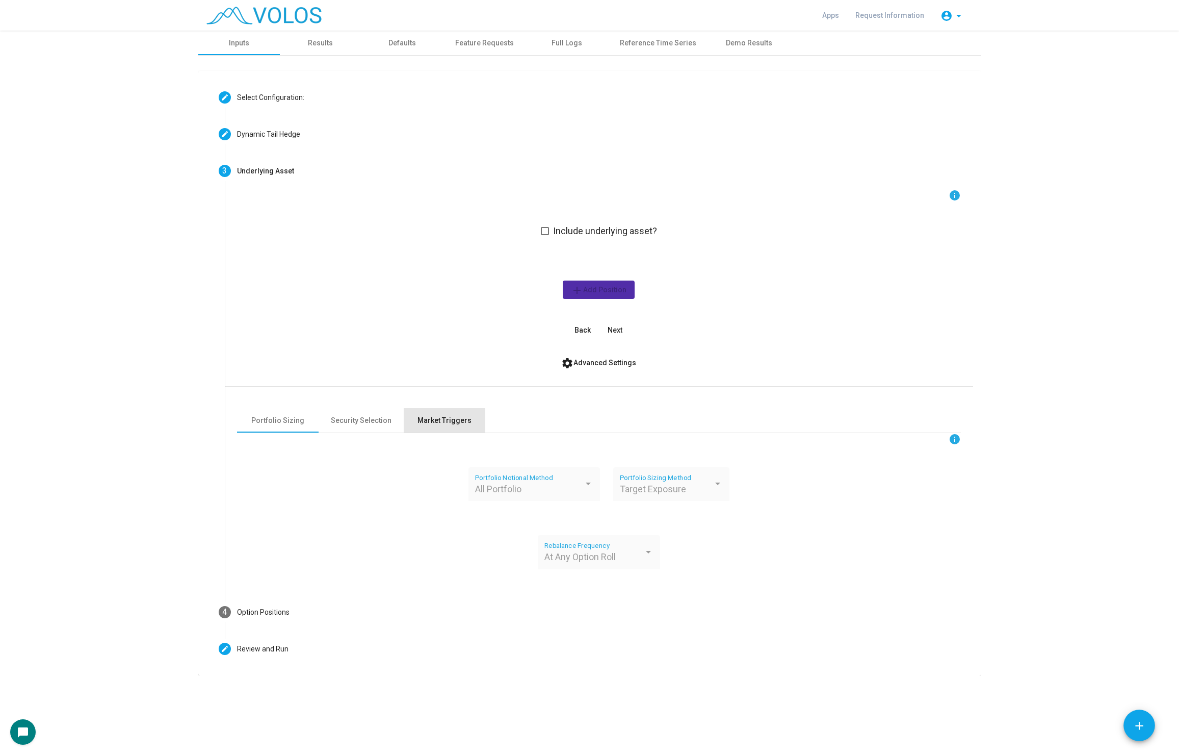
click at [453, 419] on div "Market Triggers" at bounding box center [445, 420] width 54 height 11
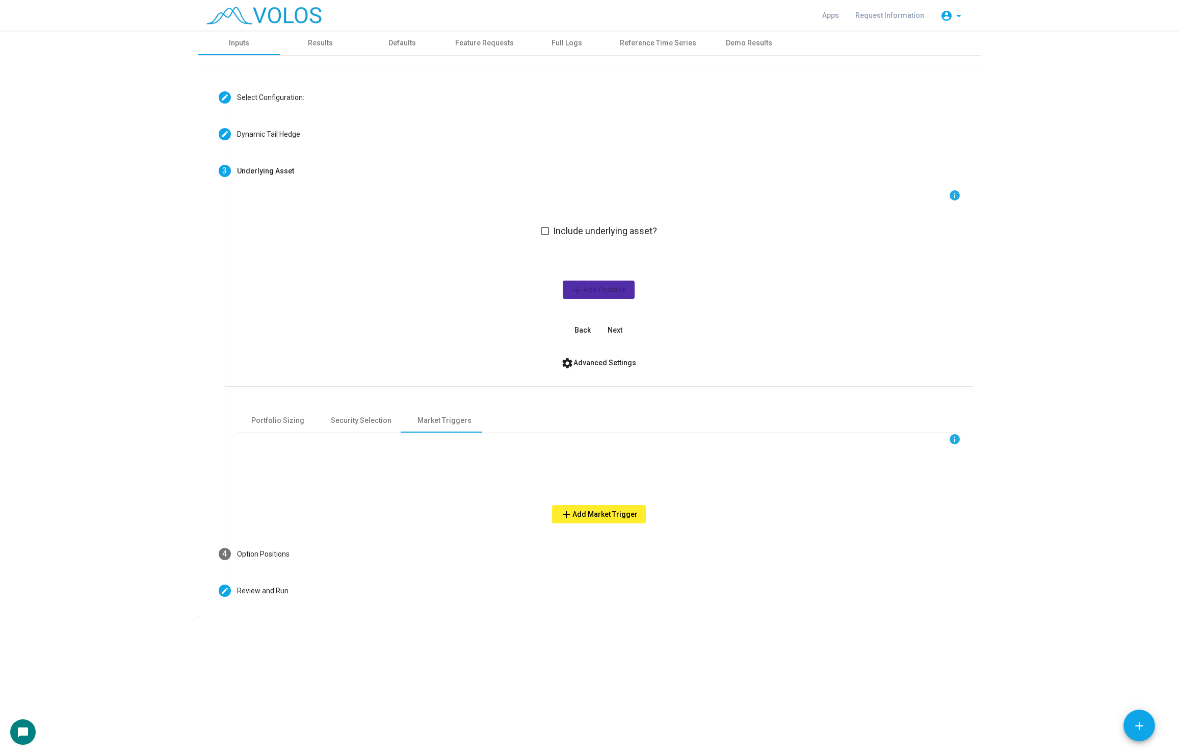
click at [607, 518] on button "add Add Market Trigger" at bounding box center [599, 514] width 94 height 18
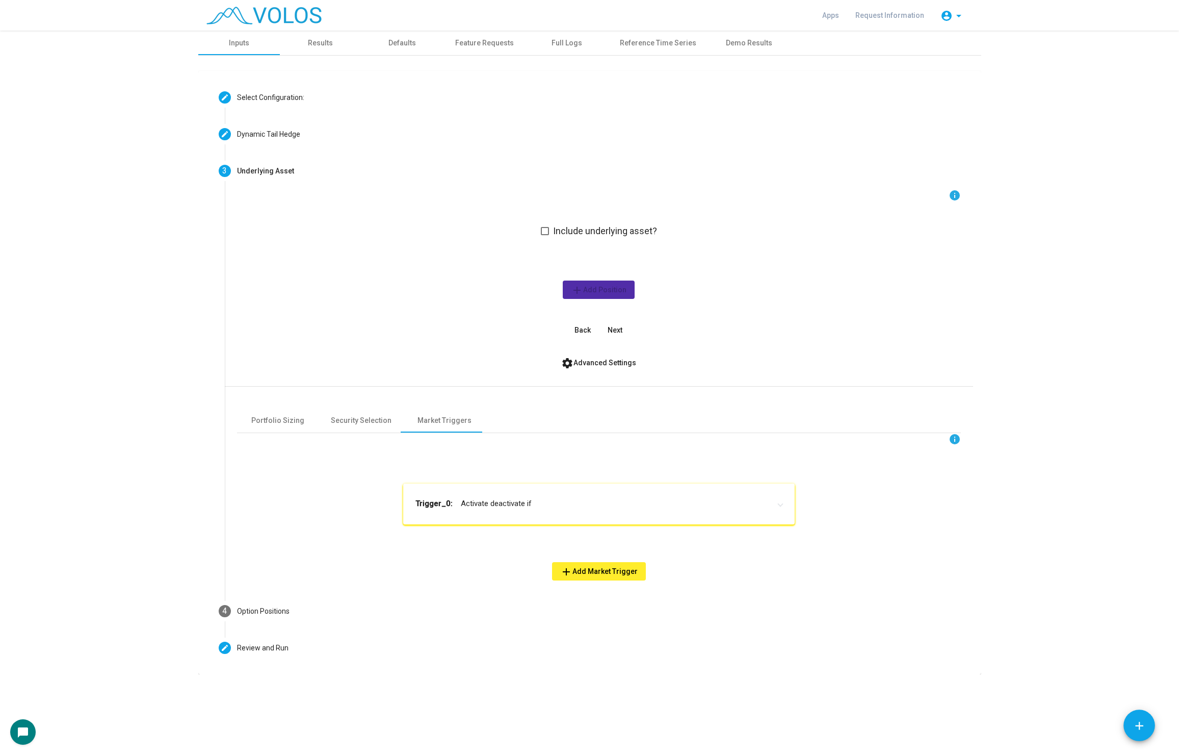
click at [581, 507] on mat-panel-title "Trigger_0: Activate deactivate if" at bounding box center [593, 504] width 355 height 12
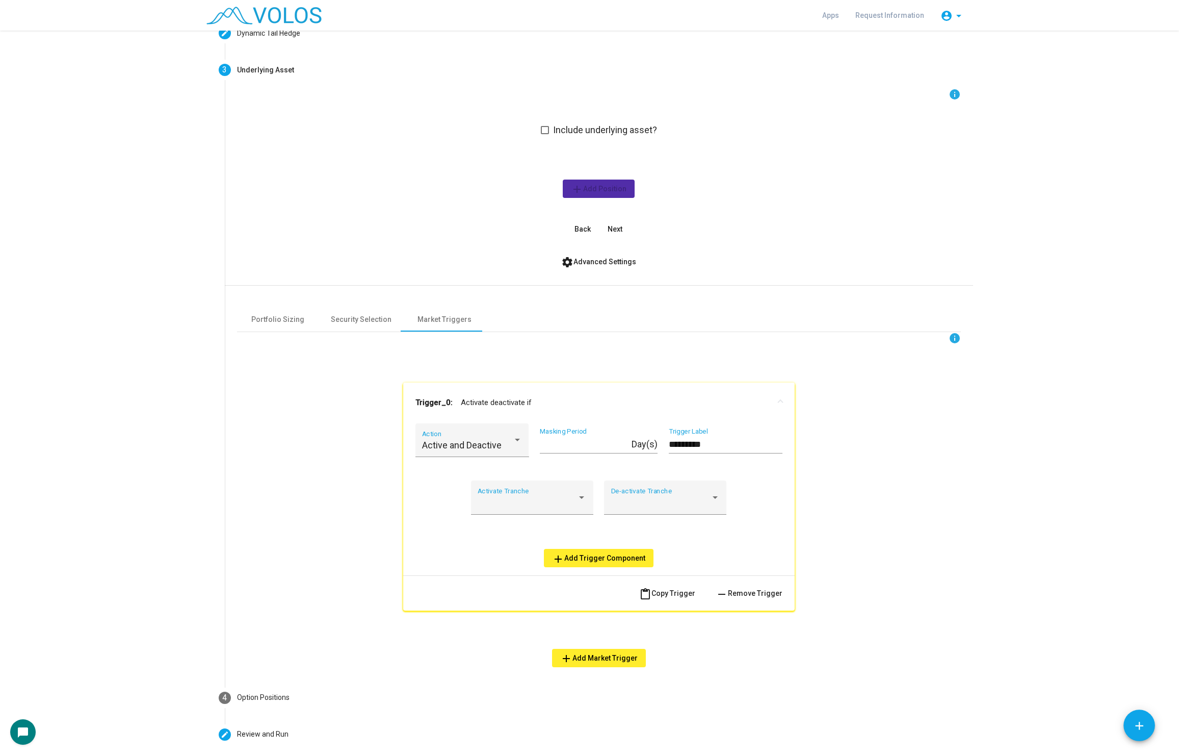
scroll to position [147, 0]
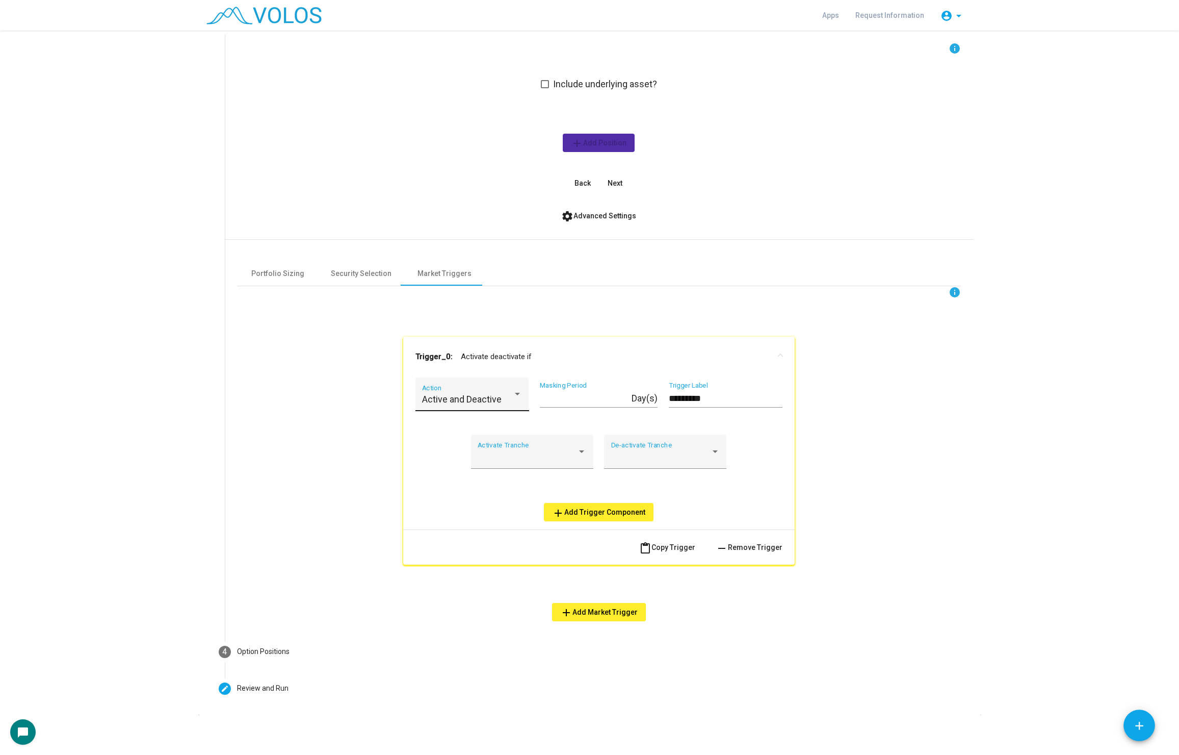
click at [491, 389] on div "Active and Deactive Action" at bounding box center [472, 397] width 100 height 27
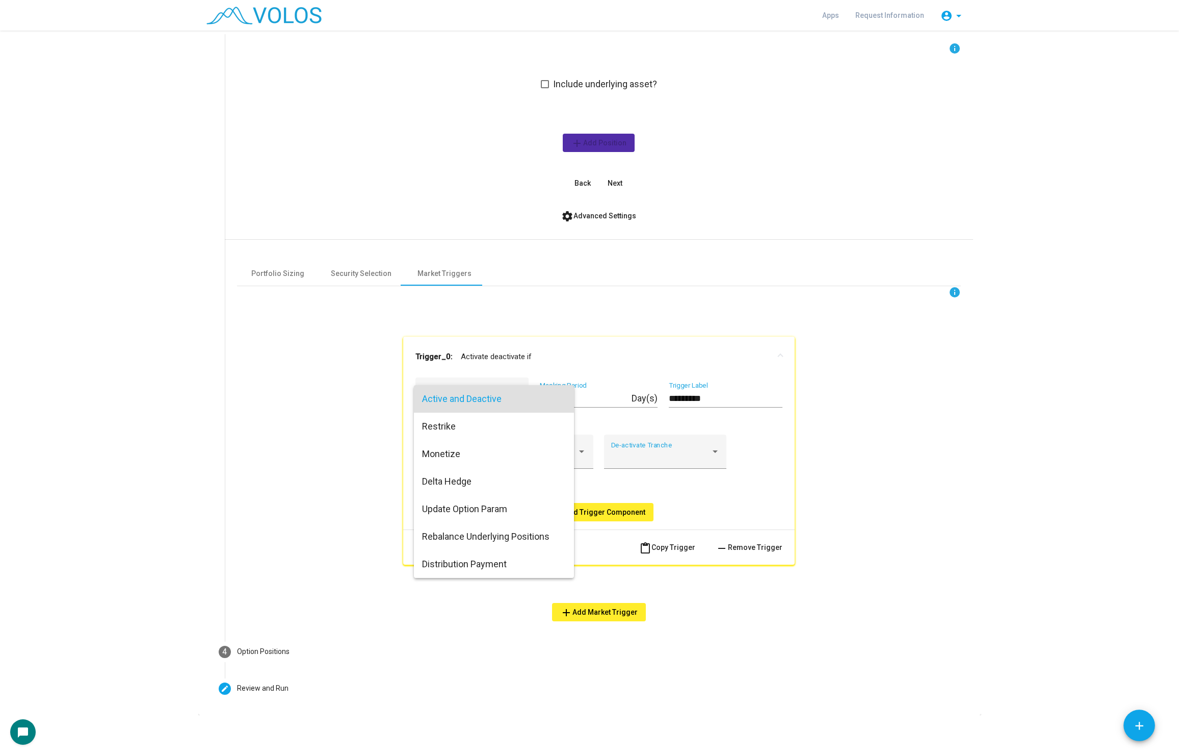
click at [491, 389] on span "Active and Deactive" at bounding box center [494, 399] width 144 height 28
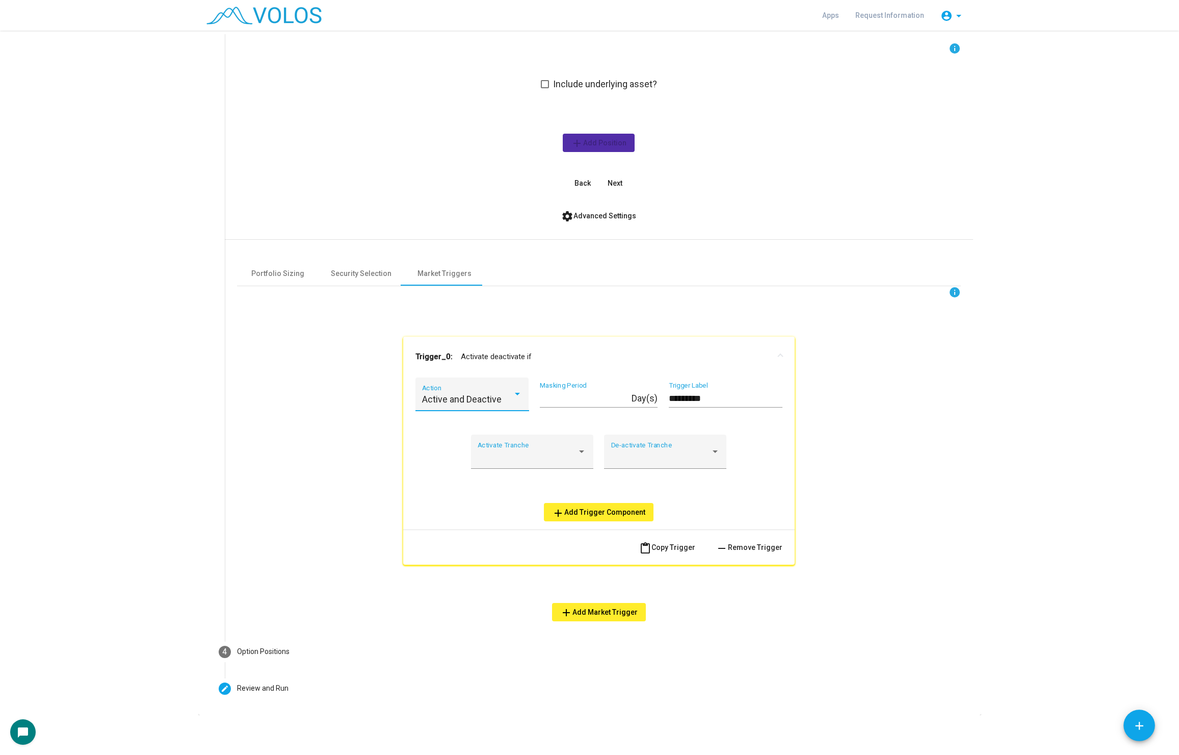
click at [577, 508] on span "add Add Trigger Component" at bounding box center [598, 512] width 93 height 8
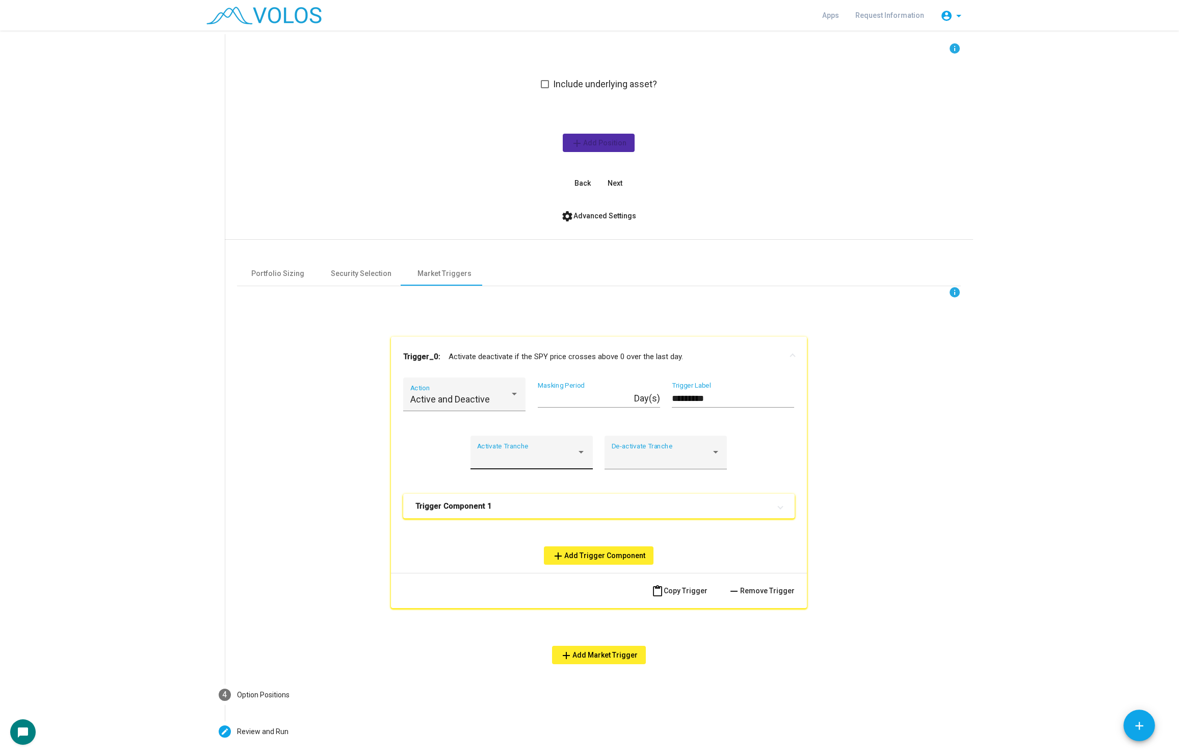
click at [534, 449] on div "Activate Tranche" at bounding box center [531, 455] width 109 height 27
click at [530, 487] on span "*" at bounding box center [531, 485] width 109 height 28
click at [498, 503] on mat-panel-title "Trigger Component 1" at bounding box center [593, 506] width 355 height 10
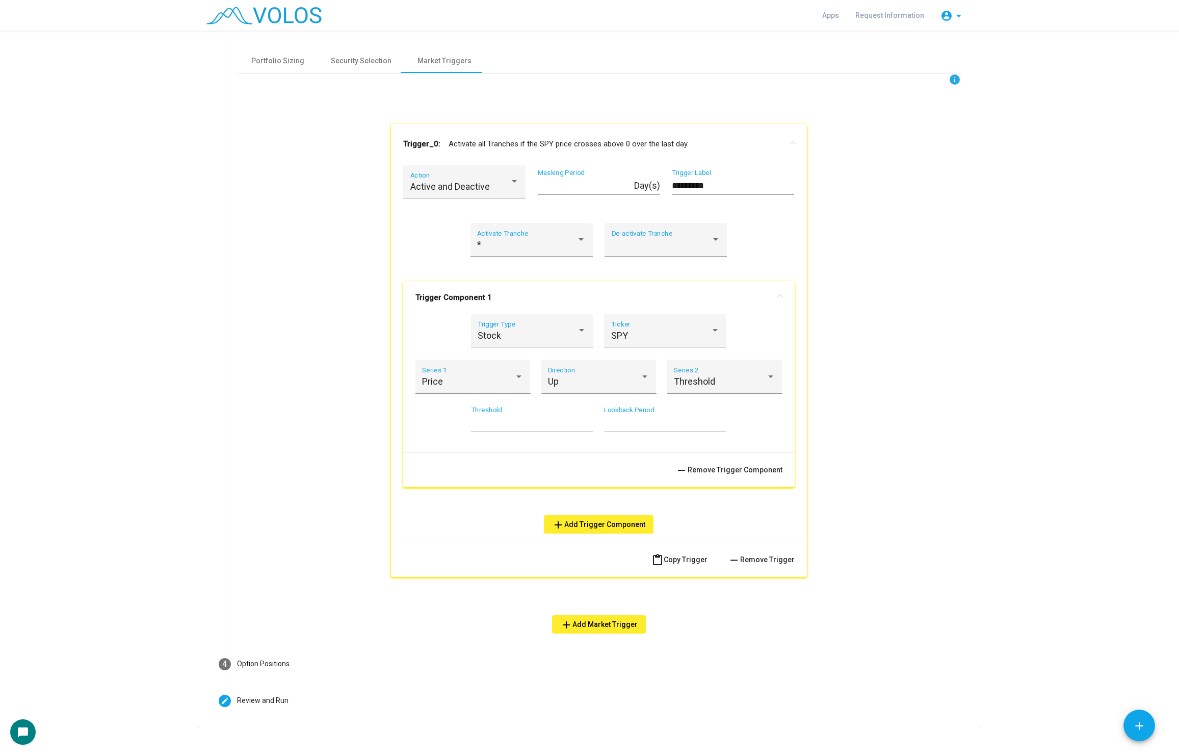
scroll to position [372, 0]
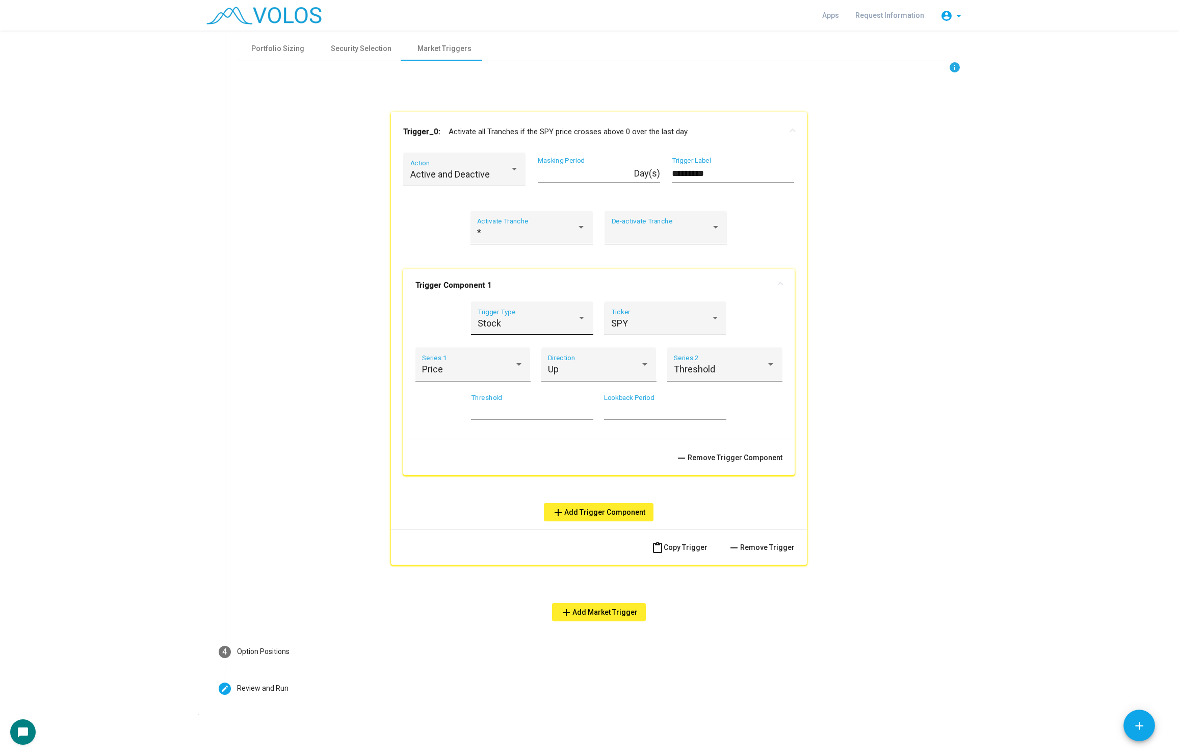
click at [538, 327] on div "Stock" at bounding box center [527, 323] width 99 height 10
click at [557, 407] on span "Option Tranche" at bounding box center [532, 406] width 109 height 28
click at [646, 316] on div "Reference Tranche" at bounding box center [665, 321] width 109 height 27
click at [644, 349] on span "A" at bounding box center [665, 351] width 109 height 28
click at [469, 374] on span at bounding box center [468, 369] width 92 height 10
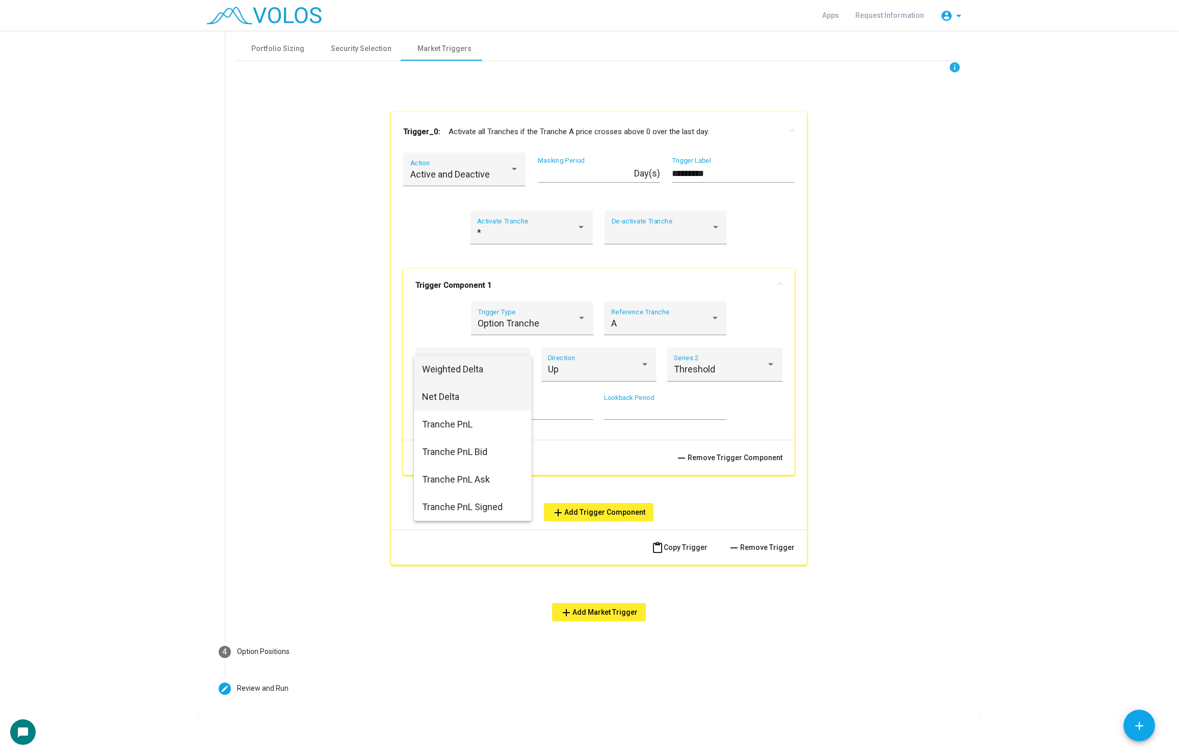
click at [475, 397] on span "Net Delta" at bounding box center [472, 397] width 101 height 28
click at [566, 365] on div "Up" at bounding box center [594, 369] width 92 height 10
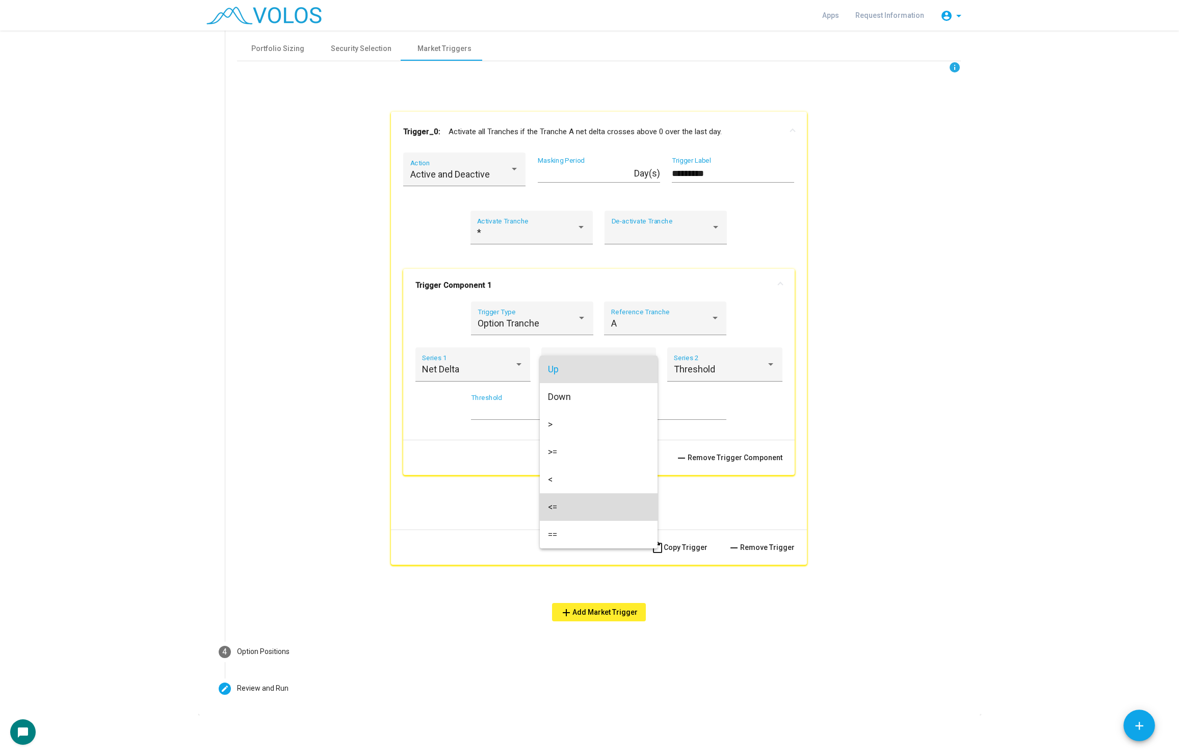
click at [599, 506] on span "<=" at bounding box center [598, 507] width 101 height 28
click at [481, 415] on div "* Threshold" at bounding box center [532, 407] width 122 height 26
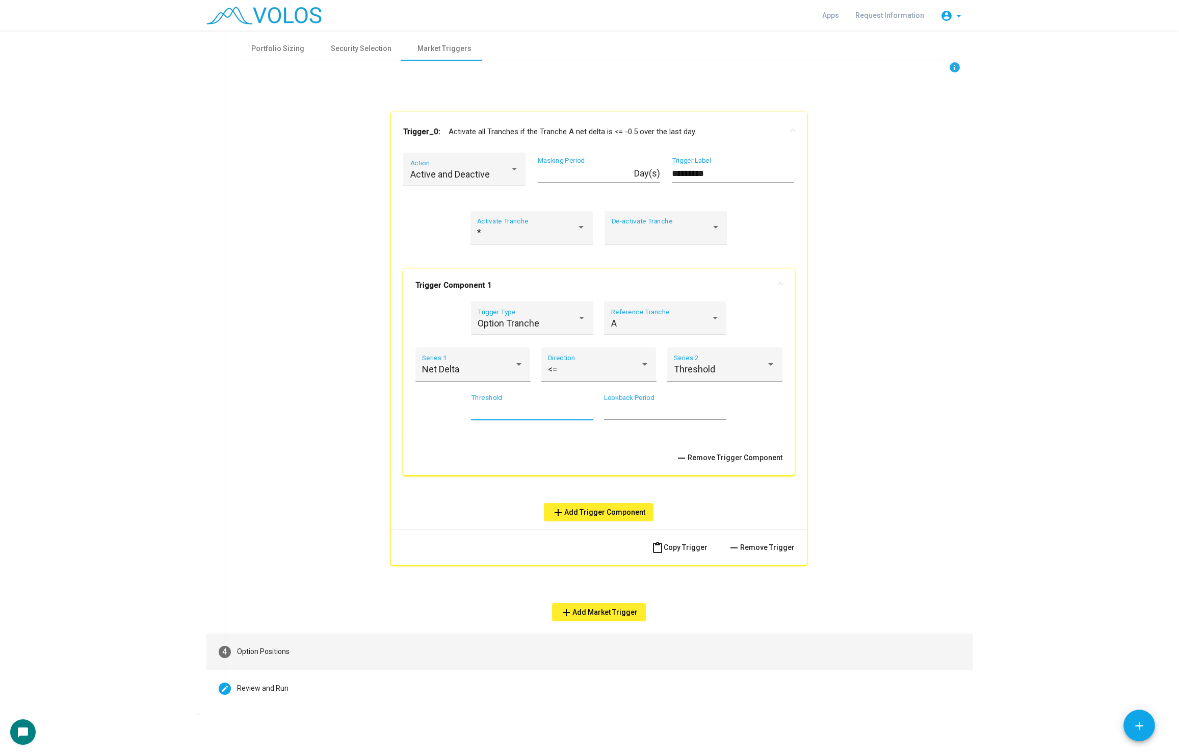
type input "***"
click at [273, 635] on mat-step-header "4 Option Positions" at bounding box center [590, 651] width 767 height 37
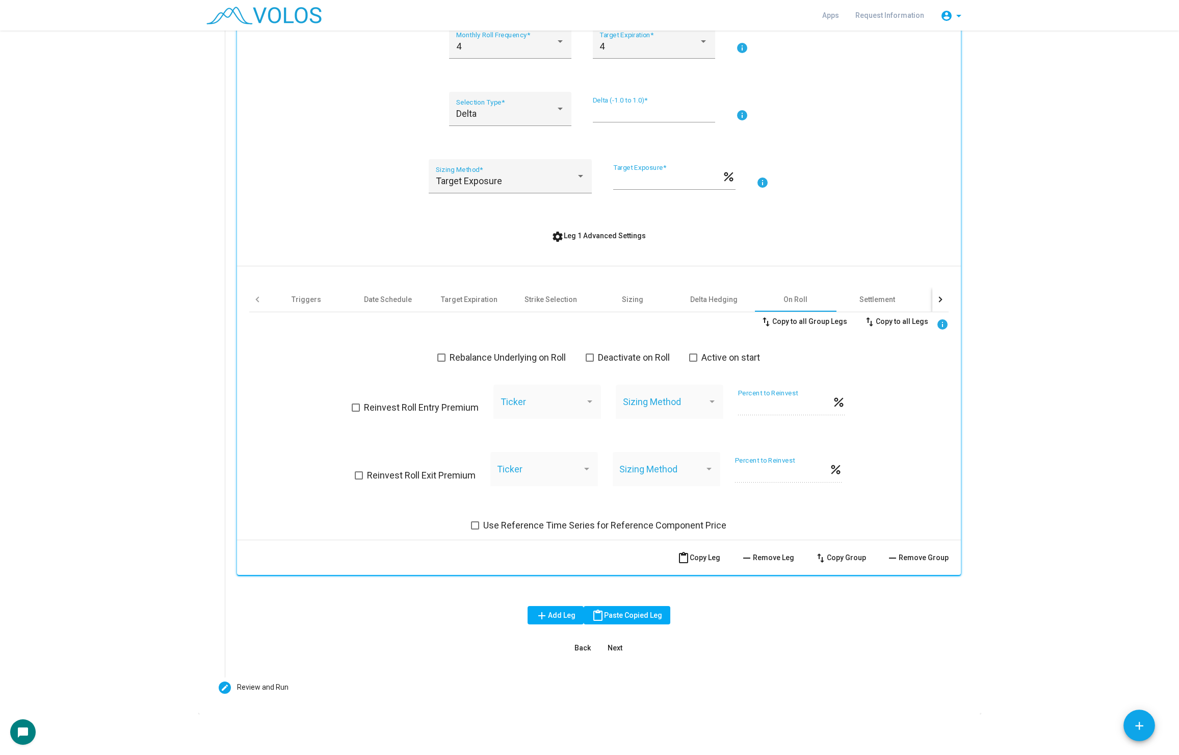
scroll to position [317, 0]
click at [310, 299] on div "Triggers" at bounding box center [307, 300] width 30 height 10
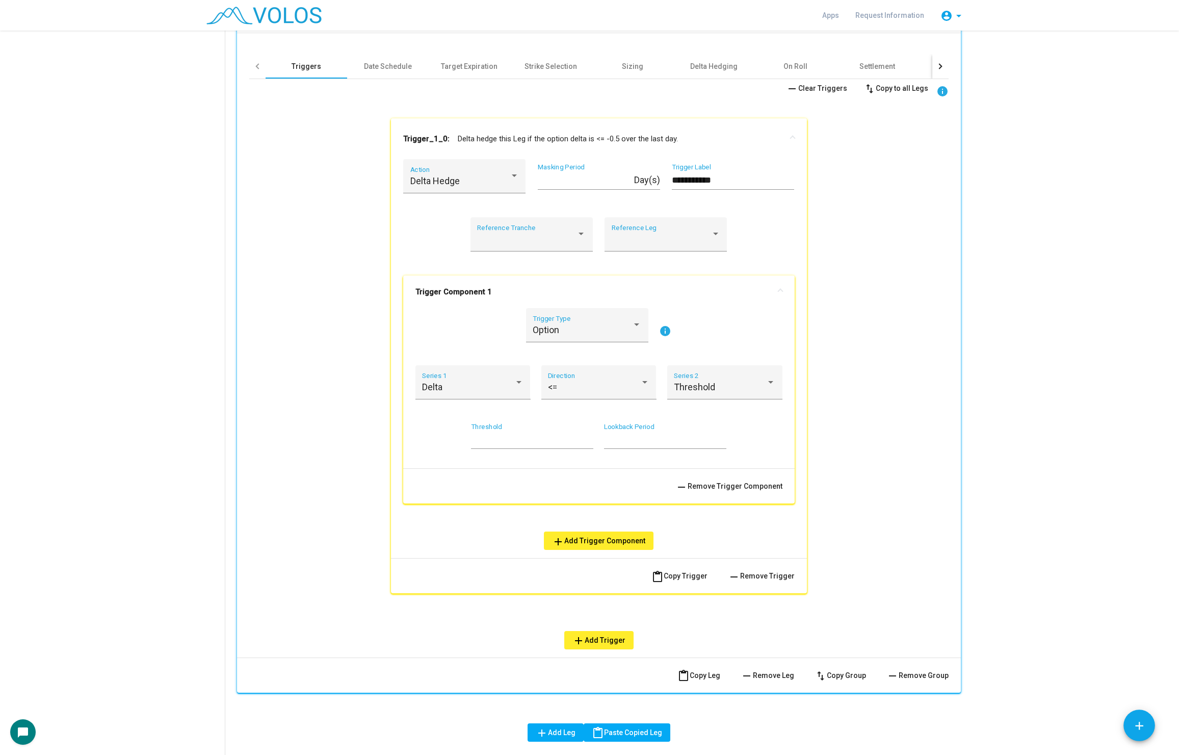
scroll to position [667, 0]
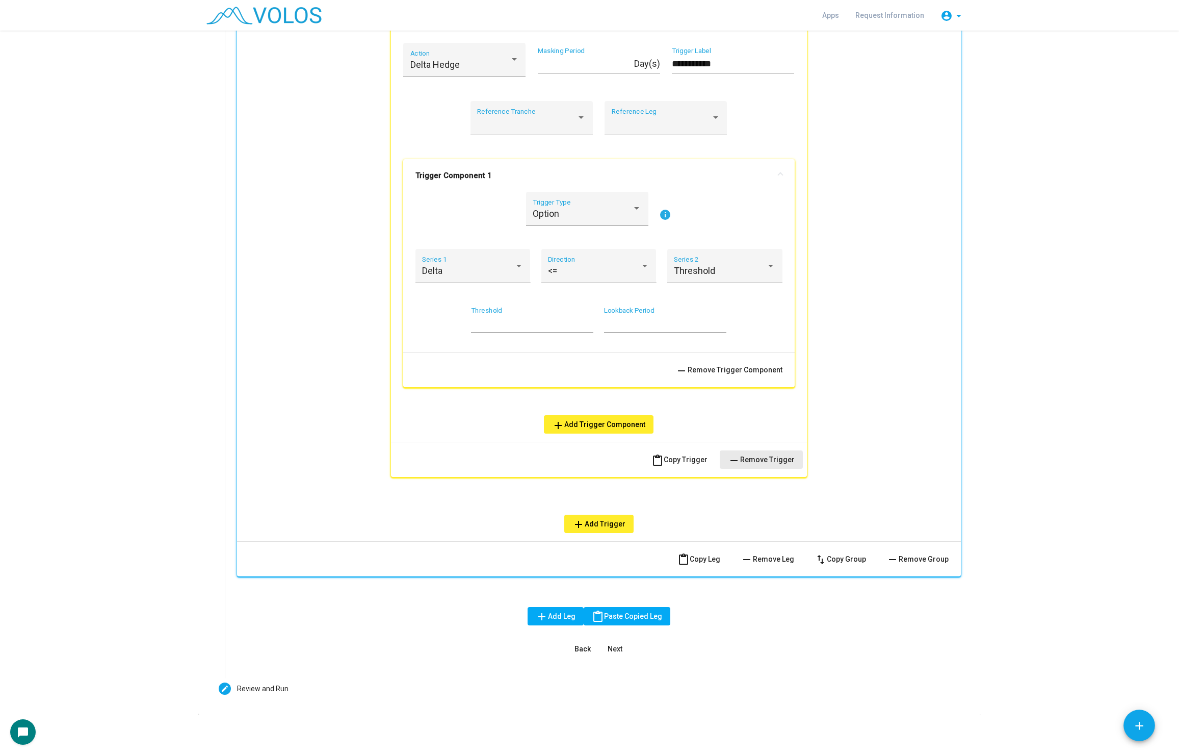
click at [767, 455] on span "remove Remove Trigger" at bounding box center [761, 459] width 67 height 8
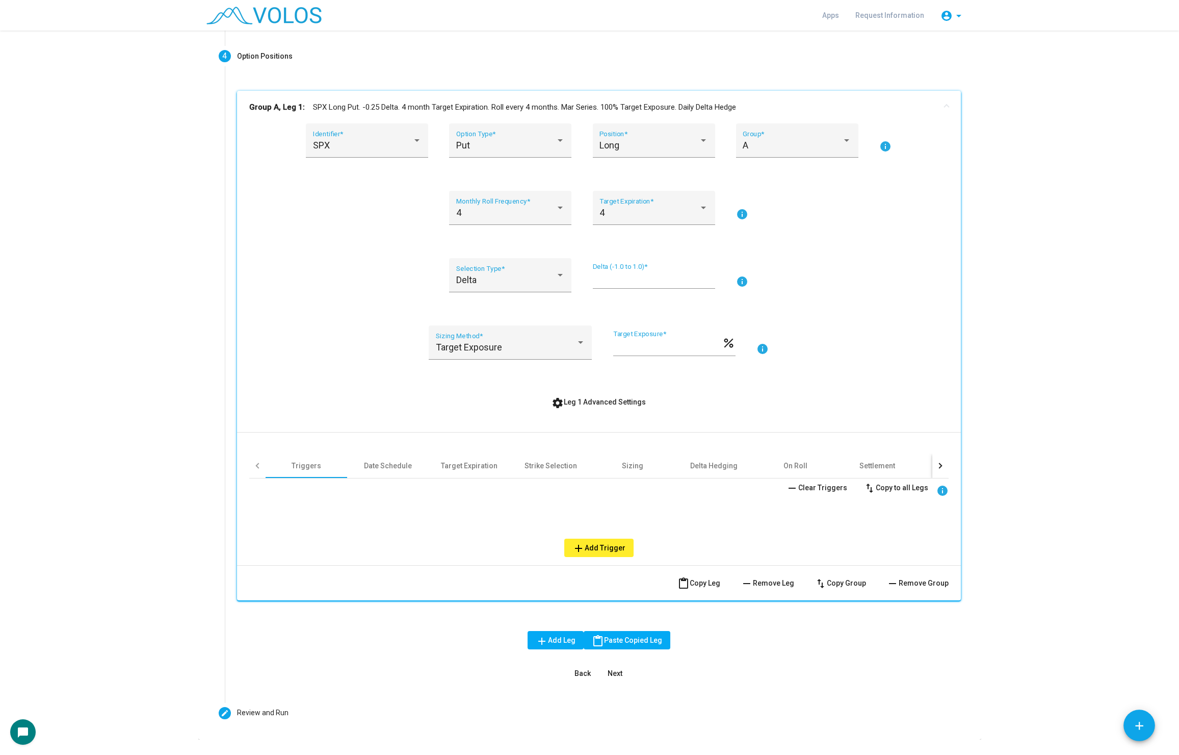
scroll to position [176, 0]
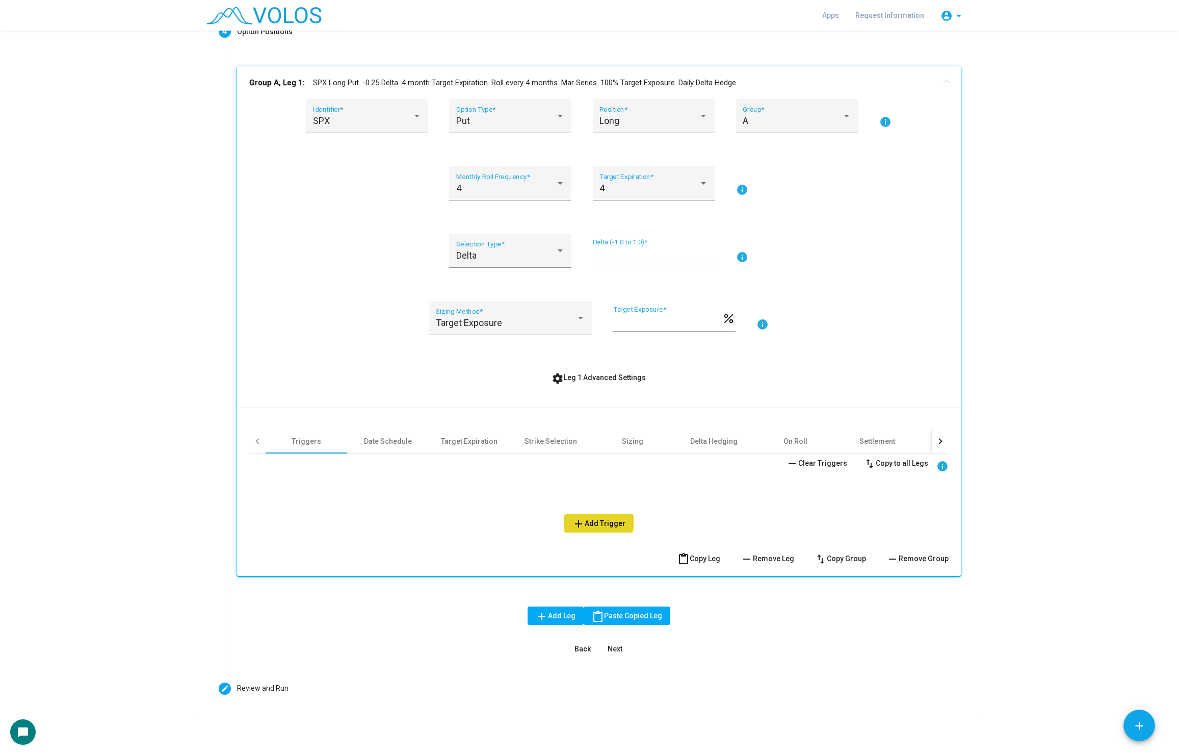
click at [597, 517] on button "add Add Trigger" at bounding box center [599, 523] width 69 height 18
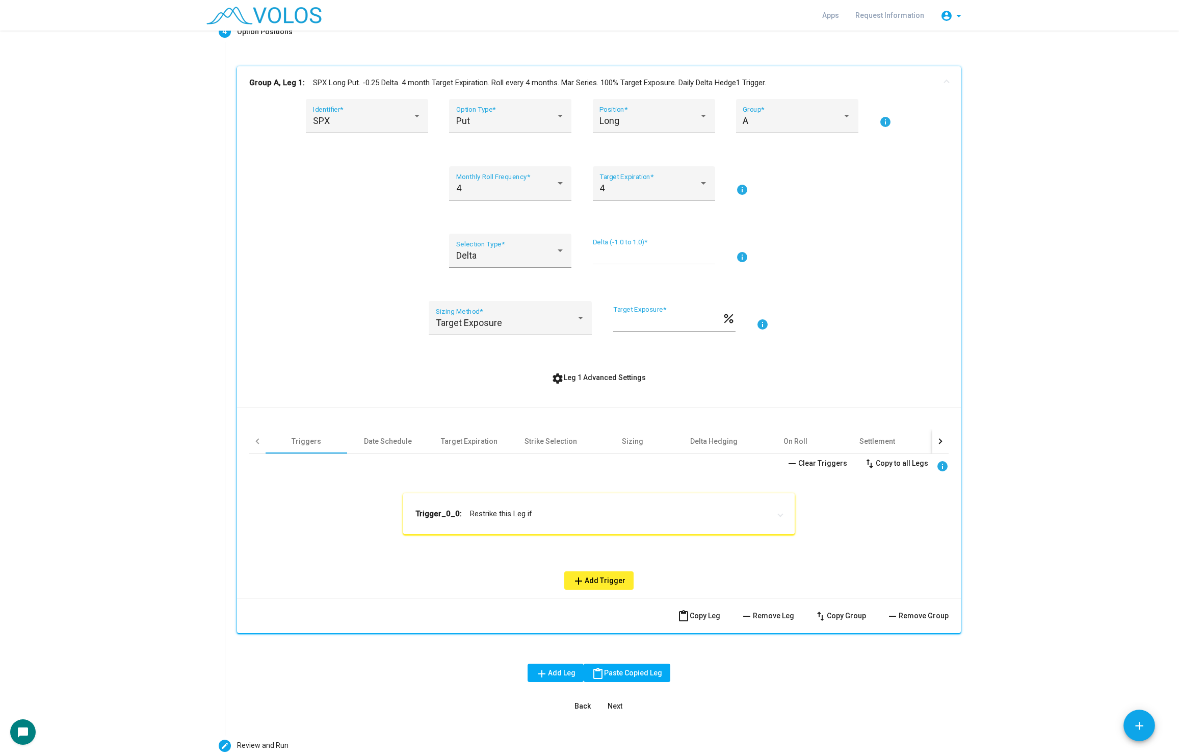
click at [547, 508] on mat-panel-title "Trigger_0_0: Restrike this Leg if" at bounding box center [593, 513] width 355 height 10
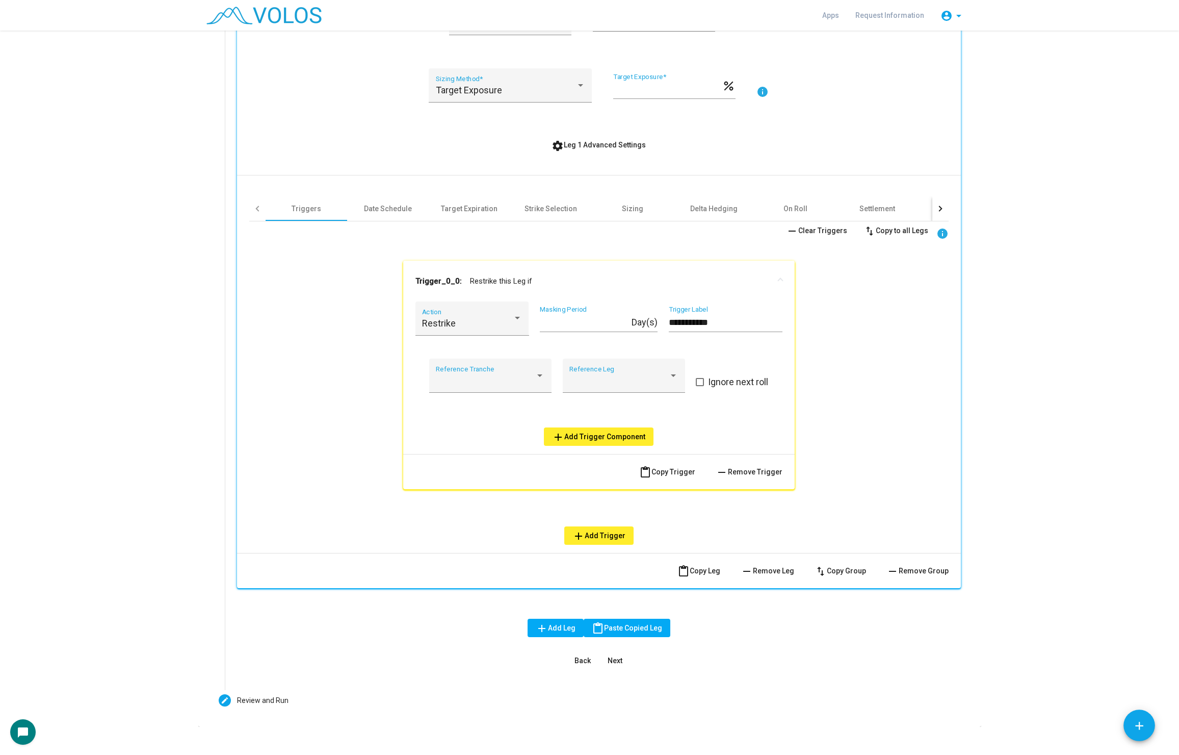
scroll to position [419, 0]
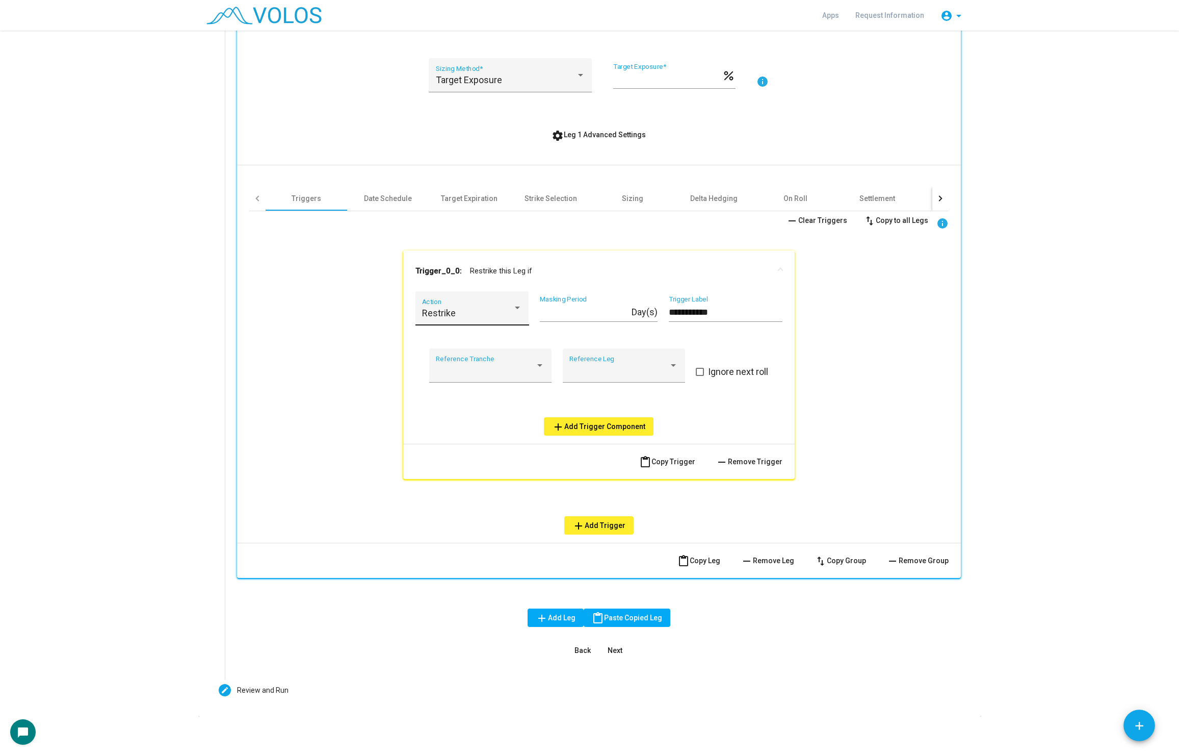
click at [445, 315] on span "Restrike" at bounding box center [439, 312] width 34 height 11
click at [470, 392] on span "Delta Hedge" at bounding box center [472, 395] width 100 height 28
click at [601, 428] on span "add Add Trigger Component" at bounding box center [598, 426] width 93 height 8
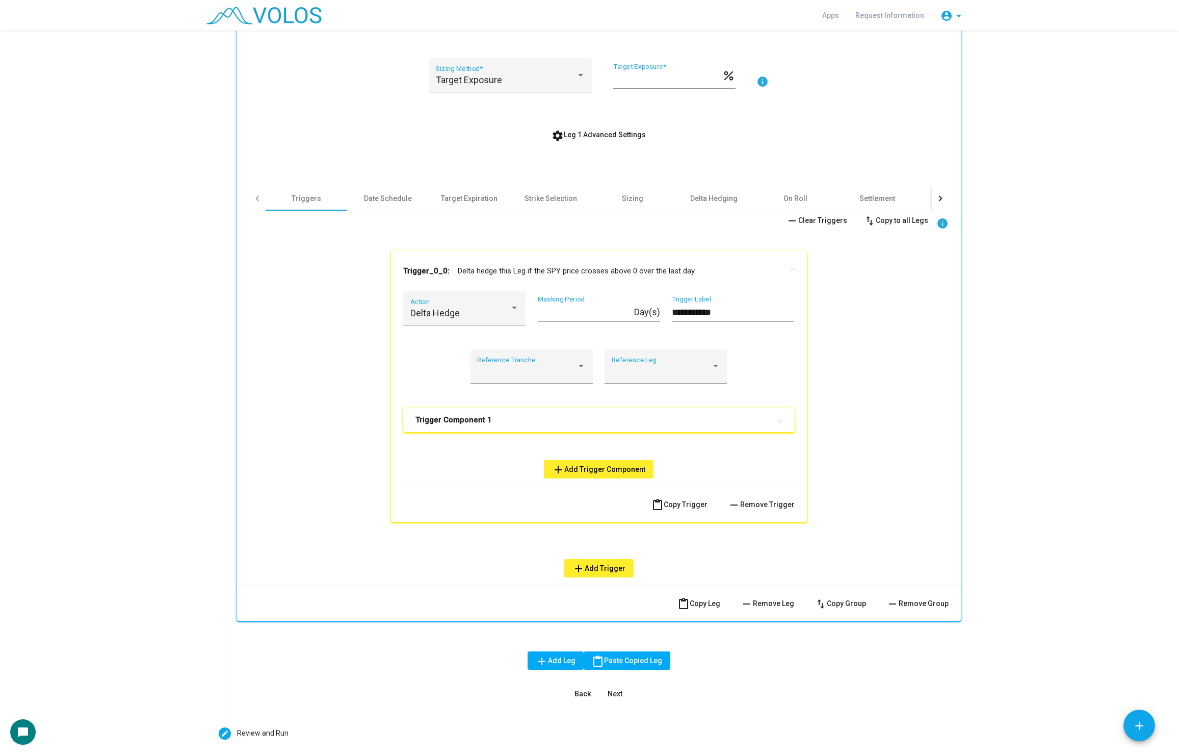
scroll to position [464, 0]
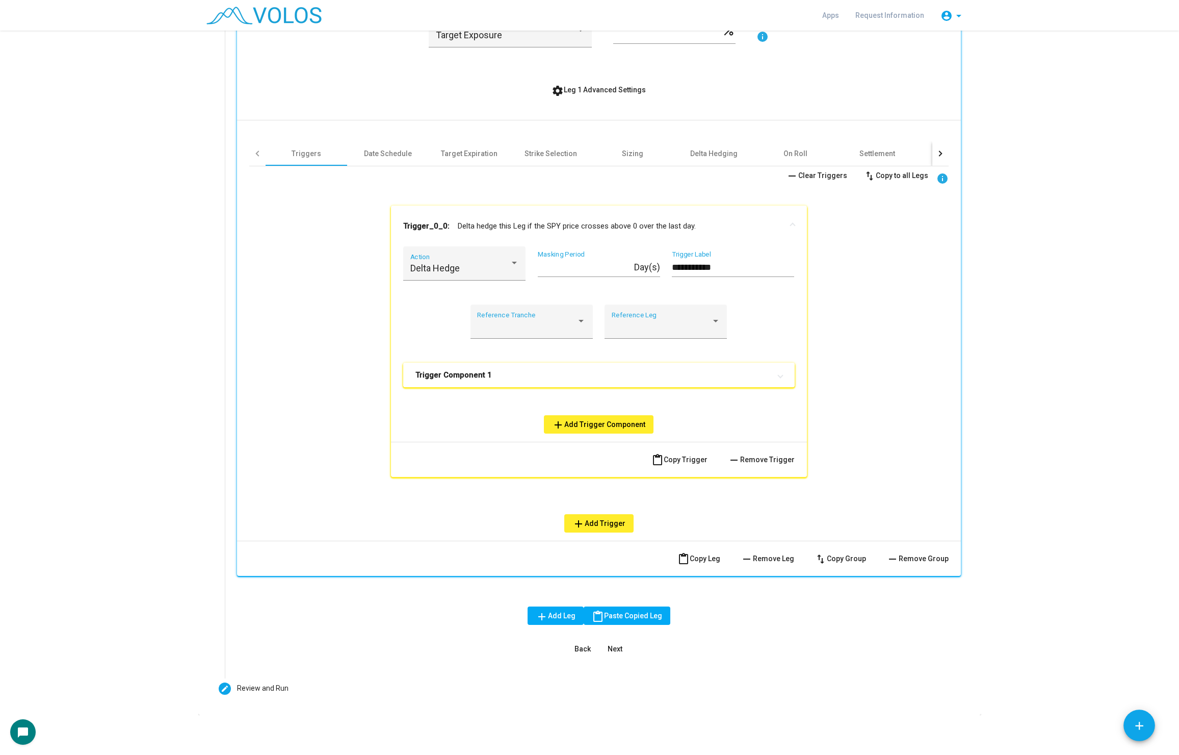
click at [545, 370] on mat-panel-title "Trigger Component 1" at bounding box center [593, 375] width 355 height 10
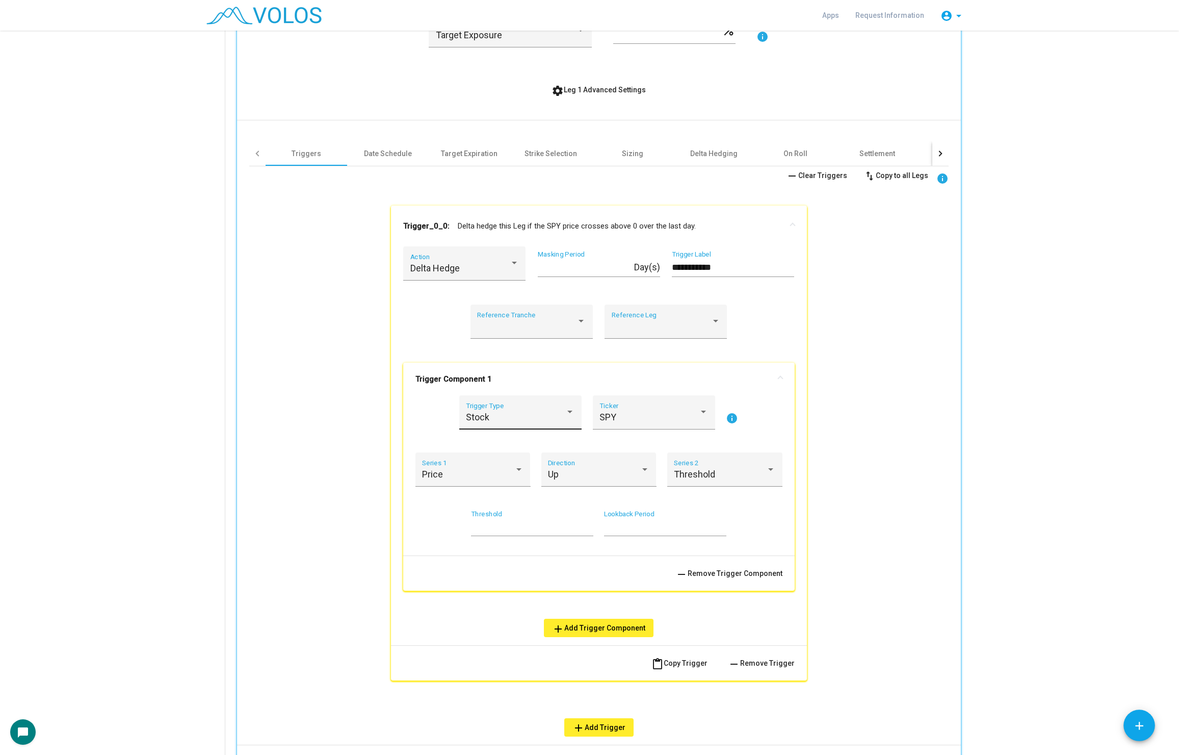
click at [532, 413] on div "Stock" at bounding box center [515, 417] width 99 height 10
click at [528, 444] on span "Option" at bounding box center [520, 444] width 109 height 28
click at [469, 473] on span at bounding box center [468, 474] width 92 height 10
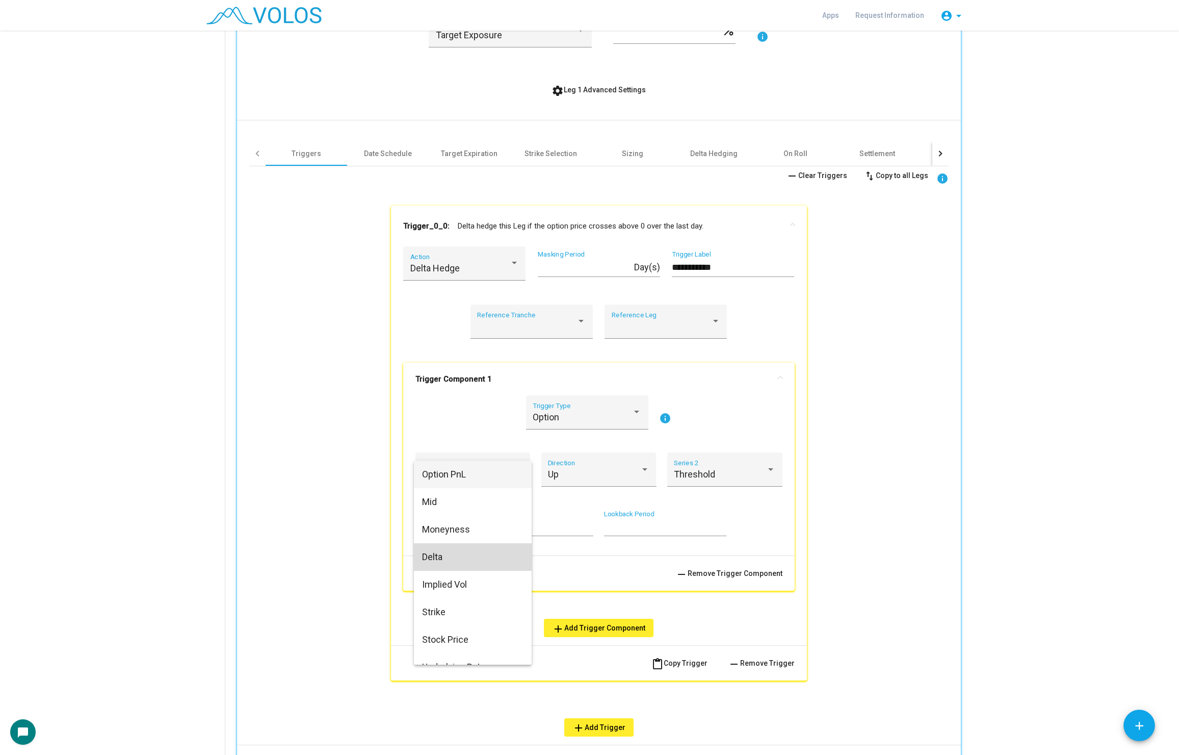
click at [477, 563] on span "Delta" at bounding box center [472, 557] width 101 height 28
click at [572, 475] on div "Up" at bounding box center [594, 474] width 92 height 10
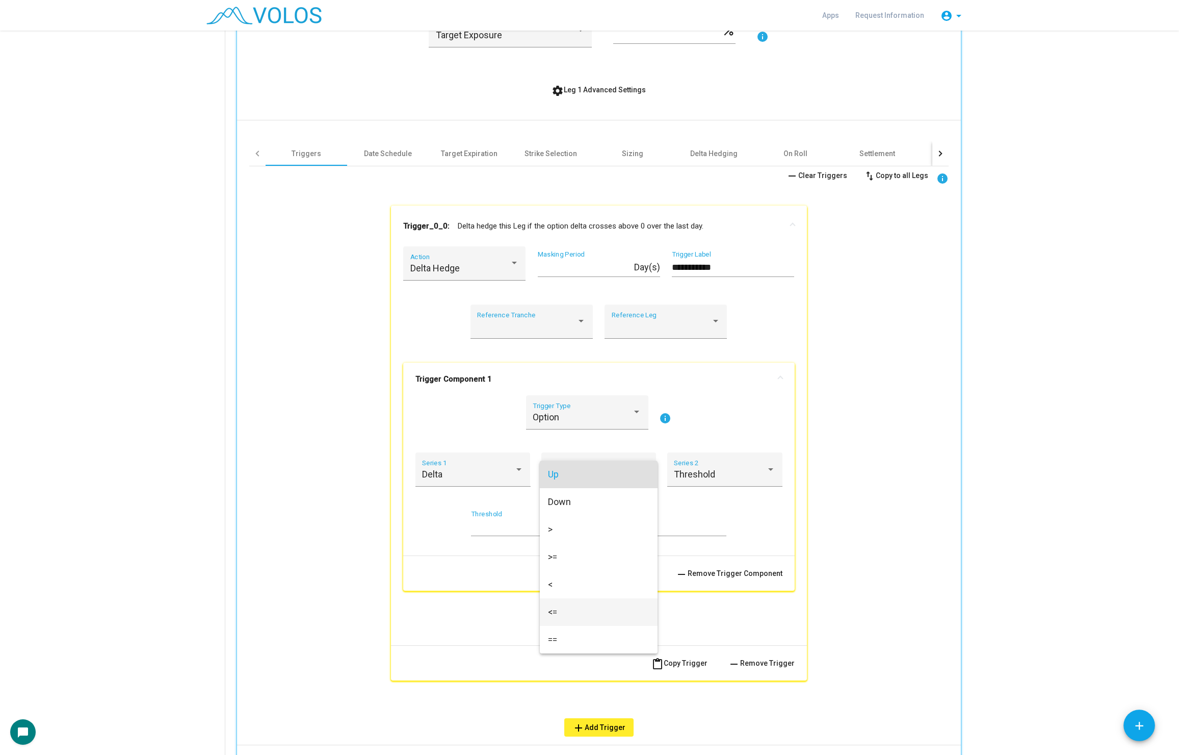
click at [575, 605] on span "<=" at bounding box center [598, 612] width 101 height 28
click at [502, 531] on input "*" at bounding box center [532, 527] width 122 height 10
type input "***"
click at [882, 429] on div "**********" at bounding box center [599, 451] width 700 height 570
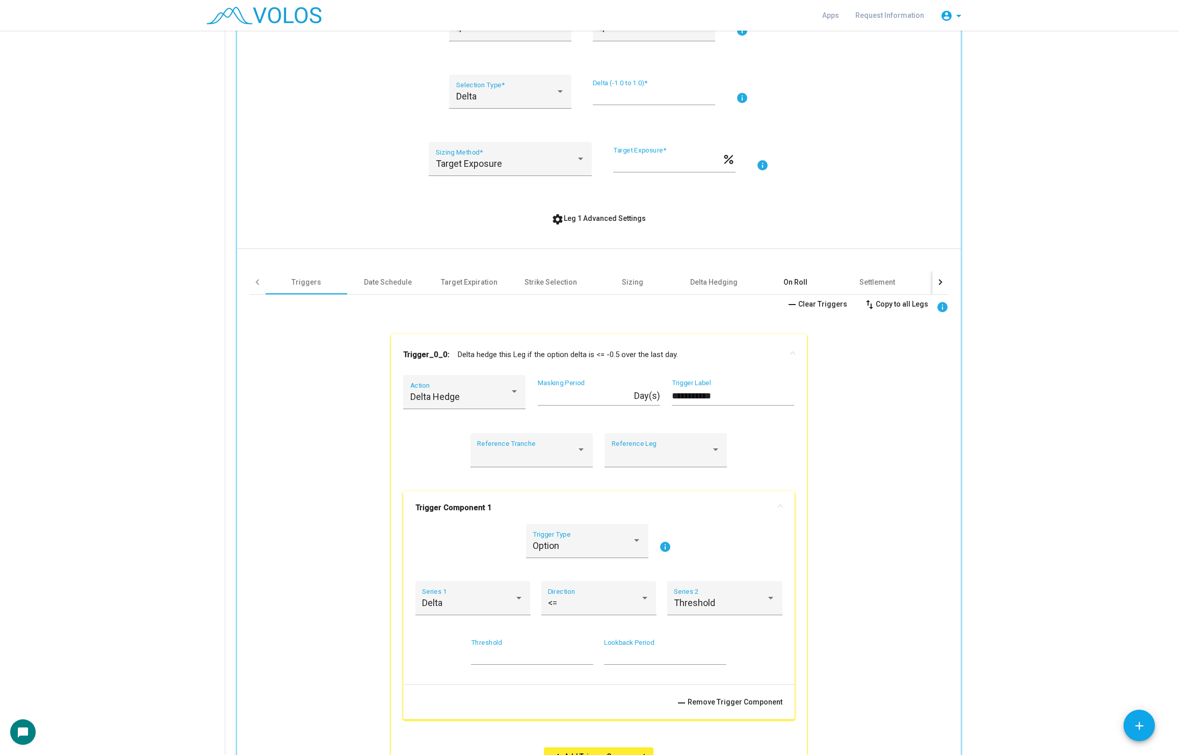
click at [797, 279] on div "On Roll" at bounding box center [796, 282] width 24 height 10
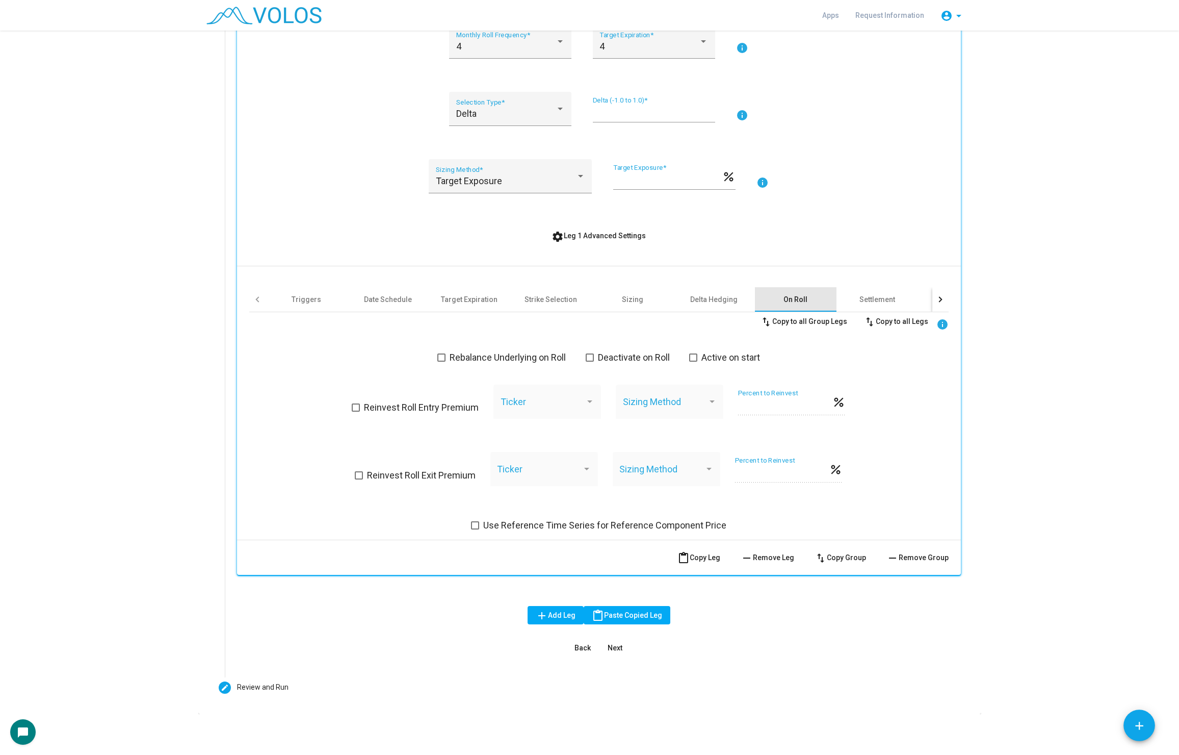
scroll to position [317, 0]
click at [631, 357] on span "Deactivate on Roll" at bounding box center [634, 358] width 72 height 12
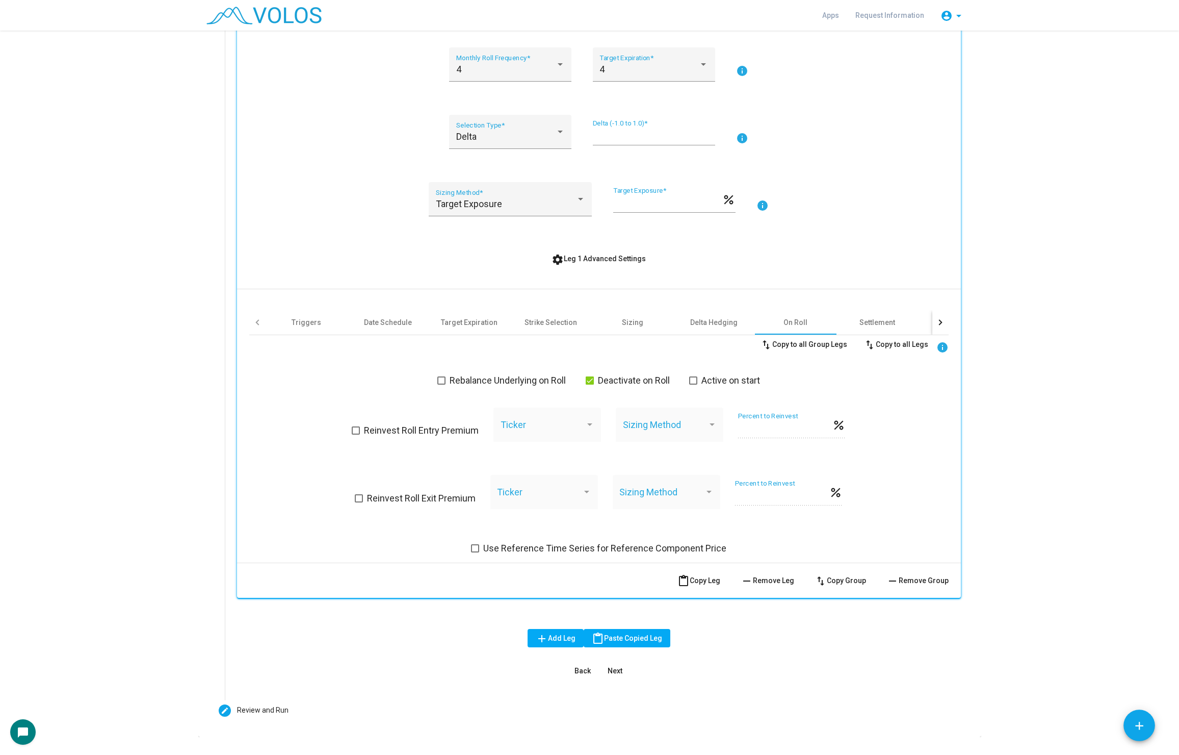
click at [601, 251] on button "settings Leg 1 Advanced Settings" at bounding box center [599, 258] width 111 height 18
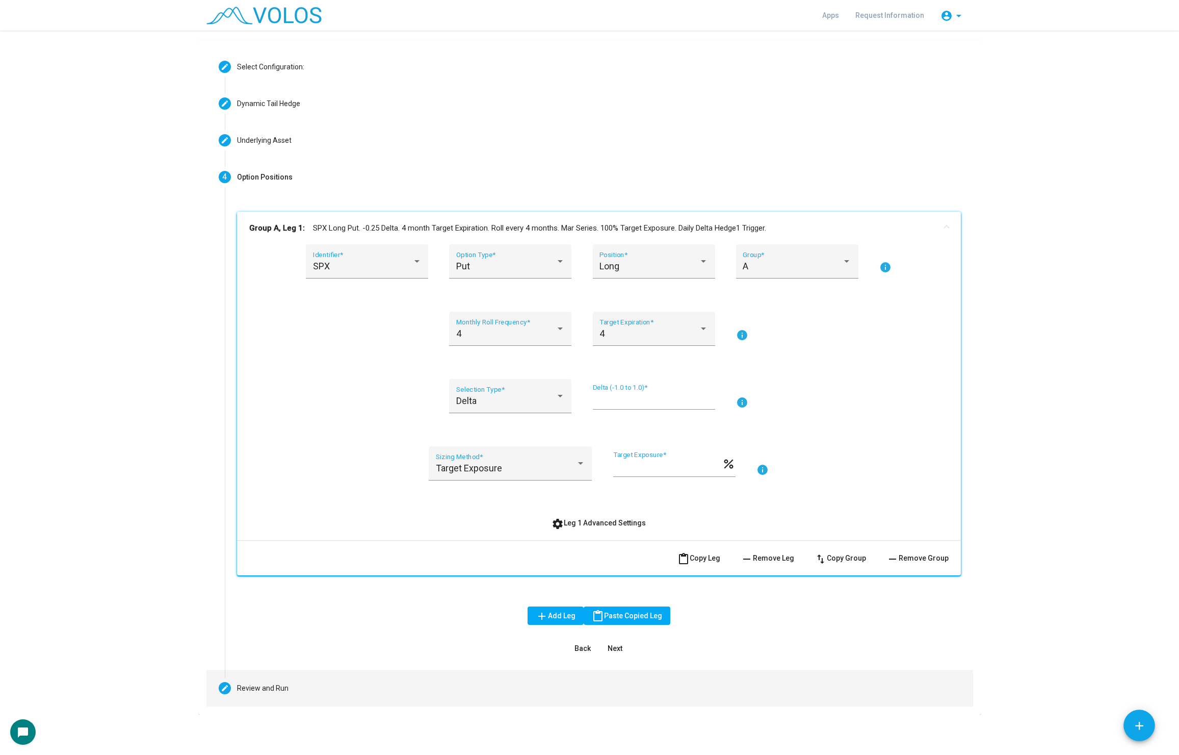
click at [302, 676] on mat-step-header "Editable create Review and Run" at bounding box center [590, 688] width 767 height 37
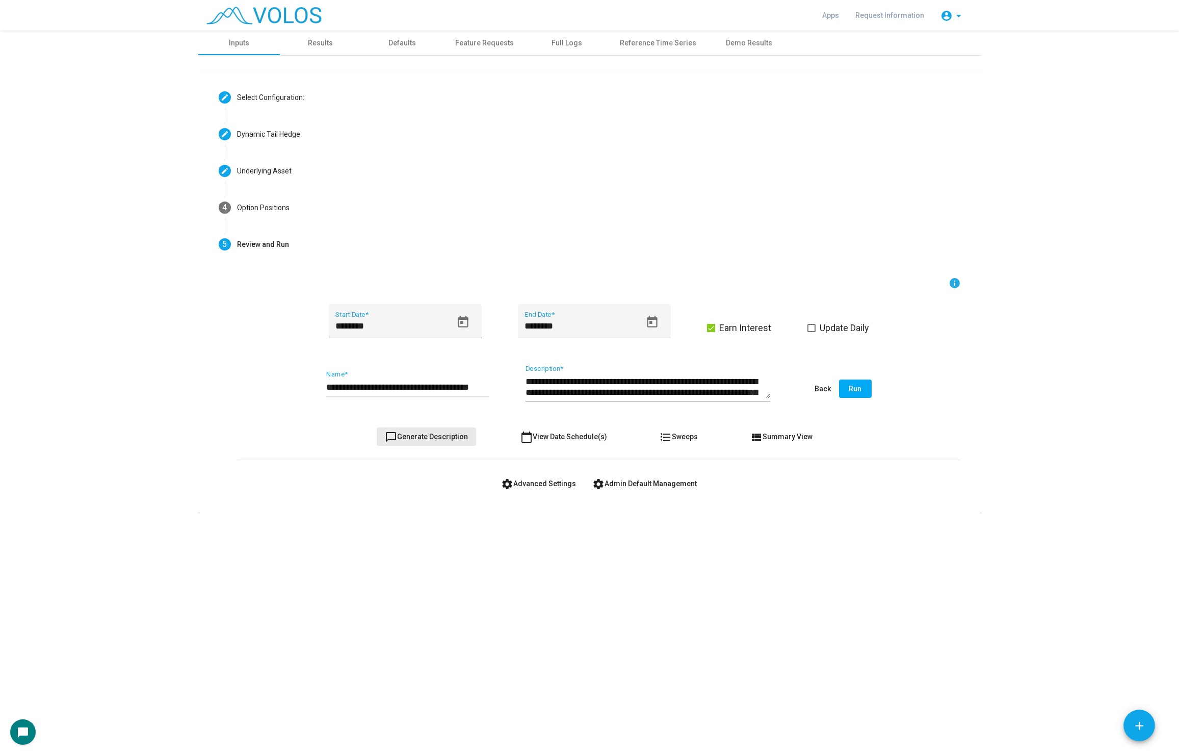
click at [433, 443] on button "chat_bubble_outline Generate Description" at bounding box center [426, 436] width 99 height 18
type textarea "**********"
click at [433, 443] on button "chat_bubble_outline Generate Description" at bounding box center [426, 436] width 99 height 18
click at [412, 388] on input "**********" at bounding box center [407, 387] width 163 height 10
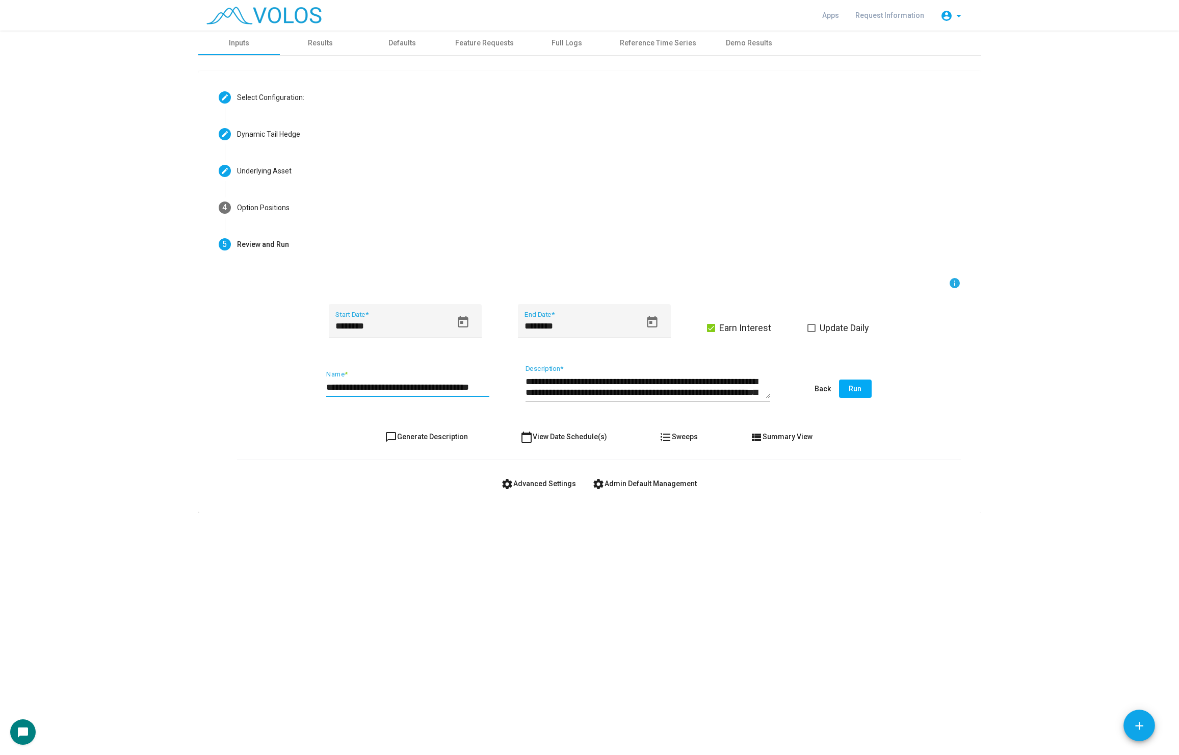
click at [412, 388] on input "**********" at bounding box center [407, 387] width 163 height 10
click at [423, 433] on span "chat_bubble_outline Generate Description" at bounding box center [426, 436] width 83 height 8
click at [442, 439] on span "chat_bubble_outline Generate Description" at bounding box center [426, 436] width 83 height 8
click at [461, 434] on span "chat_bubble_outline Generate Description" at bounding box center [426, 436] width 83 height 8
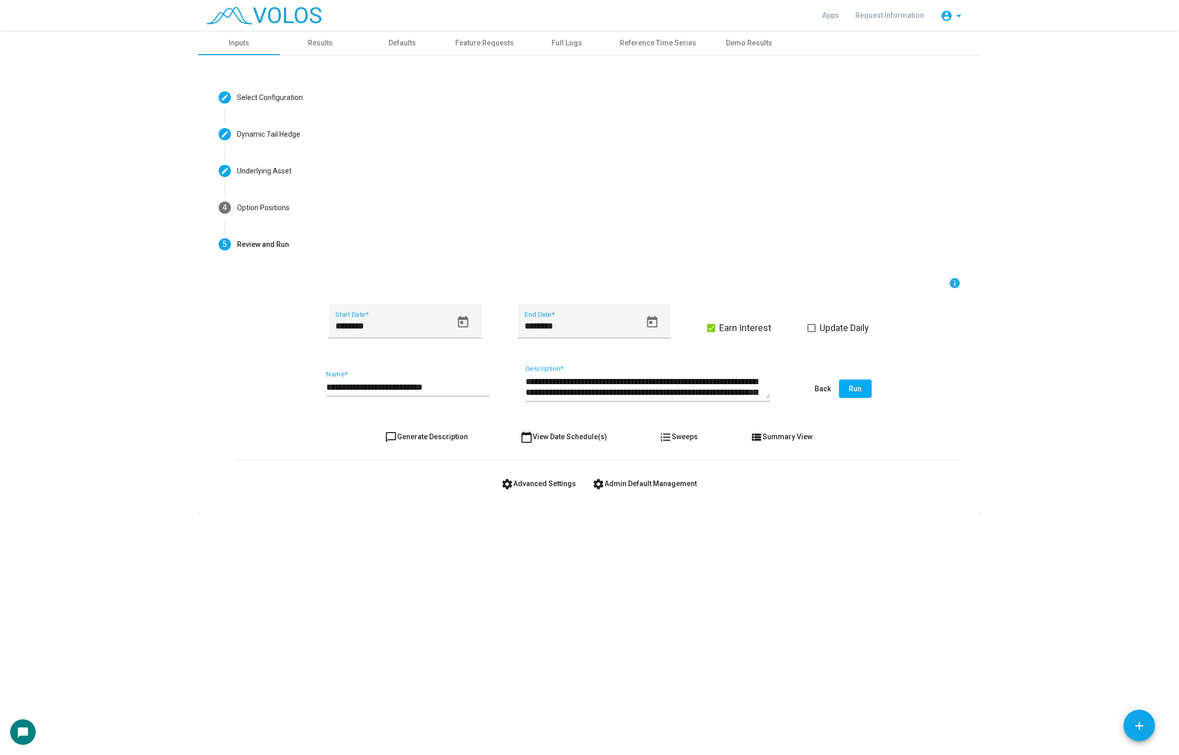
click at [446, 383] on input "**********" at bounding box center [407, 387] width 163 height 10
type input "**********"
click at [744, 326] on span "Earn Interest" at bounding box center [746, 328] width 52 height 12
click at [844, 326] on span "Update Daily" at bounding box center [844, 328] width 49 height 12
click at [843, 325] on span "Update Daily" at bounding box center [844, 328] width 49 height 12
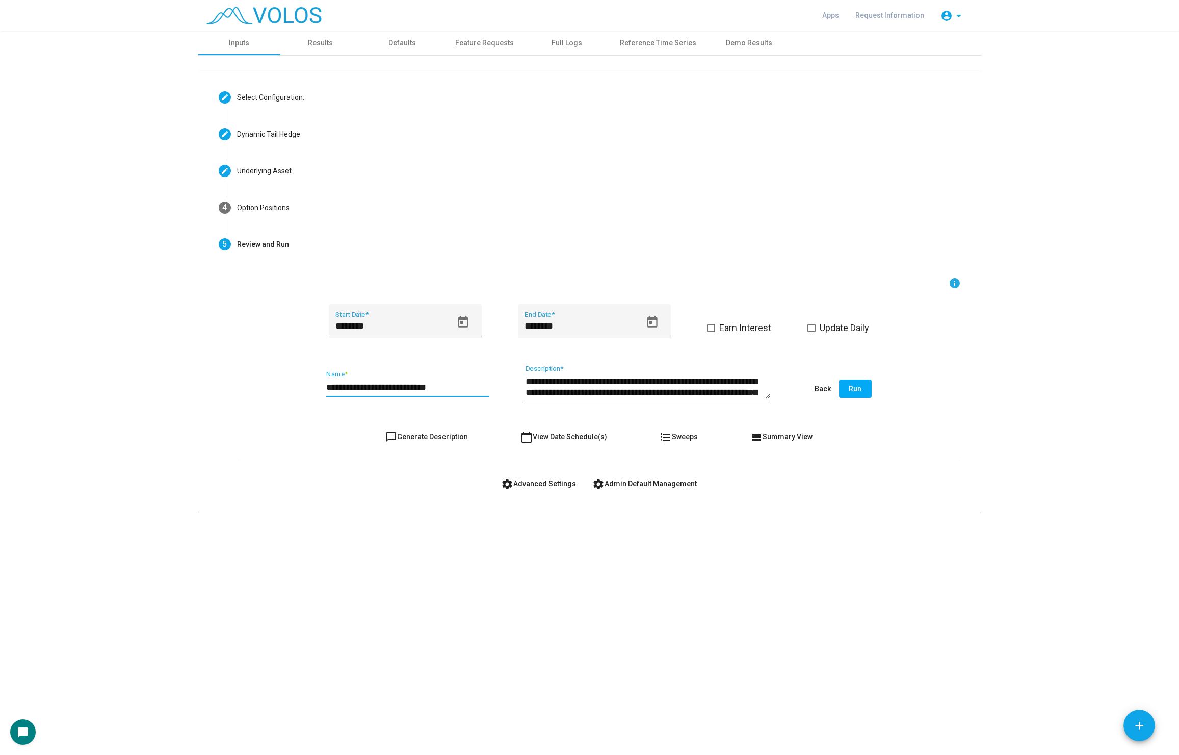
click at [460, 387] on input "**********" at bounding box center [407, 387] width 163 height 10
click at [543, 479] on span "settings Advanced Settings" at bounding box center [538, 483] width 75 height 8
click at [564, 586] on input "***" at bounding box center [592, 585] width 109 height 10
click at [573, 584] on input "***" at bounding box center [592, 585] width 109 height 10
drag, startPoint x: 572, startPoint y: 584, endPoint x: 503, endPoint y: 589, distance: 69.0
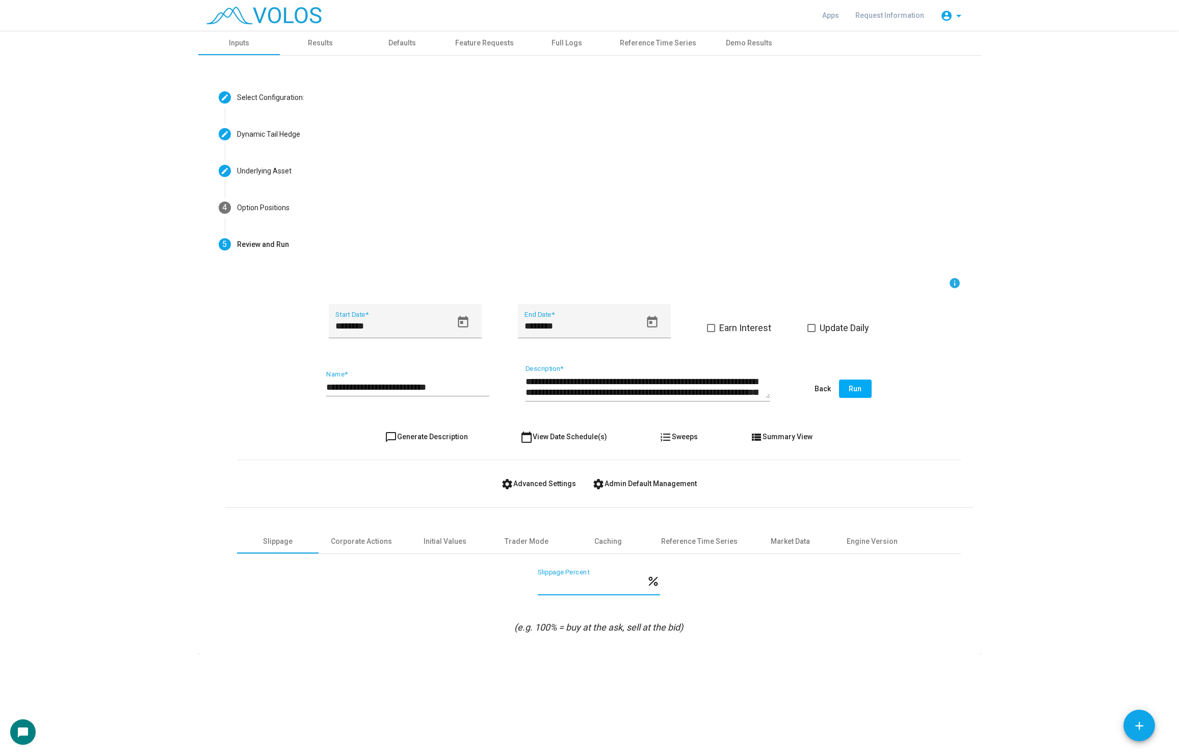
click at [503, 589] on div "*** Slippage Percent percent" at bounding box center [599, 588] width 724 height 38
type input "*"
click at [425, 437] on span "chat_bubble_outline Generate Description" at bounding box center [426, 436] width 83 height 8
click at [861, 386] on span "Run" at bounding box center [855, 388] width 13 height 8
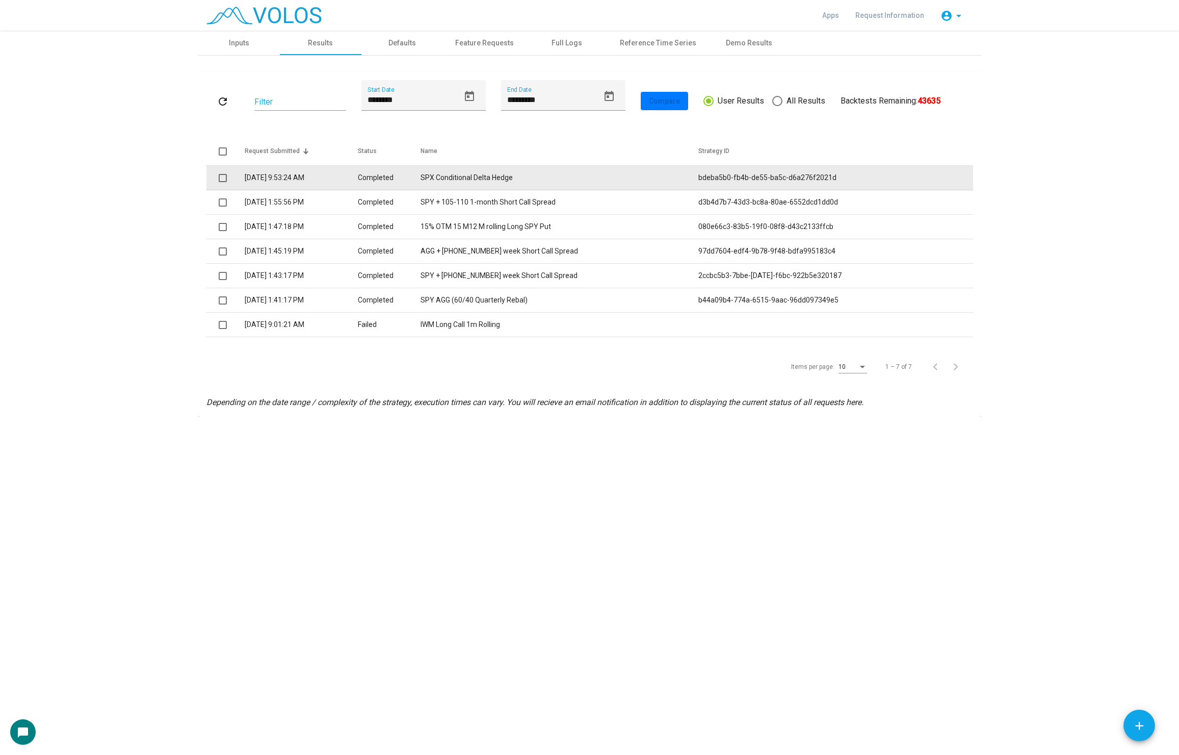
click at [478, 178] on td "SPX Conditional Delta Hedge" at bounding box center [560, 178] width 278 height 24
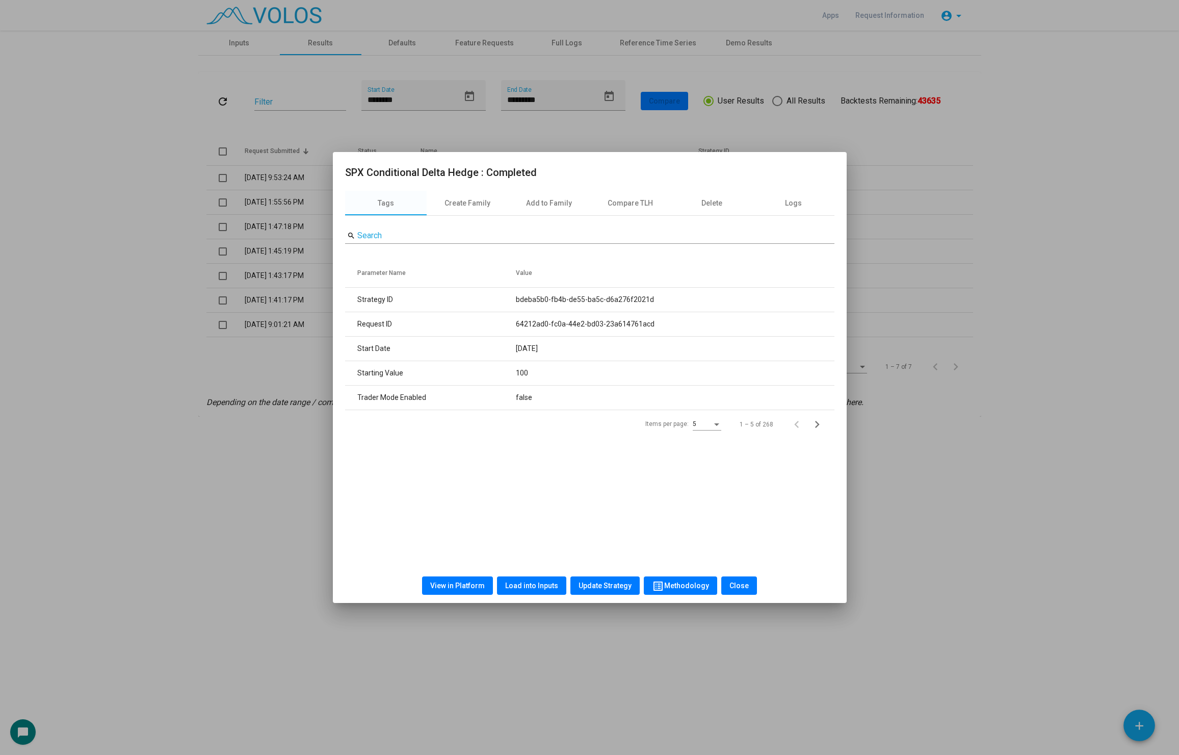
click at [471, 586] on span "View in Platform" at bounding box center [457, 585] width 55 height 8
click at [190, 365] on div at bounding box center [589, 377] width 1179 height 755
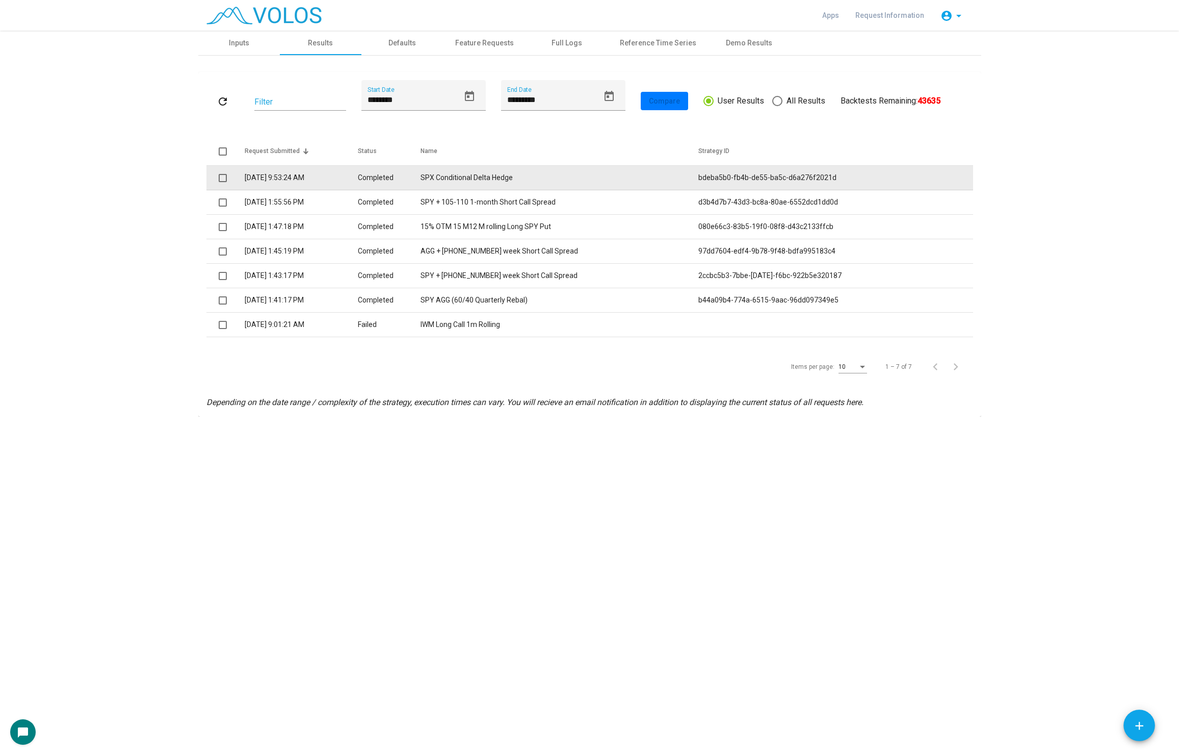
click at [421, 186] on td "Completed" at bounding box center [389, 178] width 63 height 24
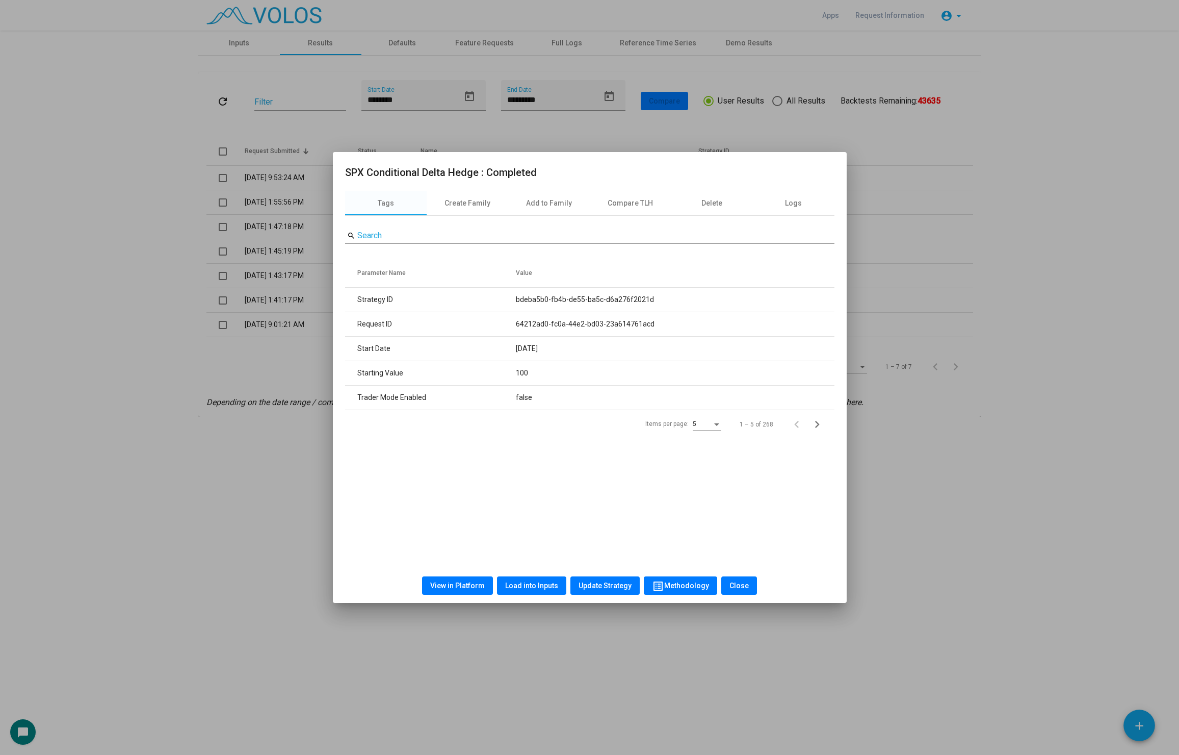
click at [522, 581] on button "Load into Inputs" at bounding box center [531, 585] width 69 height 18
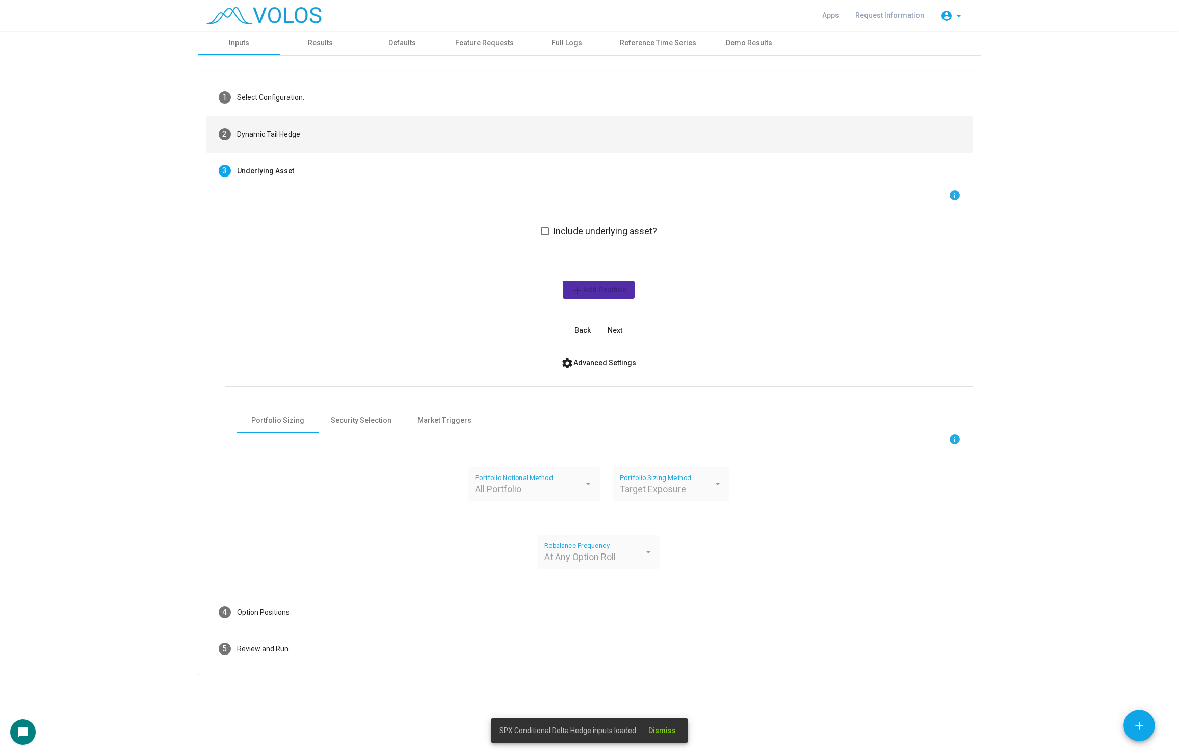
click at [319, 129] on mat-step-header "2 Dynamic Tail Hedge" at bounding box center [590, 134] width 767 height 37
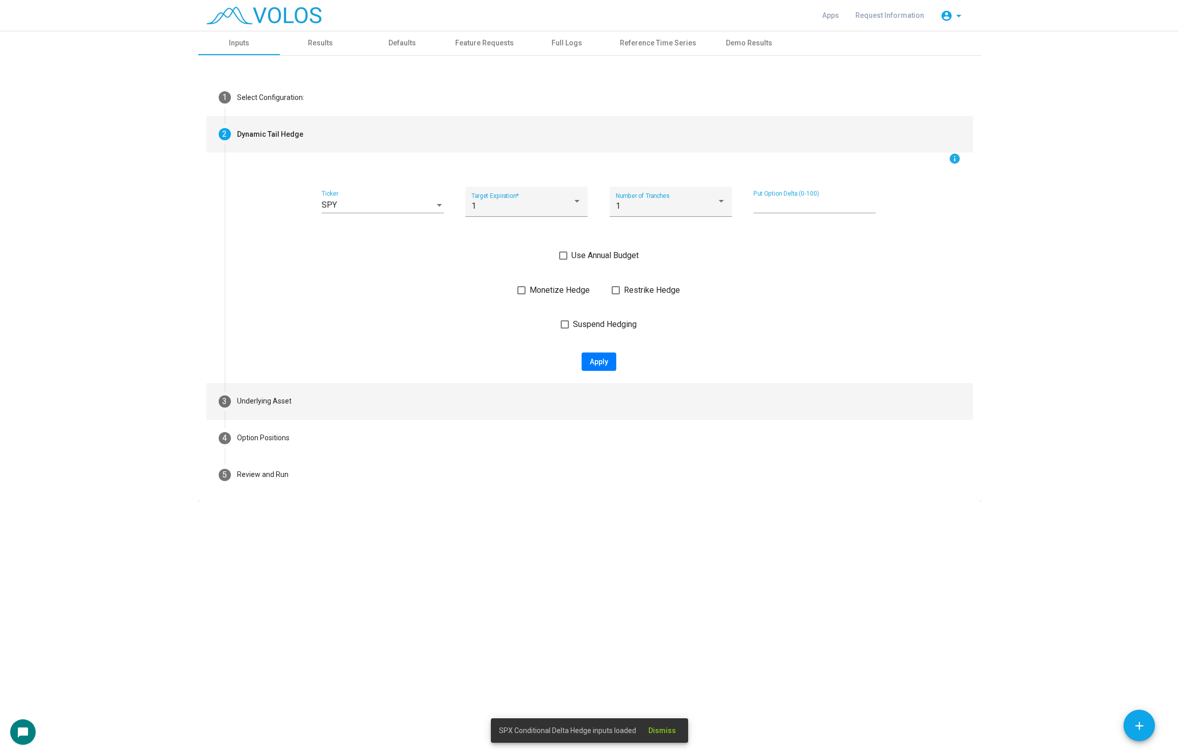
click at [328, 418] on mat-step-header "3 Underlying Asset" at bounding box center [590, 401] width 767 height 37
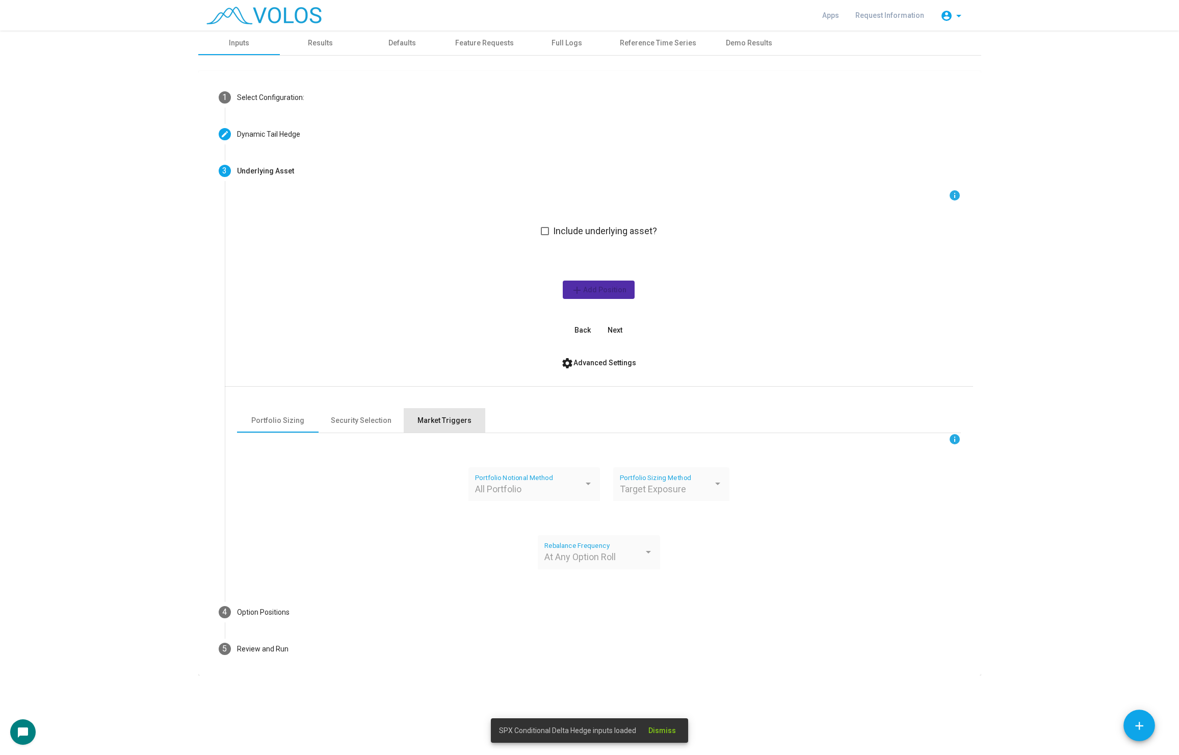
click at [474, 427] on div "Market Triggers" at bounding box center [445, 420] width 82 height 24
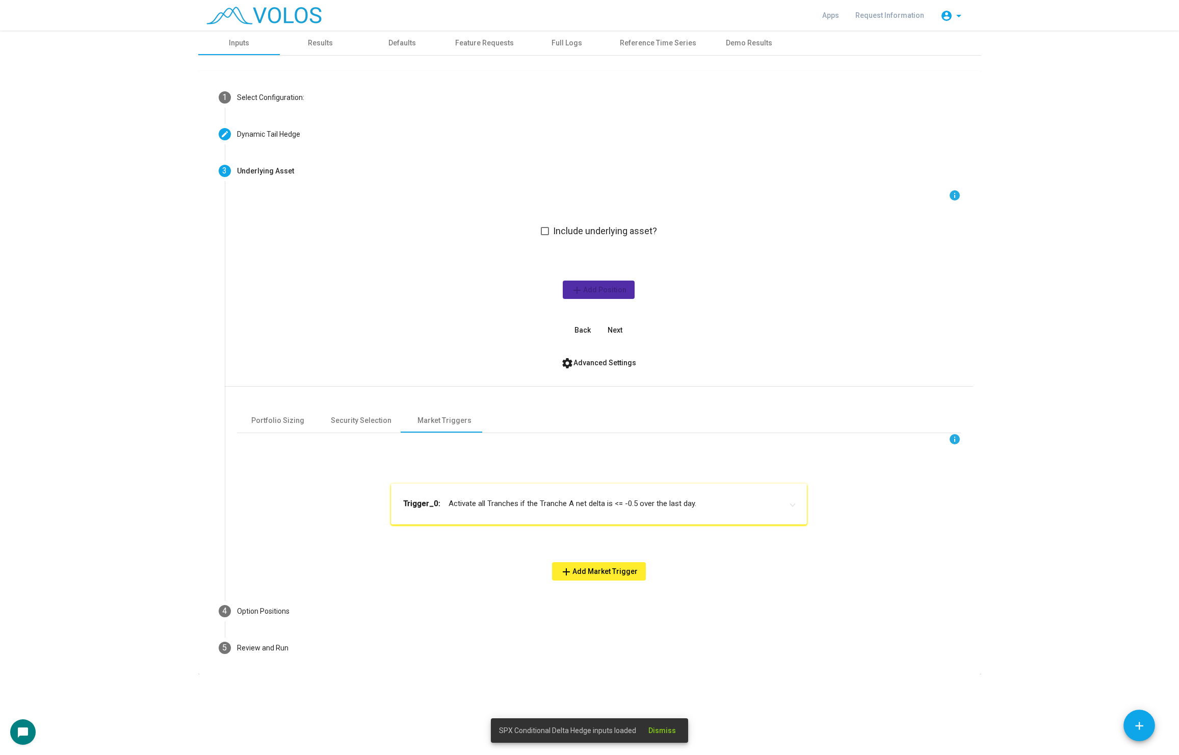
click at [506, 487] on mat-expansion-panel-header "Trigger_0: Activate all Tranches if the Tranche A net delta is <= -0.5 over the…" at bounding box center [599, 503] width 416 height 41
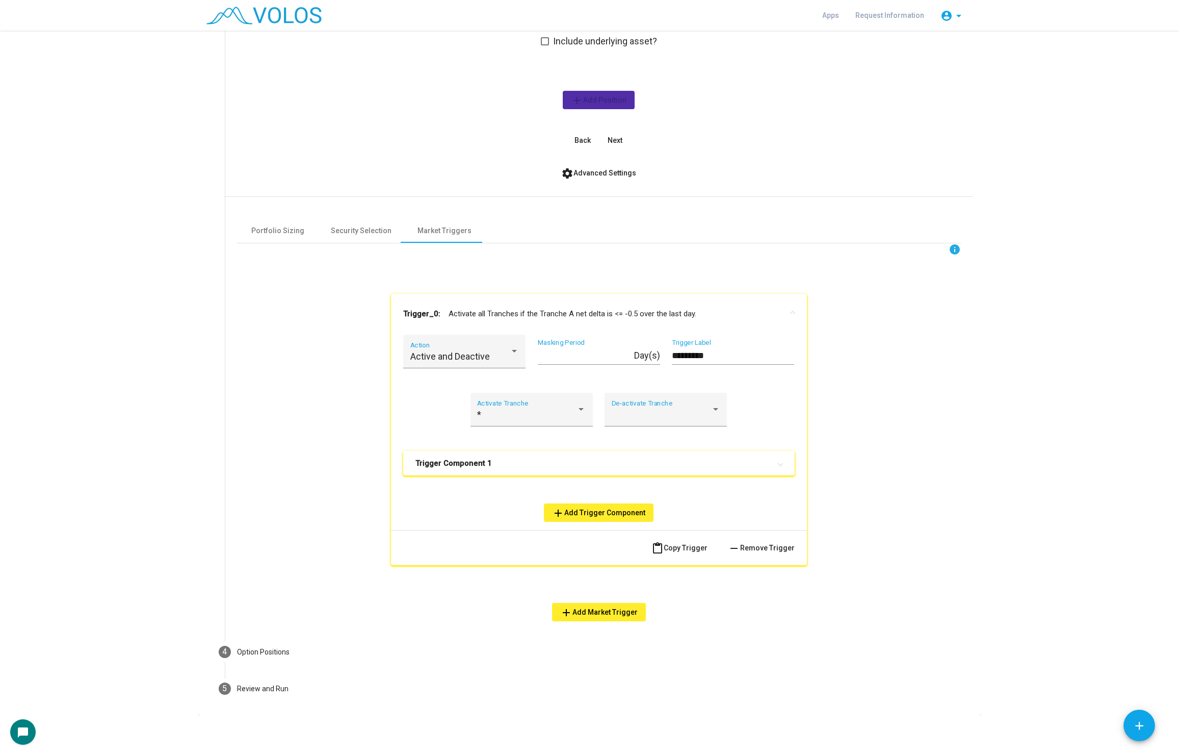
click at [503, 458] on mat-panel-title "Trigger Component 1" at bounding box center [593, 463] width 355 height 10
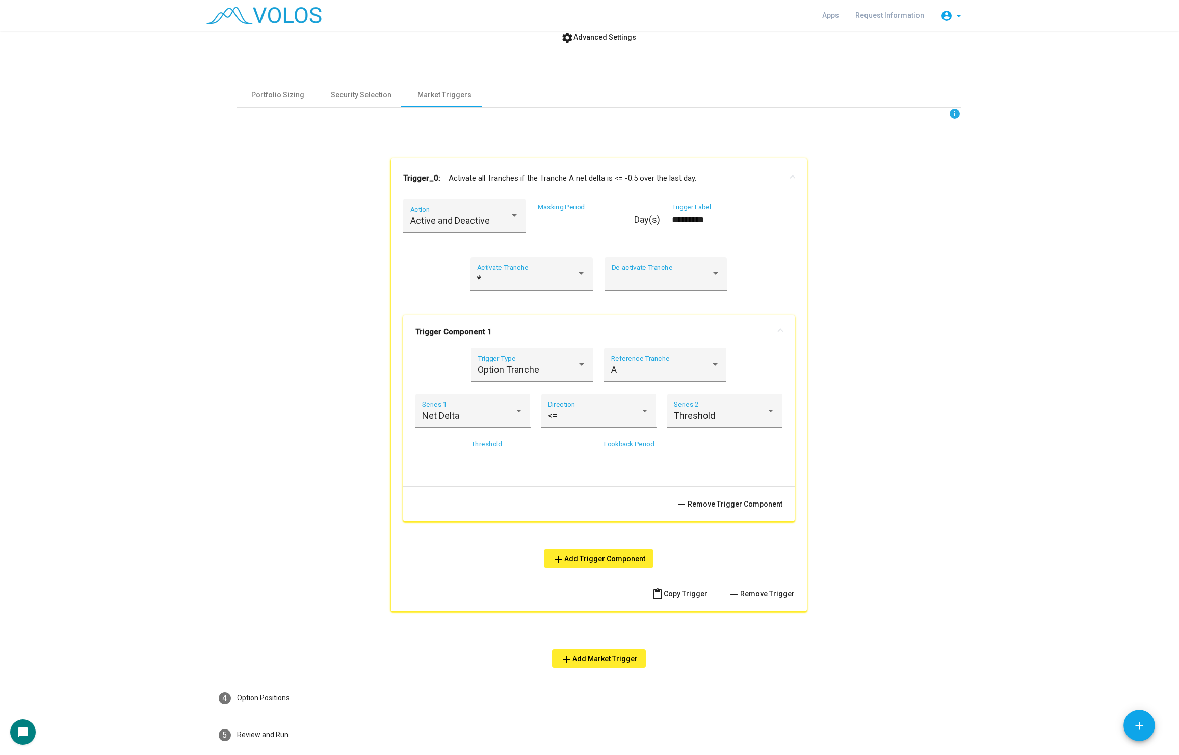
scroll to position [337, 0]
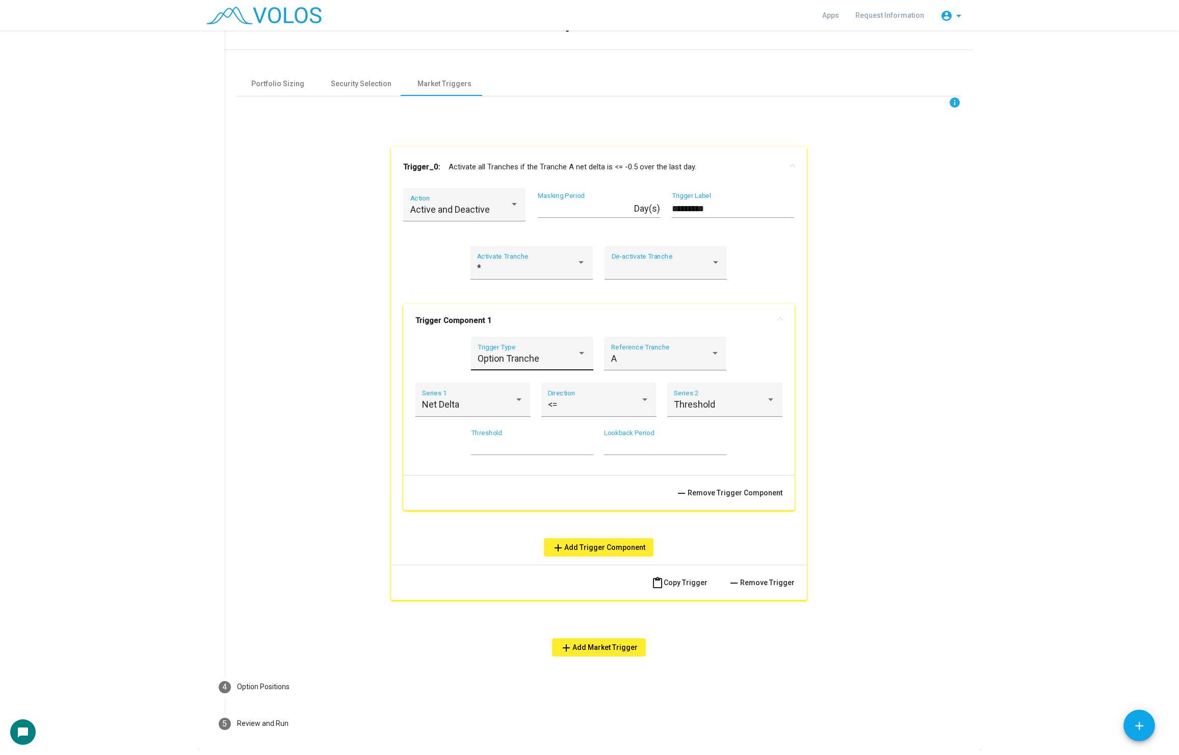
click at [536, 353] on span "Option Tranche" at bounding box center [509, 358] width 62 height 11
click at [526, 282] on span "Stock" at bounding box center [532, 275] width 109 height 28
click at [637, 358] on span at bounding box center [660, 358] width 99 height 10
click at [662, 462] on span "VIX" at bounding box center [665, 468] width 109 height 28
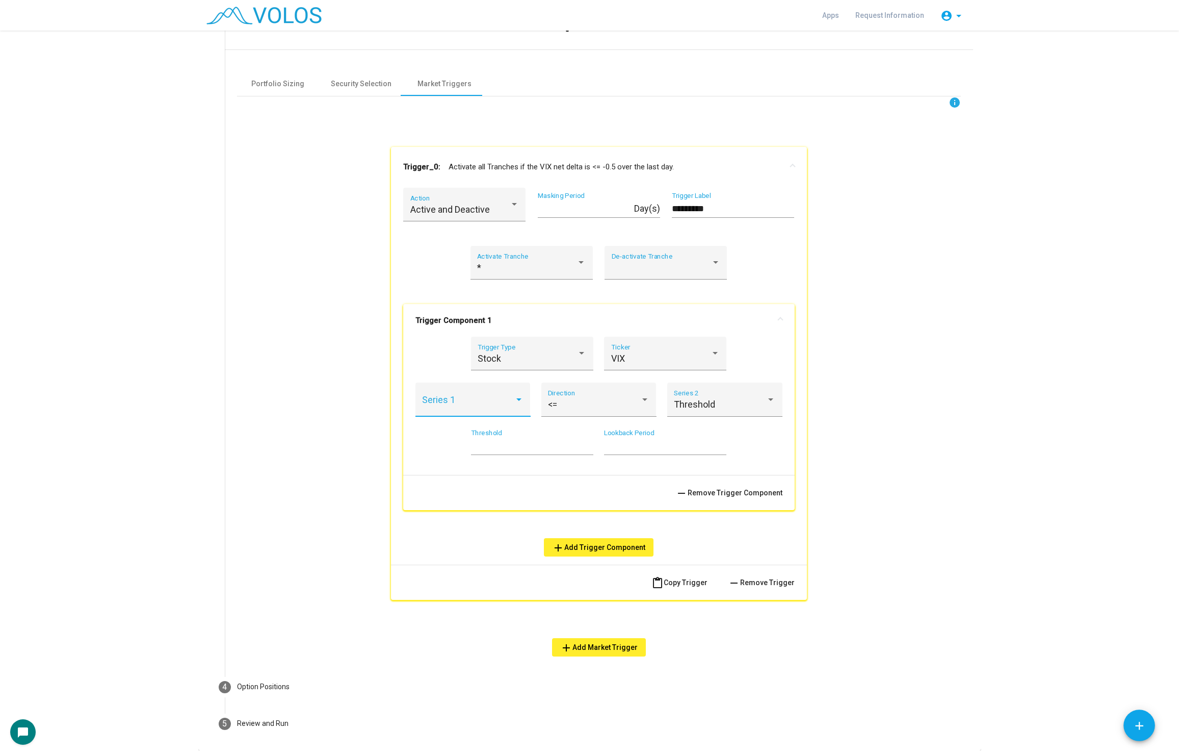
click at [498, 406] on span at bounding box center [468, 404] width 92 height 10
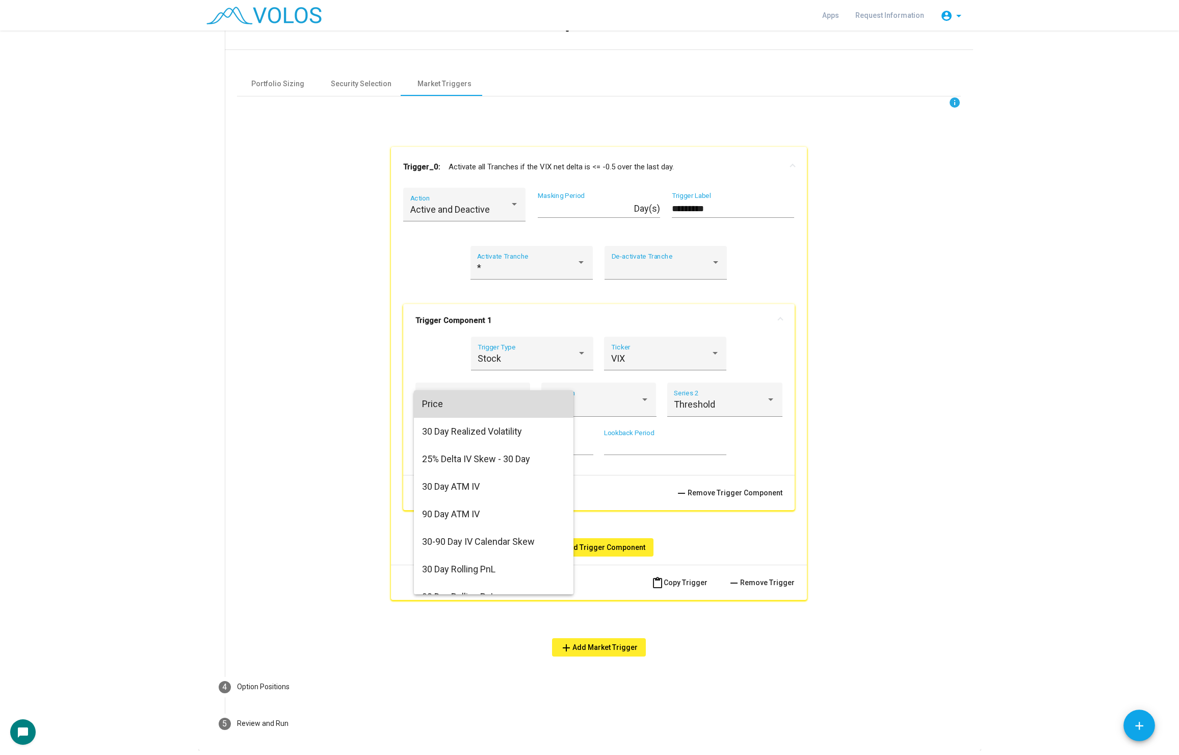
click at [496, 407] on span "Price" at bounding box center [493, 404] width 143 height 28
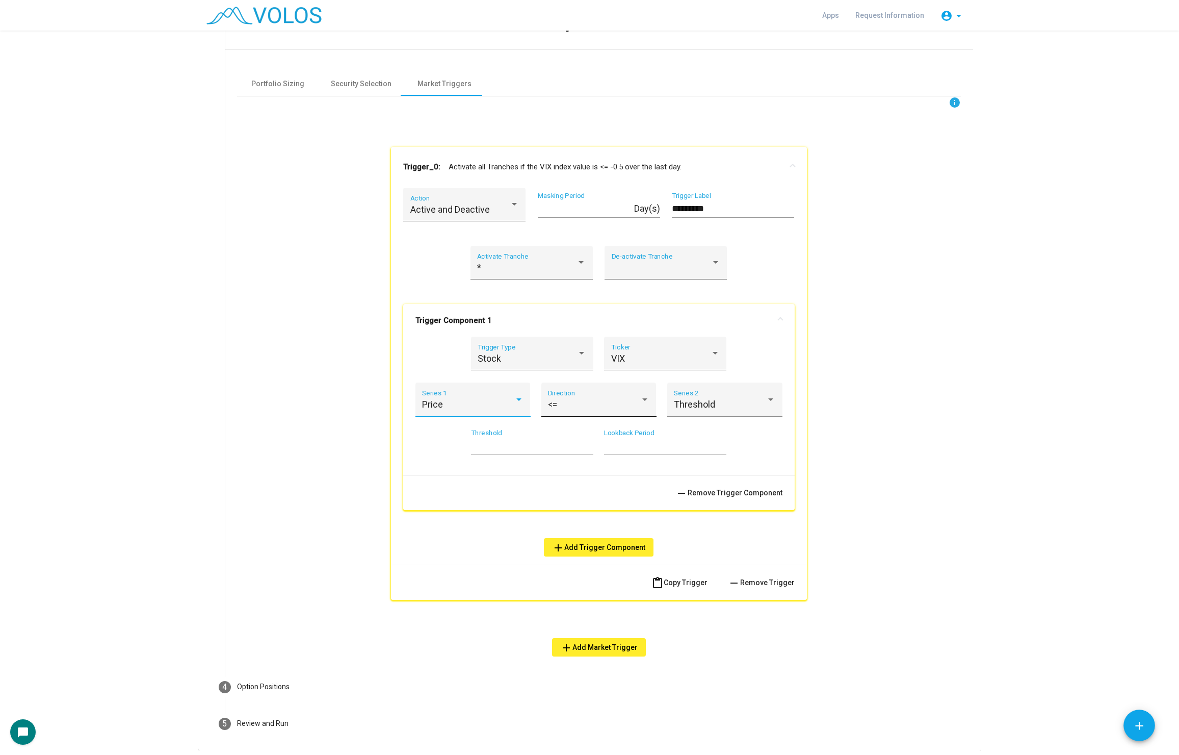
click at [563, 399] on div "<=" at bounding box center [594, 404] width 92 height 10
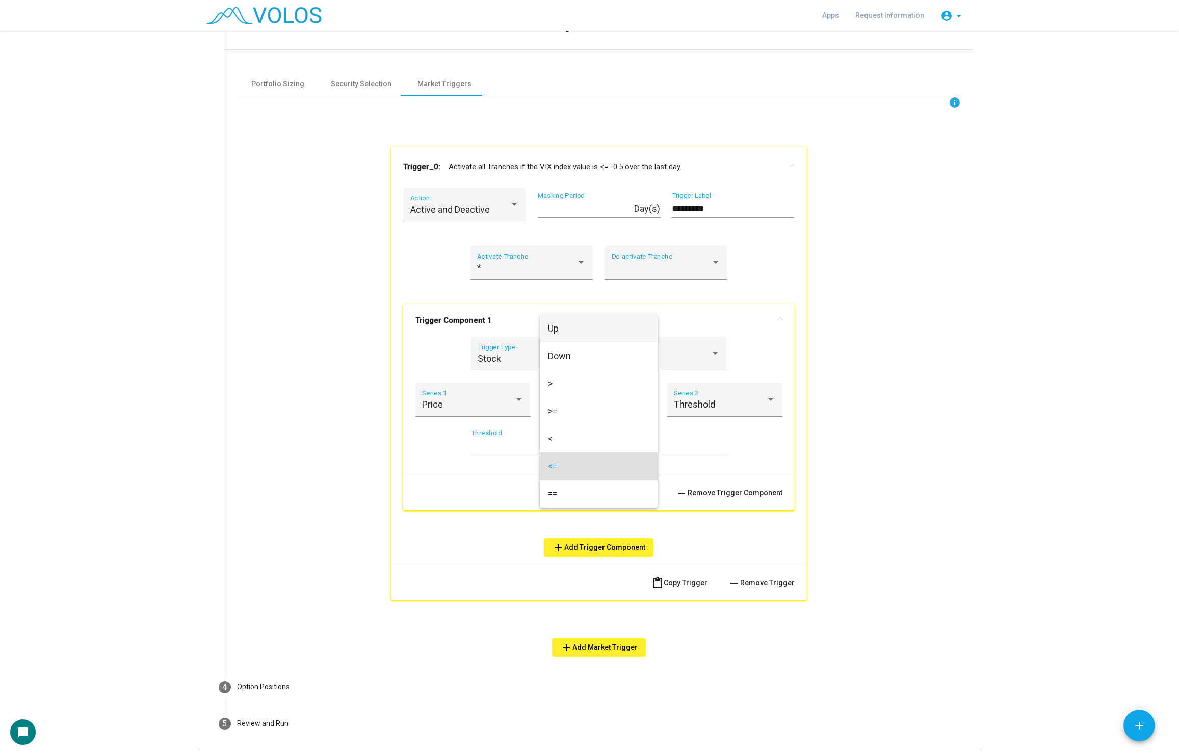
click at [574, 329] on span "Up" at bounding box center [598, 329] width 101 height 28
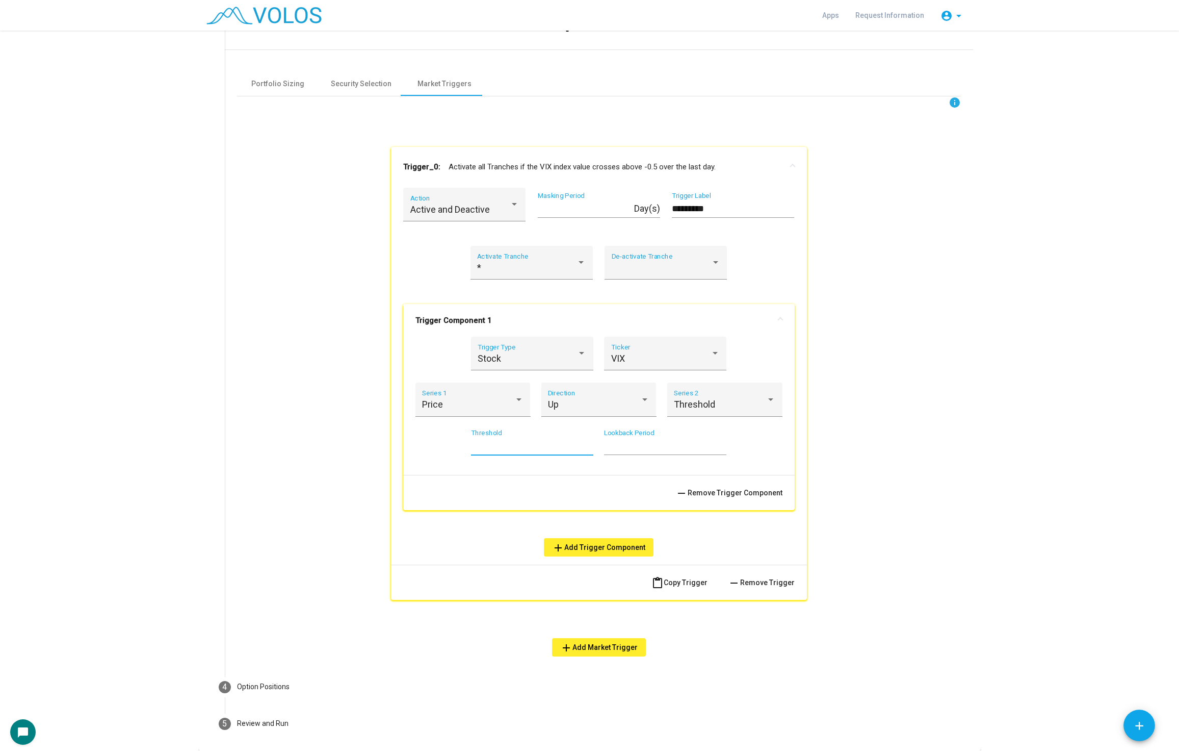
drag, startPoint x: 512, startPoint y: 448, endPoint x: 396, endPoint y: 448, distance: 116.3
click at [396, 448] on div "Active and Deactive Action * Masking Period Day(s) ********* Trigger Label * Ac…" at bounding box center [599, 376] width 416 height 377
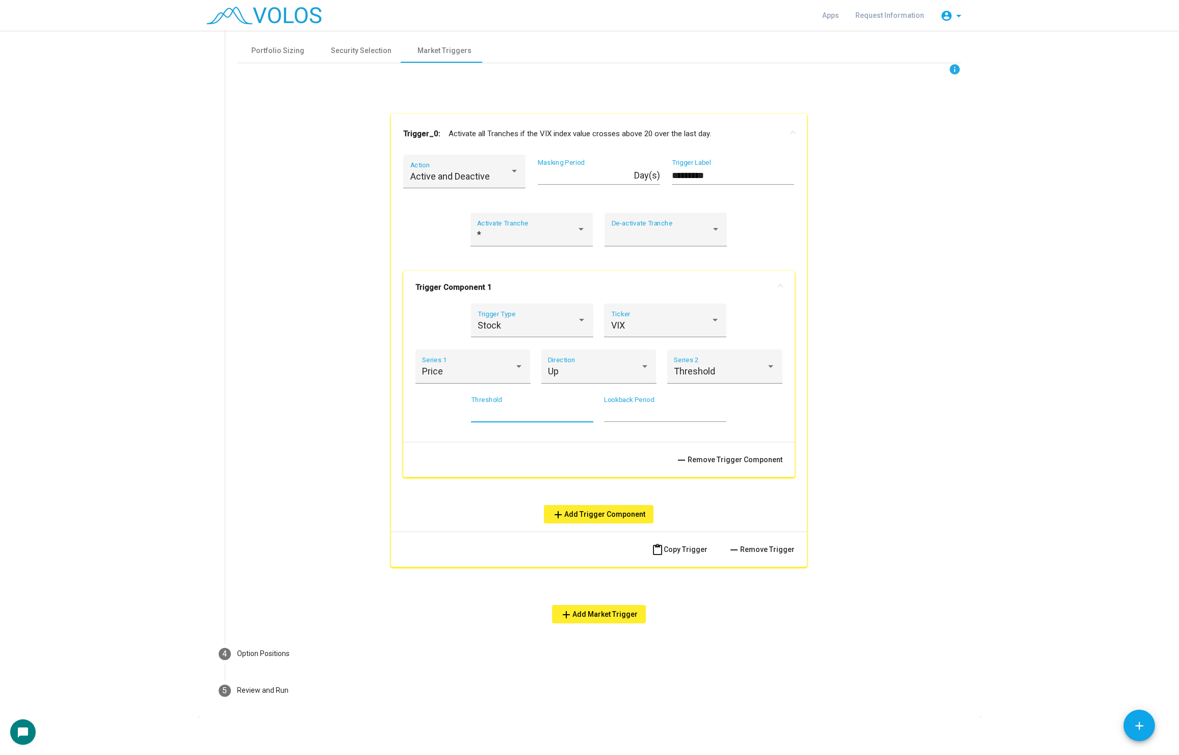
scroll to position [372, 0]
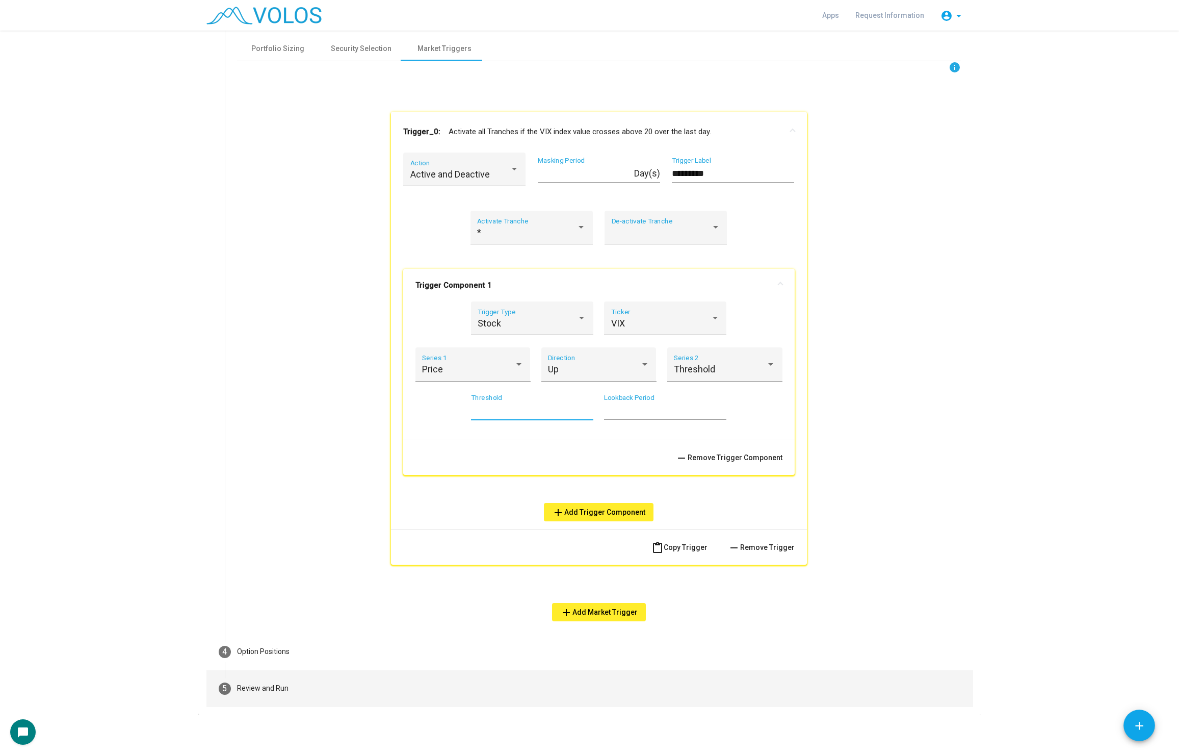
type input "**"
click at [284, 676] on mat-step-header "5 Review and Run" at bounding box center [590, 688] width 767 height 37
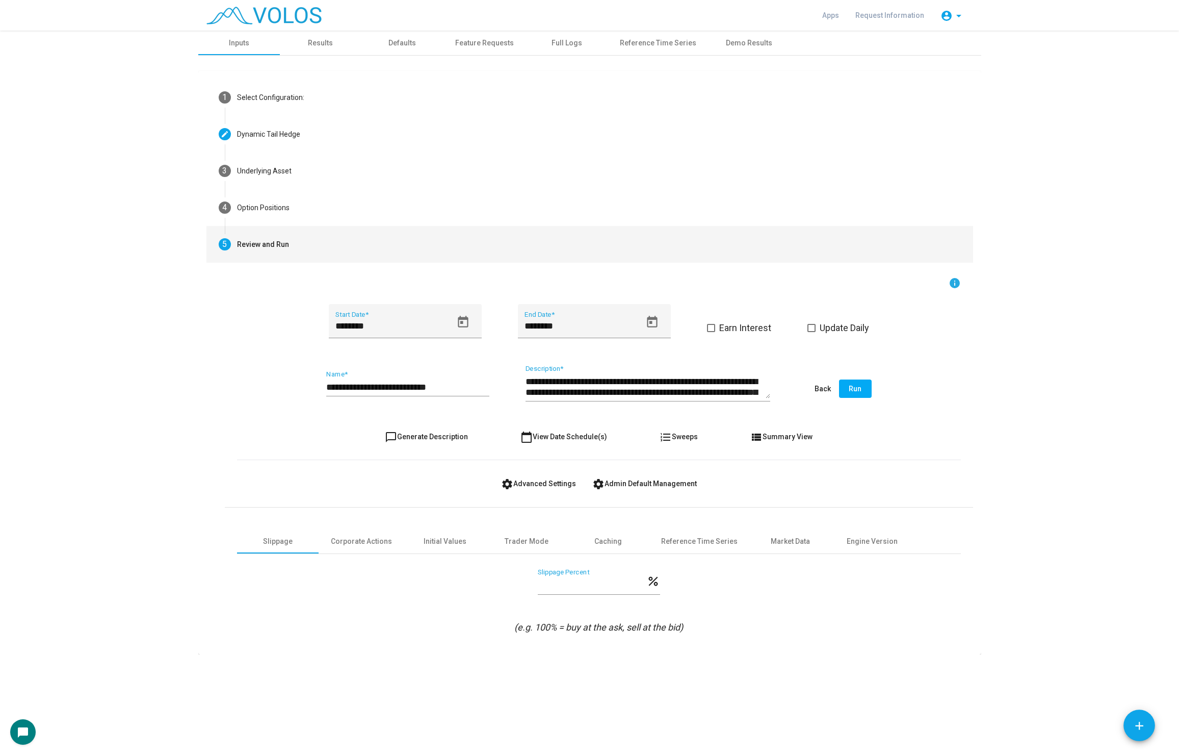
click at [454, 392] on div "**********" at bounding box center [407, 383] width 163 height 26
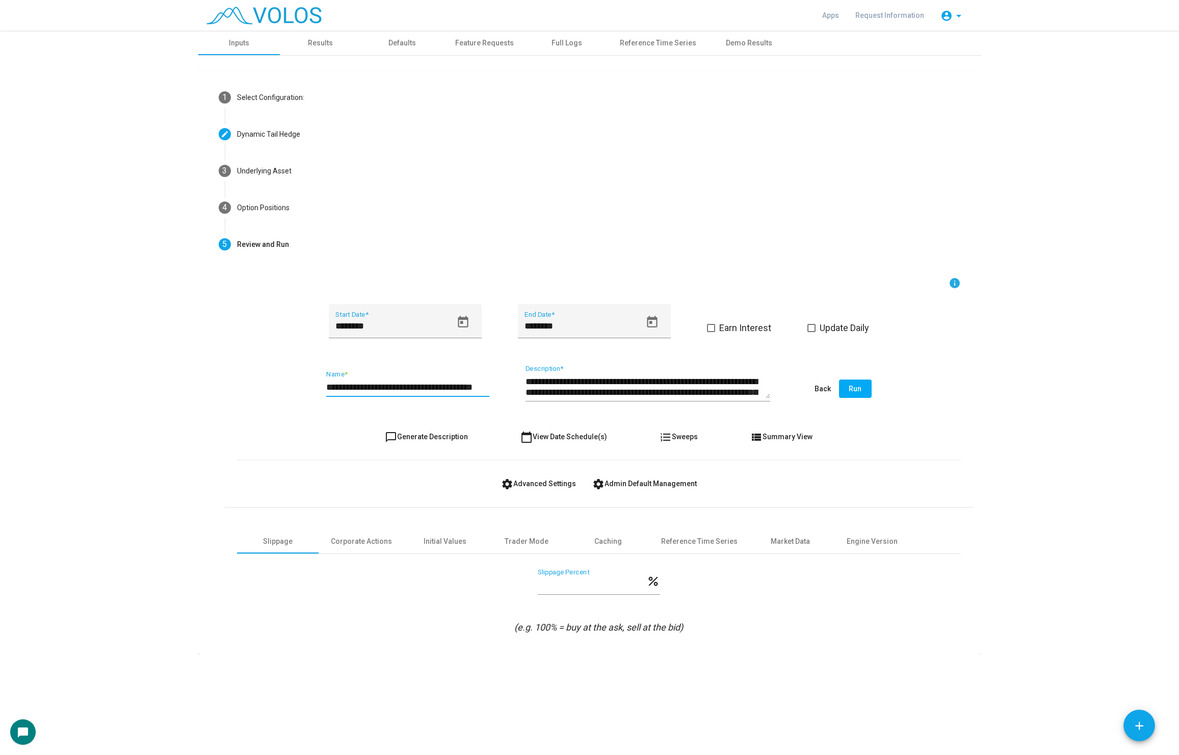
scroll to position [0, 6]
type input "**********"
click at [871, 394] on div "**********" at bounding box center [599, 389] width 724 height 48
click at [862, 393] on button "Run" at bounding box center [855, 388] width 33 height 18
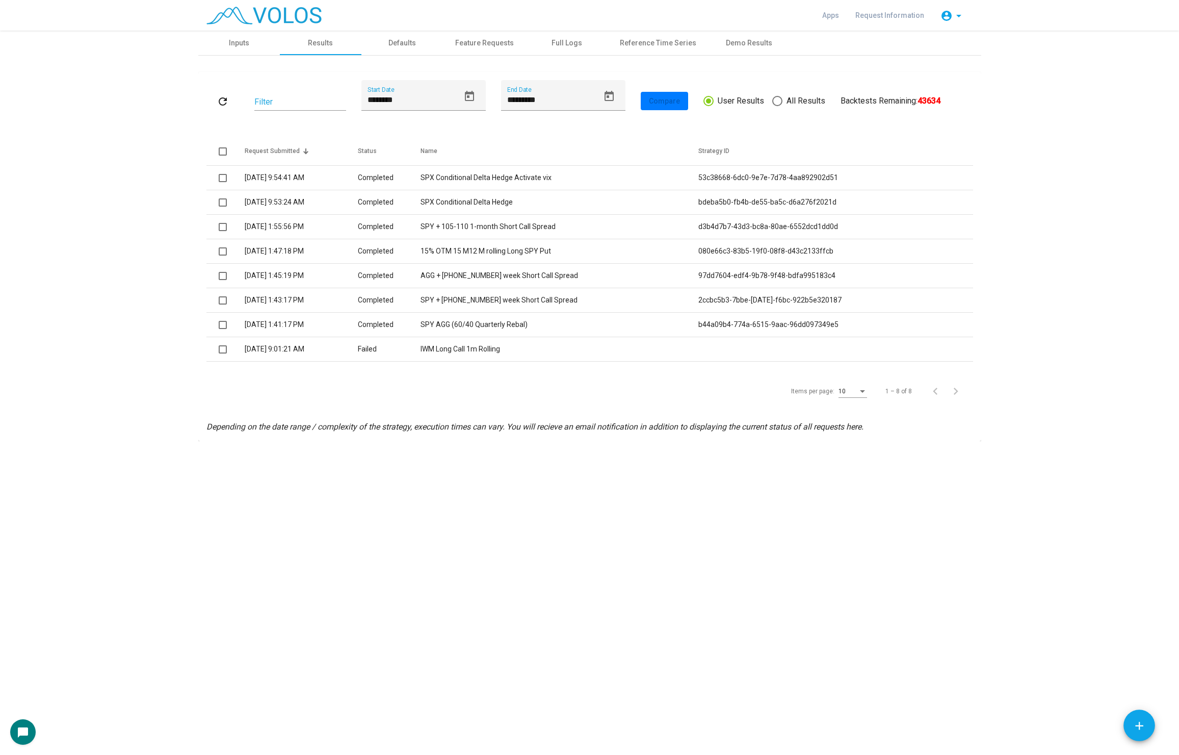
click at [495, 179] on td "SPX Conditional Delta Hedge Activate vix" at bounding box center [560, 178] width 278 height 24
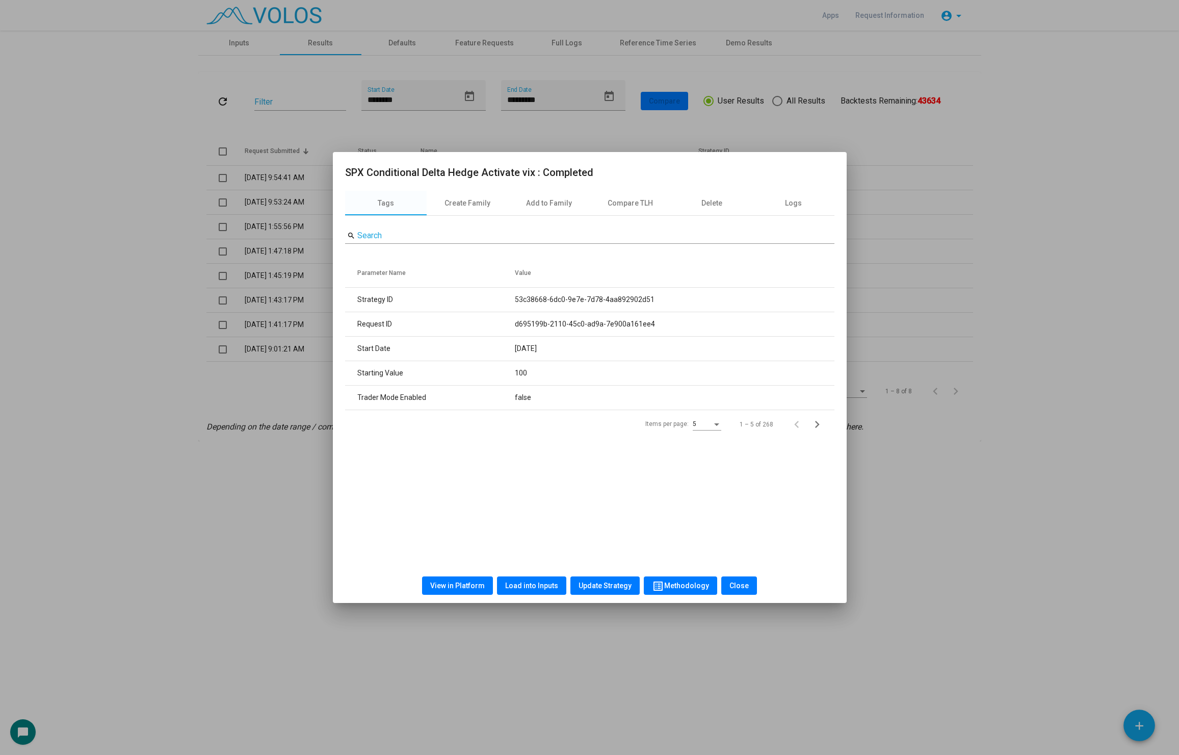
click at [458, 584] on span "View in Platform" at bounding box center [457, 585] width 55 height 8
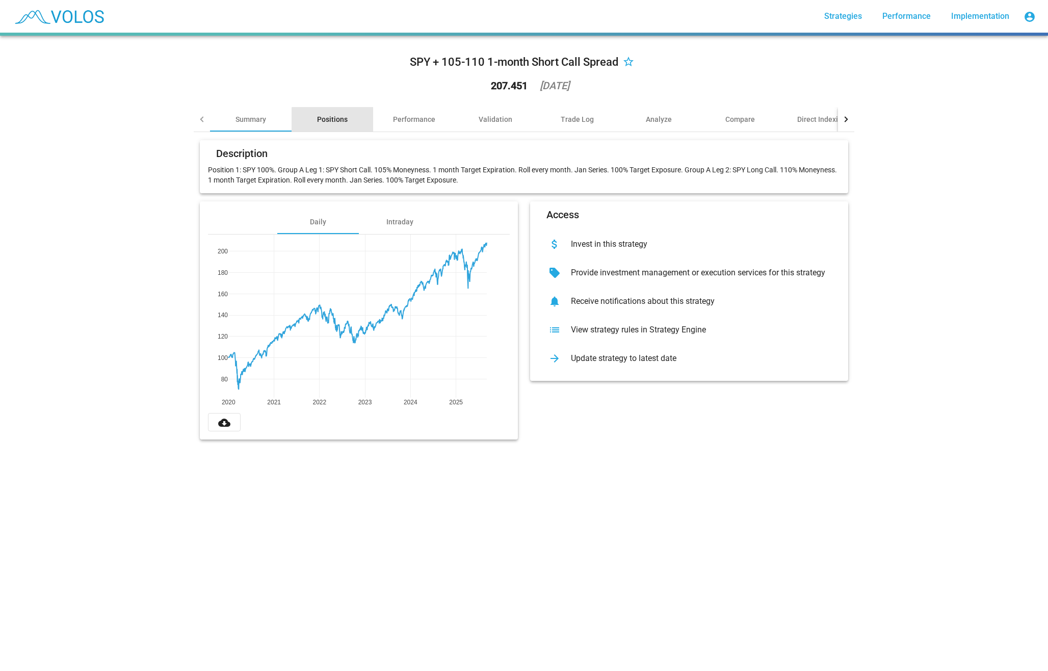
click at [338, 120] on div "Positions" at bounding box center [332, 119] width 31 height 10
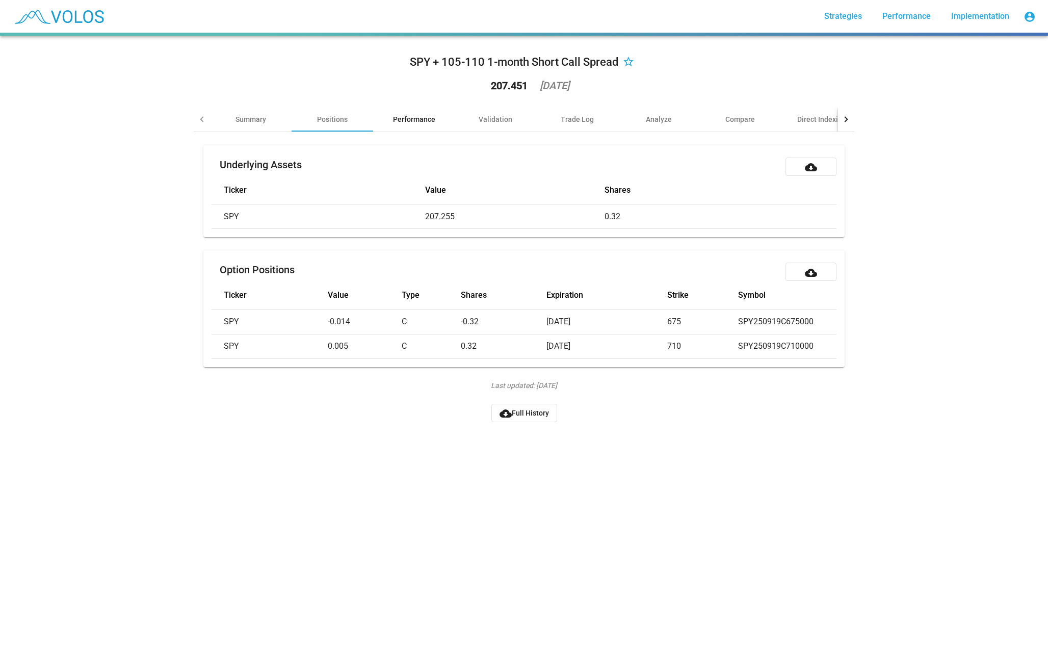
click at [422, 115] on div "Performance" at bounding box center [414, 119] width 42 height 10
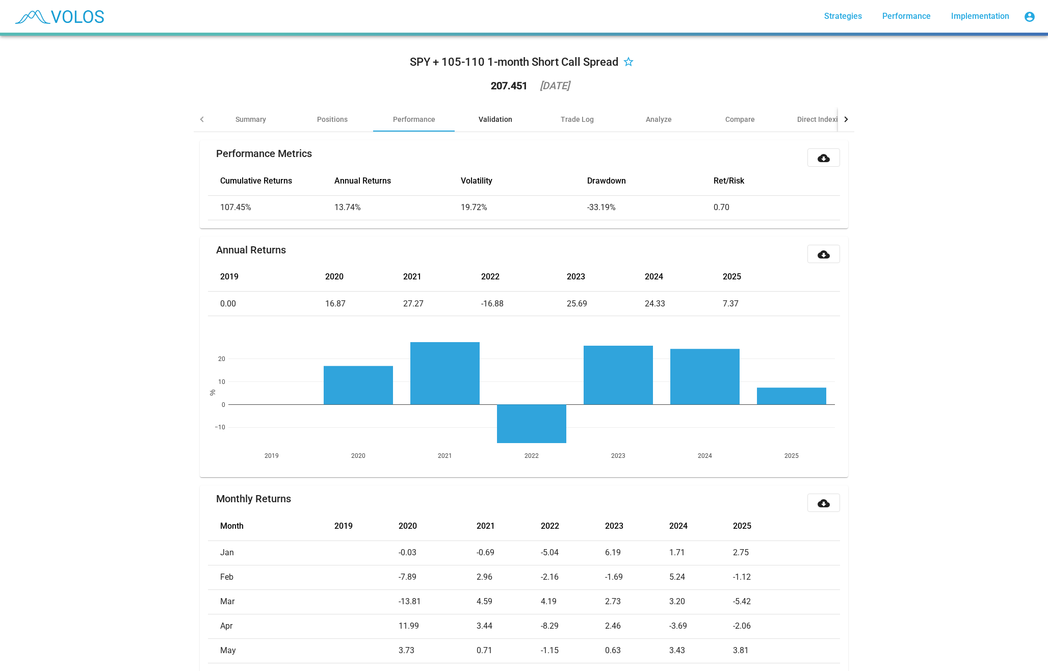
click at [501, 120] on div "Validation" at bounding box center [496, 119] width 34 height 10
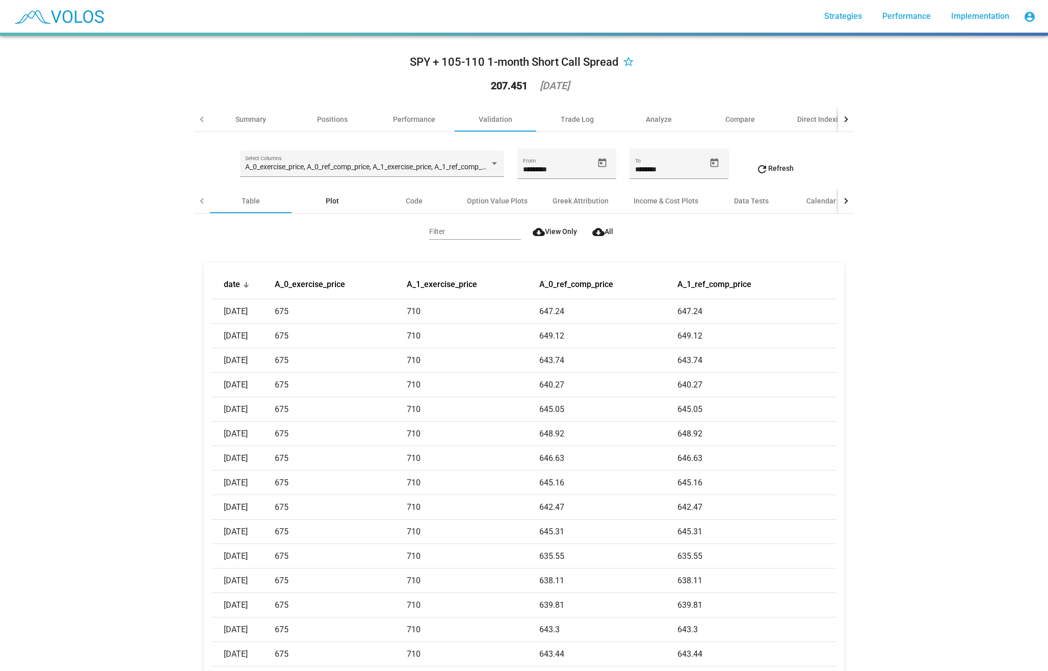
click at [322, 204] on div "Plot" at bounding box center [333, 201] width 82 height 24
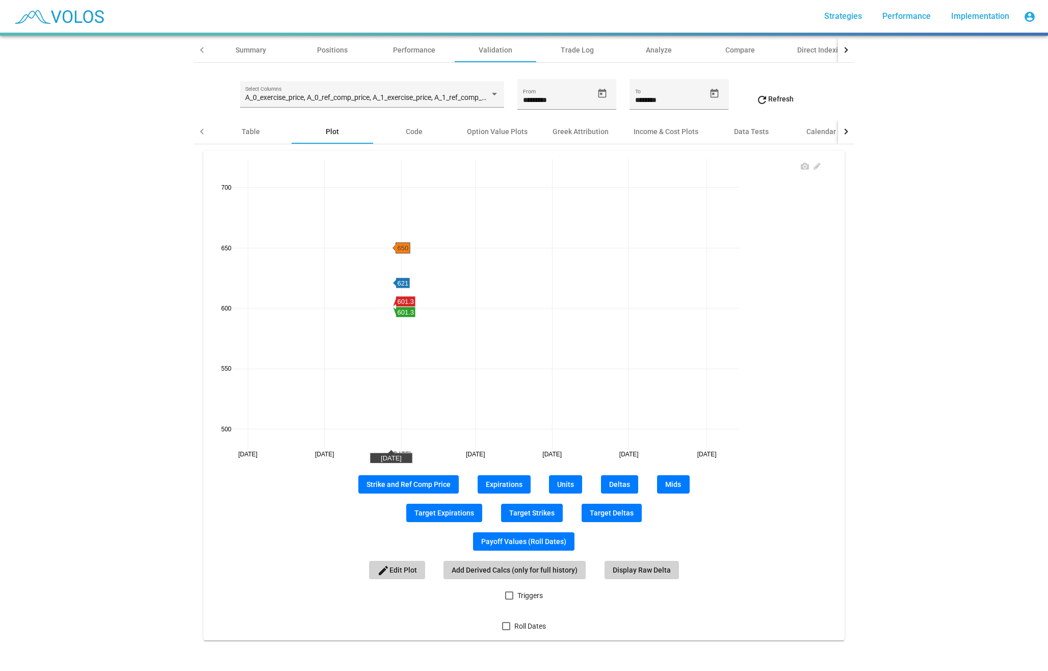
scroll to position [67, 0]
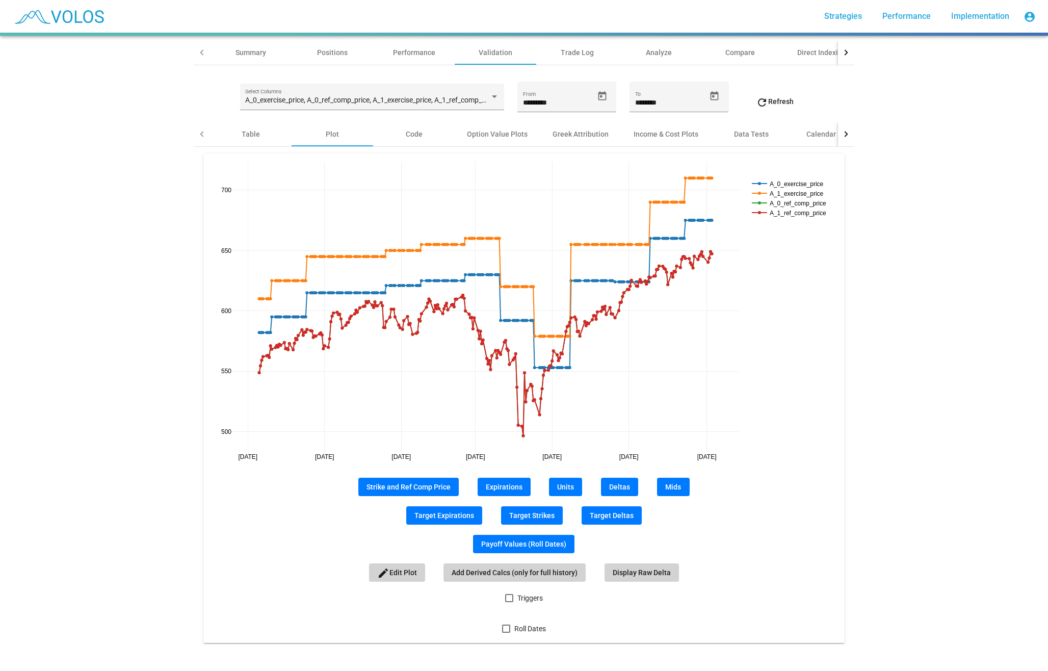
click at [503, 489] on span "Expirations" at bounding box center [504, 487] width 37 height 8
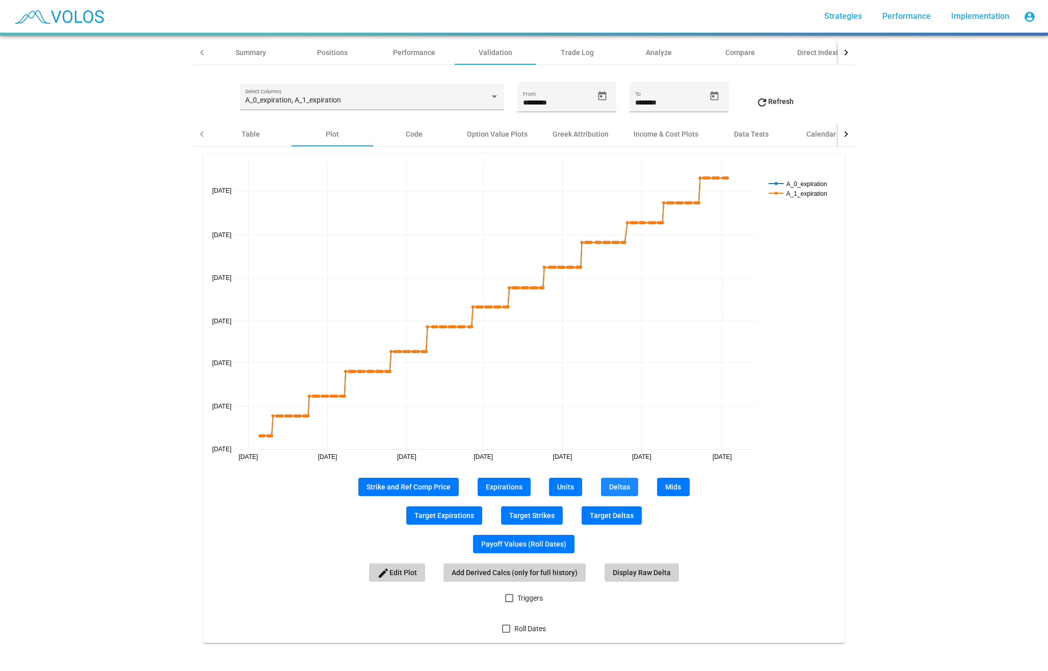
click at [608, 478] on button "Deltas" at bounding box center [619, 487] width 37 height 18
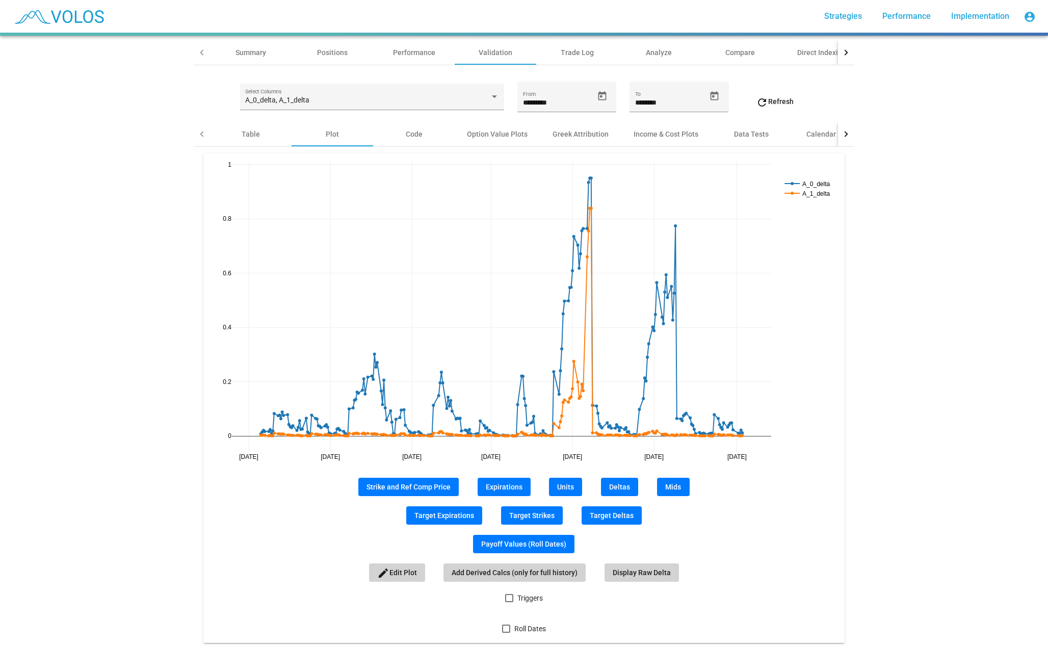
scroll to position [69, 0]
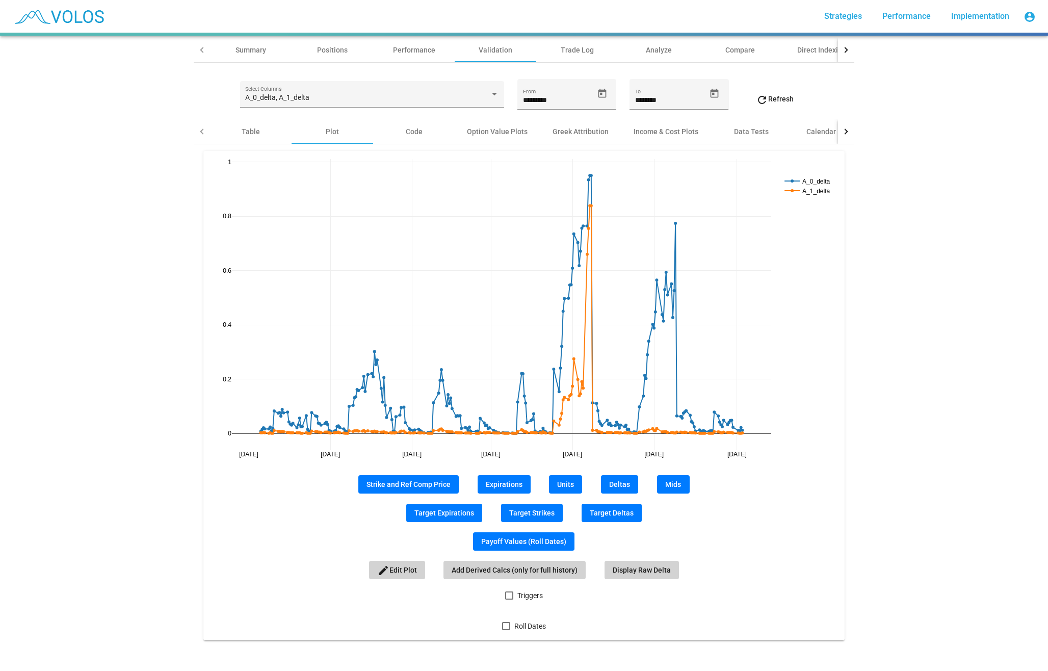
click at [505, 626] on div at bounding box center [506, 626] width 8 height 8
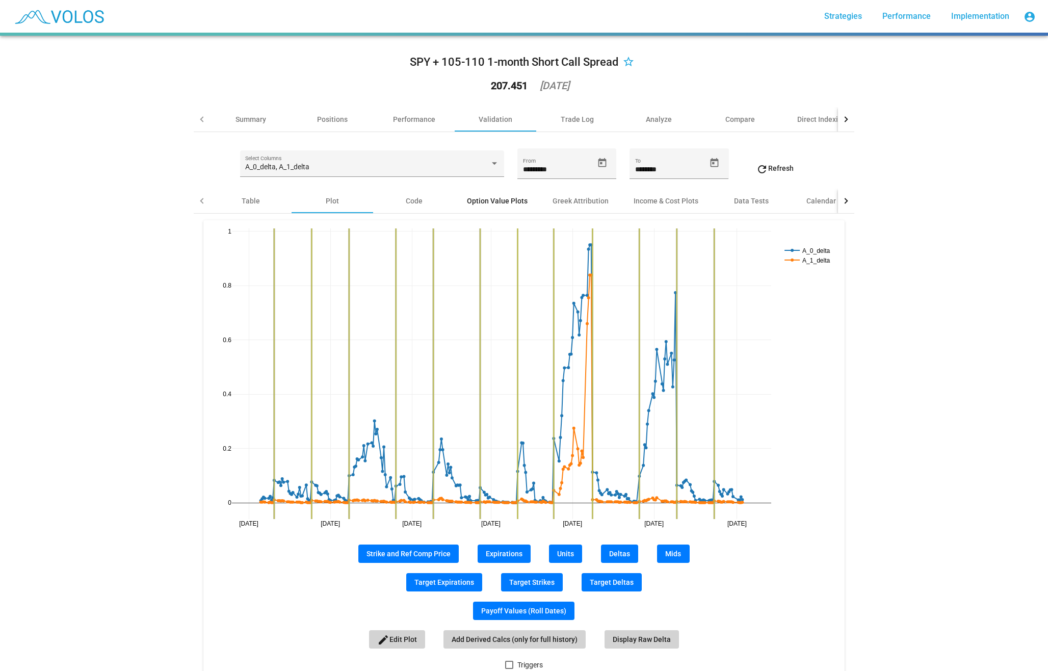
click at [492, 200] on div "Option Value Plots" at bounding box center [497, 201] width 61 height 10
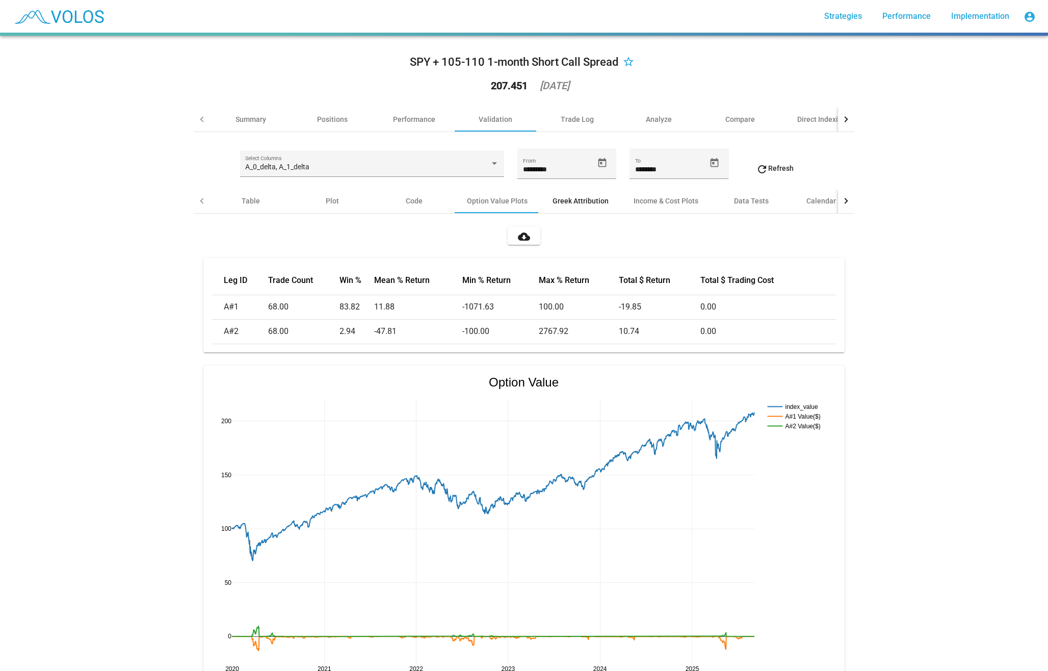
click at [577, 202] on div "Greek Attribution" at bounding box center [581, 201] width 56 height 10
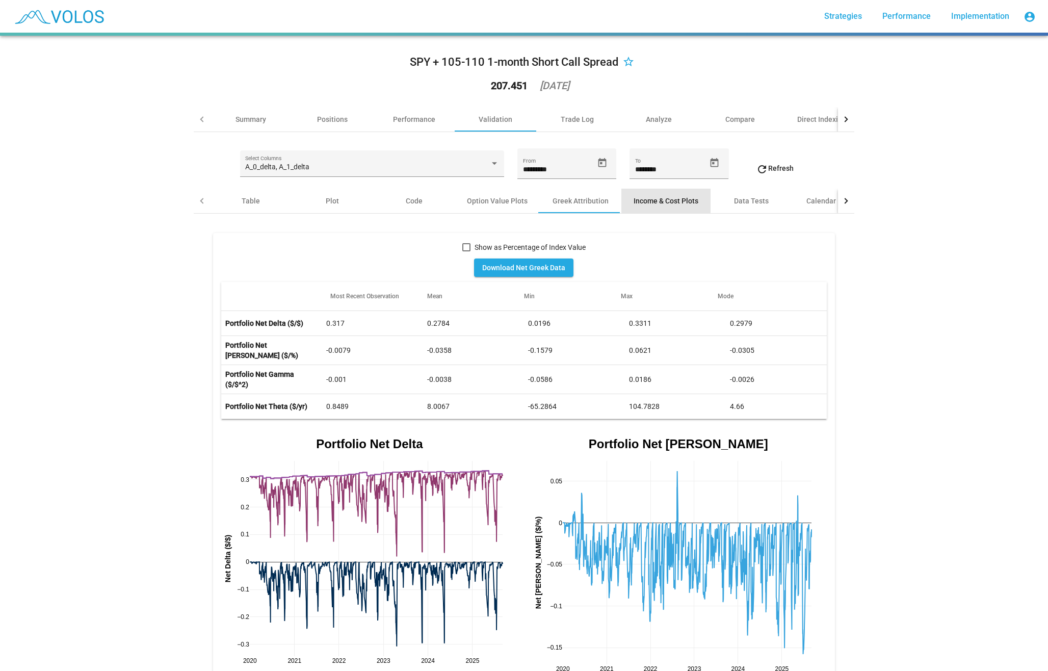
click at [650, 200] on div "Income & Cost Plots" at bounding box center [666, 201] width 65 height 10
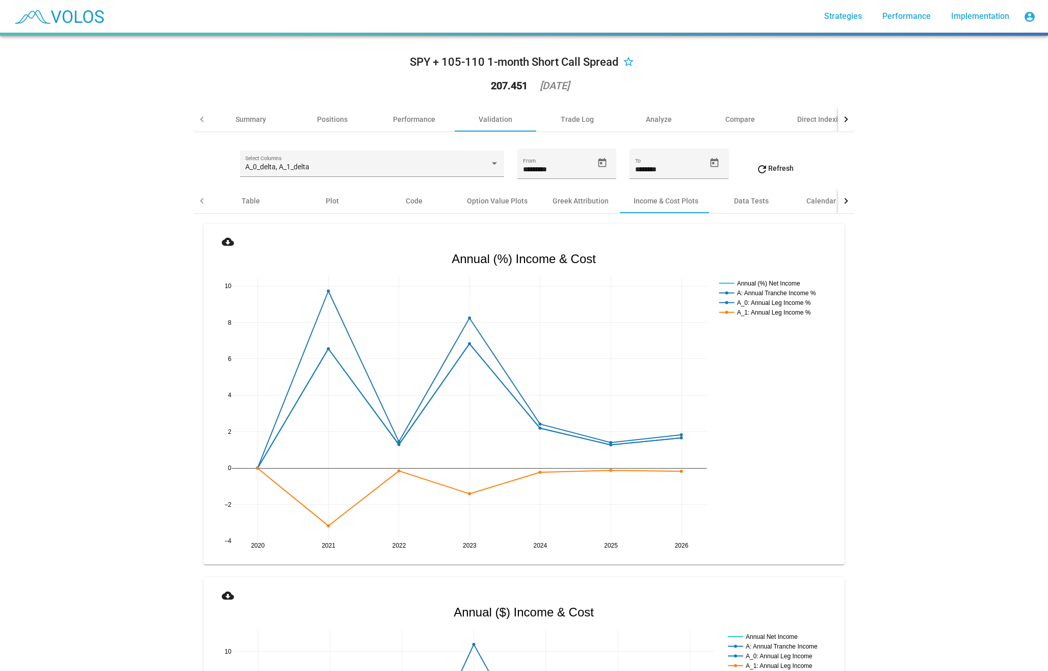
click at [850, 203] on div at bounding box center [846, 201] width 16 height 24
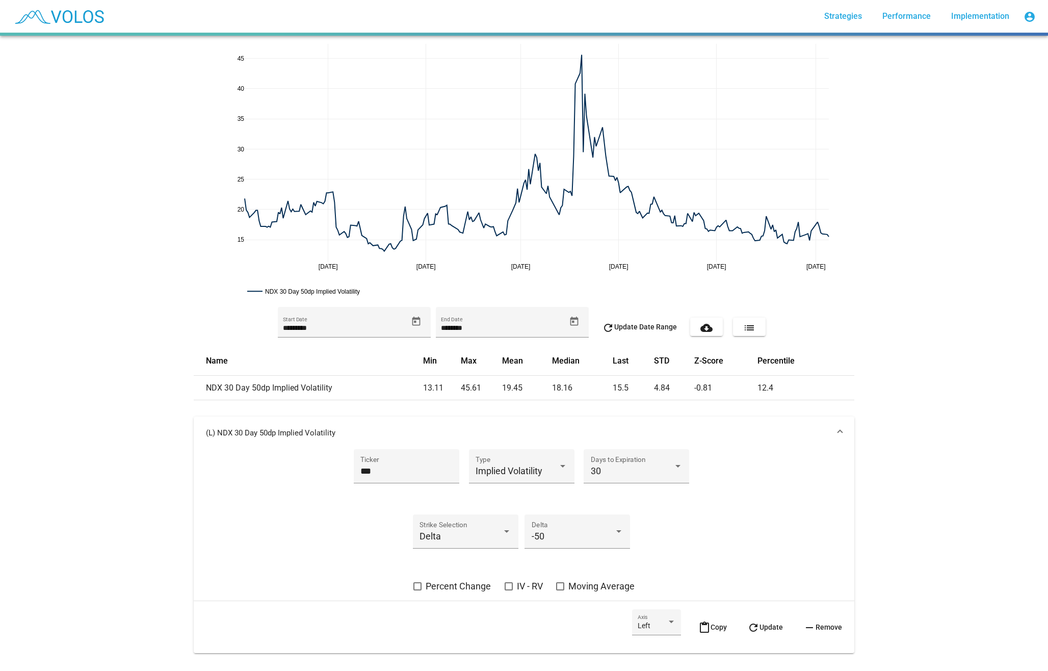
click at [128, 99] on div "[DATE] [DATE] [DATE] [DATE] [DATE] [DATE] 15 20 25 30 35 40 45 NDX 30 Day 50dp …" at bounding box center [524, 353] width 1048 height 635
